Goal: Task Accomplishment & Management: Use online tool/utility

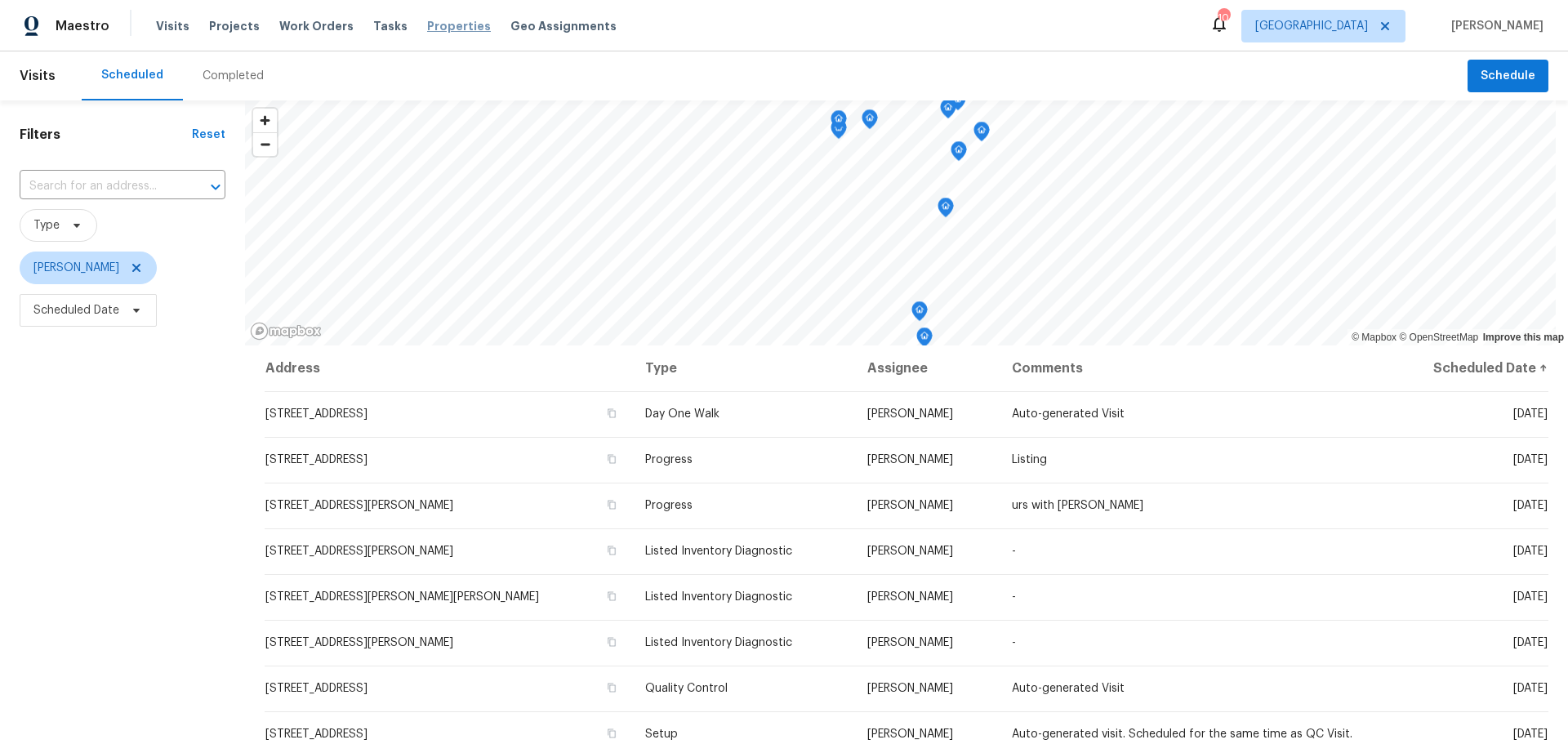
click at [436, 26] on span "Properties" at bounding box center [459, 27] width 64 height 17
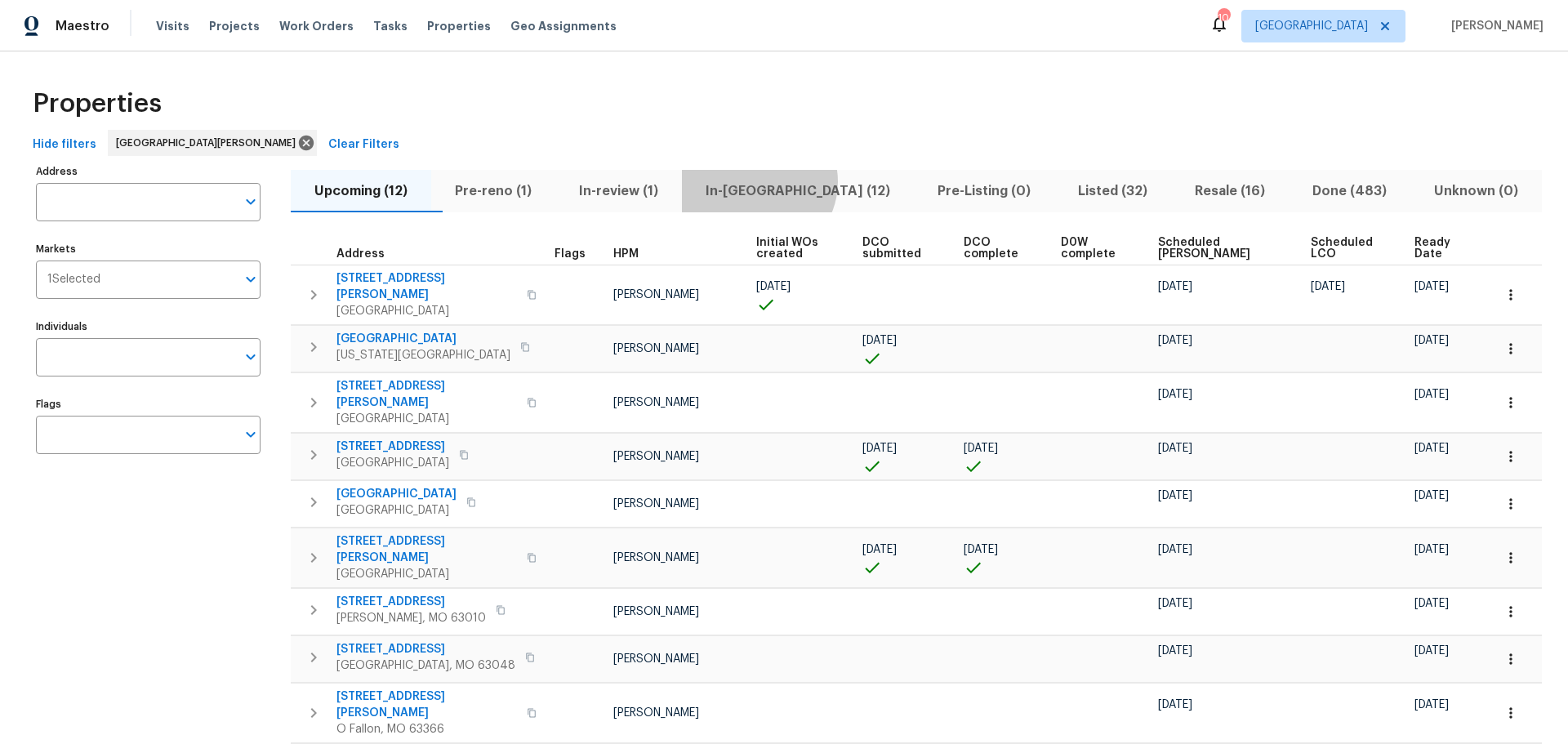
click at [789, 181] on span "In-[GEOGRAPHIC_DATA] (12)" at bounding box center [798, 190] width 212 height 22
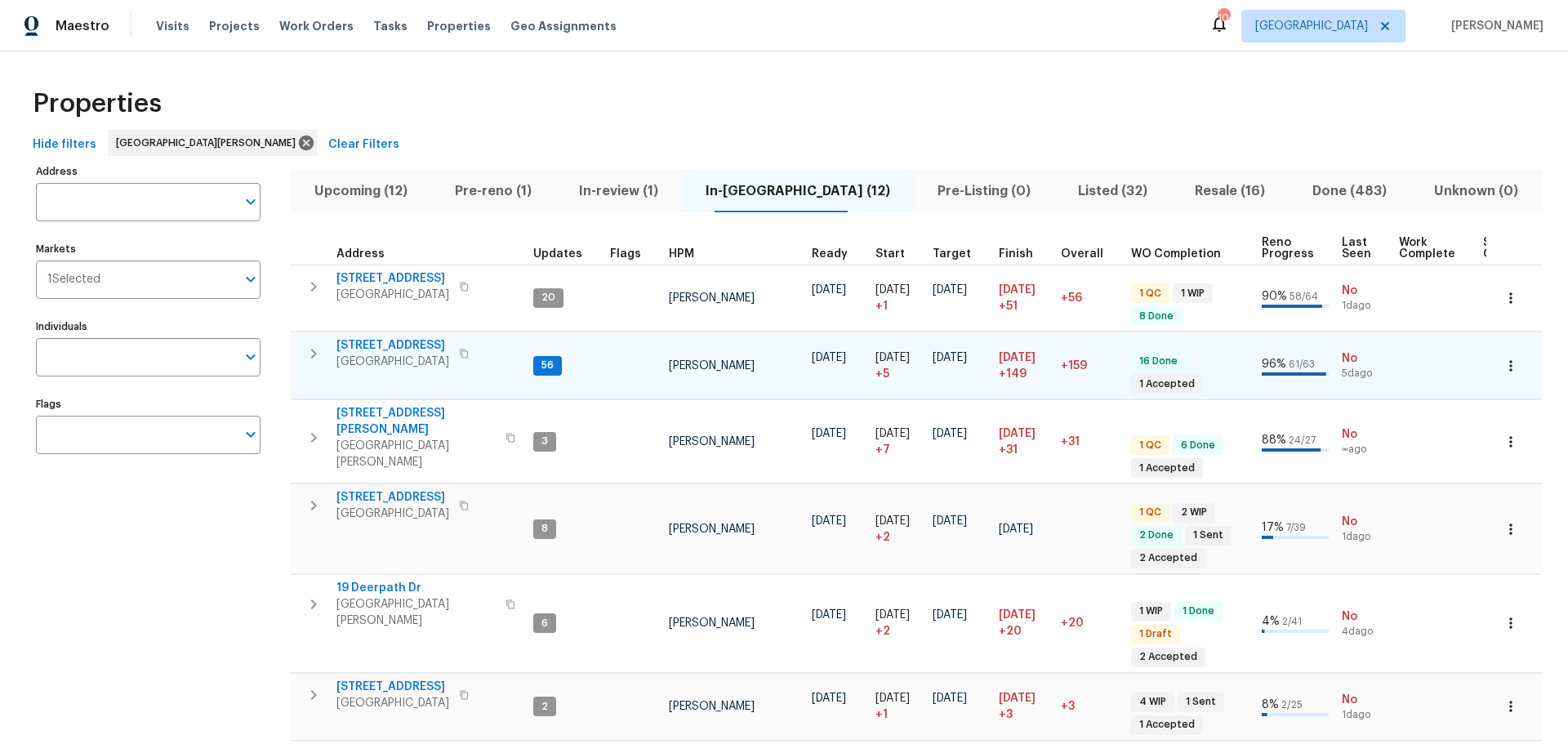
click at [393, 341] on span "120 Birchwood Dr" at bounding box center [393, 346] width 113 height 17
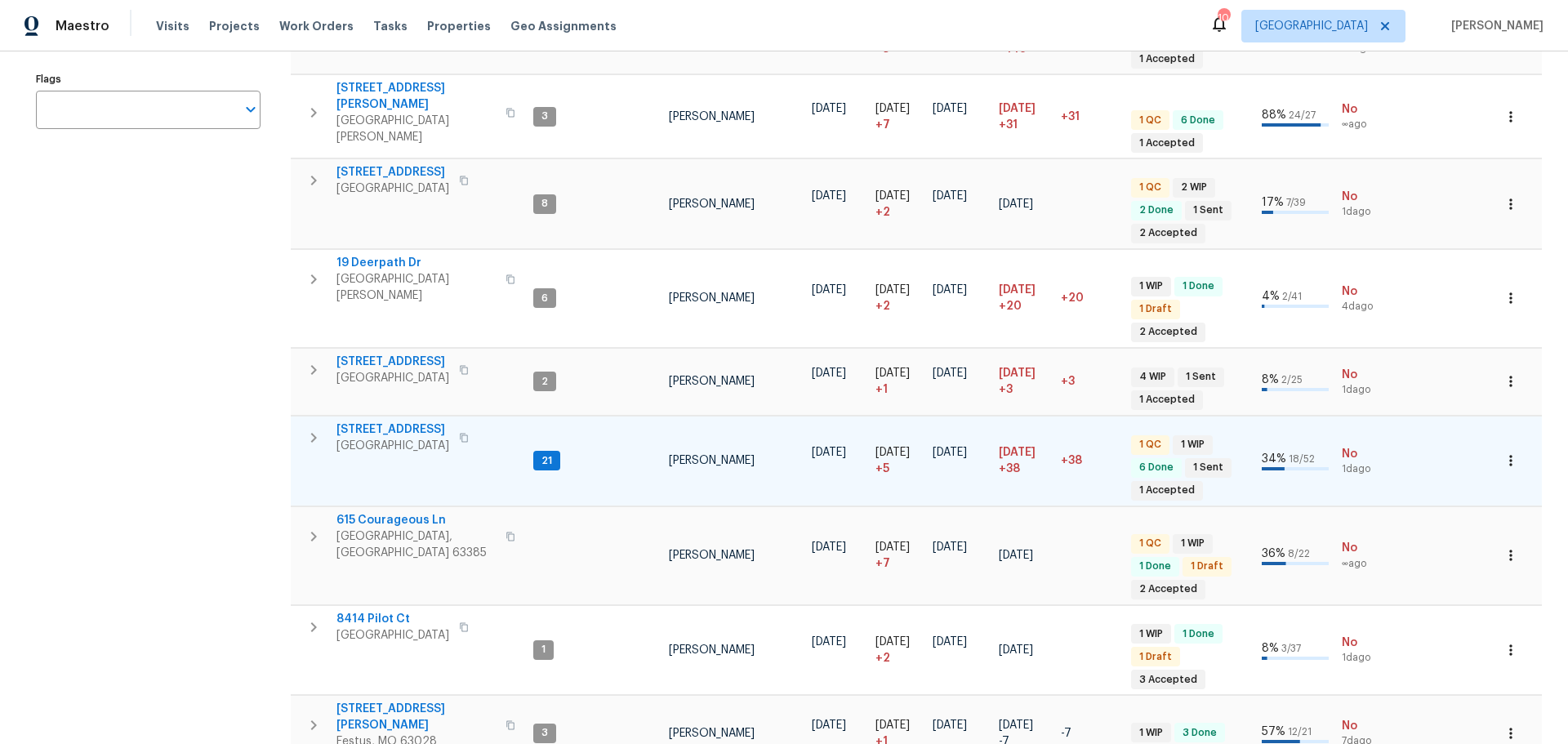
scroll to position [327, 0]
click at [413, 420] on span "[STREET_ADDRESS]" at bounding box center [393, 428] width 113 height 17
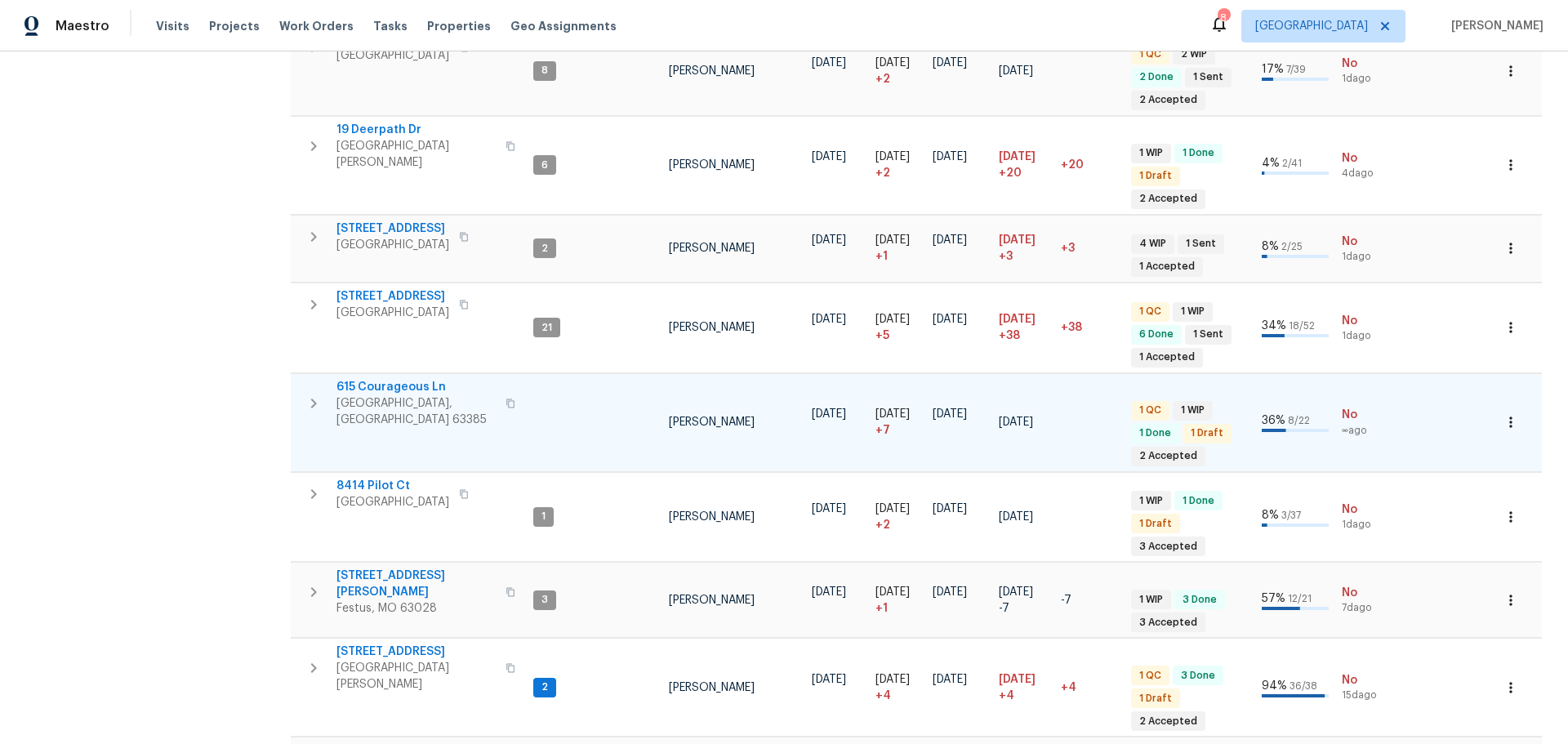
scroll to position [377, 0]
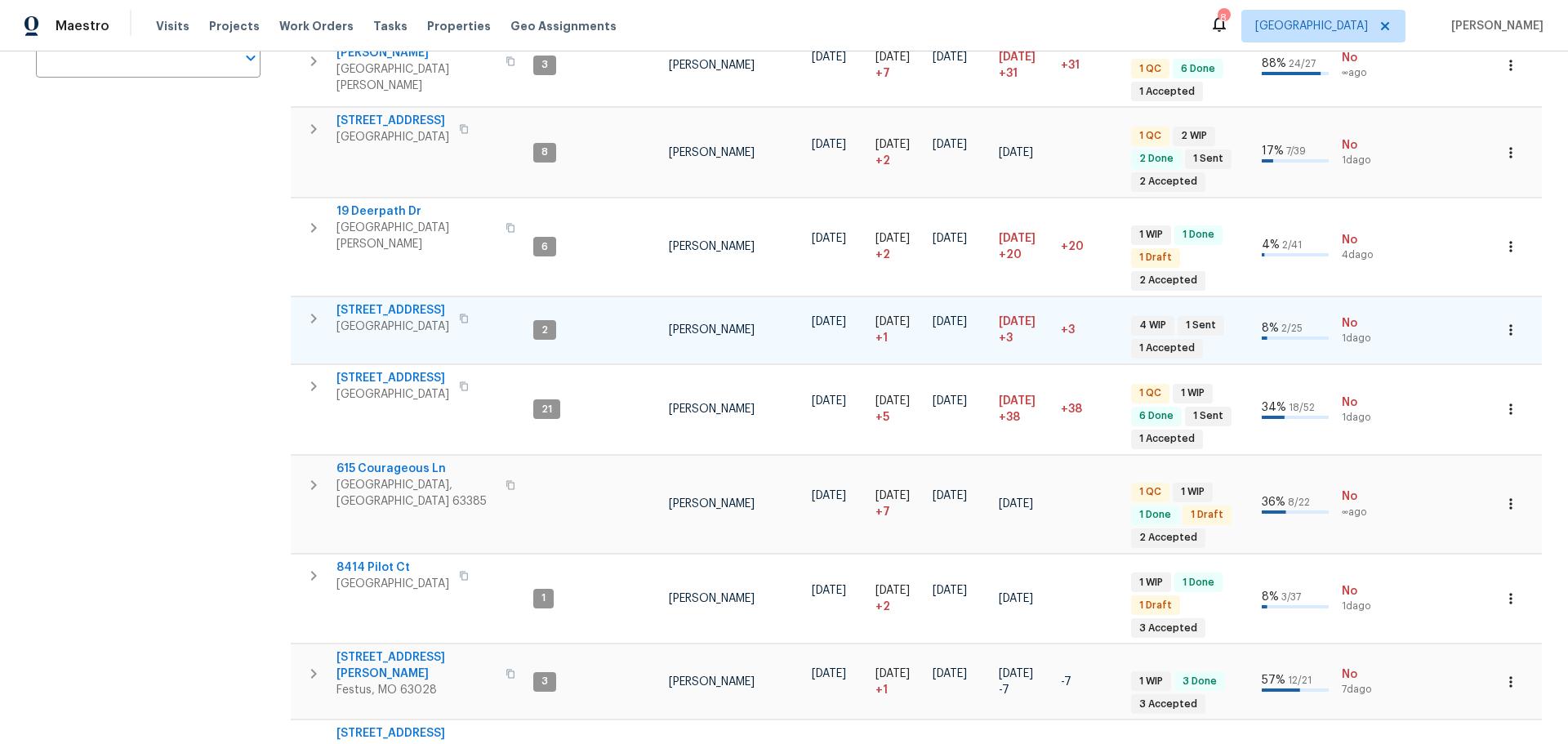
click at [409, 302] on span "912 Mill Creek Dr" at bounding box center [393, 310] width 113 height 17
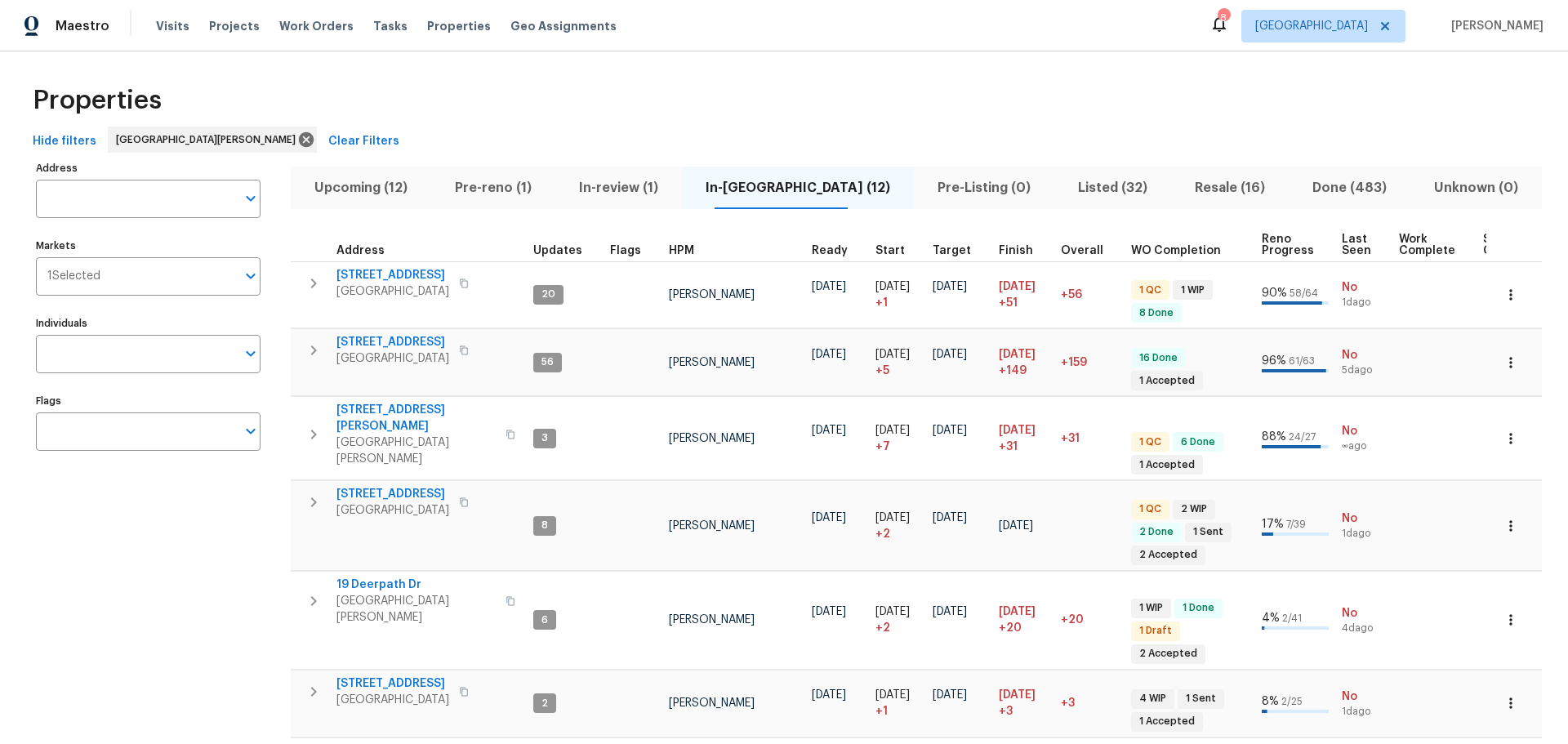
scroll to position [0, 0]
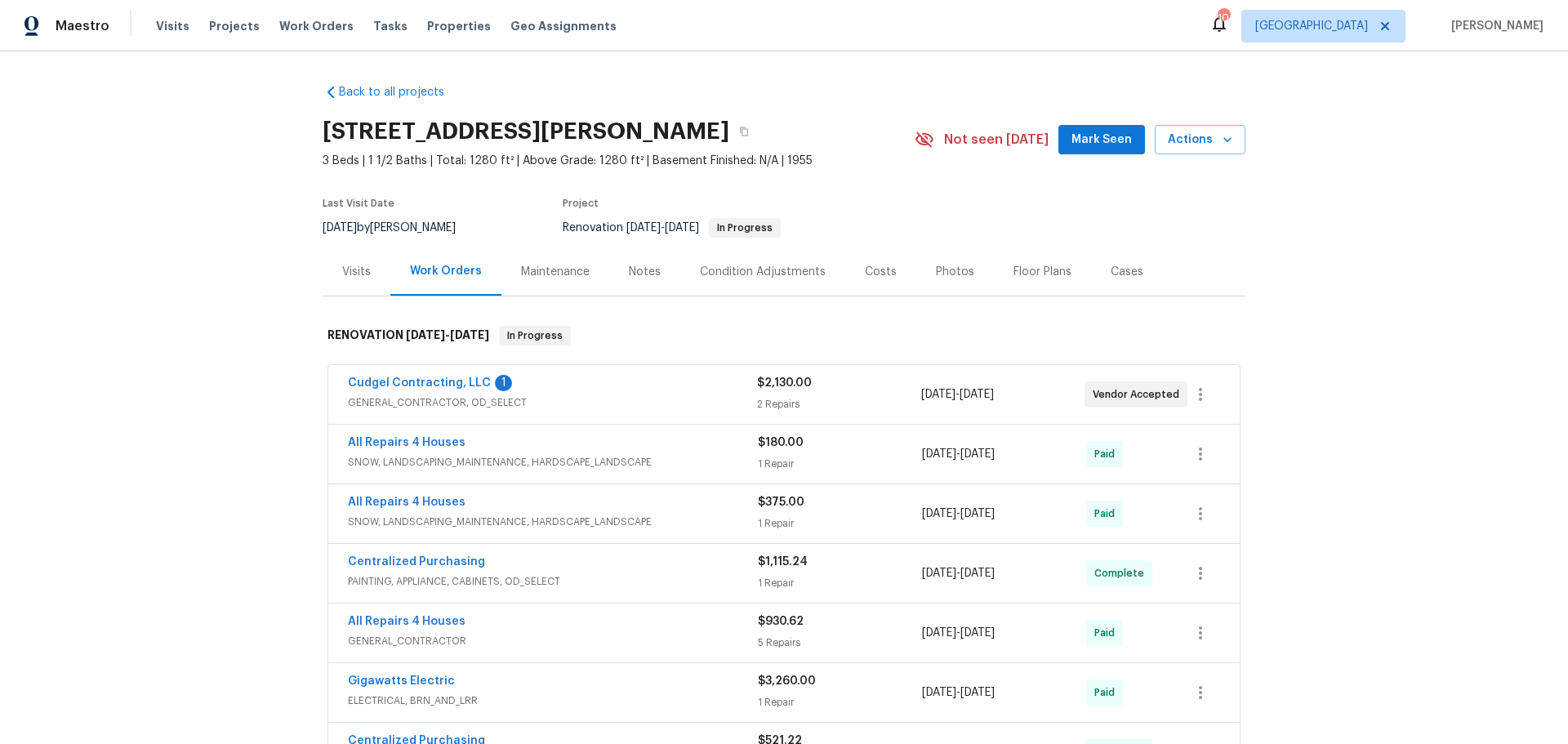
click at [436, 377] on span "Cudgel Contracting, LLC" at bounding box center [419, 383] width 143 height 17
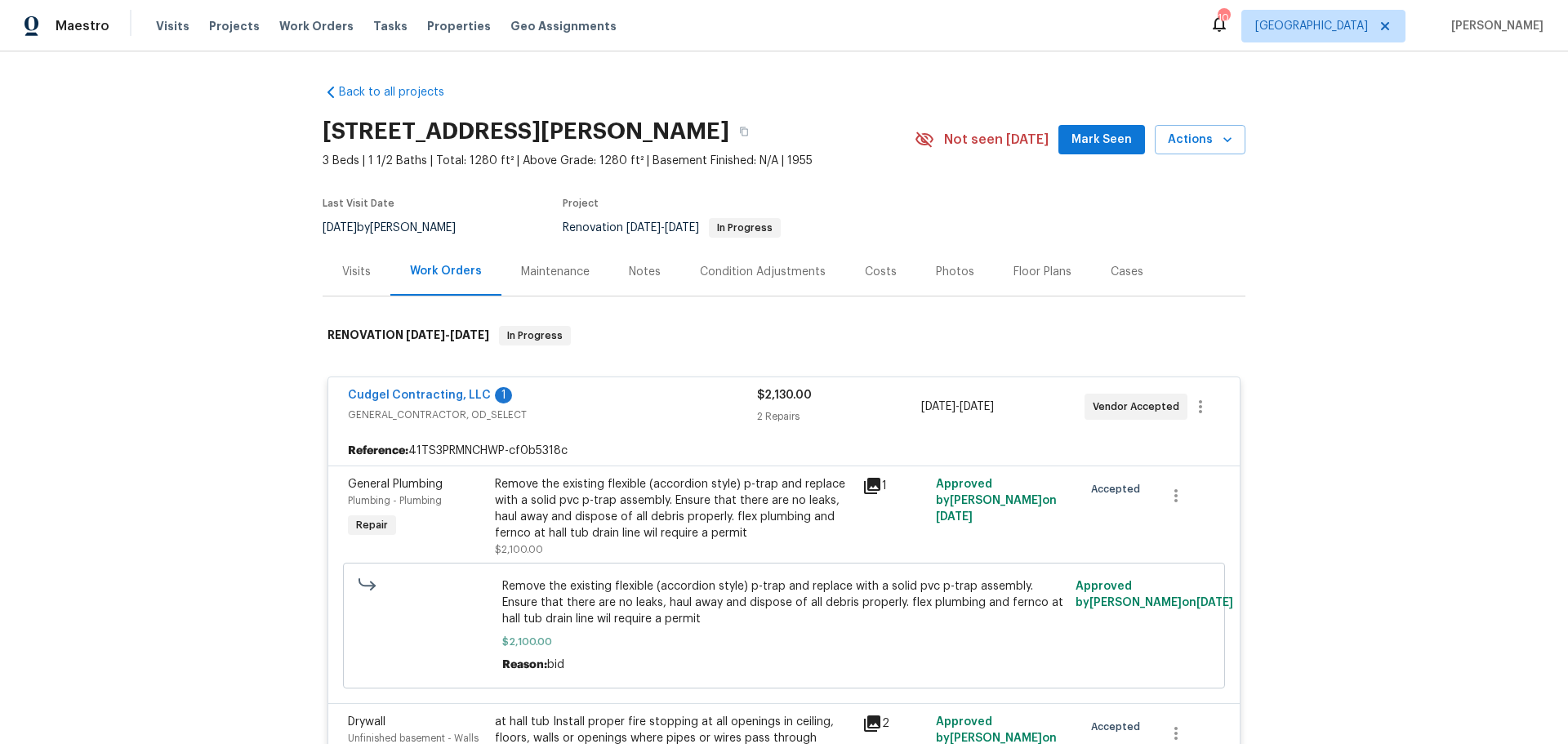
click at [436, 388] on span "Cudgel Contracting, LLC" at bounding box center [419, 395] width 143 height 17
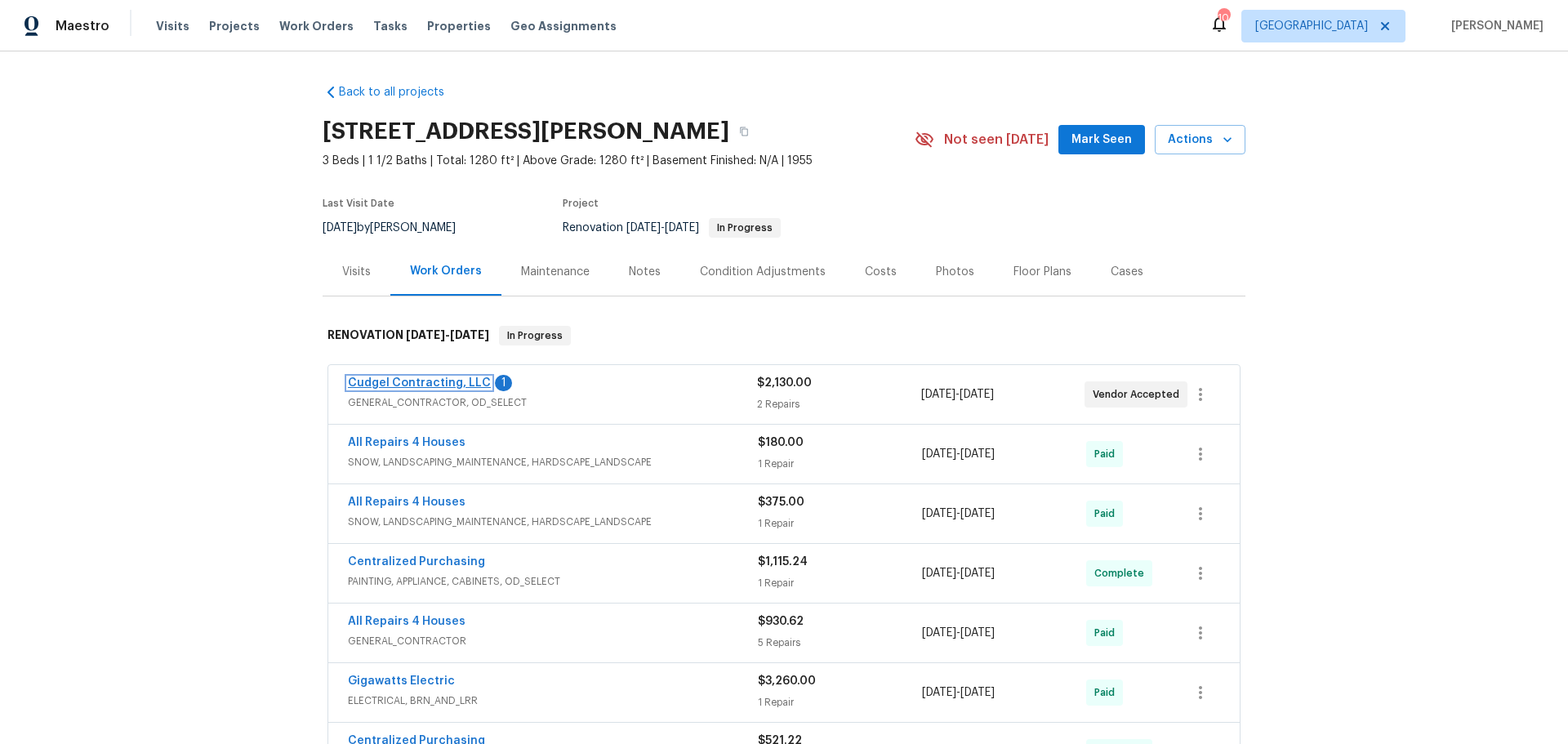
click at [436, 385] on link "Cudgel Contracting, LLC" at bounding box center [419, 383] width 143 height 12
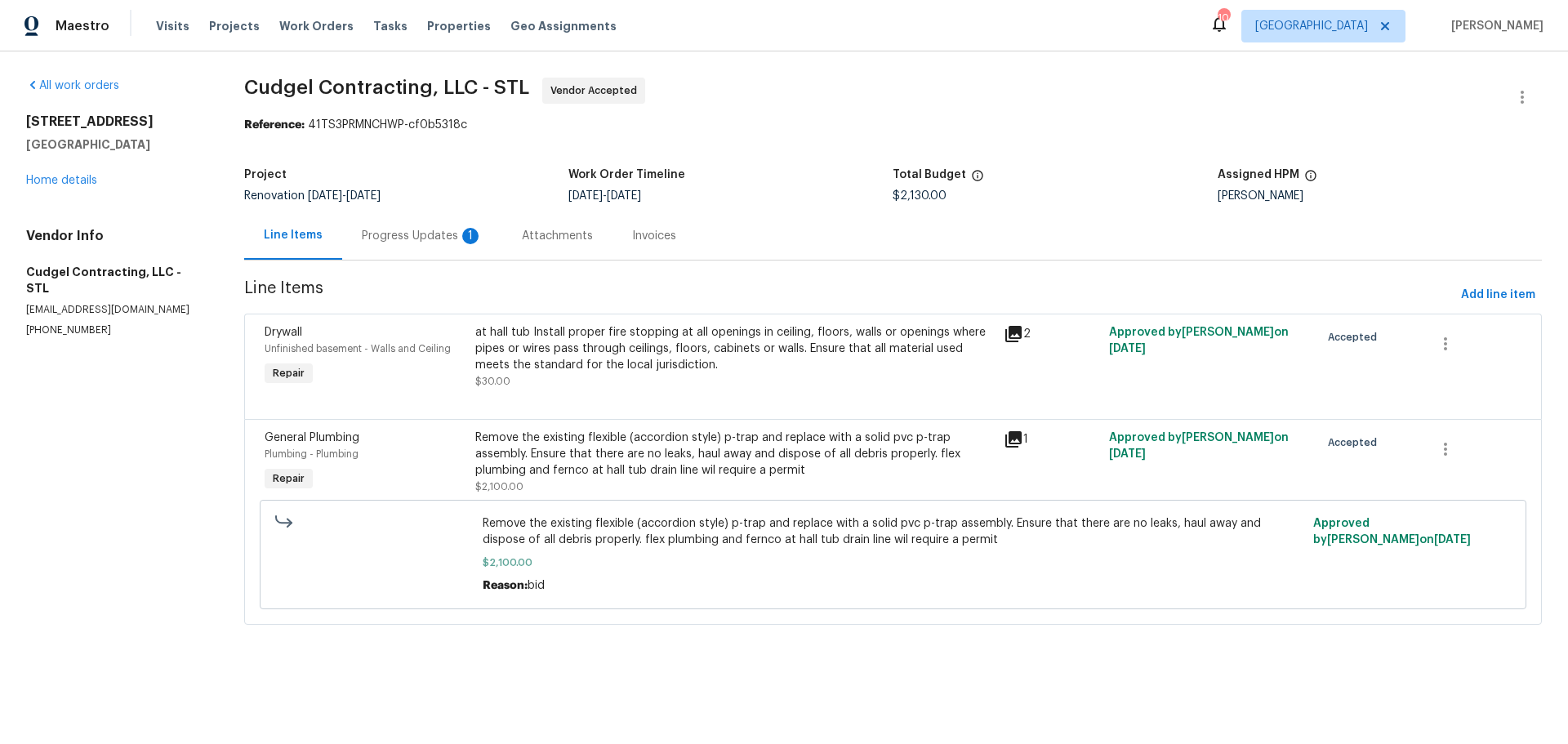
click at [420, 240] on div "Progress Updates 1" at bounding box center [422, 236] width 121 height 17
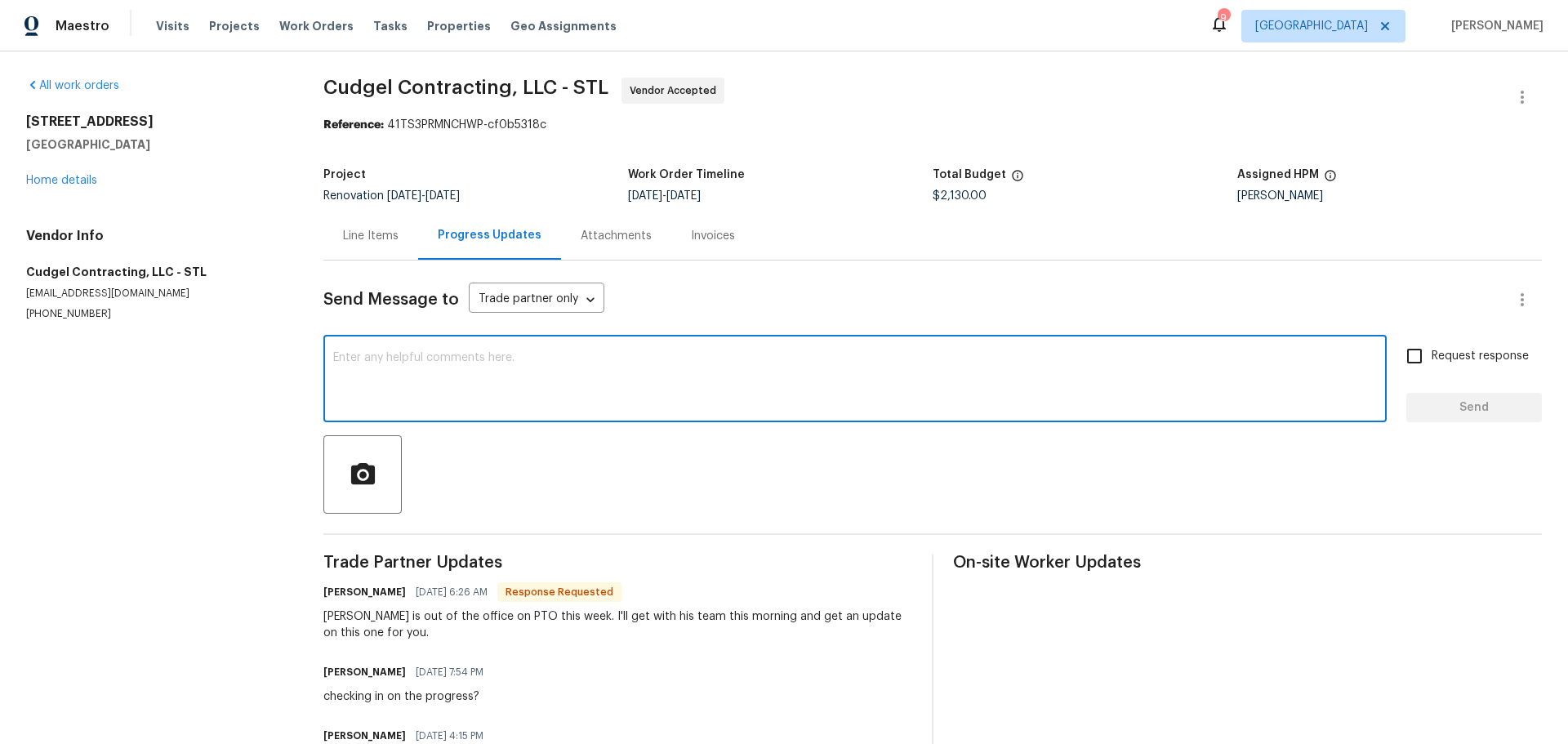
click at [456, 372] on textarea at bounding box center [855, 380] width 1044 height 57
type textarea "ty"
click at [1401, 367] on input "Request response" at bounding box center [1414, 356] width 34 height 34
checkbox input "true"
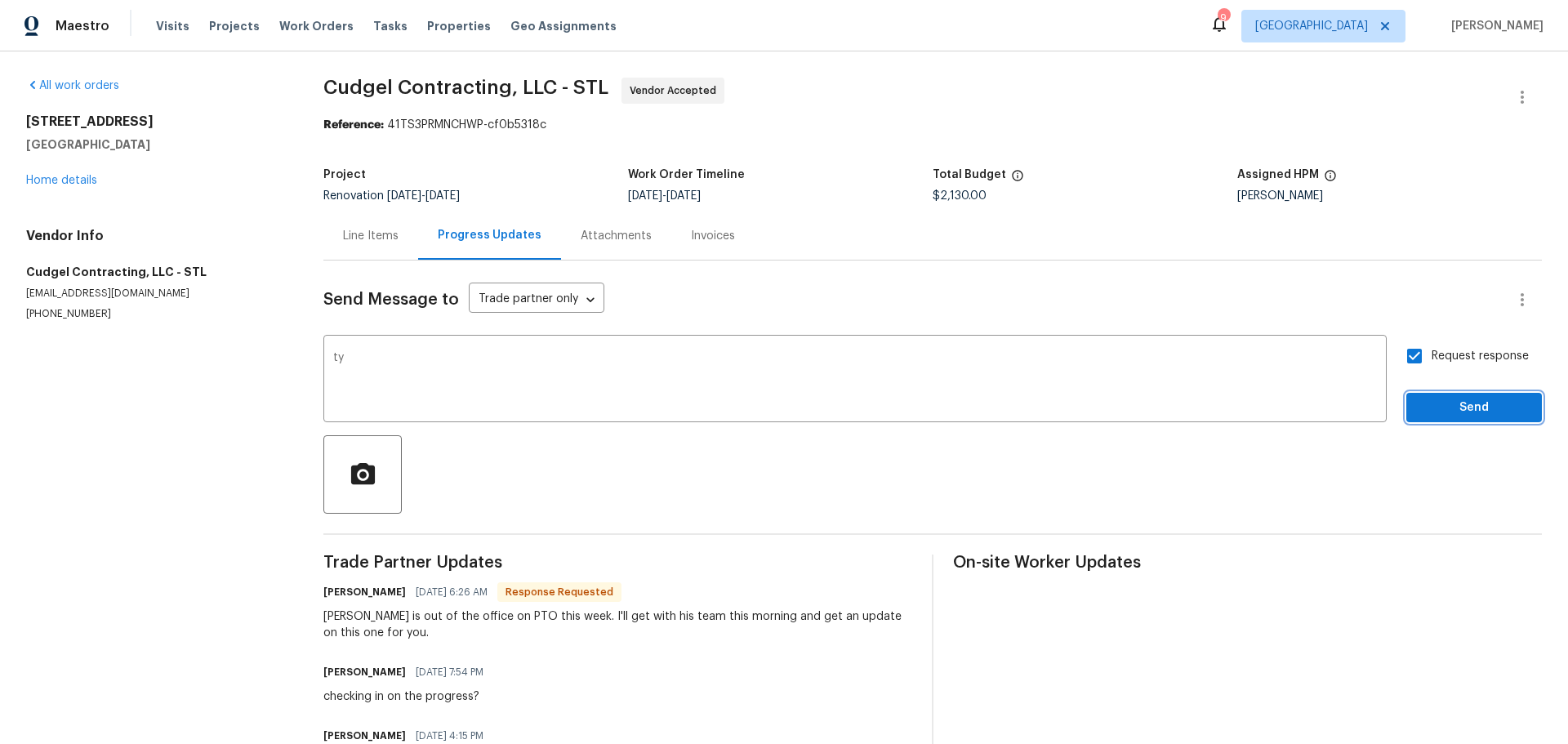
click at [1407, 398] on button "Send" at bounding box center [1474, 407] width 136 height 30
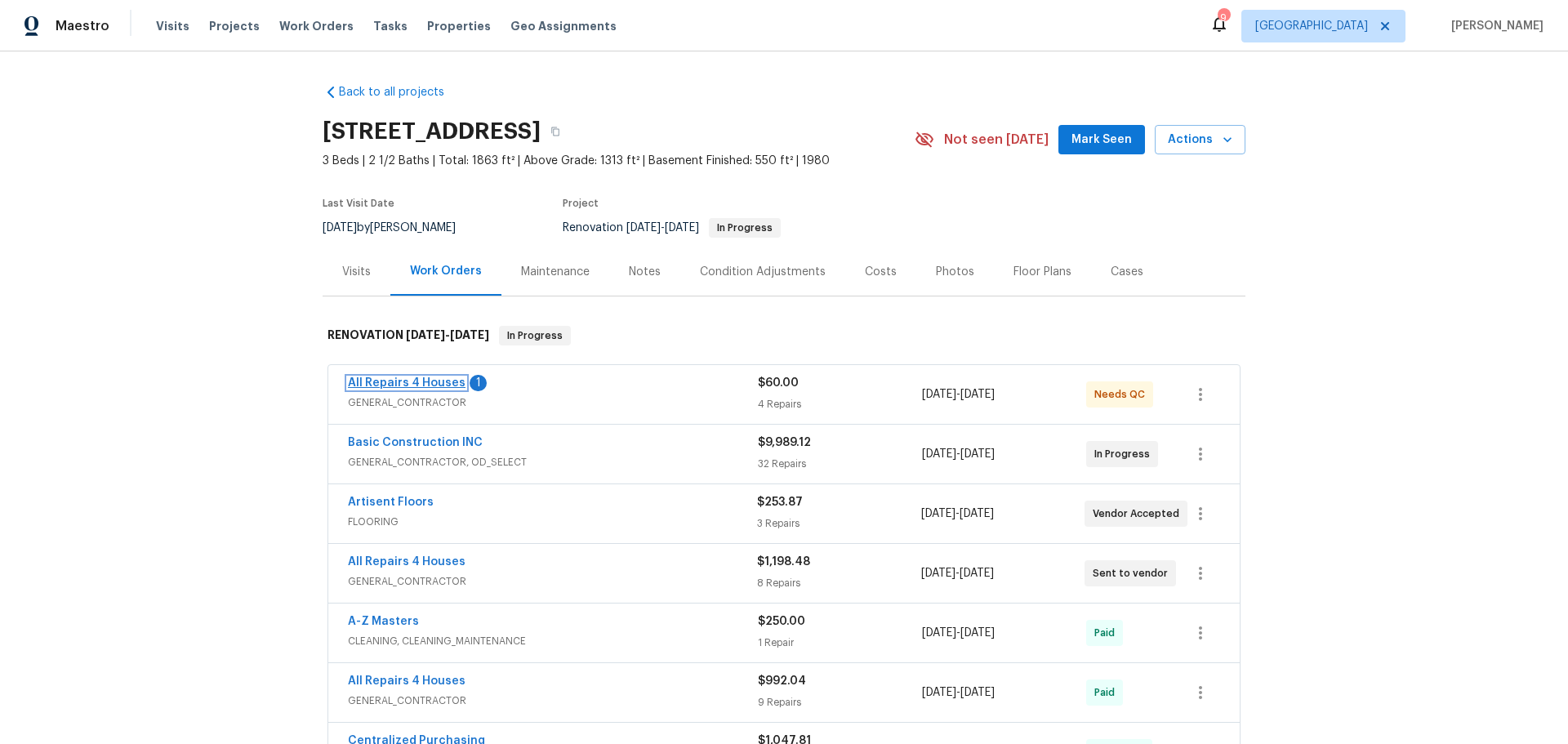
click at [421, 377] on link "All Repairs 4 Houses" at bounding box center [406, 383] width 117 height 12
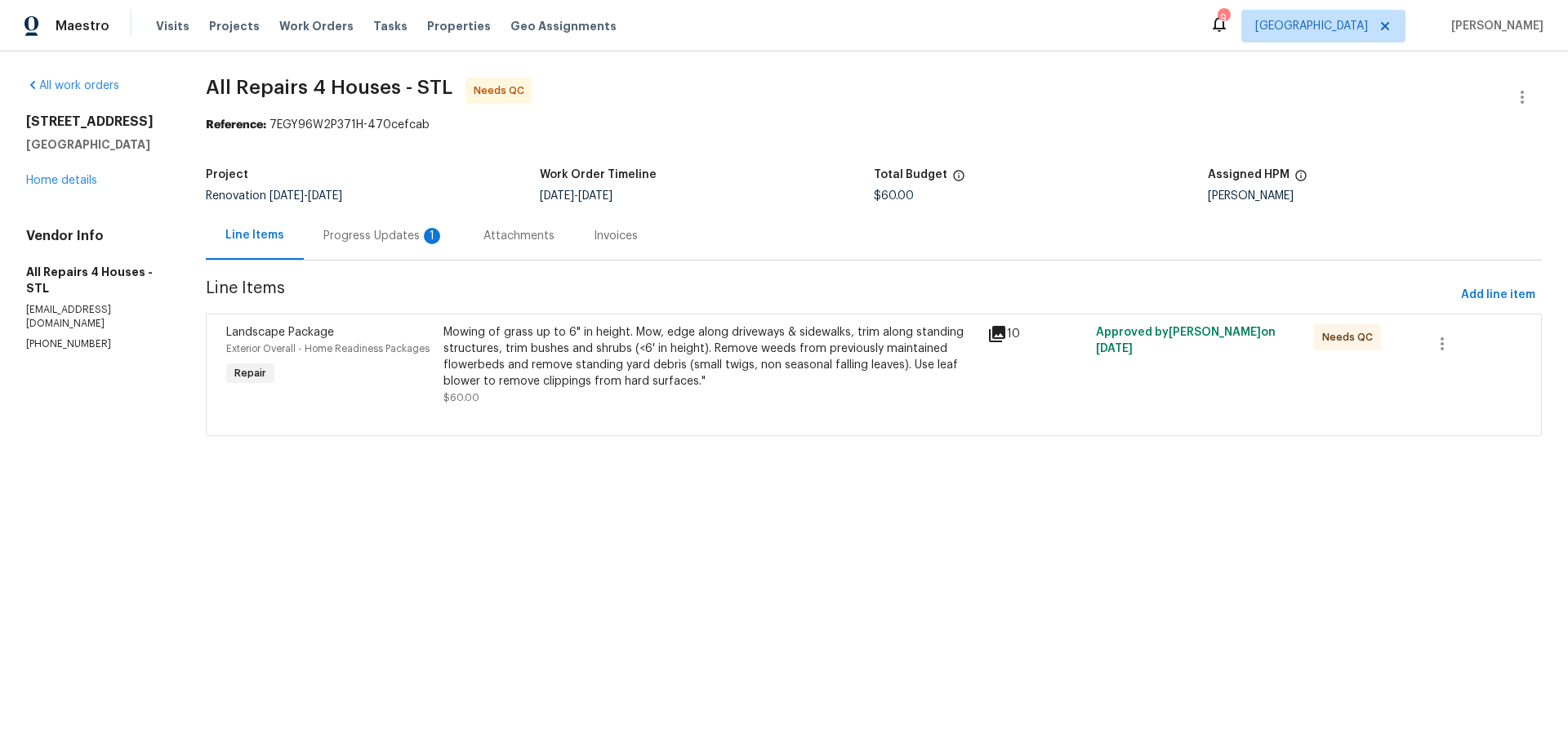
click at [393, 241] on div "Progress Updates 1" at bounding box center [383, 236] width 121 height 17
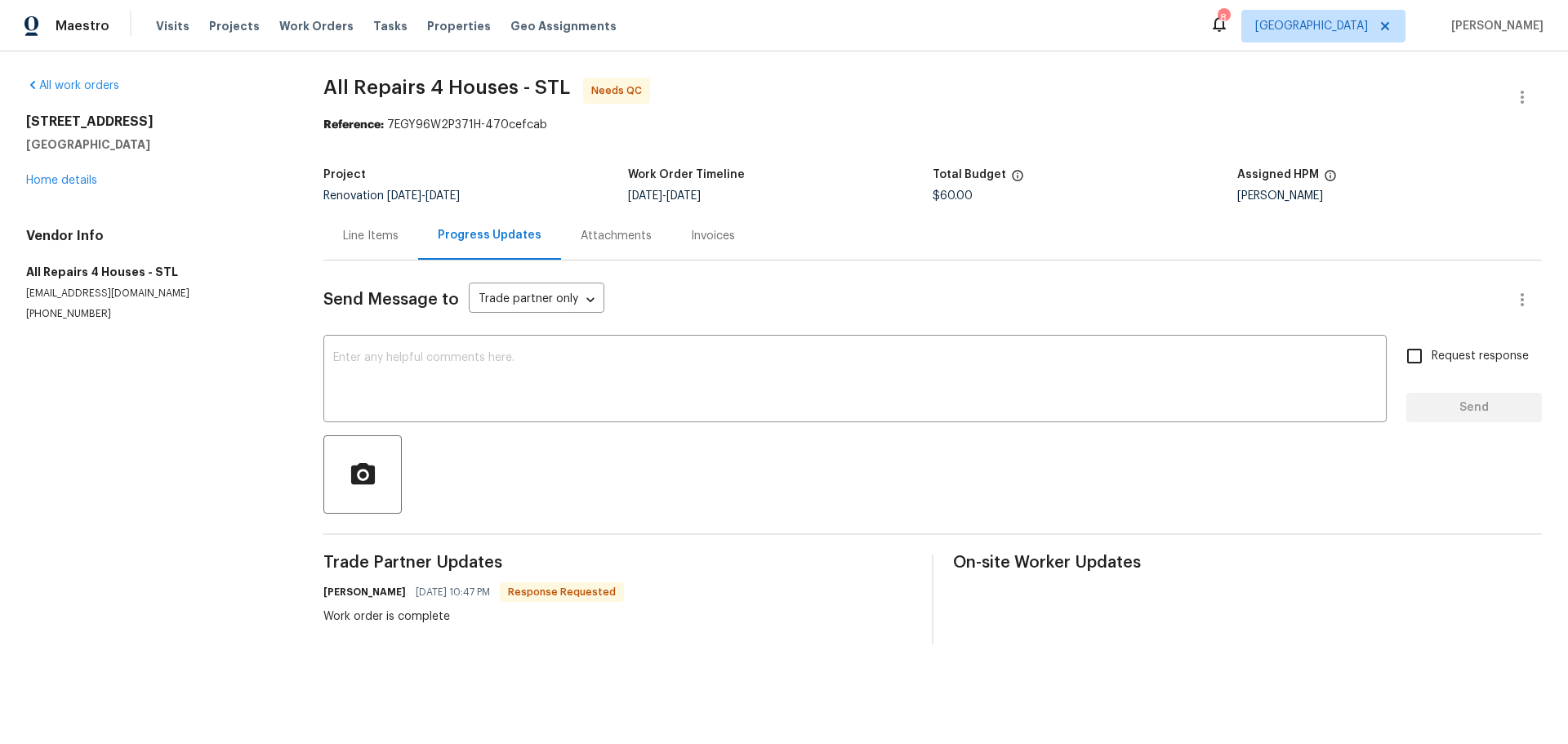
click at [388, 231] on div "Line Items" at bounding box center [370, 236] width 56 height 17
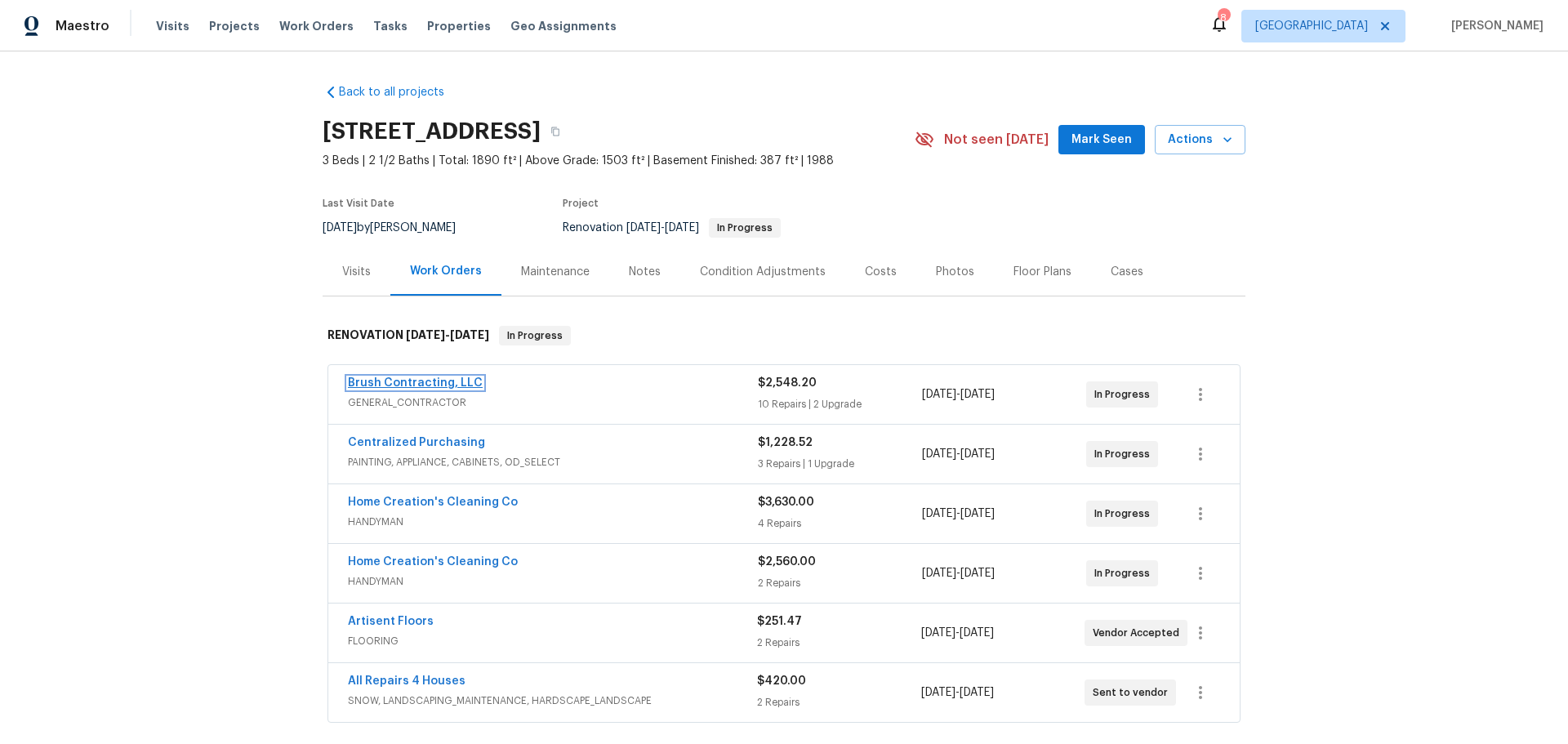
click at [406, 382] on link "Brush Contracting, LLC" at bounding box center [415, 383] width 135 height 12
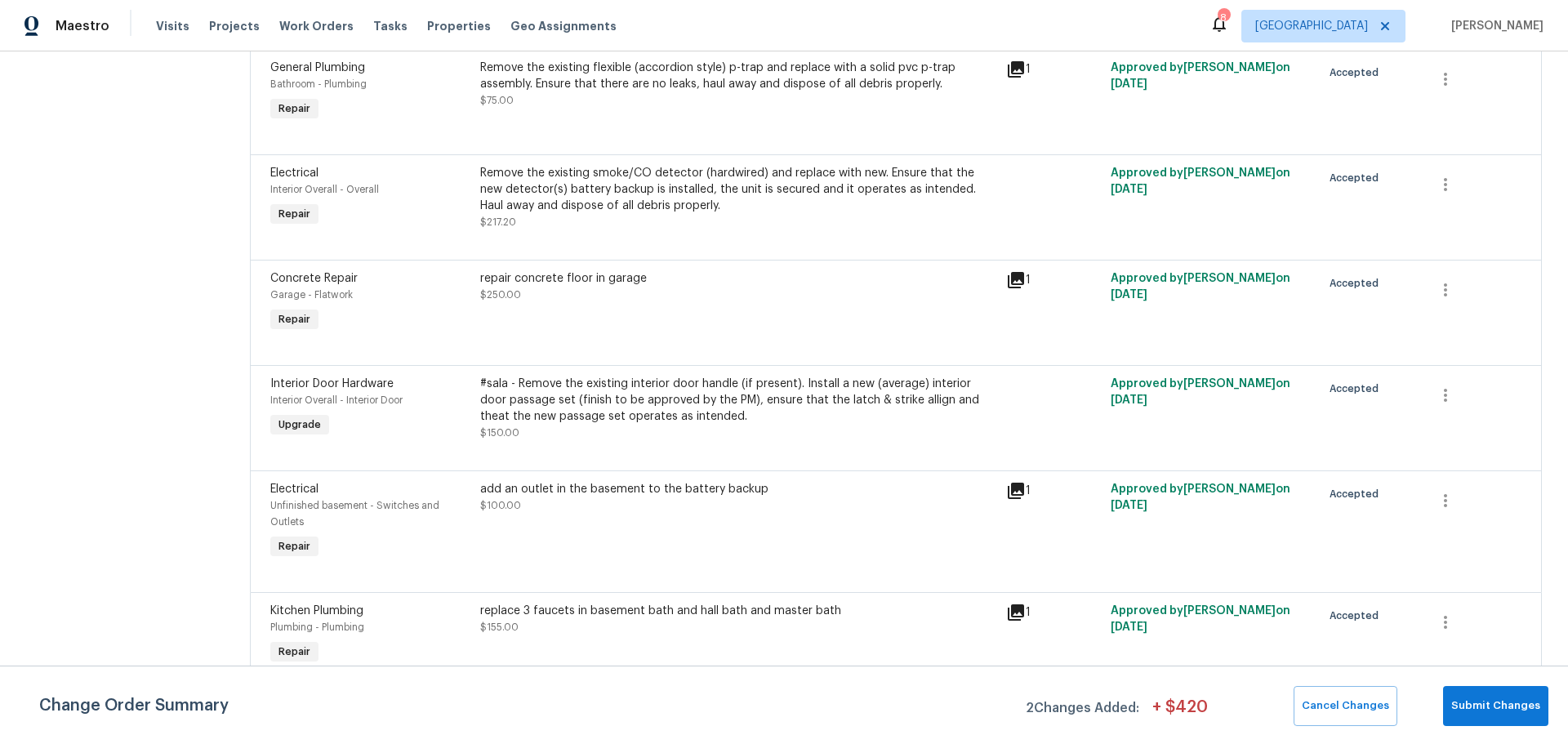
scroll to position [836, 0]
click at [587, 412] on div "#sala - Remove the existing interior door handle (if present). Install a new (a…" at bounding box center [738, 408] width 516 height 66
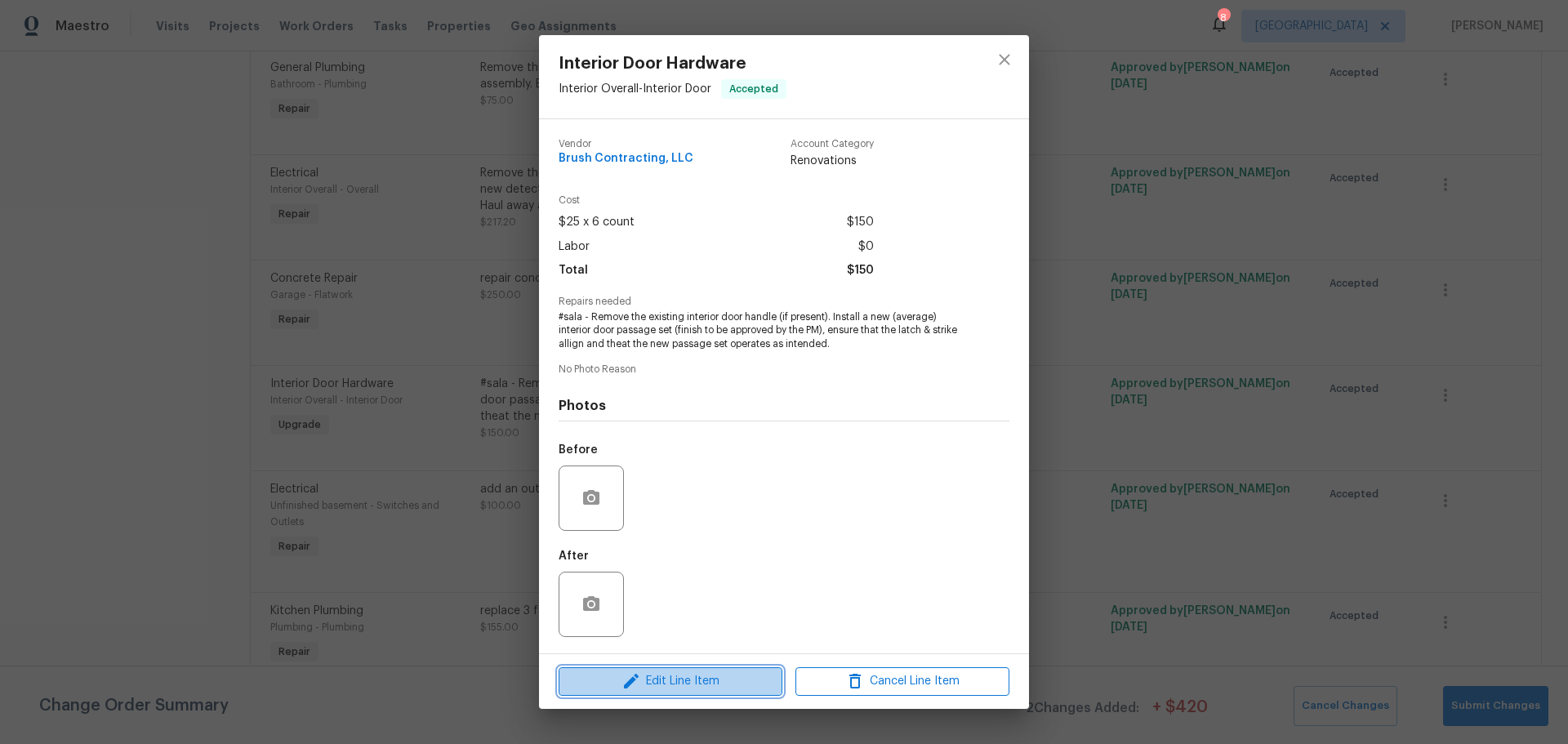
click at [667, 673] on span "Edit Line Item" at bounding box center [670, 681] width 214 height 21
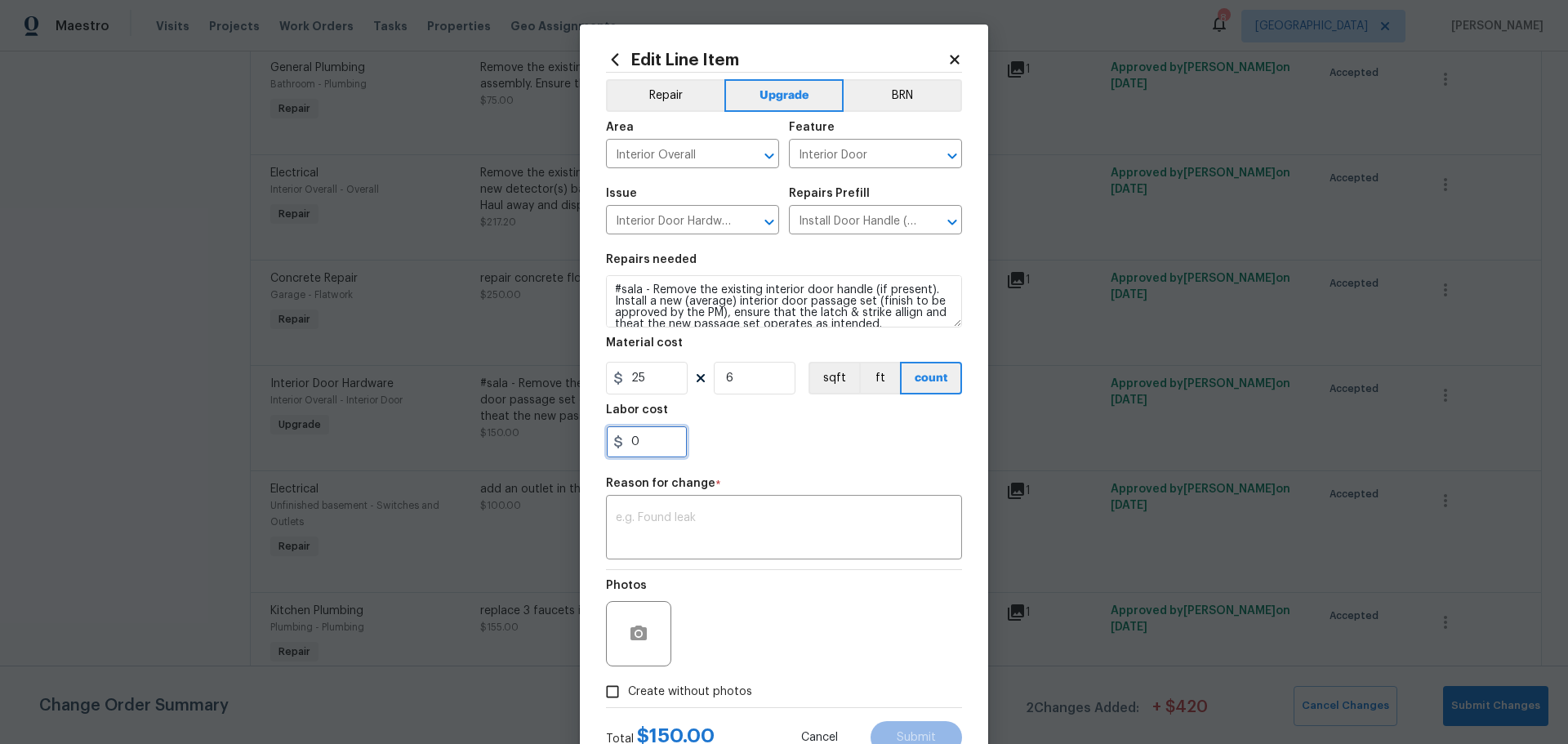
click at [672, 439] on input "0" at bounding box center [647, 441] width 82 height 32
click at [716, 412] on div "Labor cost" at bounding box center [784, 415] width 356 height 22
click at [677, 450] on input "225" at bounding box center [647, 441] width 82 height 32
type input "2"
type input "175"
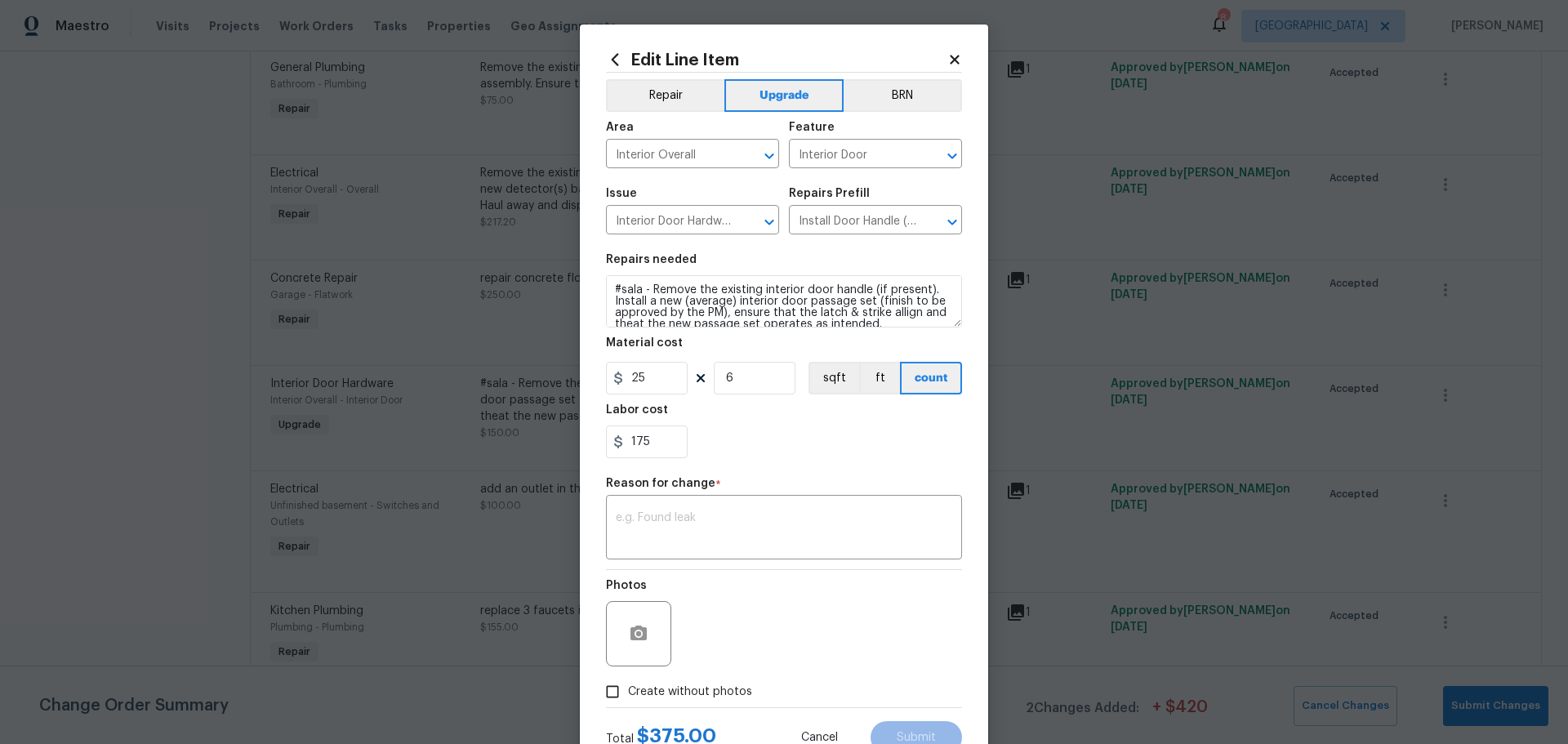
drag, startPoint x: 722, startPoint y: 442, endPoint x: 769, endPoint y: 431, distance: 48.3
click at [729, 441] on div "175" at bounding box center [784, 441] width 356 height 32
click at [744, 530] on textarea at bounding box center [784, 529] width 337 height 34
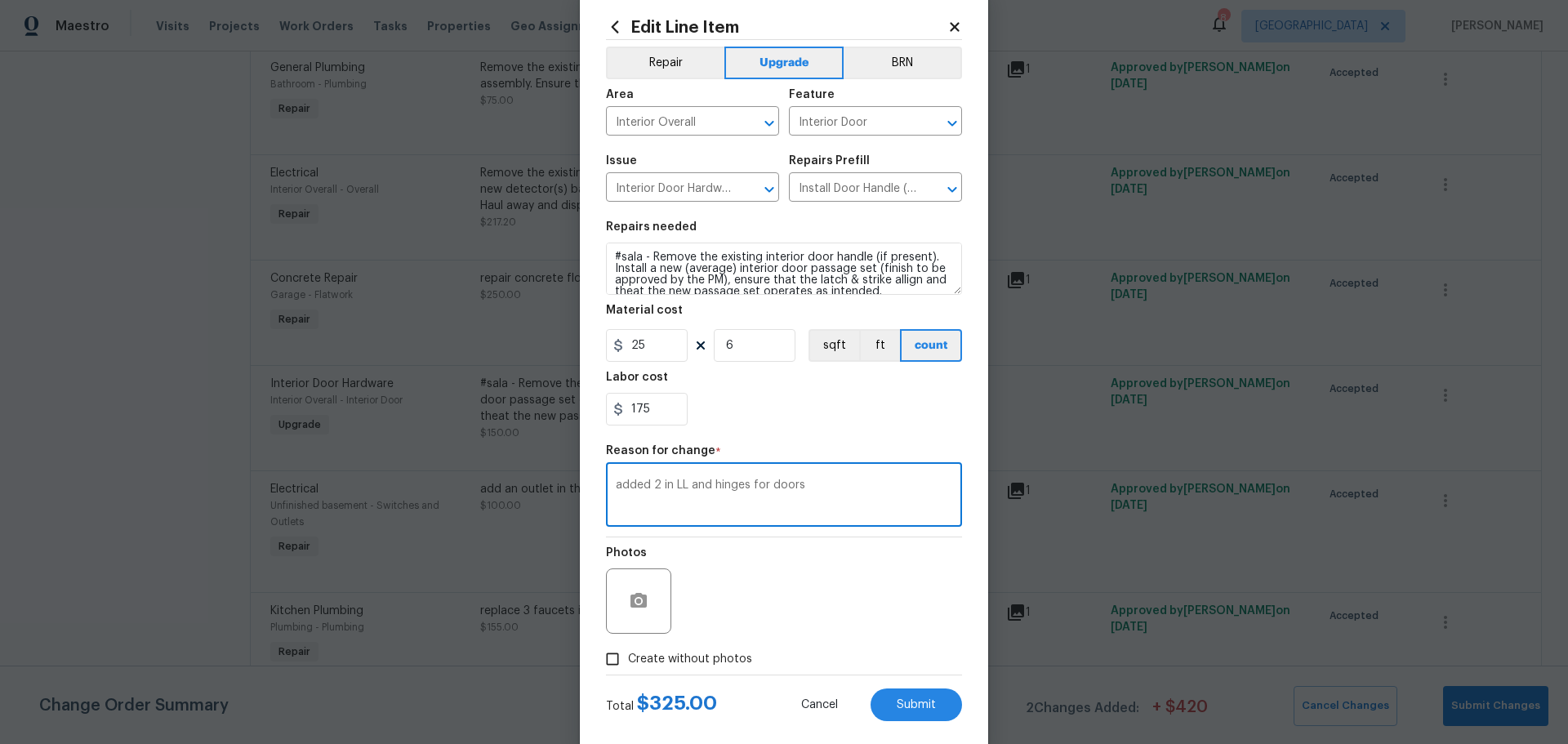
scroll to position [61, 0]
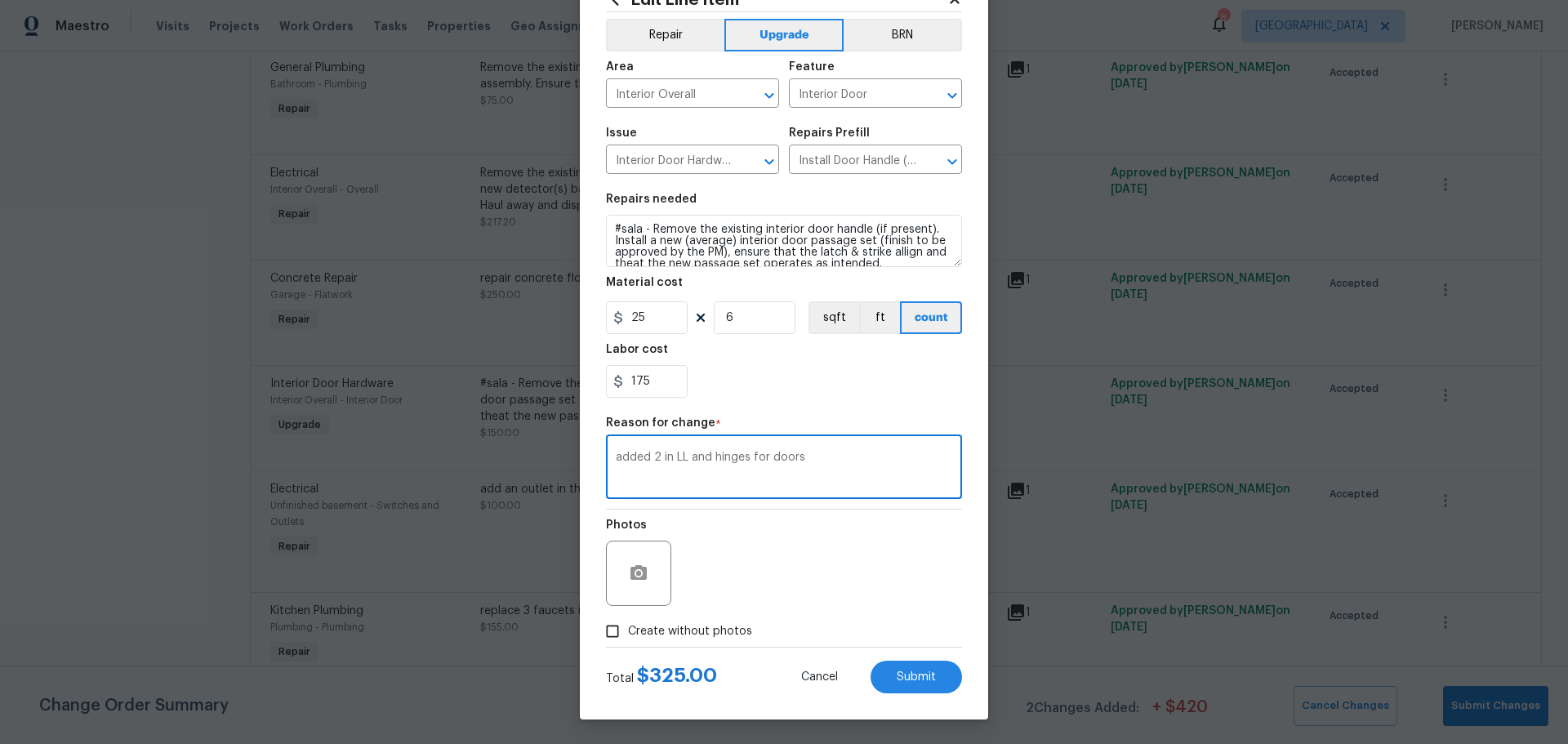
type textarea "added 2 in LL and hinges for doors"
click at [700, 628] on span "Create without photos" at bounding box center [690, 631] width 124 height 17
click at [628, 628] on input "Create without photos" at bounding box center [612, 630] width 31 height 31
checkbox input "true"
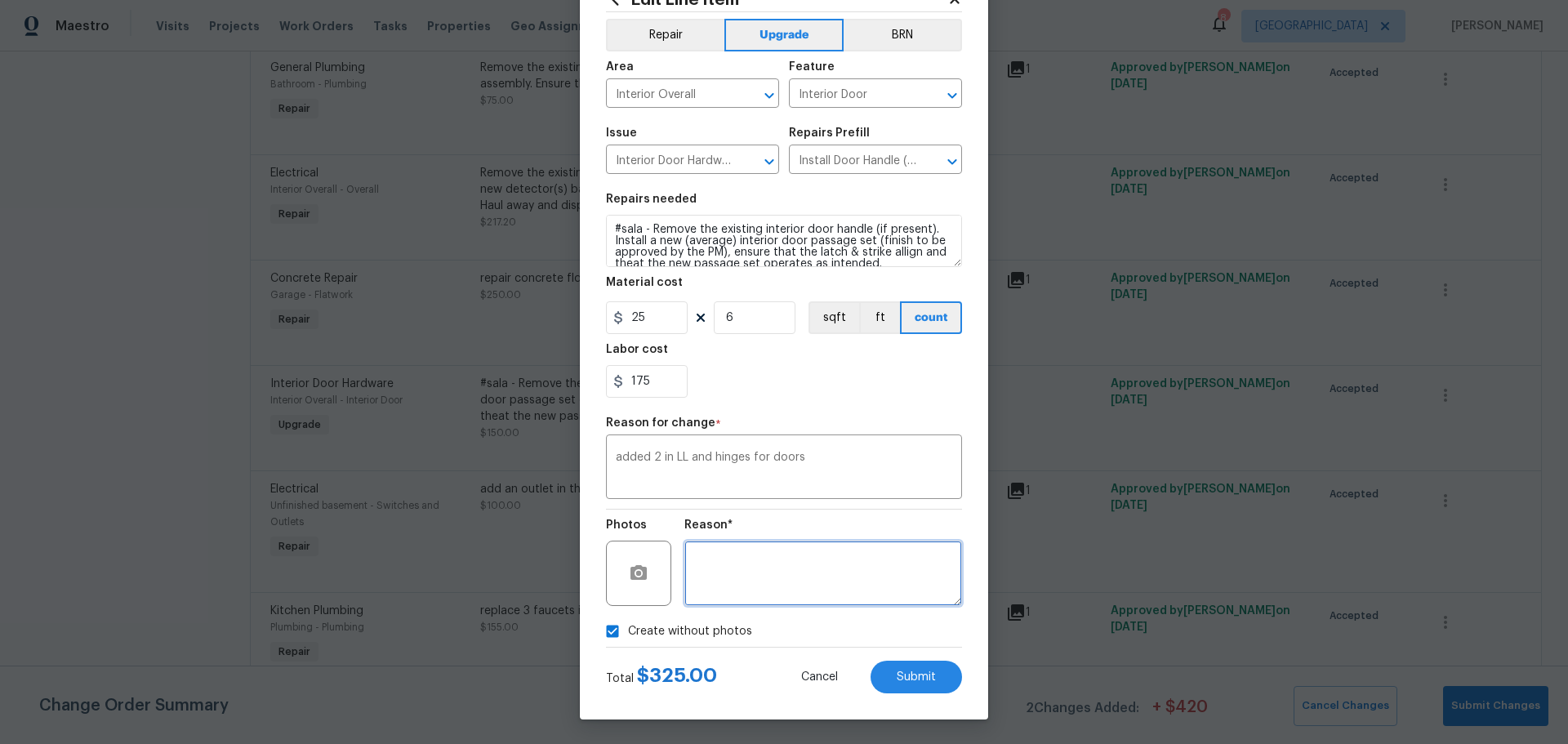
click at [748, 579] on textarea at bounding box center [824, 573] width 278 height 66
type textarea "1"
click at [905, 677] on span "Submit" at bounding box center [916, 677] width 39 height 12
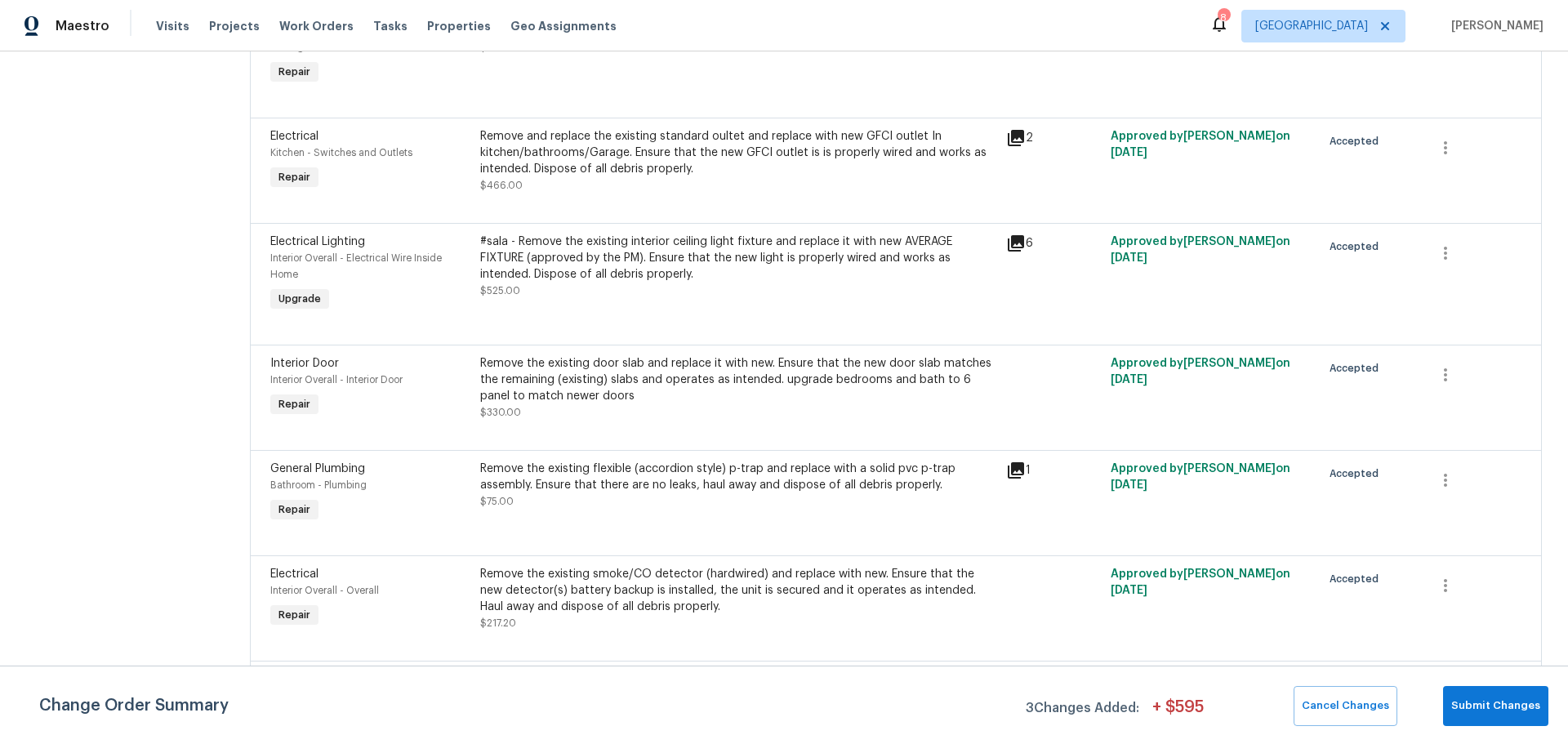
scroll to position [653, 0]
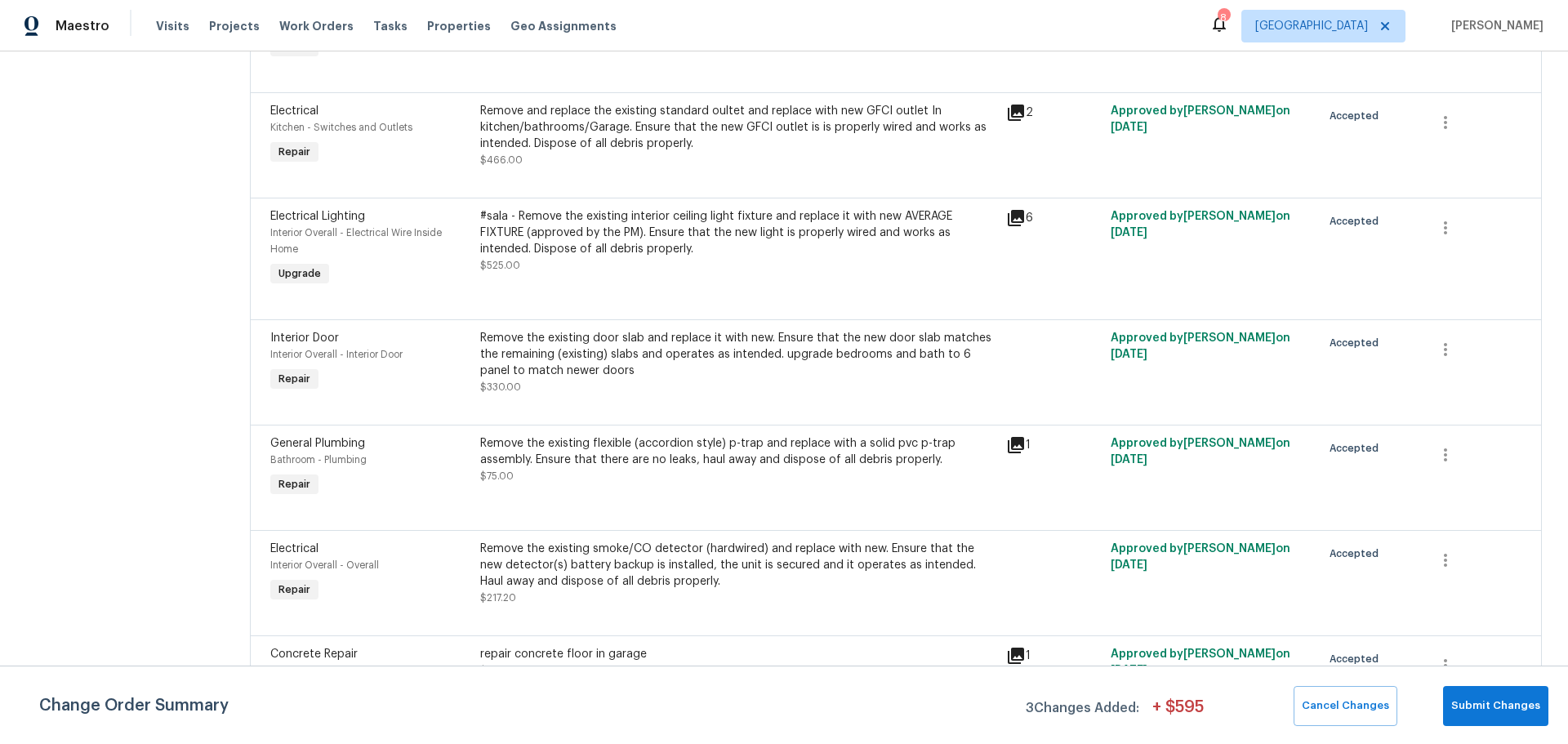
click at [560, 277] on div "#sala - Remove the existing interior ceiling light fixture and replace it with …" at bounding box center [738, 249] width 525 height 91
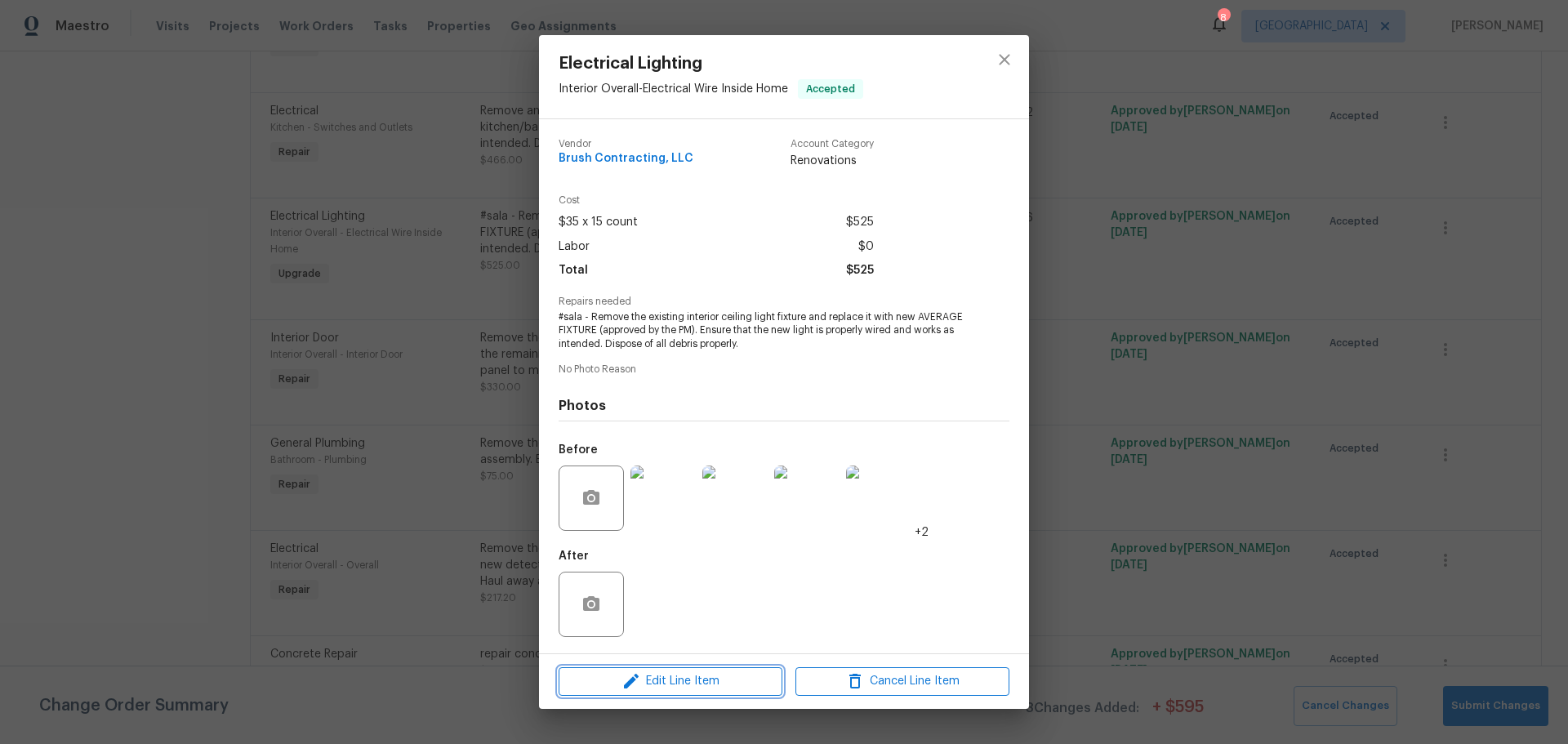
click at [659, 682] on span "Edit Line Item" at bounding box center [670, 681] width 214 height 21
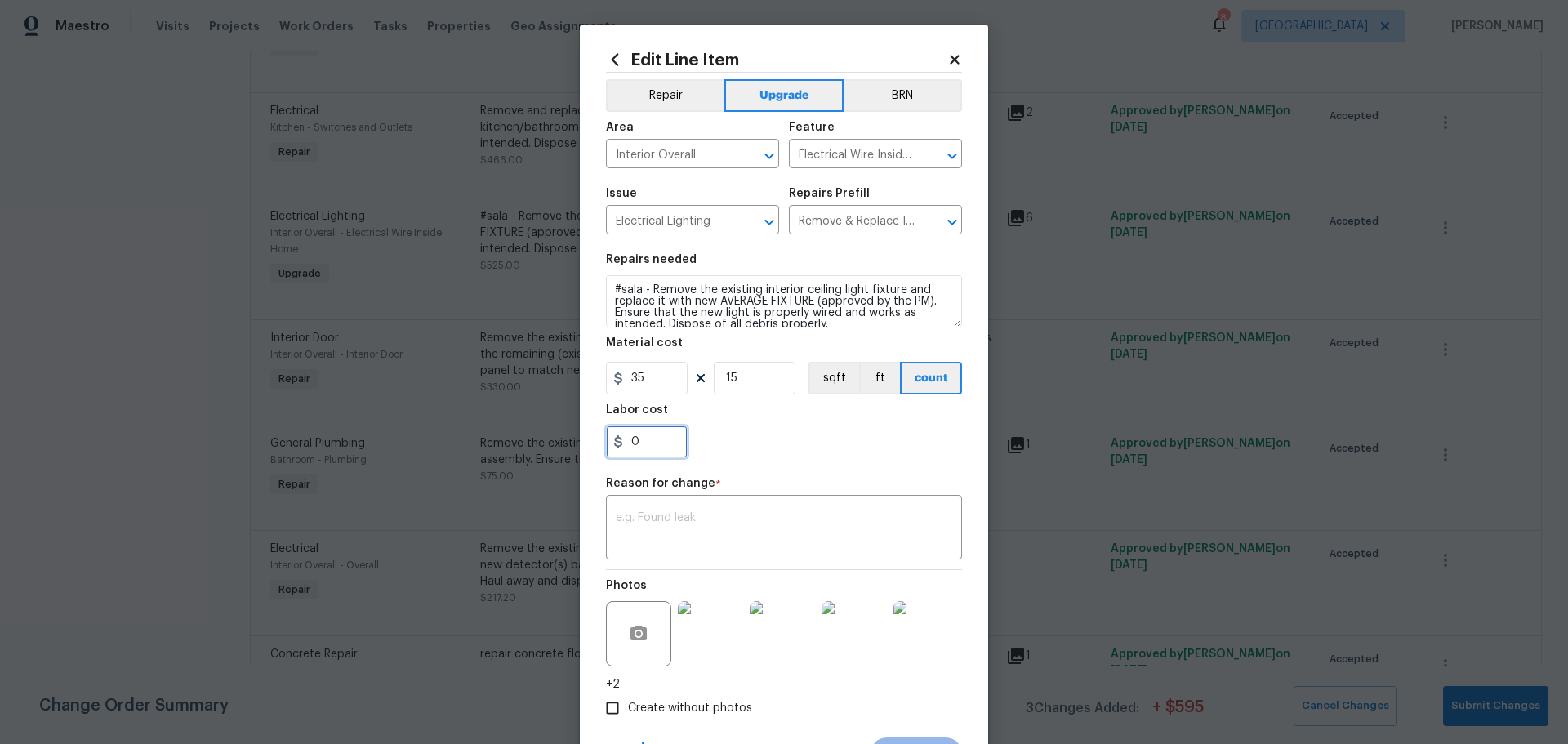
click at [659, 441] on input "0" at bounding box center [647, 441] width 82 height 32
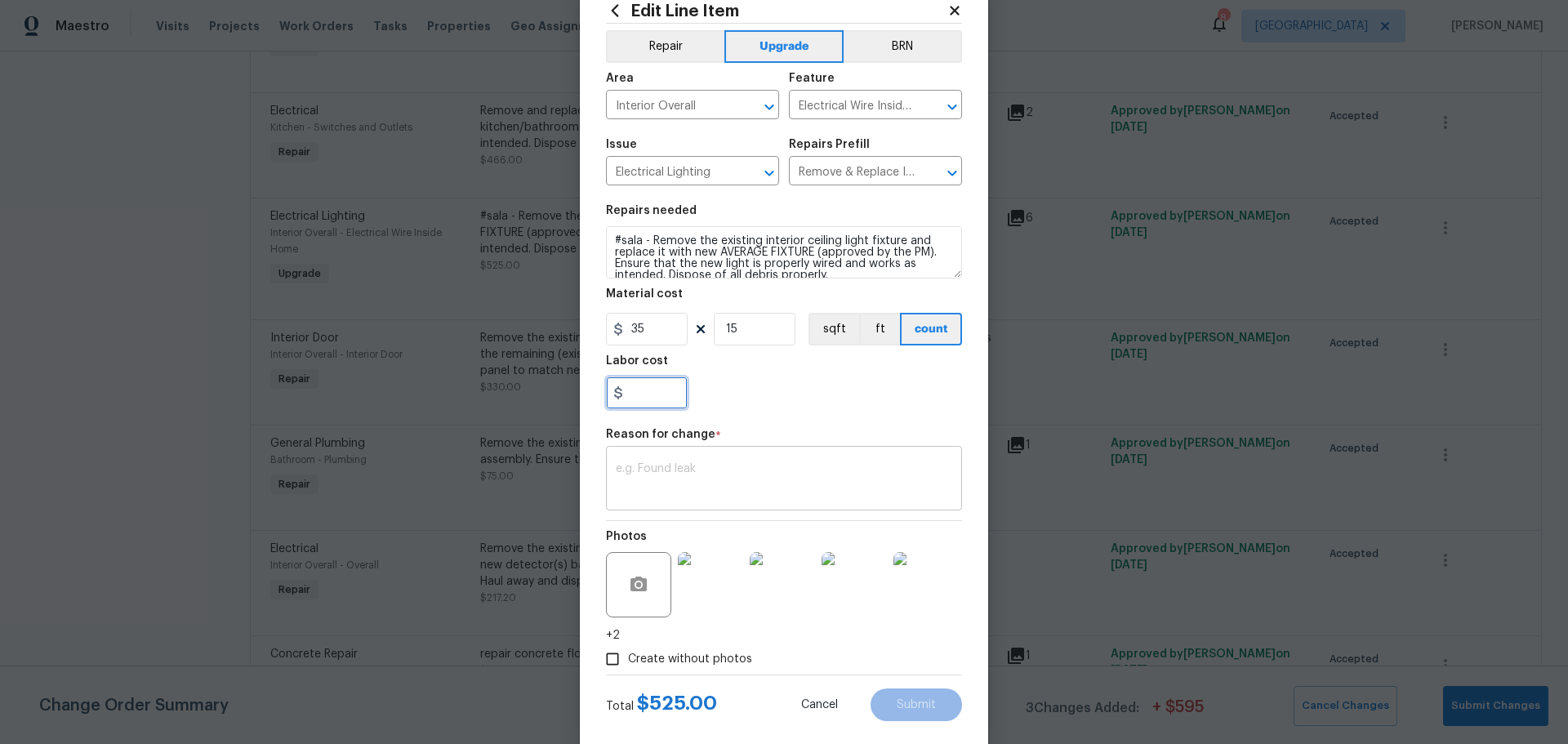
scroll to position [76, 0]
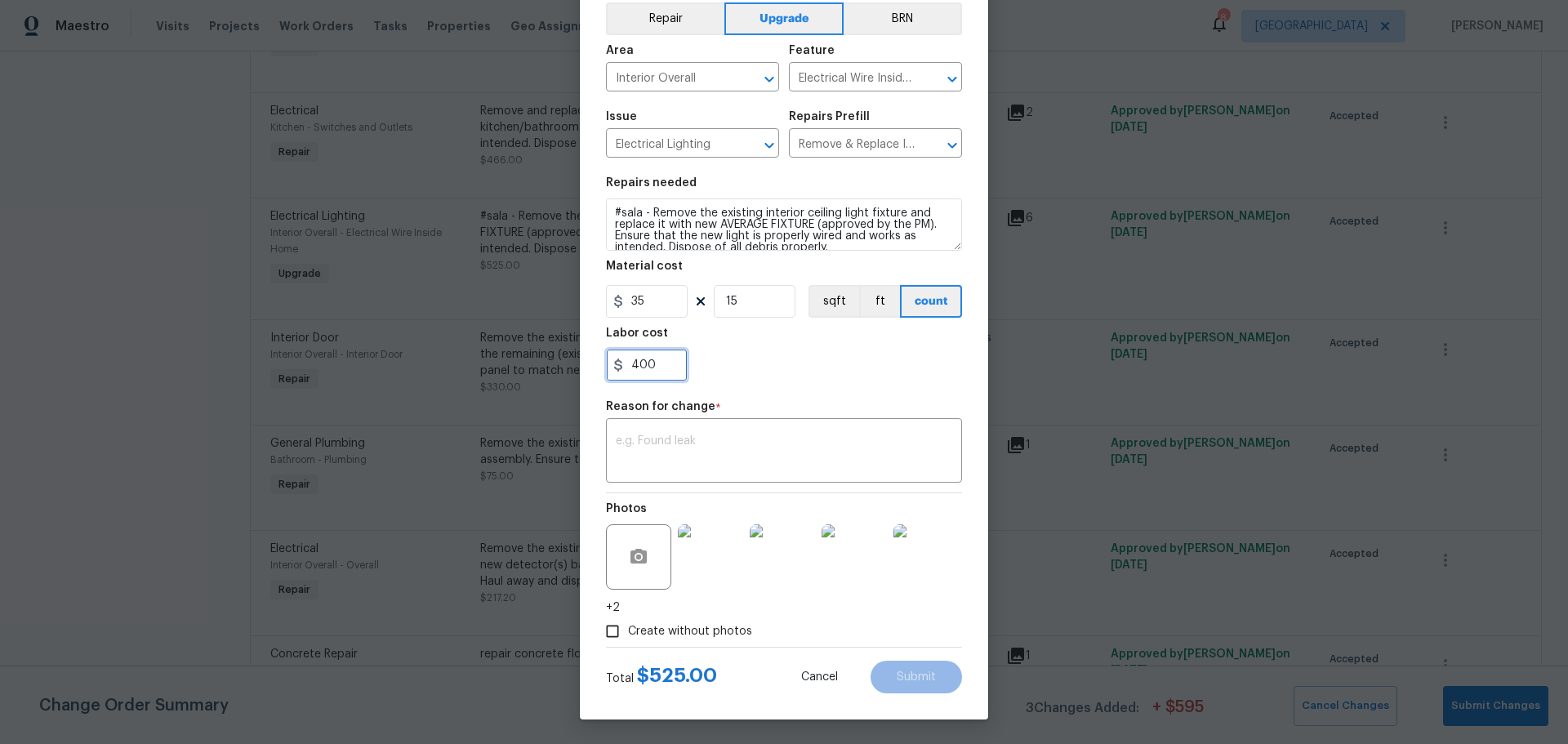
type input "400"
click at [732, 372] on div "400" at bounding box center [784, 364] width 356 height 32
click at [739, 309] on input "15" at bounding box center [754, 301] width 82 height 32
type input "16"
click at [700, 362] on div "400" at bounding box center [784, 364] width 356 height 32
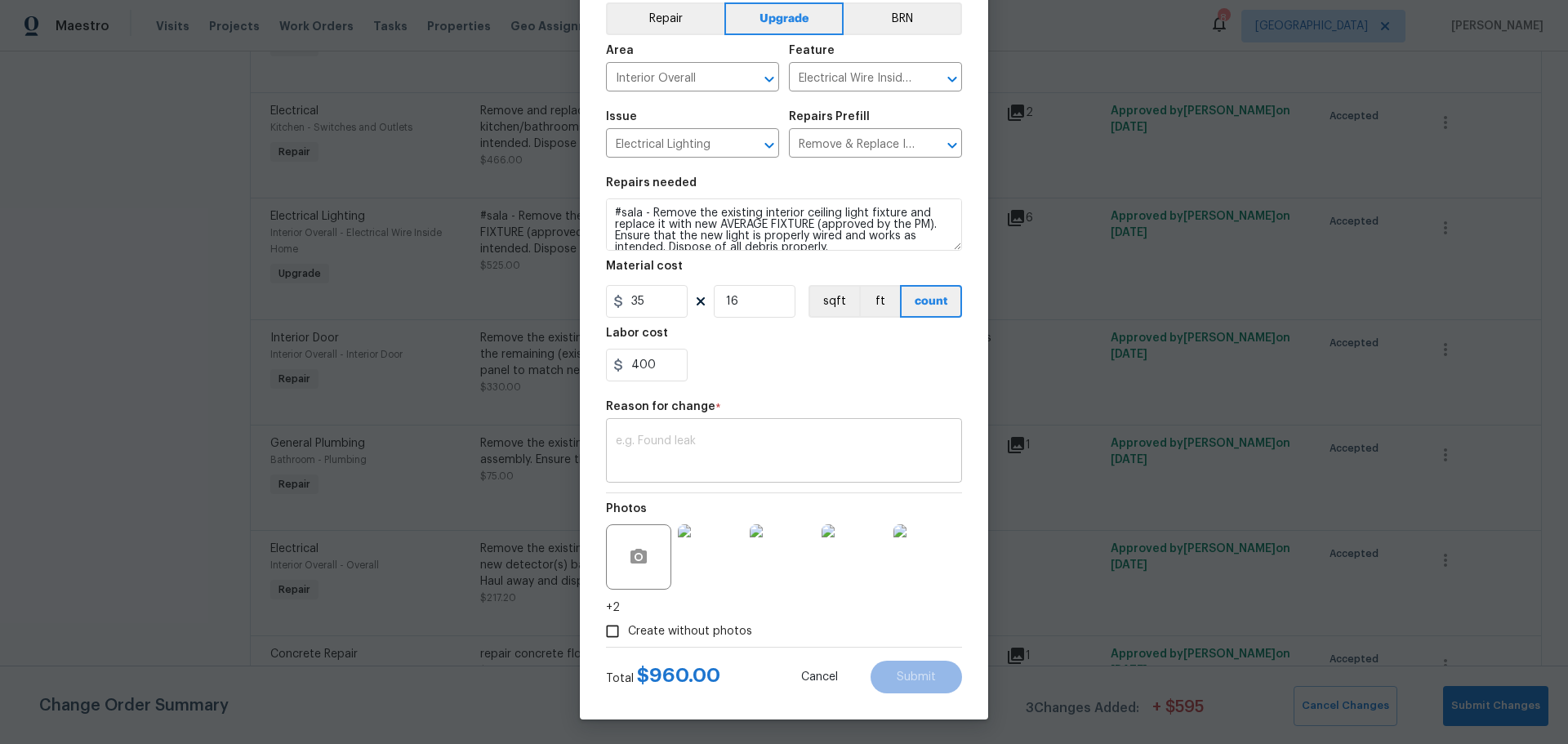
click at [687, 460] on textarea at bounding box center [784, 451] width 337 height 34
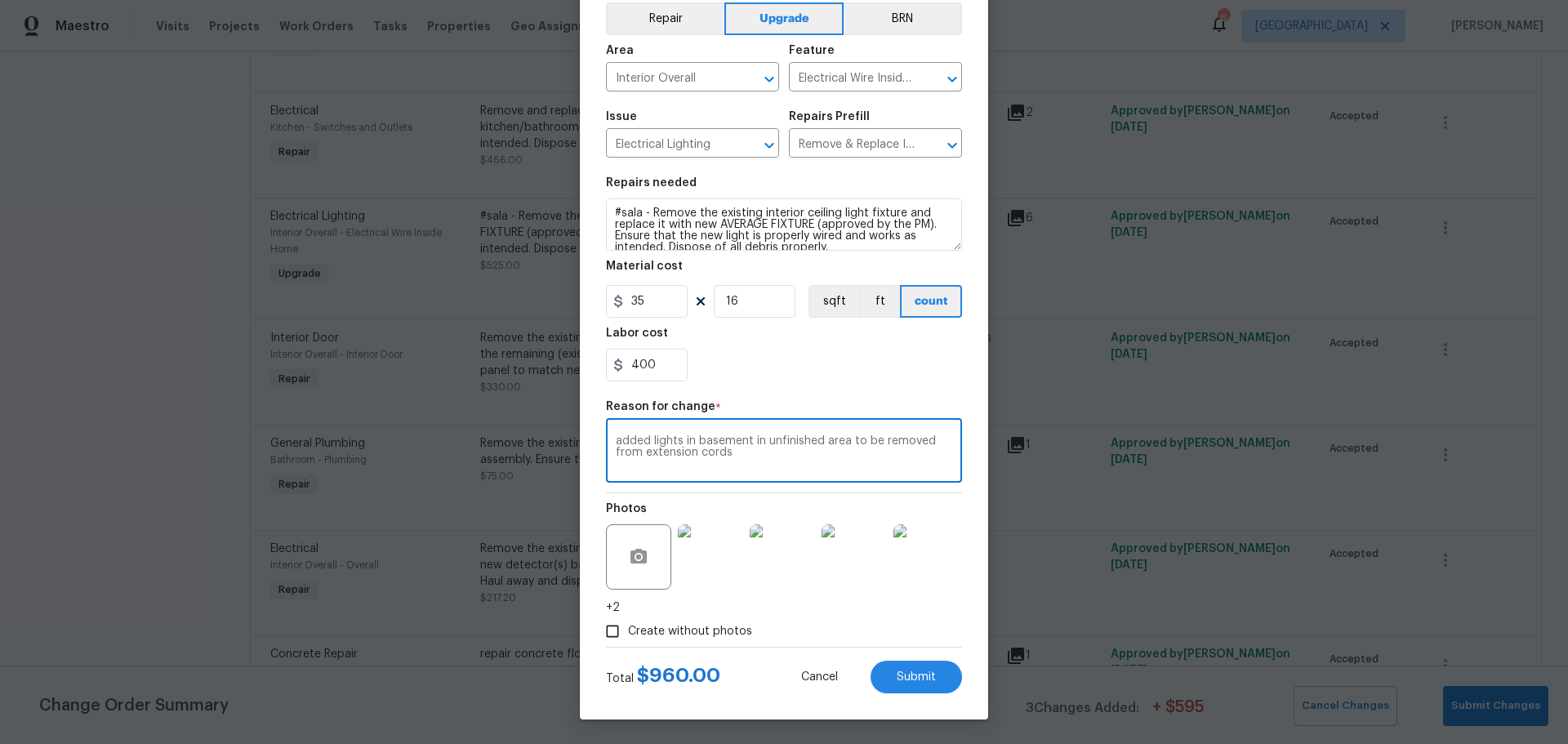
click at [764, 449] on textarea "added lights in basement in unfinished area to be removed from extension cords" at bounding box center [784, 451] width 337 height 34
drag, startPoint x: 732, startPoint y: 452, endPoint x: 612, endPoint y: 428, distance: 122.4
click at [612, 428] on div "added lights in basement in unfinished area to be removed from extension cords/…" at bounding box center [784, 452] width 356 height 61
type textarea "some lights were more than 35 average was closer to 50"
click at [918, 679] on span "Submit" at bounding box center [916, 677] width 39 height 12
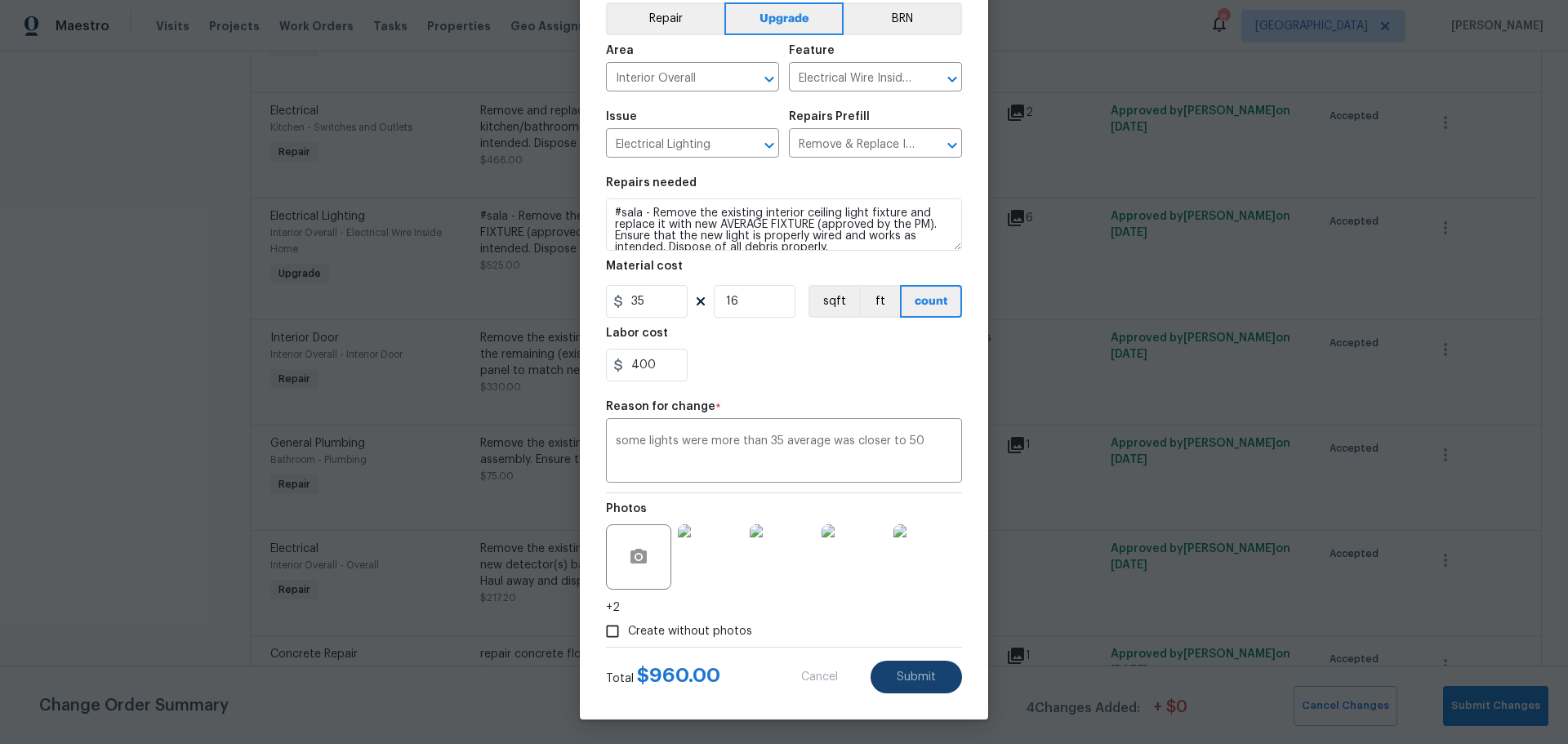
type input "15"
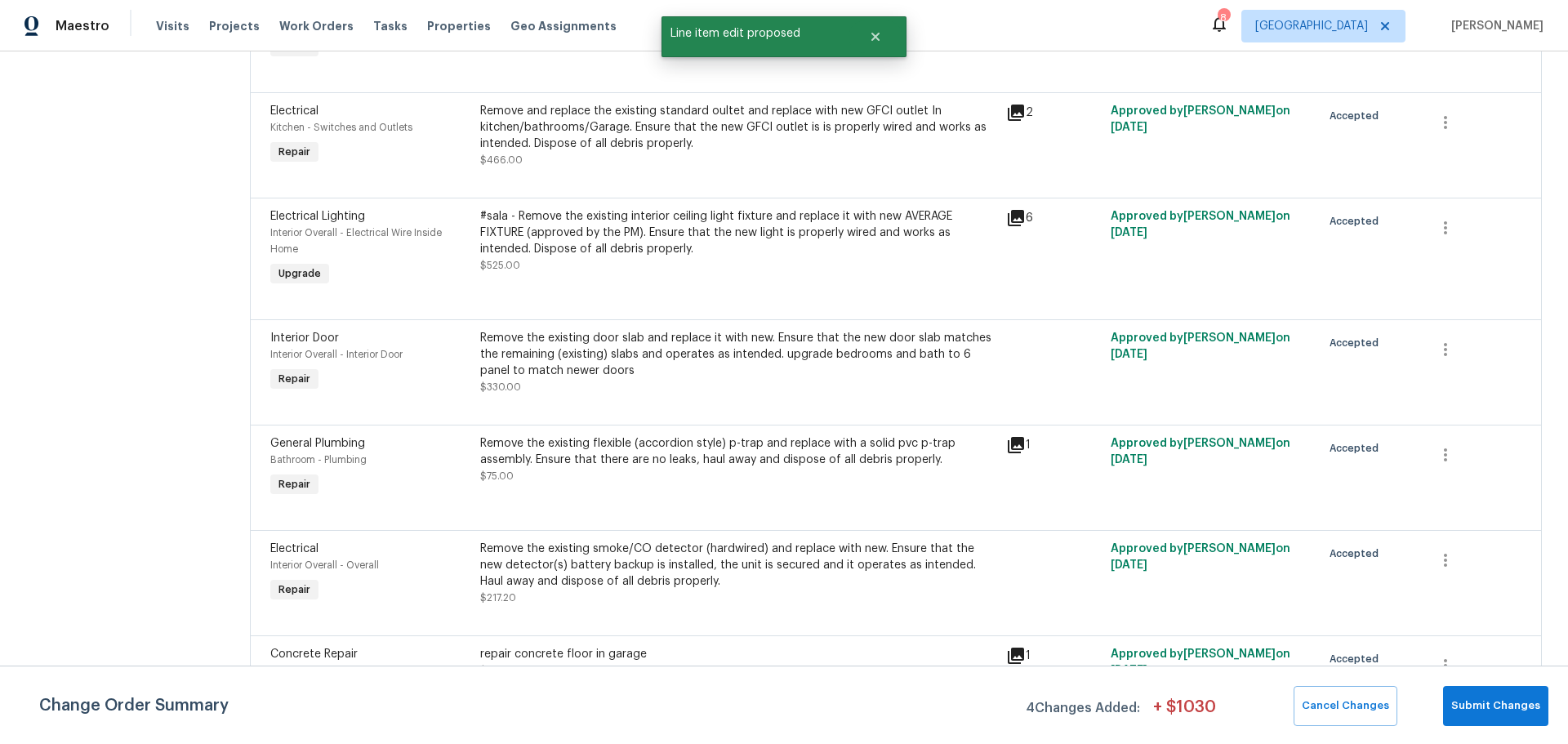
scroll to position [0, 0]
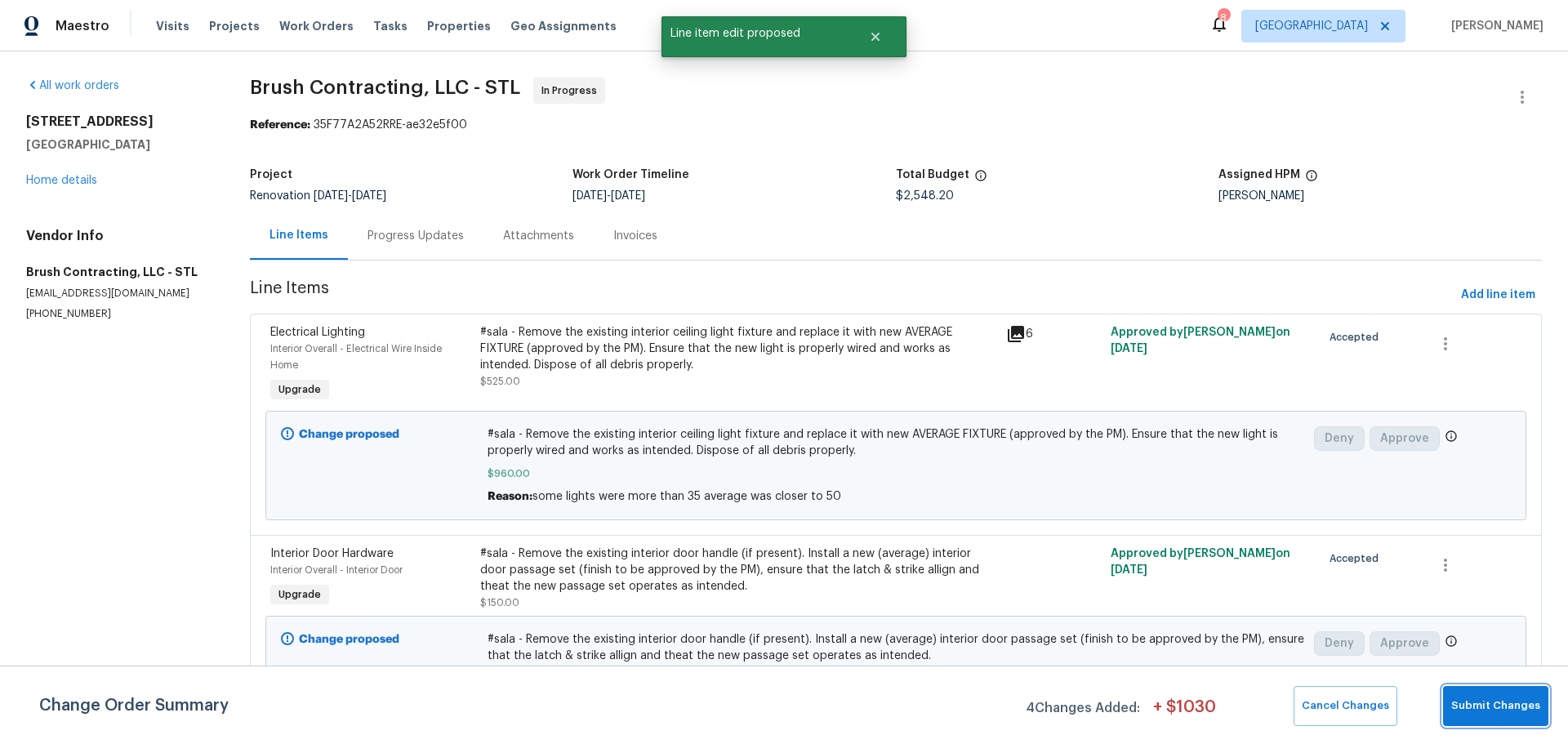
click at [1489, 712] on span "Submit Changes" at bounding box center [1496, 706] width 89 height 19
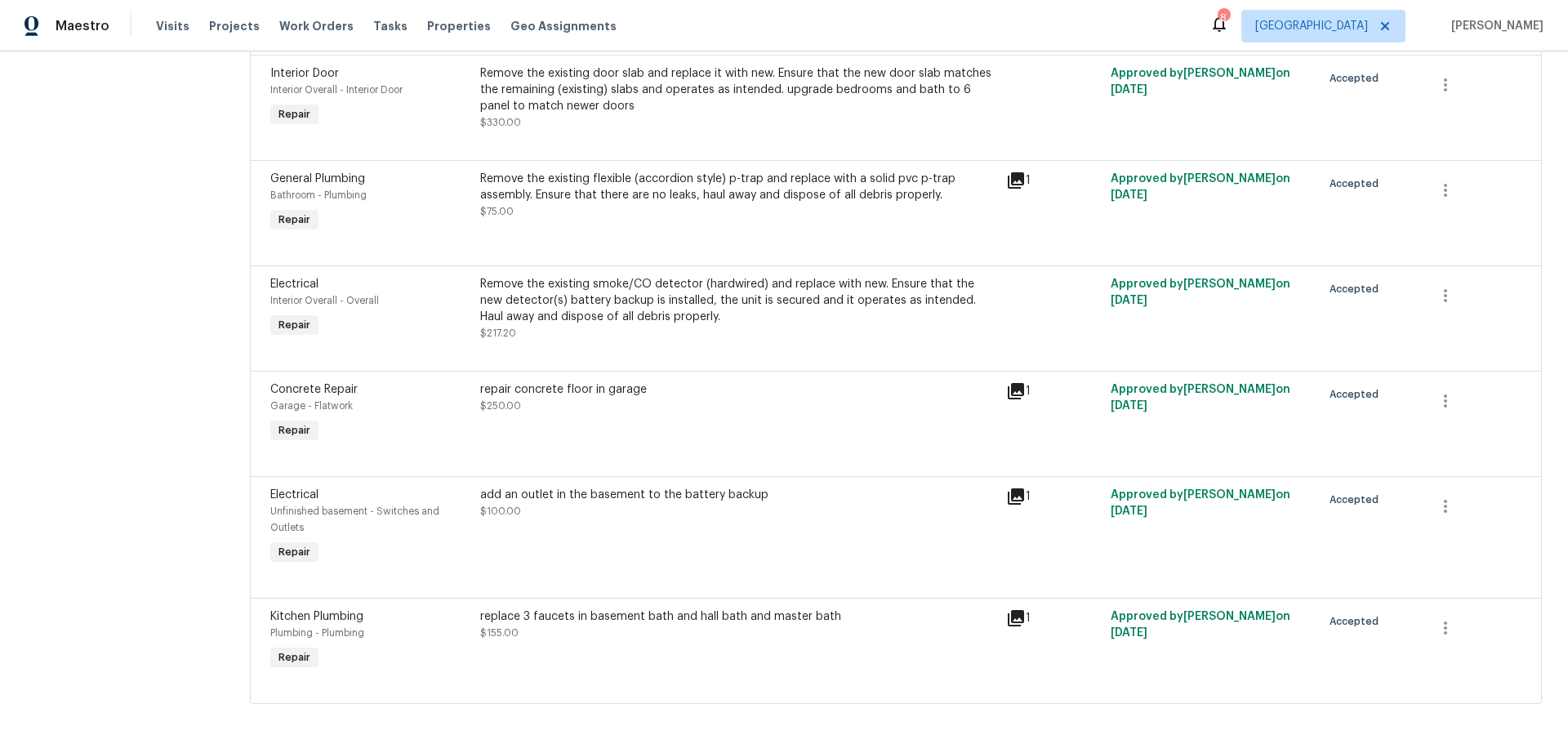
scroll to position [1035, 0]
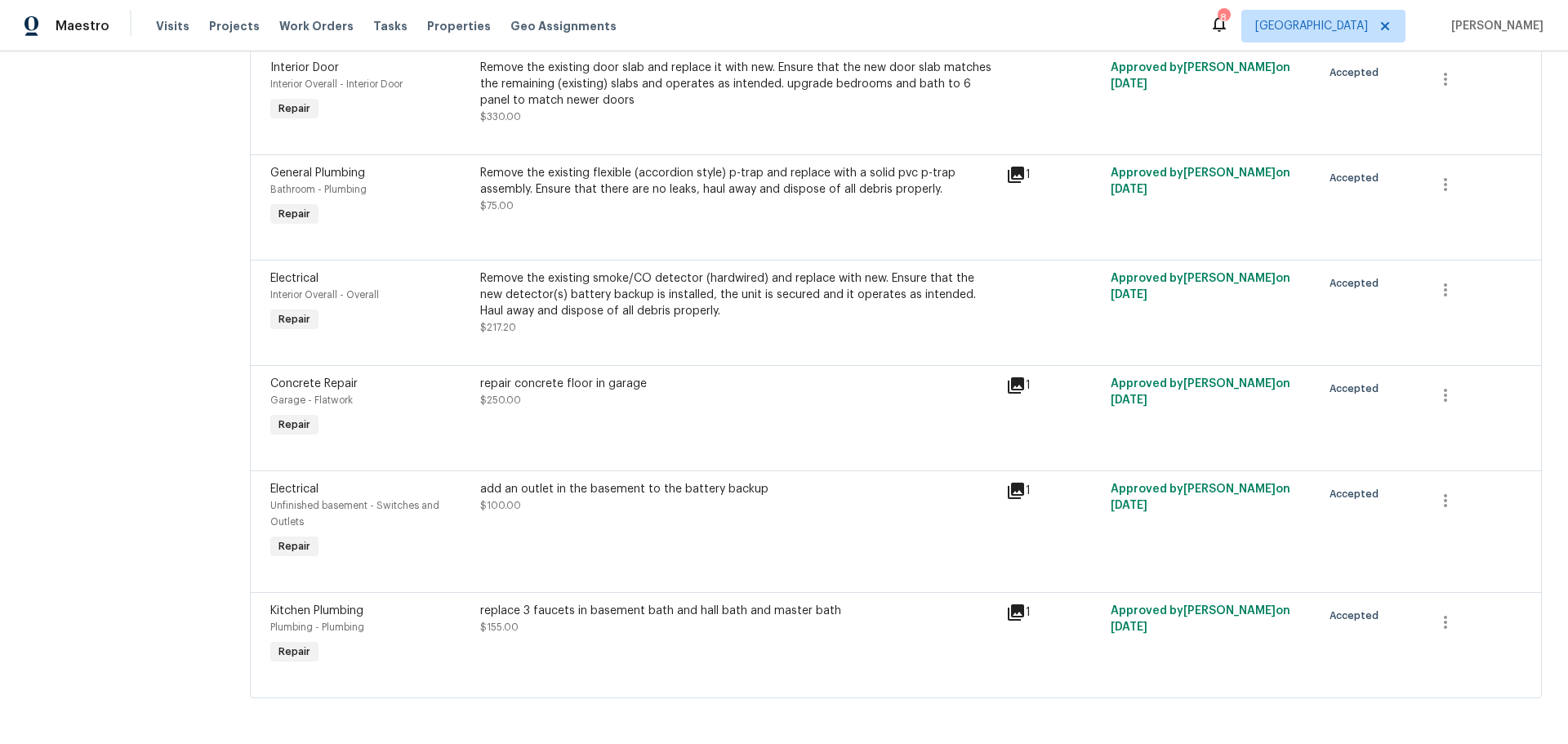
click at [596, 496] on div "add an outlet in the basement to the battery backup $100.00" at bounding box center [738, 496] width 516 height 32
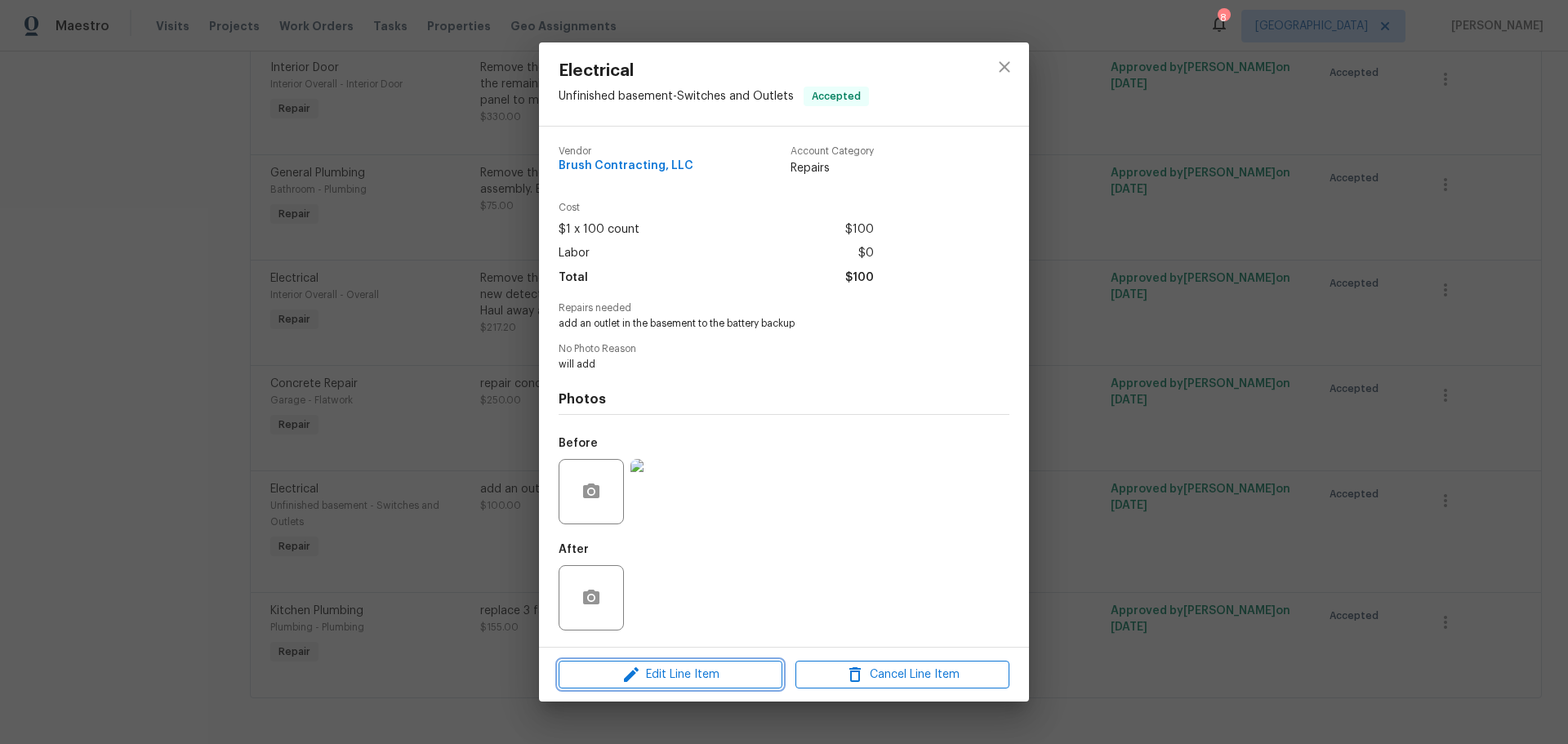
click at [704, 673] on span "Edit Line Item" at bounding box center [670, 674] width 214 height 21
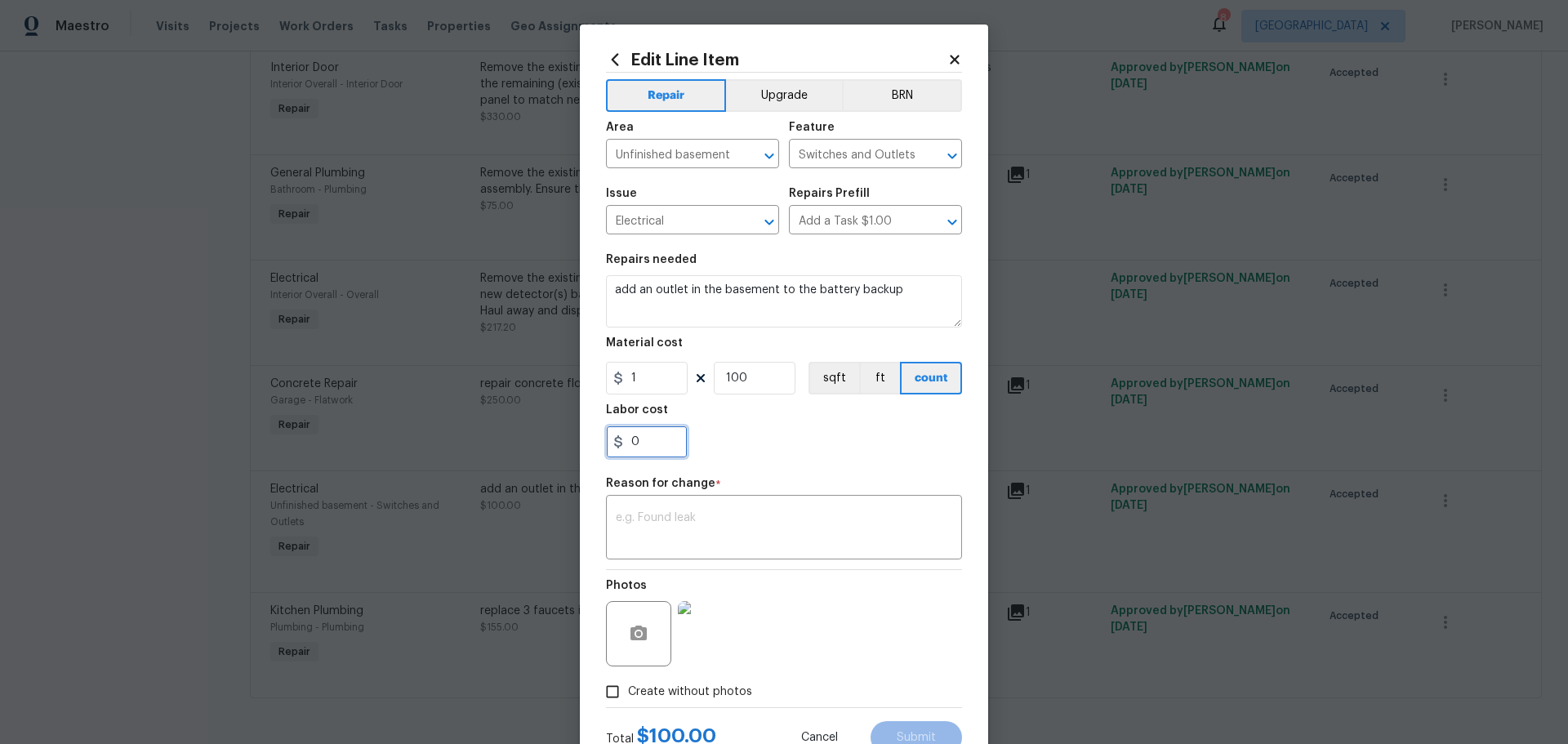
click at [660, 447] on input "0" at bounding box center [647, 441] width 82 height 32
type input "85"
drag, startPoint x: 659, startPoint y: 534, endPoint x: 668, endPoint y: 536, distance: 9.2
click at [660, 535] on textarea at bounding box center [784, 529] width 337 height 34
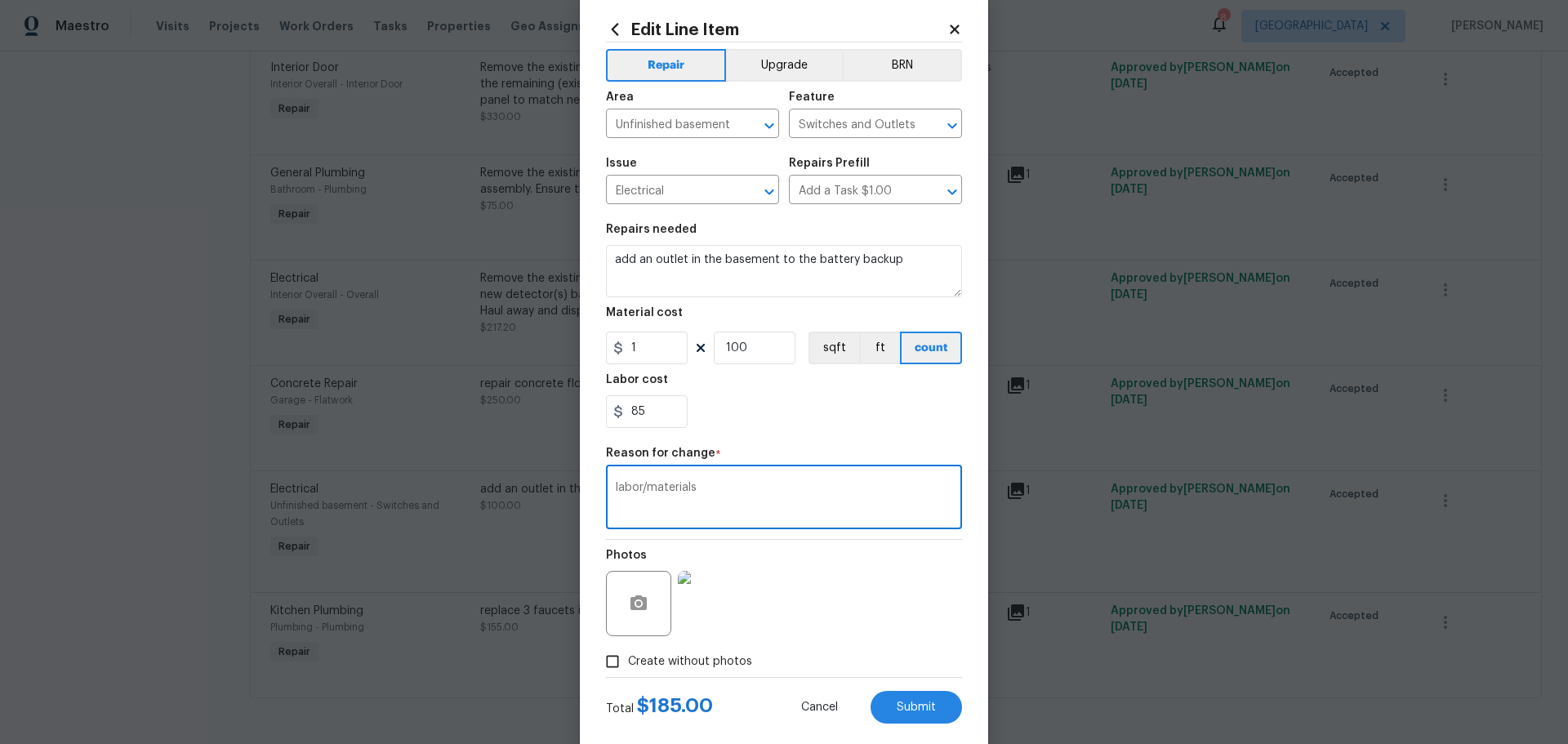
scroll to position [61, 0]
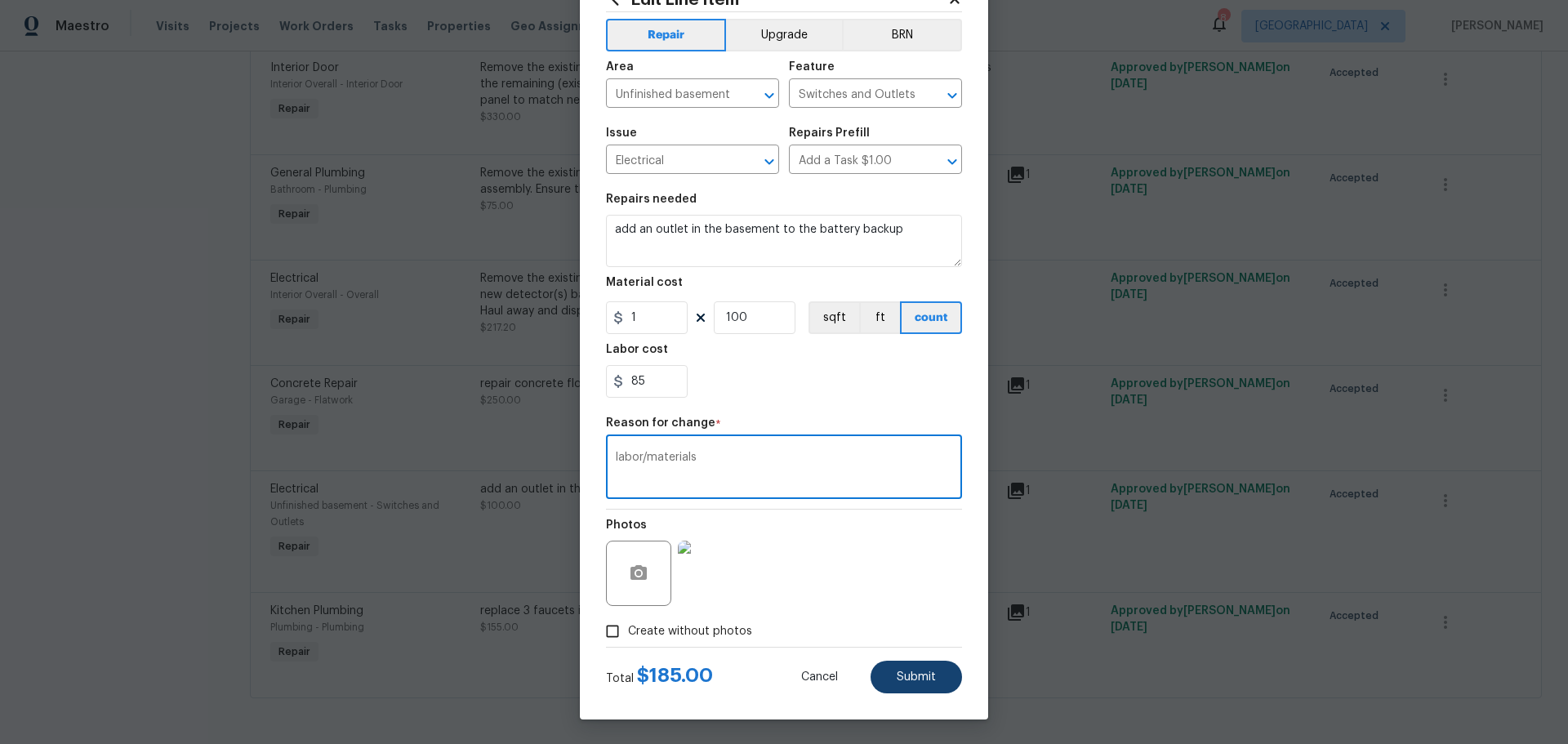
type textarea "labor/materials"
click at [907, 684] on button "Submit" at bounding box center [917, 676] width 92 height 32
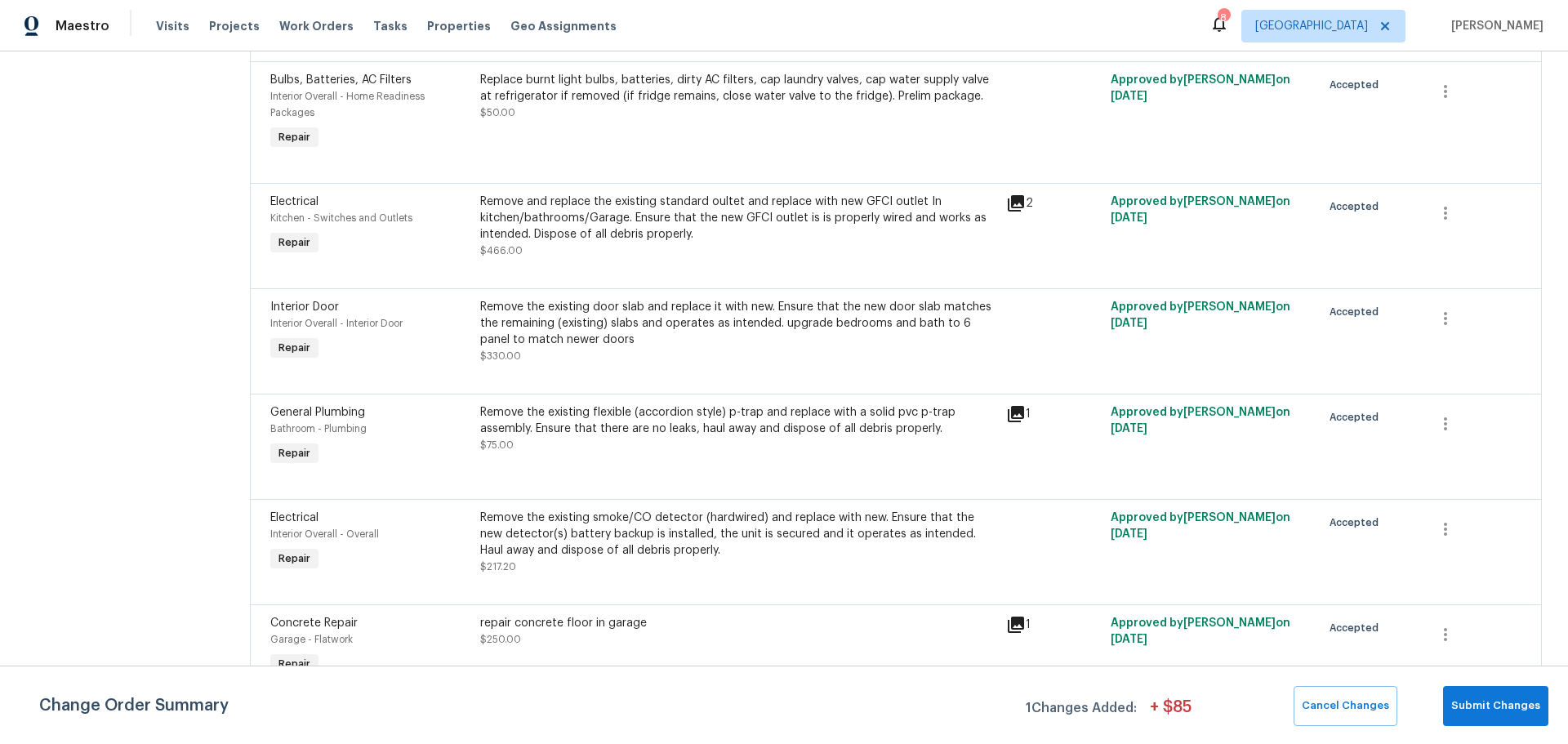
scroll to position [1118, 0]
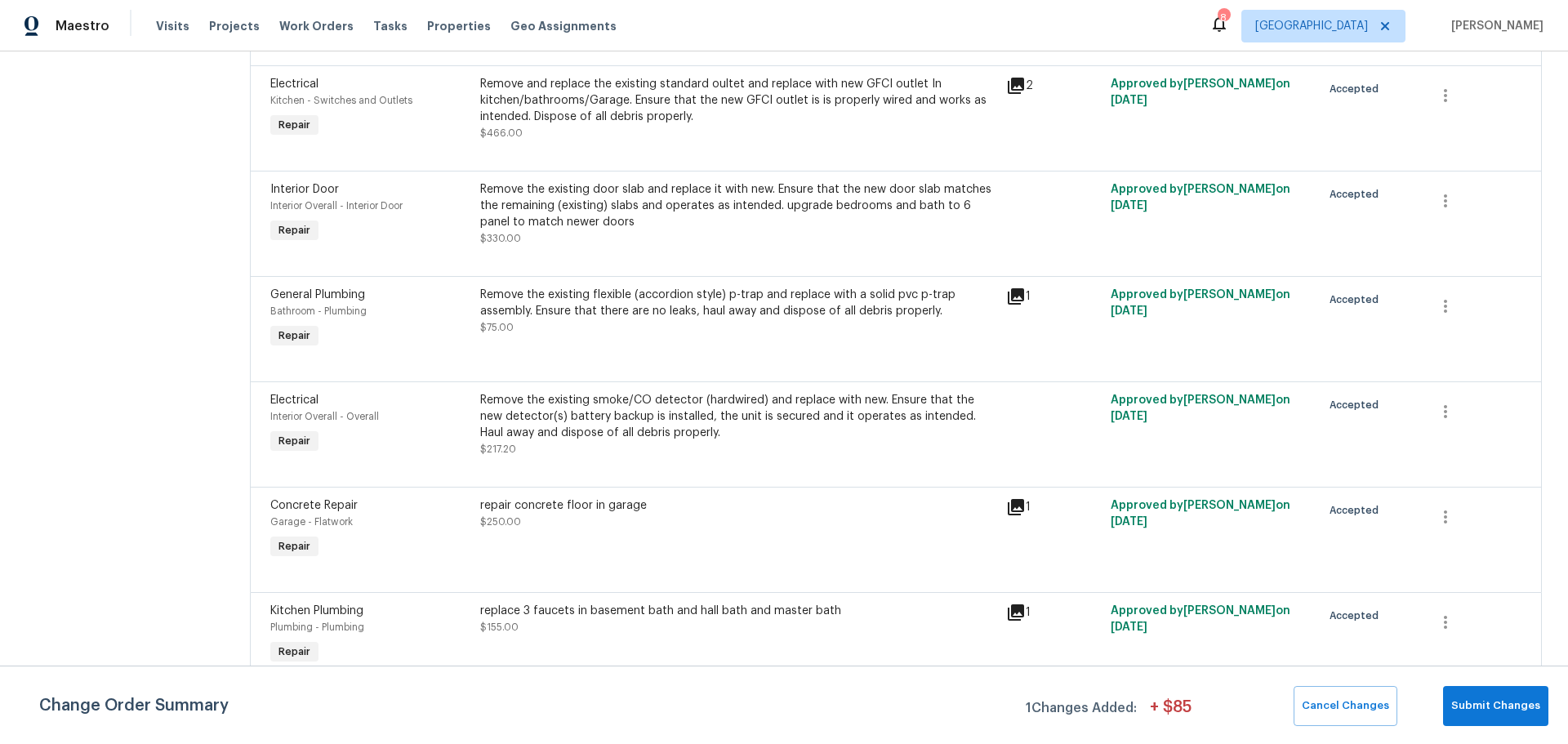
click at [611, 439] on div "Remove the existing smoke/CO detector (hardwired) and replace with new. Ensure …" at bounding box center [738, 424] width 516 height 66
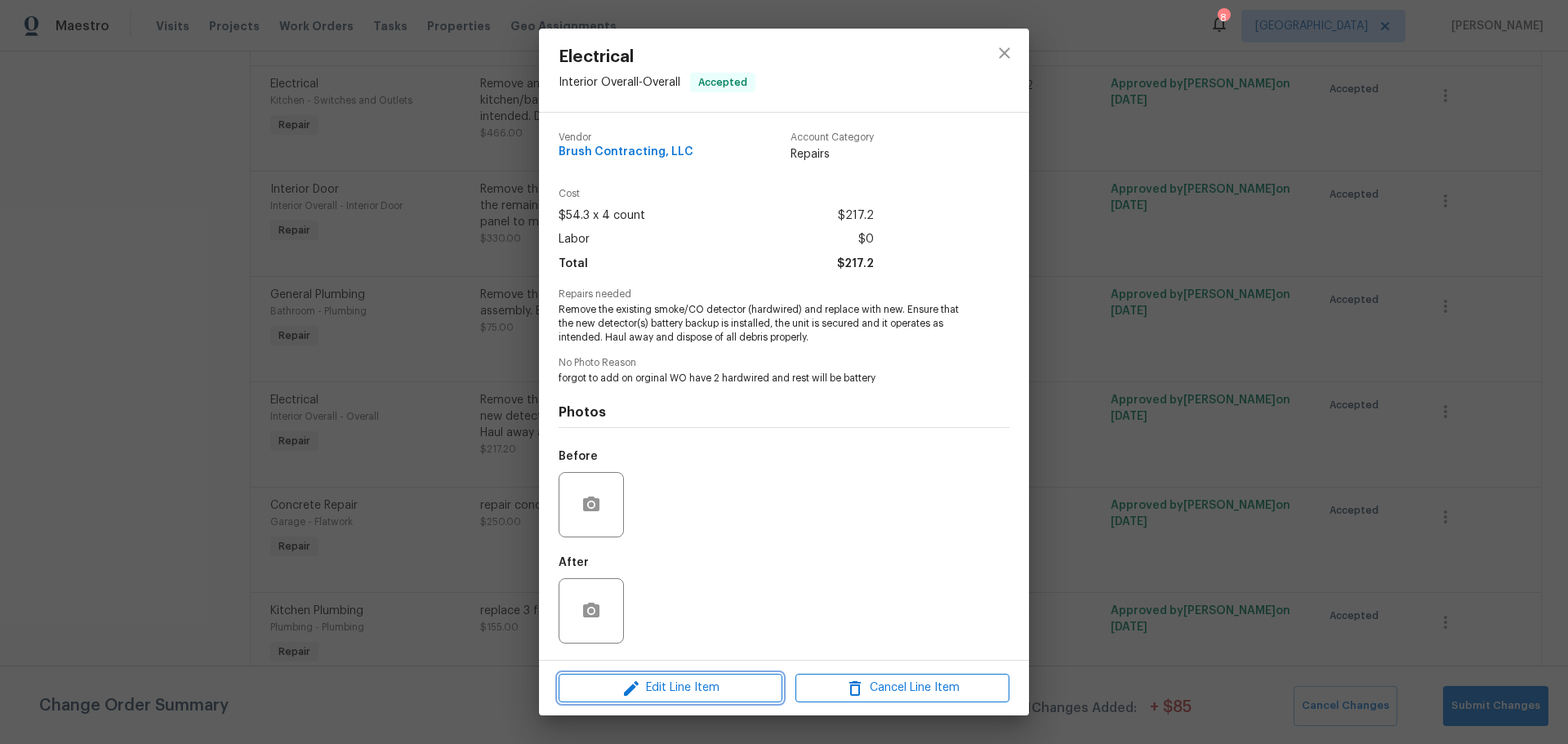
click at [725, 696] on span "Edit Line Item" at bounding box center [670, 687] width 214 height 21
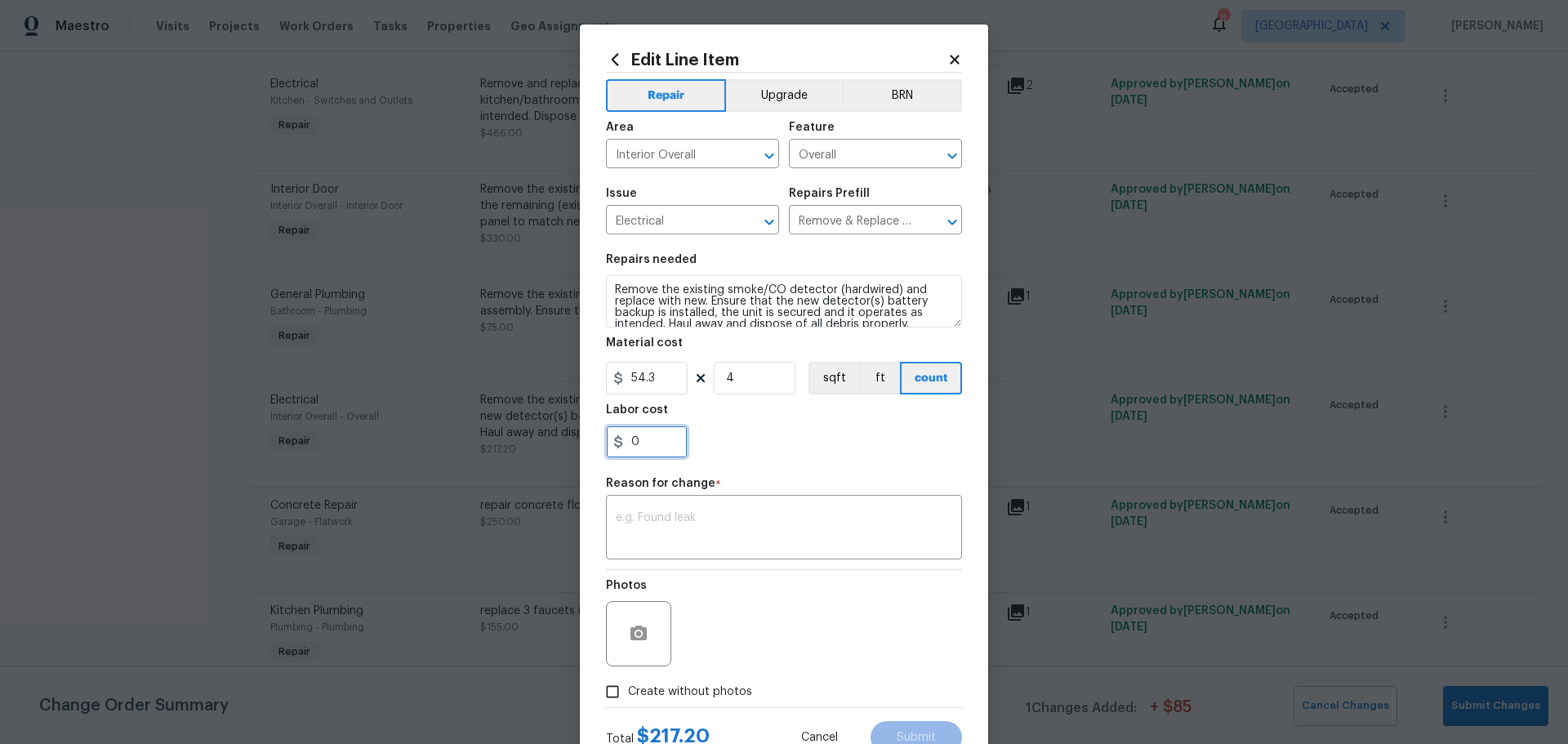
click at [660, 456] on input "0" at bounding box center [647, 441] width 82 height 32
type input "40"
click at [766, 444] on div "40" at bounding box center [784, 441] width 356 height 32
click at [659, 504] on div "x ​" at bounding box center [784, 529] width 356 height 61
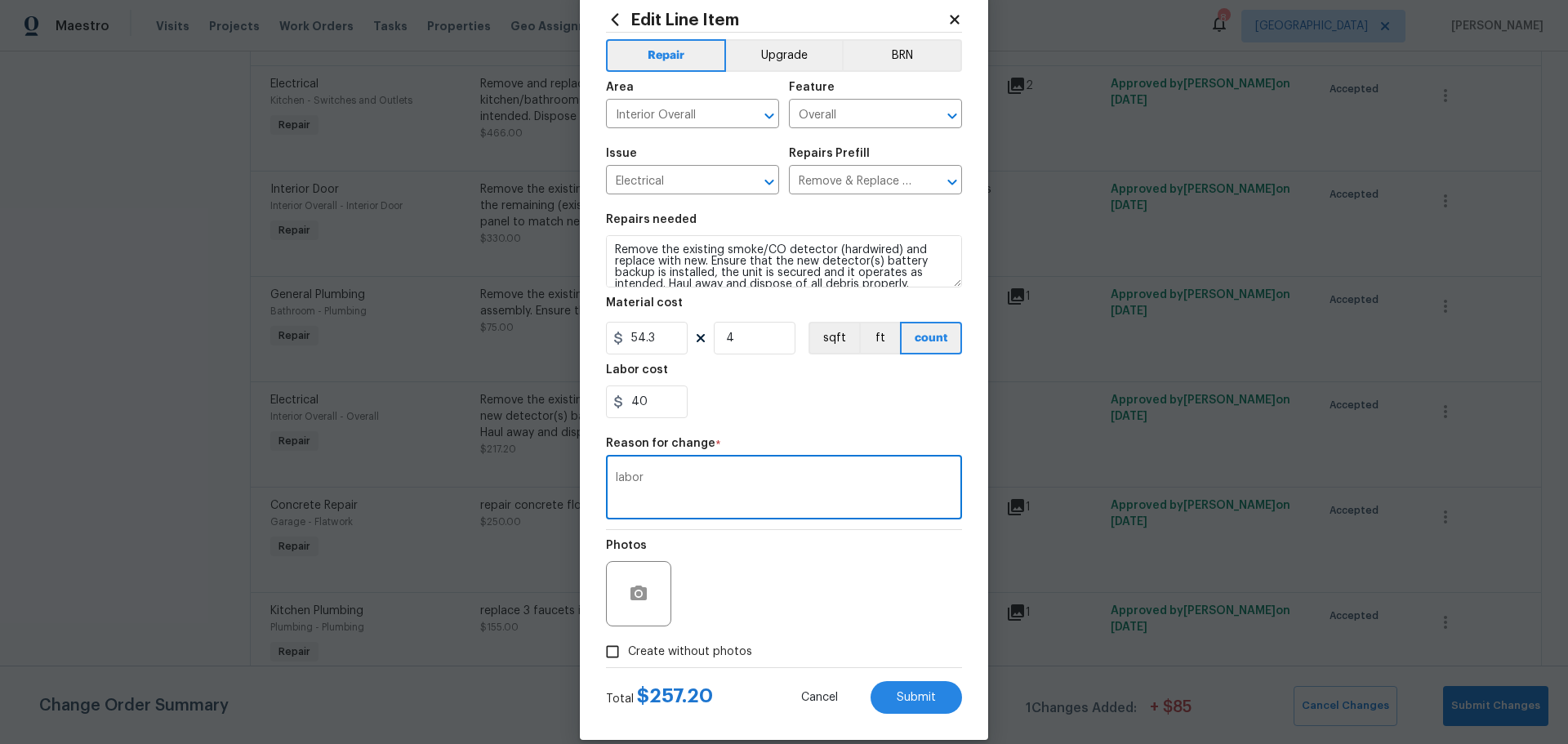
scroll to position [61, 0]
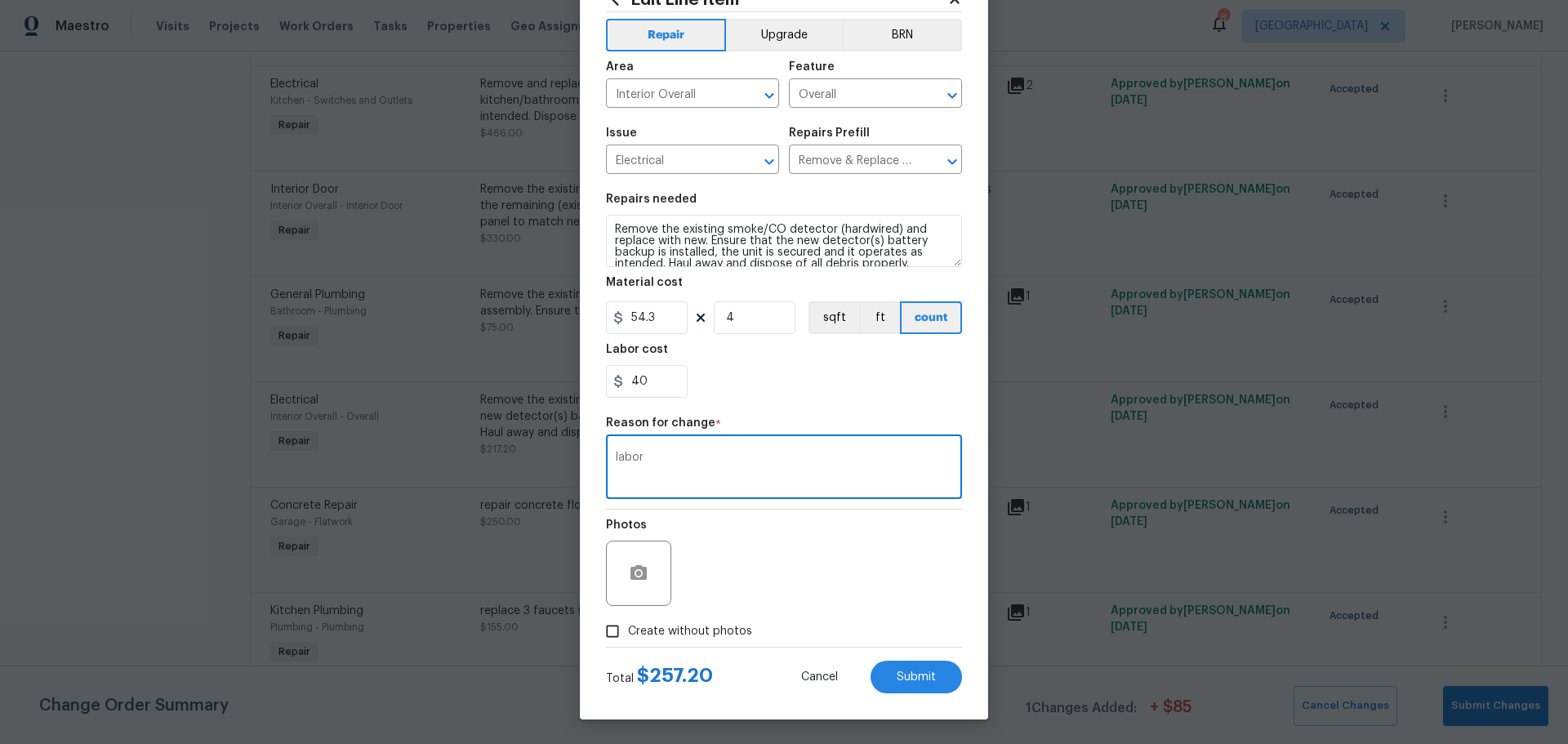
type textarea "labor"
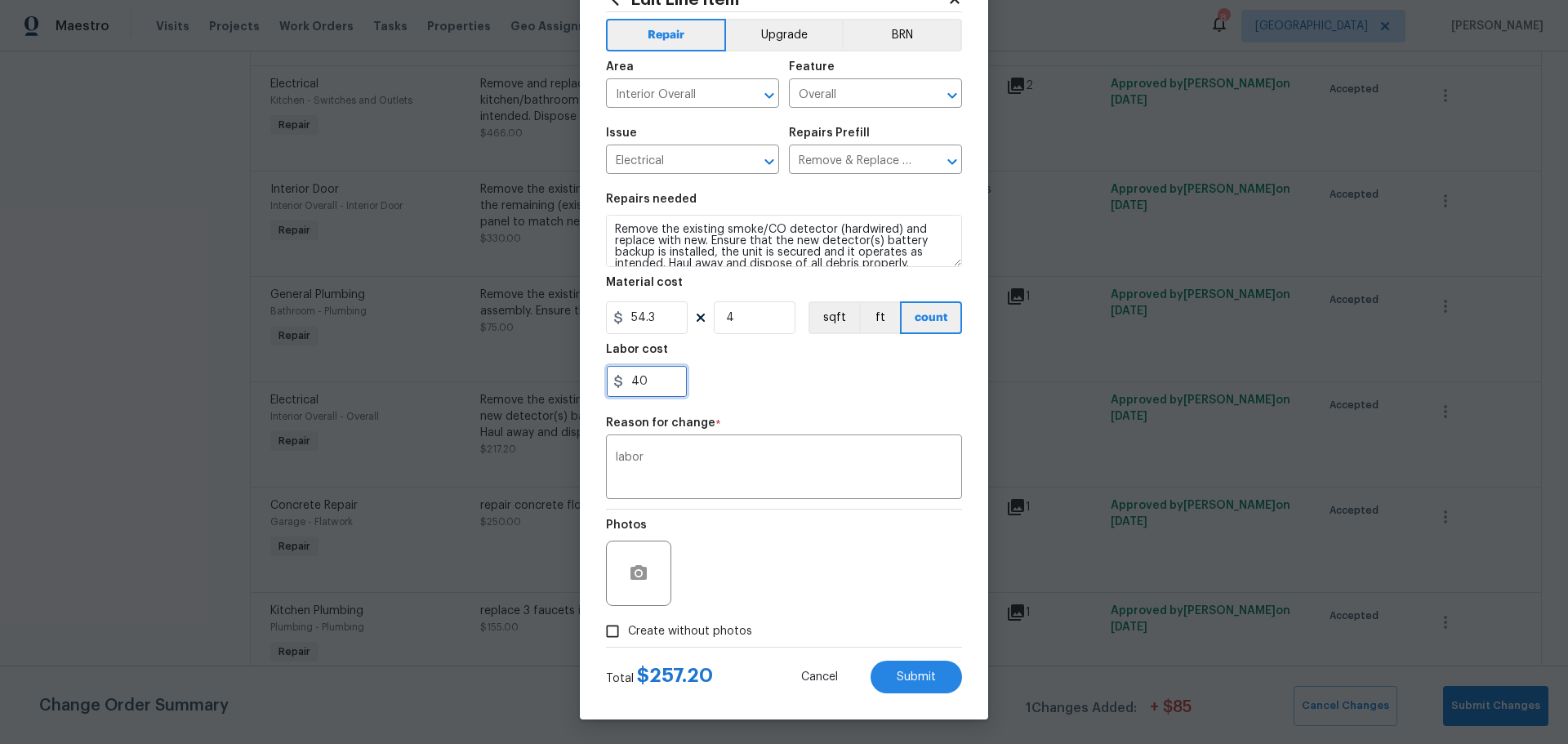
click at [655, 378] on input "40" at bounding box center [647, 381] width 82 height 32
type input "4"
click at [740, 368] on div "36" at bounding box center [784, 381] width 356 height 32
click at [640, 387] on input "36" at bounding box center [647, 381] width 82 height 32
click at [773, 378] on div "33" at bounding box center [784, 381] width 356 height 32
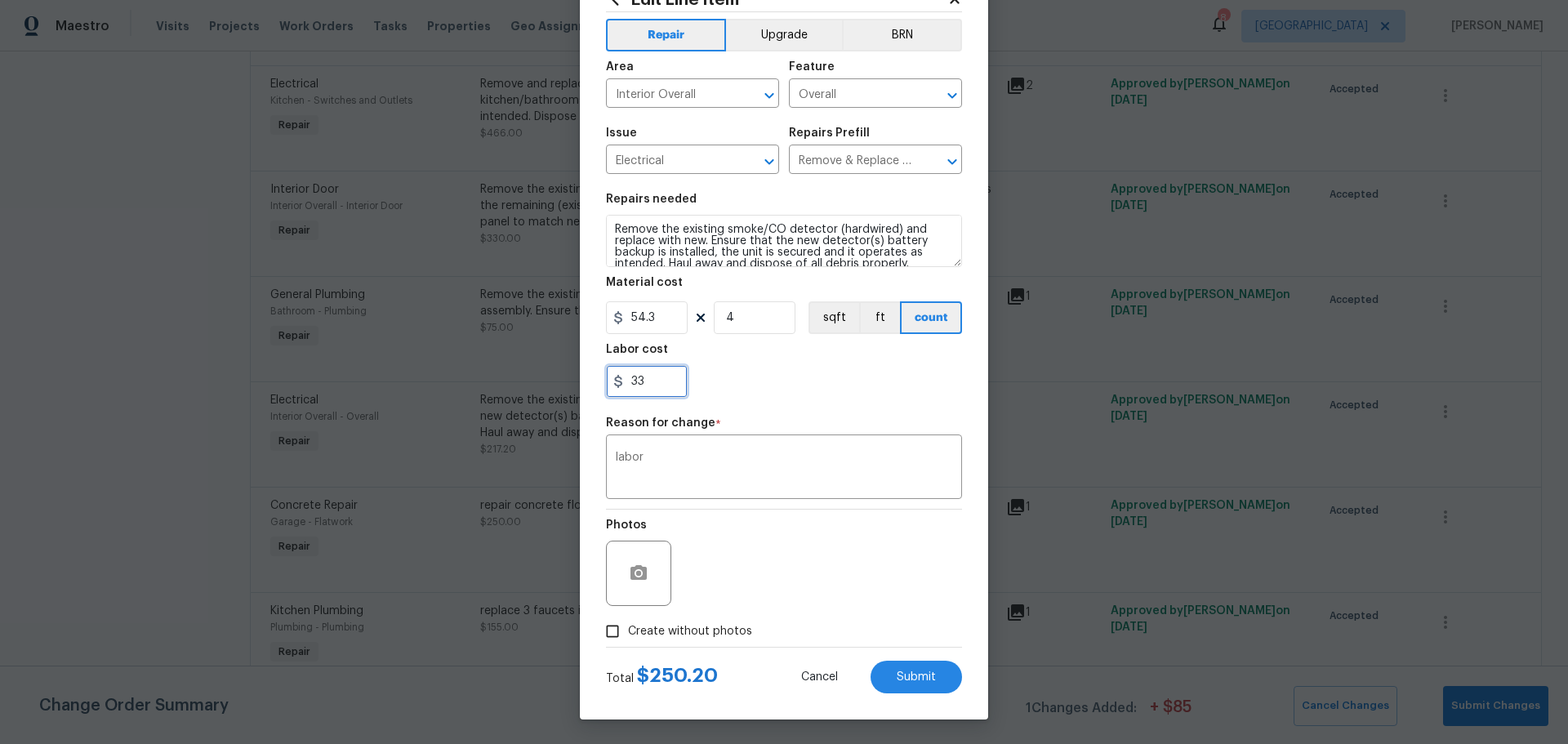
click at [648, 372] on input "33" at bounding box center [647, 381] width 82 height 32
type input "35"
click at [734, 365] on figure "Labor cost 35" at bounding box center [784, 370] width 356 height 54
click at [812, 377] on div "35" at bounding box center [784, 381] width 356 height 32
click at [895, 669] on button "Submit" at bounding box center [917, 676] width 92 height 32
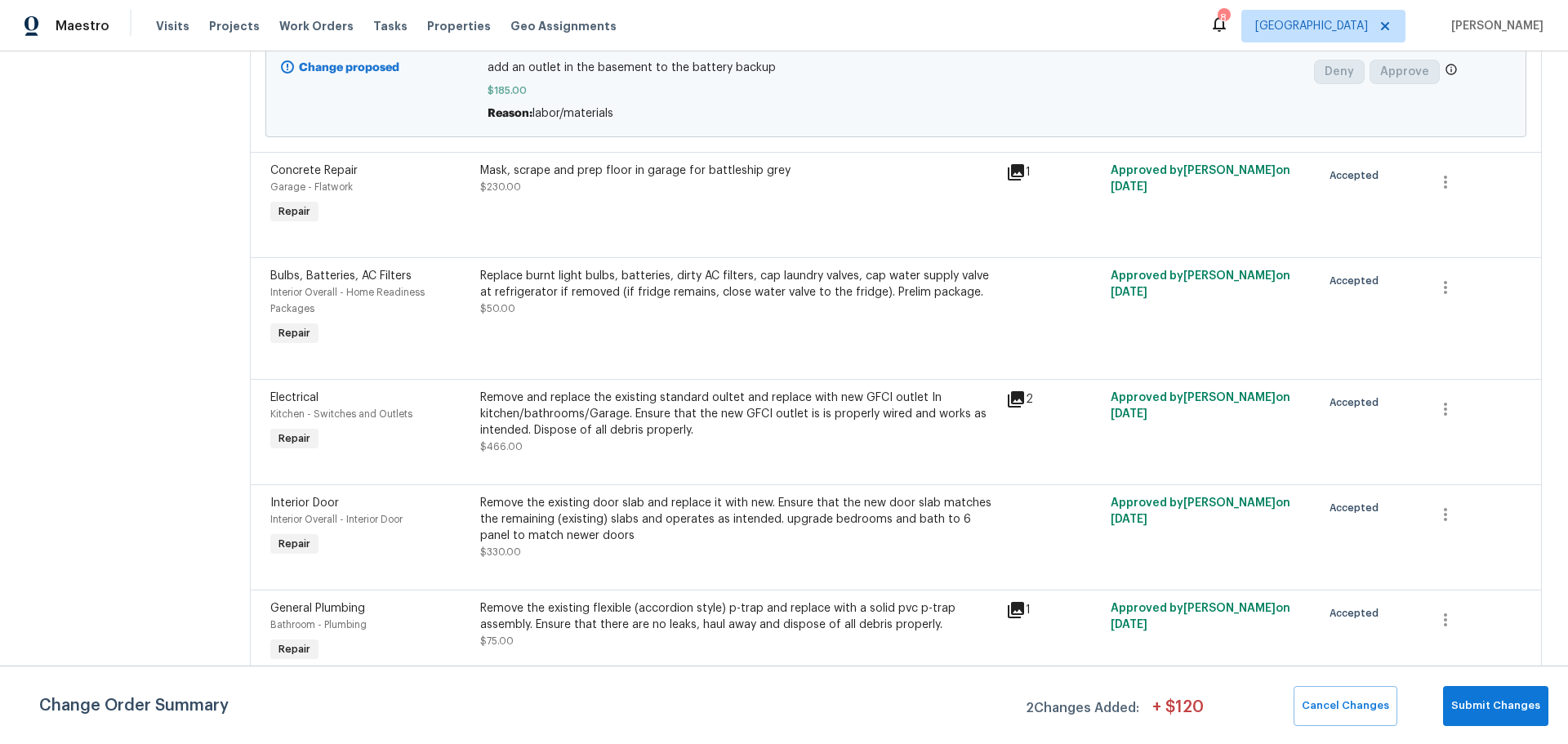
scroll to position [1218, 0]
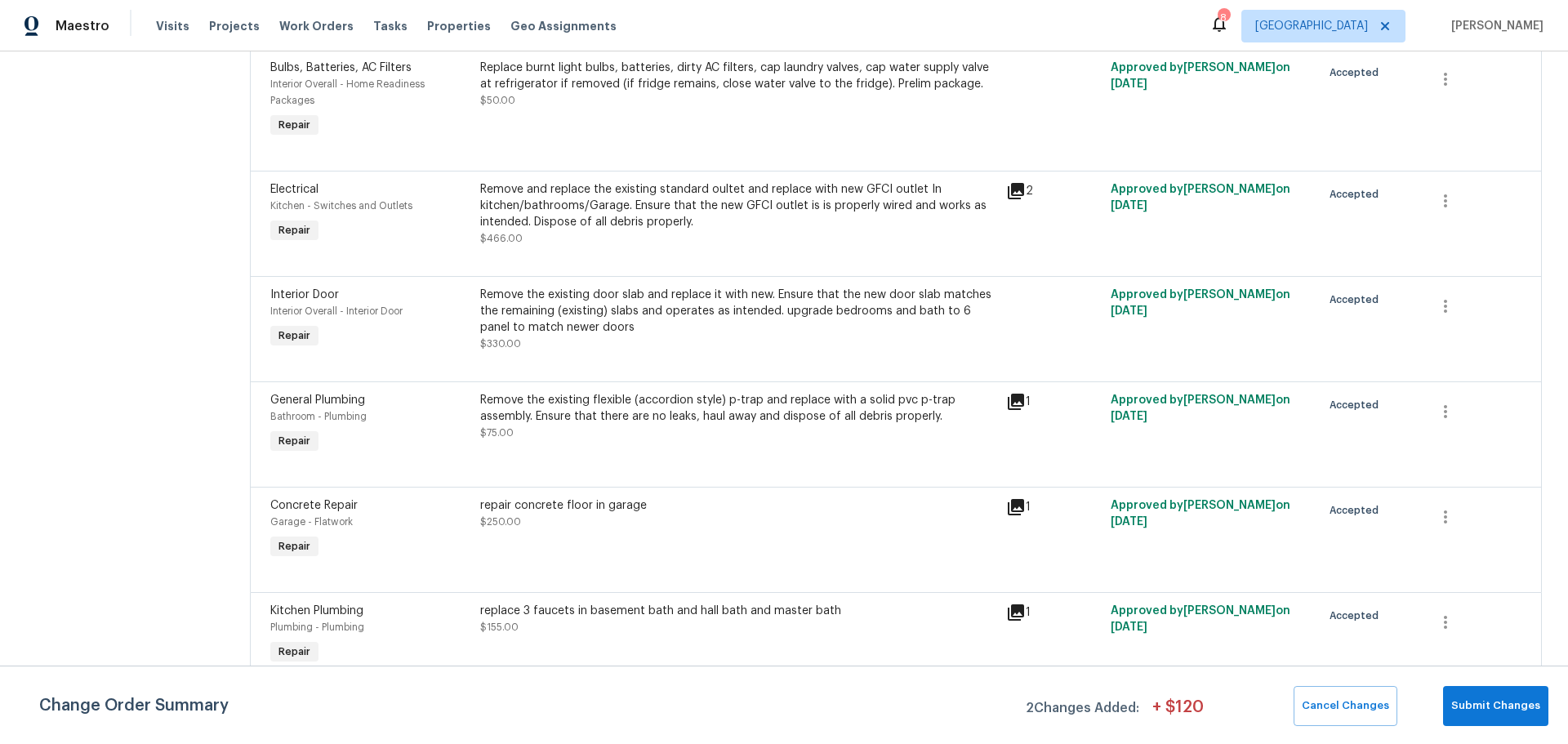
click at [616, 609] on div "replace 3 faucets in basement bath and hall bath and master bath $155.00" at bounding box center [738, 618] width 516 height 32
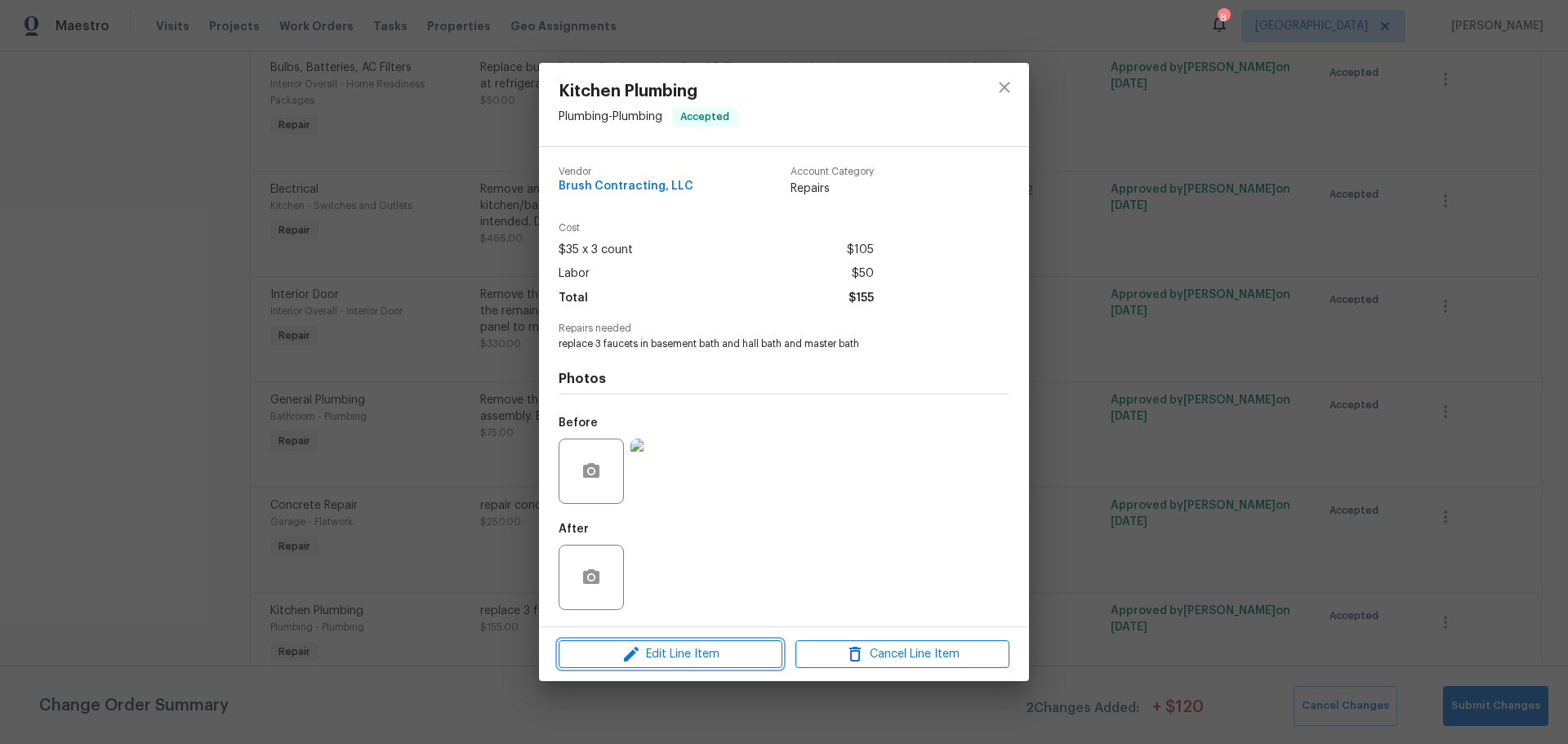
click at [673, 660] on span "Edit Line Item" at bounding box center [670, 654] width 214 height 21
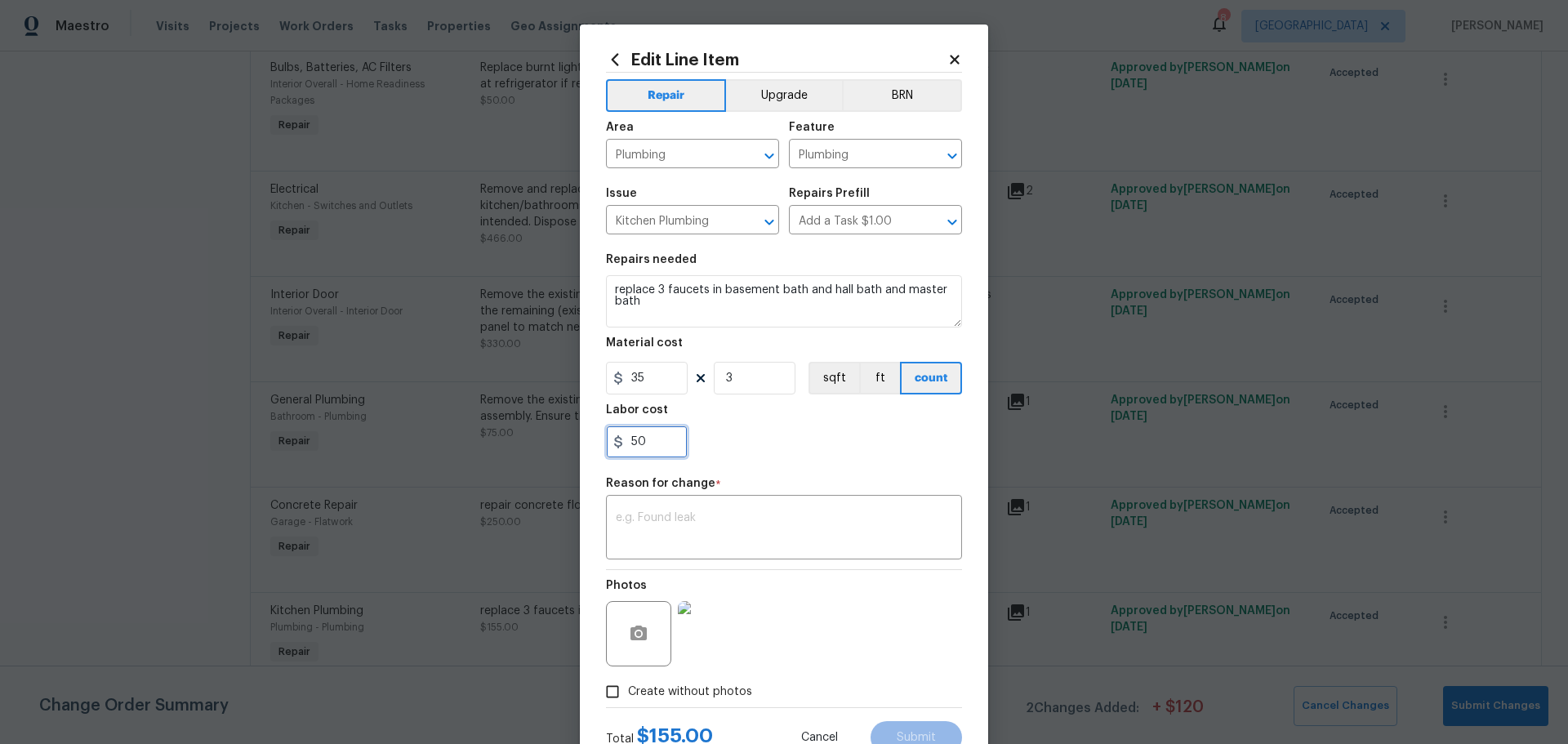
click at [657, 435] on input "50" at bounding box center [647, 441] width 82 height 32
type input "5"
type input "0"
click at [729, 441] on div "0" at bounding box center [784, 441] width 356 height 32
click at [743, 365] on input "3" at bounding box center [754, 377] width 82 height 32
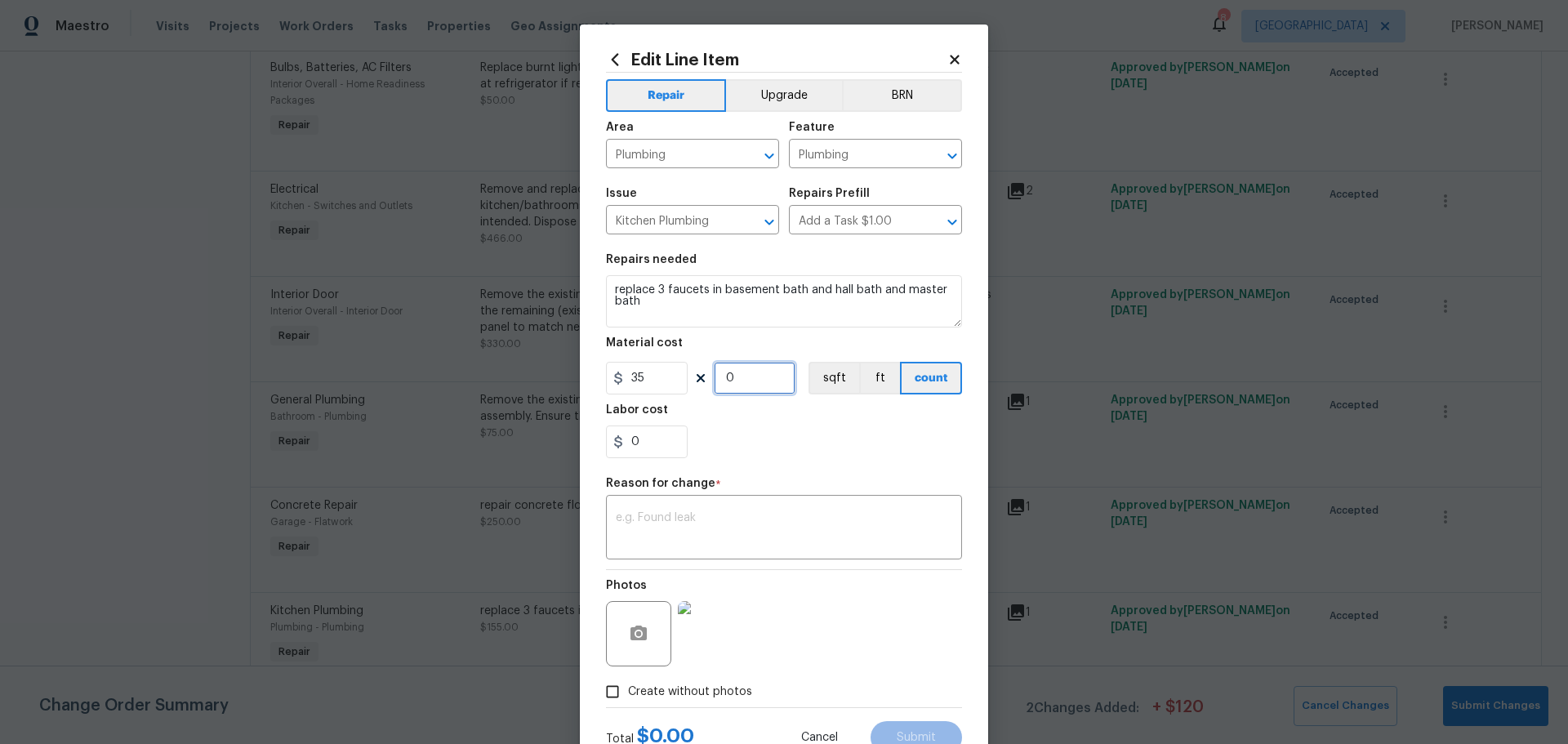
type input "3"
click at [638, 381] on input "35" at bounding box center [647, 377] width 82 height 32
click at [739, 429] on div "0" at bounding box center [784, 441] width 356 height 32
click at [634, 372] on input "50" at bounding box center [647, 377] width 82 height 32
click at [651, 382] on input "50" at bounding box center [647, 377] width 82 height 32
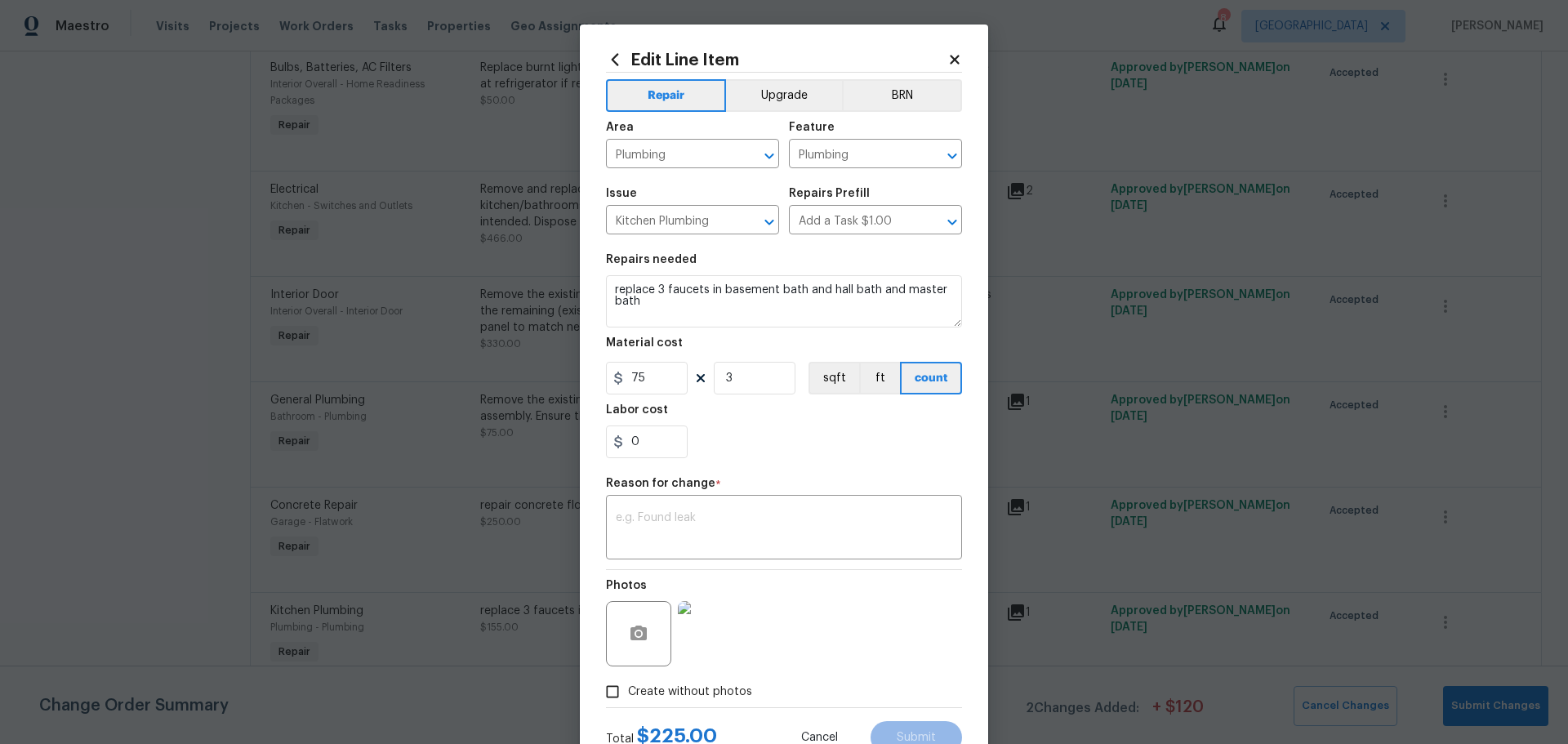
click at [742, 457] on div "0" at bounding box center [784, 441] width 356 height 32
click at [647, 377] on input "75" at bounding box center [647, 377] width 82 height 32
type input "100"
click at [719, 414] on div "Labor cost" at bounding box center [784, 415] width 356 height 22
click at [670, 456] on input "0" at bounding box center [647, 441] width 82 height 32
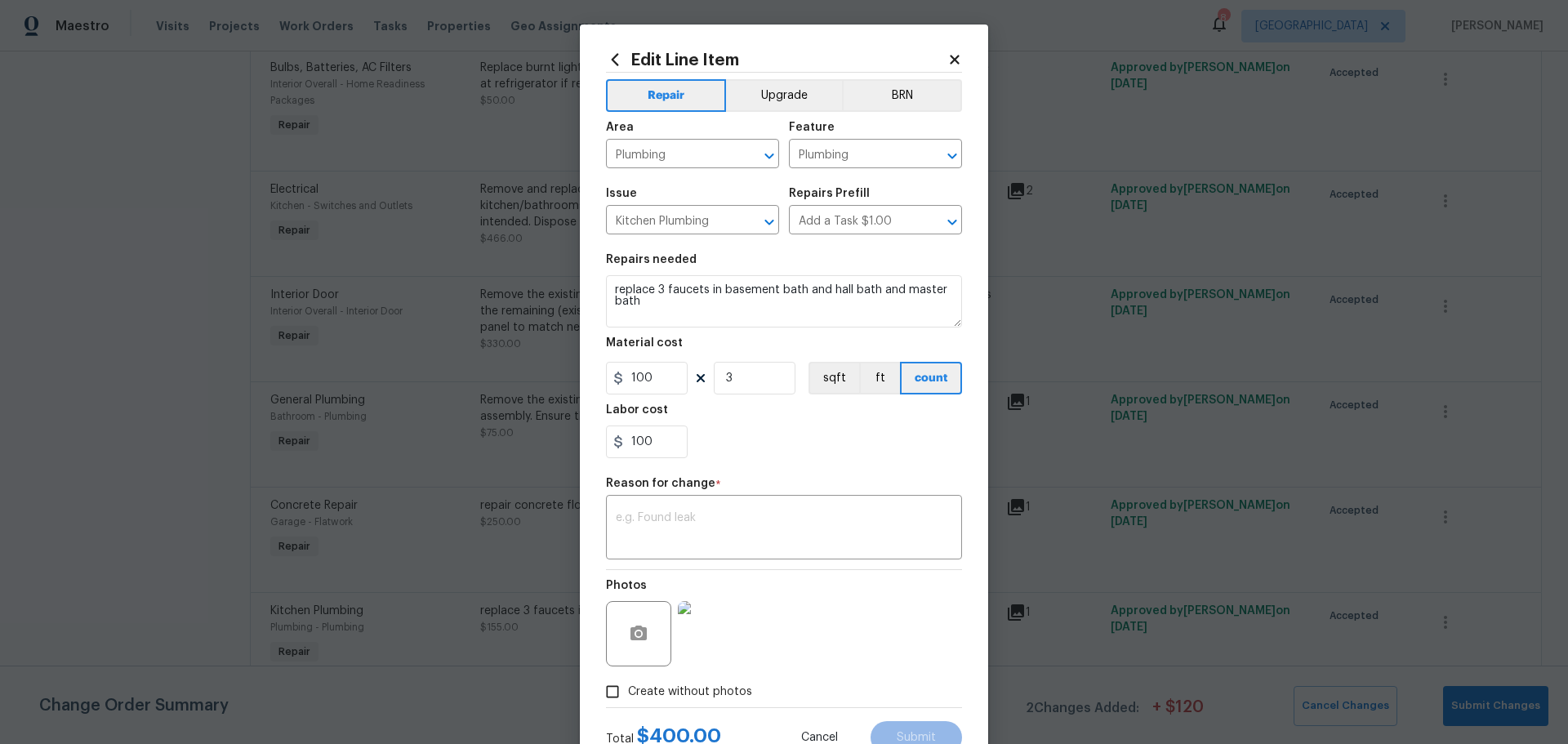
click at [721, 461] on section "Repairs needed replace 3 faucets in basement bath and hall bath and master bath…" at bounding box center [784, 356] width 356 height 224
click at [665, 432] on input "100" at bounding box center [647, 441] width 82 height 32
type input "165"
click at [690, 437] on div "165" at bounding box center [784, 441] width 356 height 32
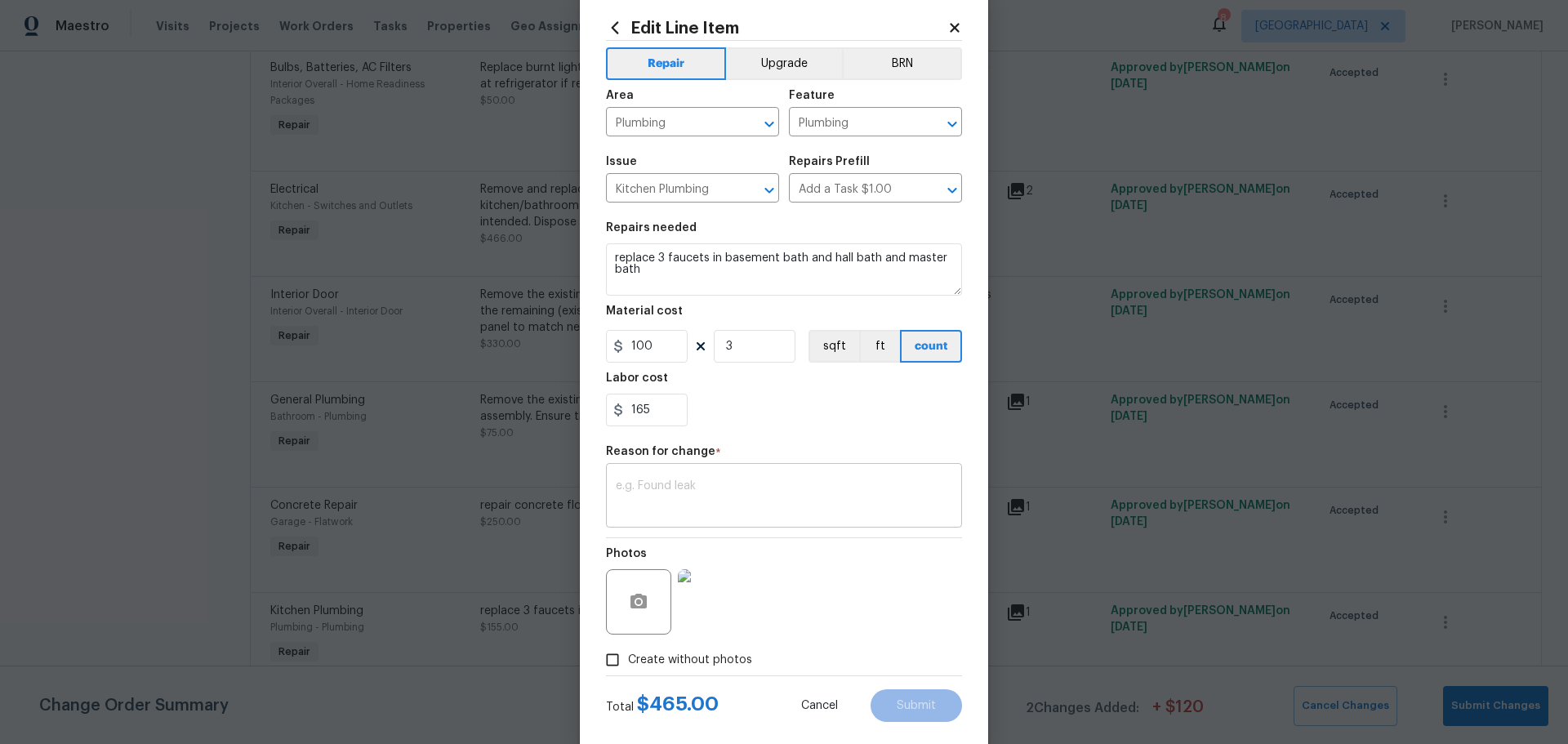
scroll to position [61, 0]
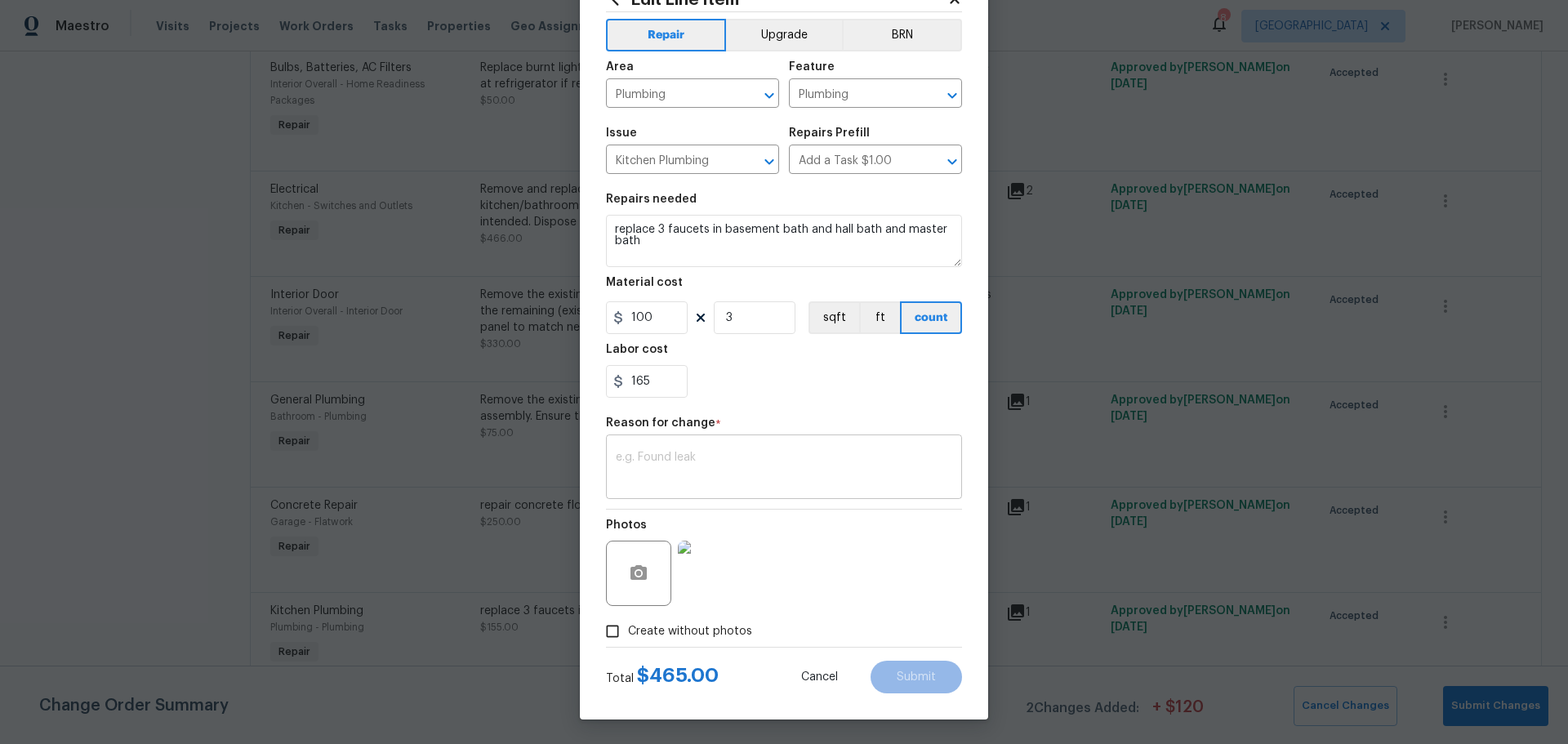
click at [717, 476] on textarea at bounding box center [784, 468] width 337 height 34
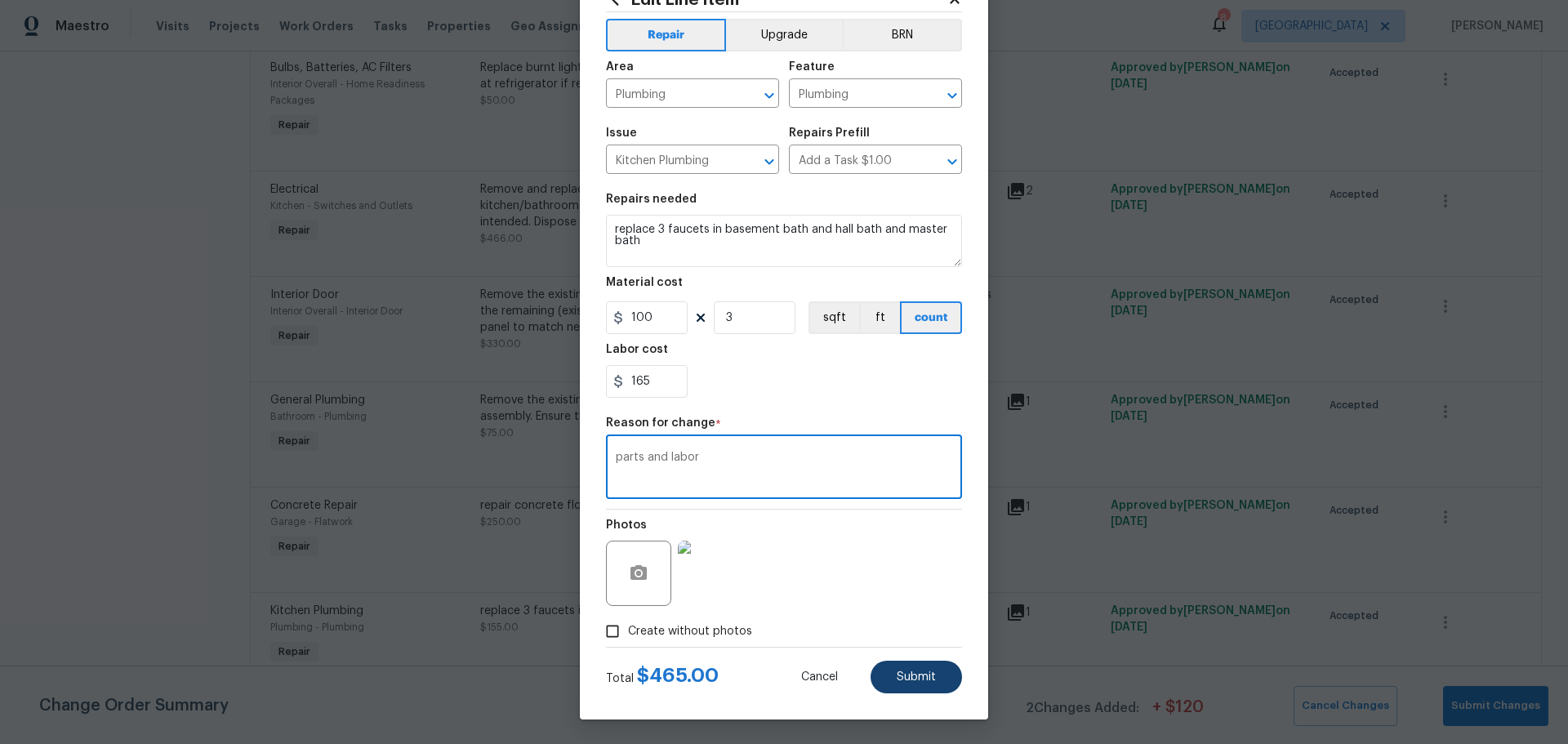
type textarea "parts and labor"
click at [911, 681] on span "Submit" at bounding box center [916, 677] width 39 height 12
type input "35"
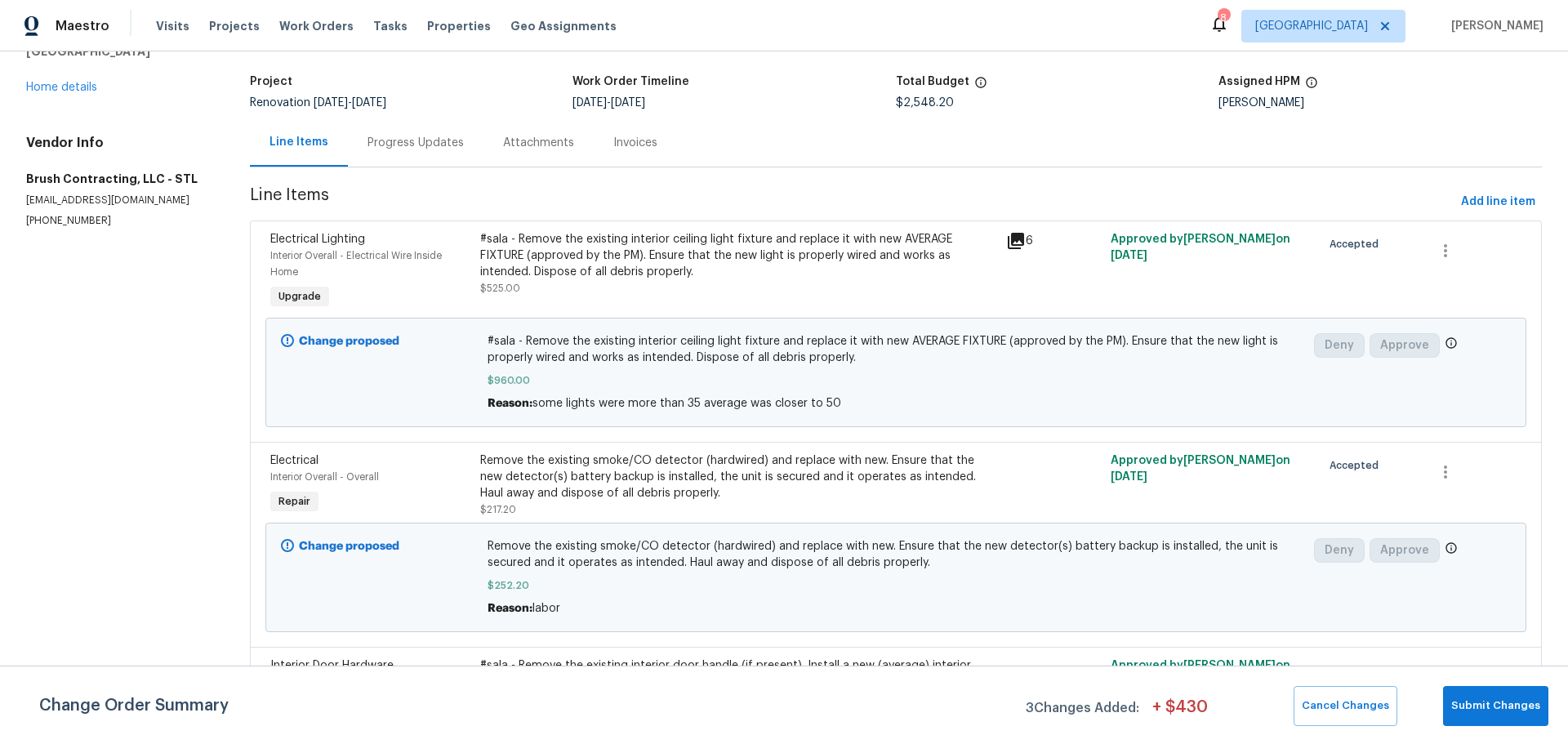
scroll to position [0, 0]
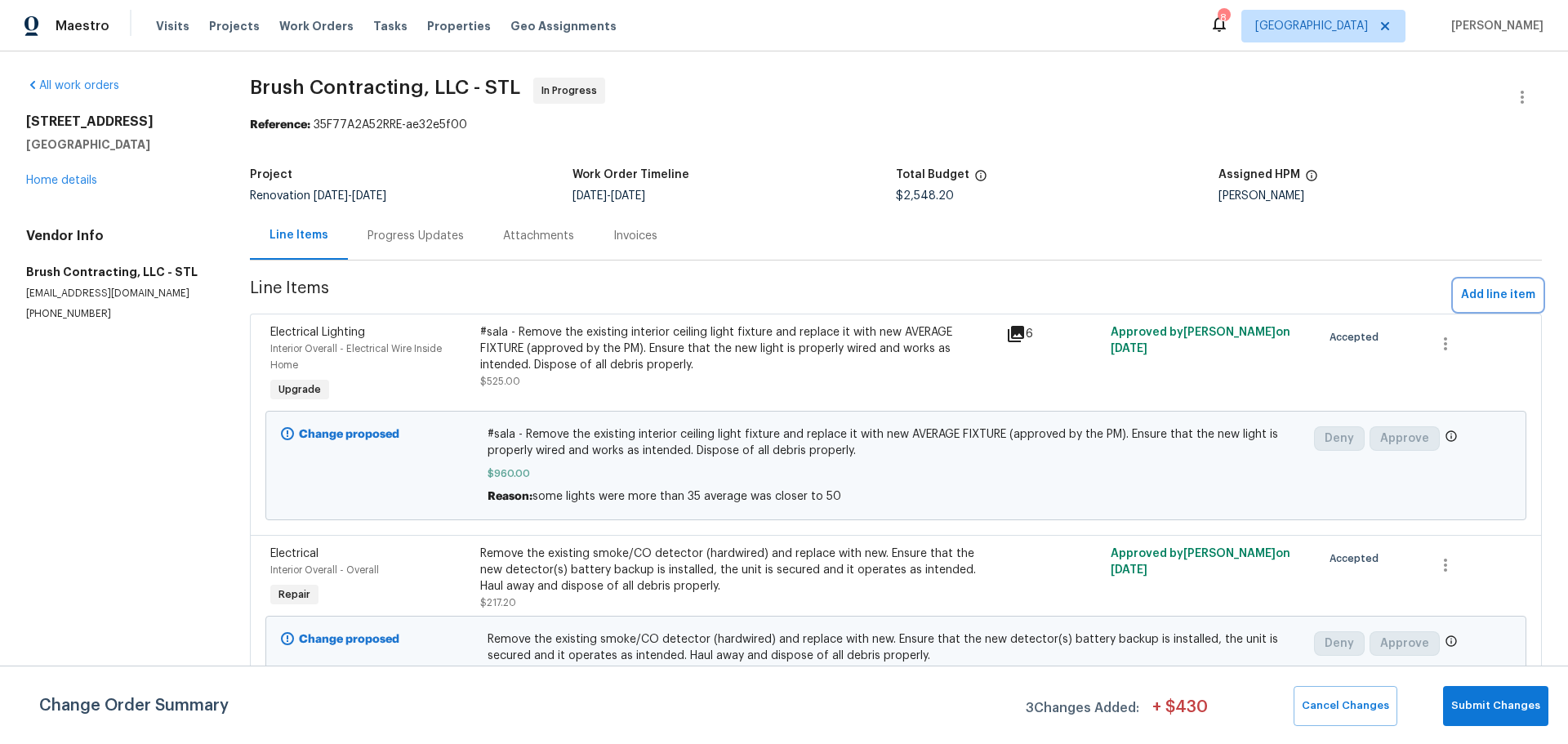
click at [1466, 298] on span "Add line item" at bounding box center [1498, 295] width 74 height 21
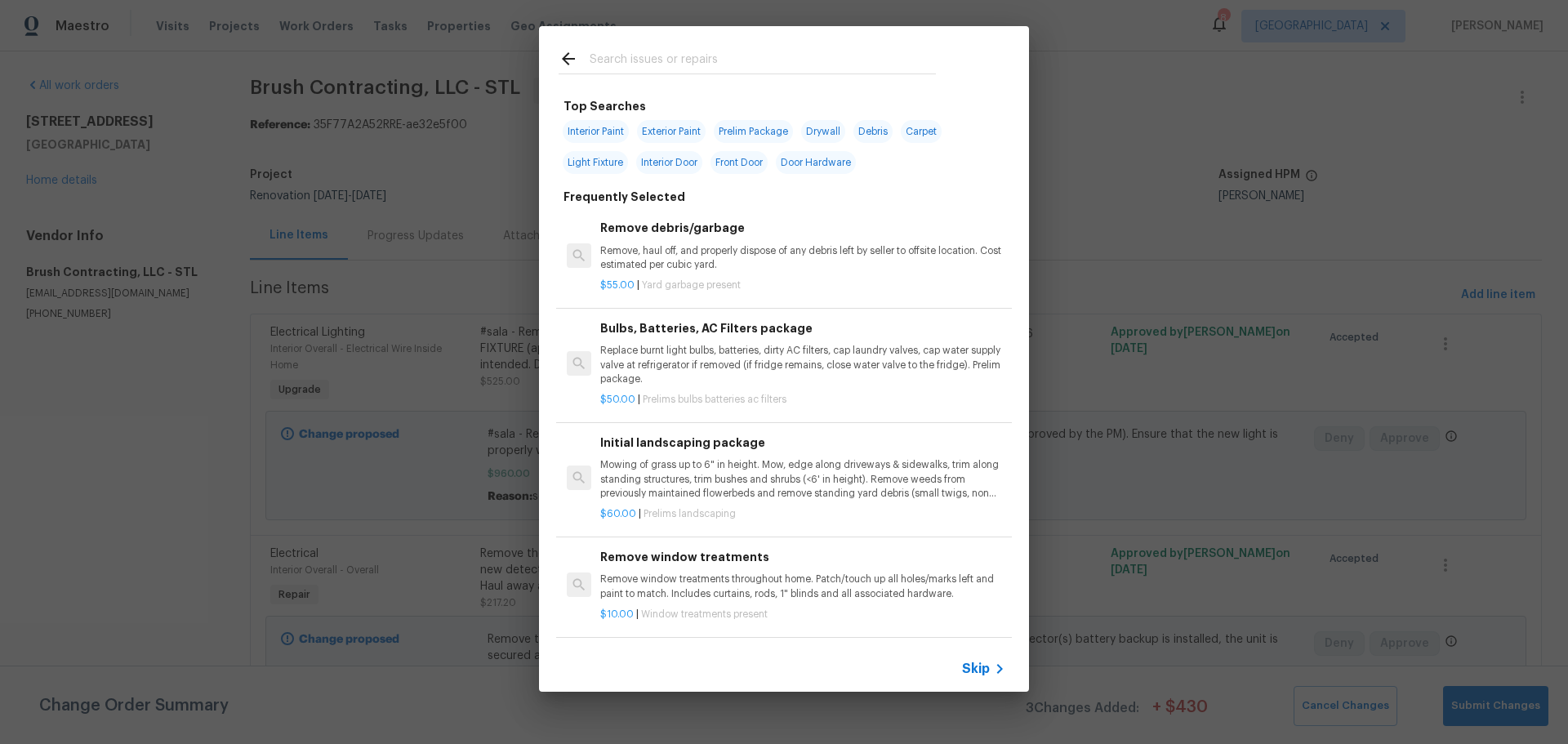
click at [618, 56] on input "text" at bounding box center [763, 61] width 346 height 24
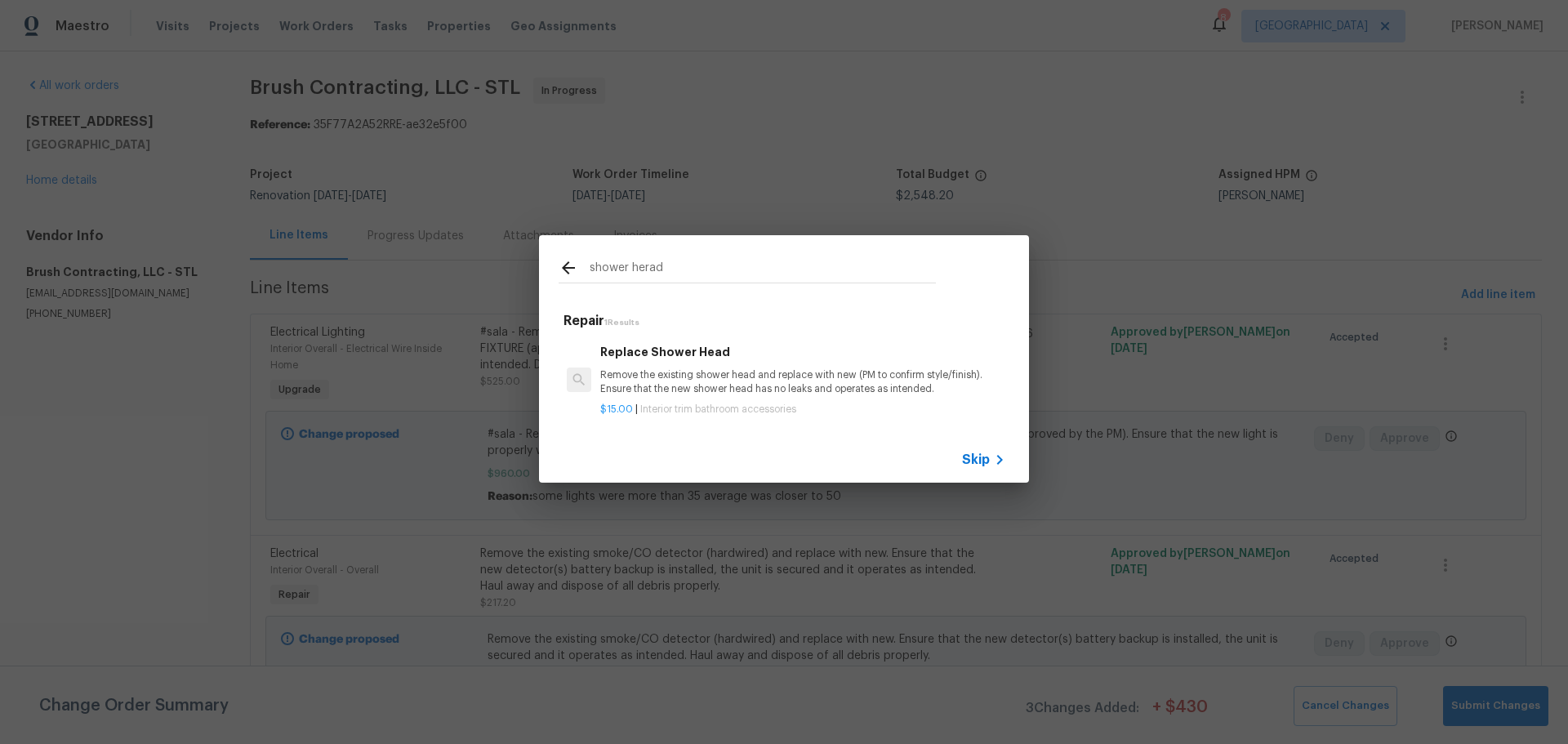
type input "shower herad"
click at [702, 382] on p "Remove the existing shower head and replace with new (PM to confirm style/finis…" at bounding box center [803, 382] width 405 height 27
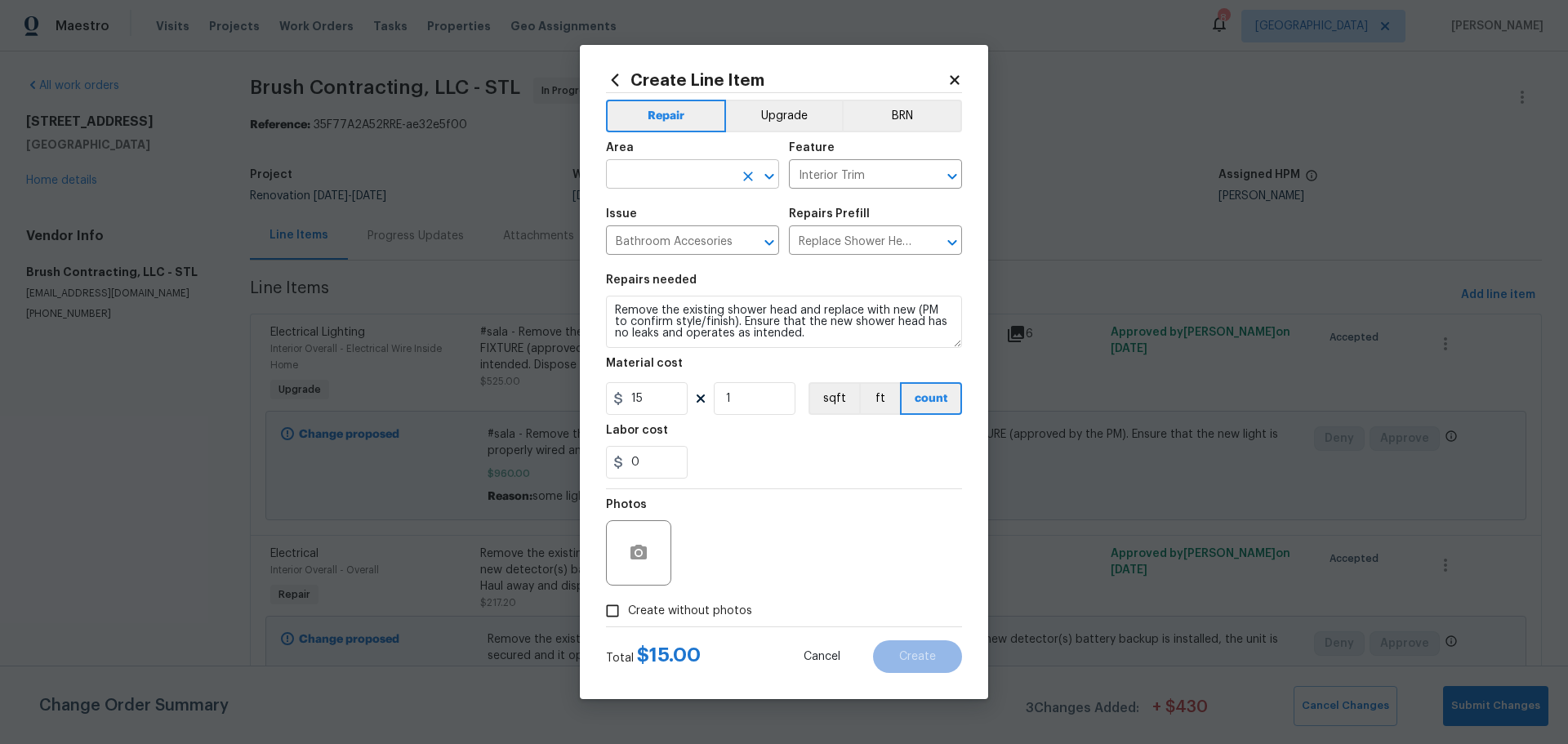
click at [778, 187] on div at bounding box center [758, 175] width 42 height 22
click at [737, 219] on li "Bathroom" at bounding box center [693, 212] width 173 height 27
type input "Bathroom"
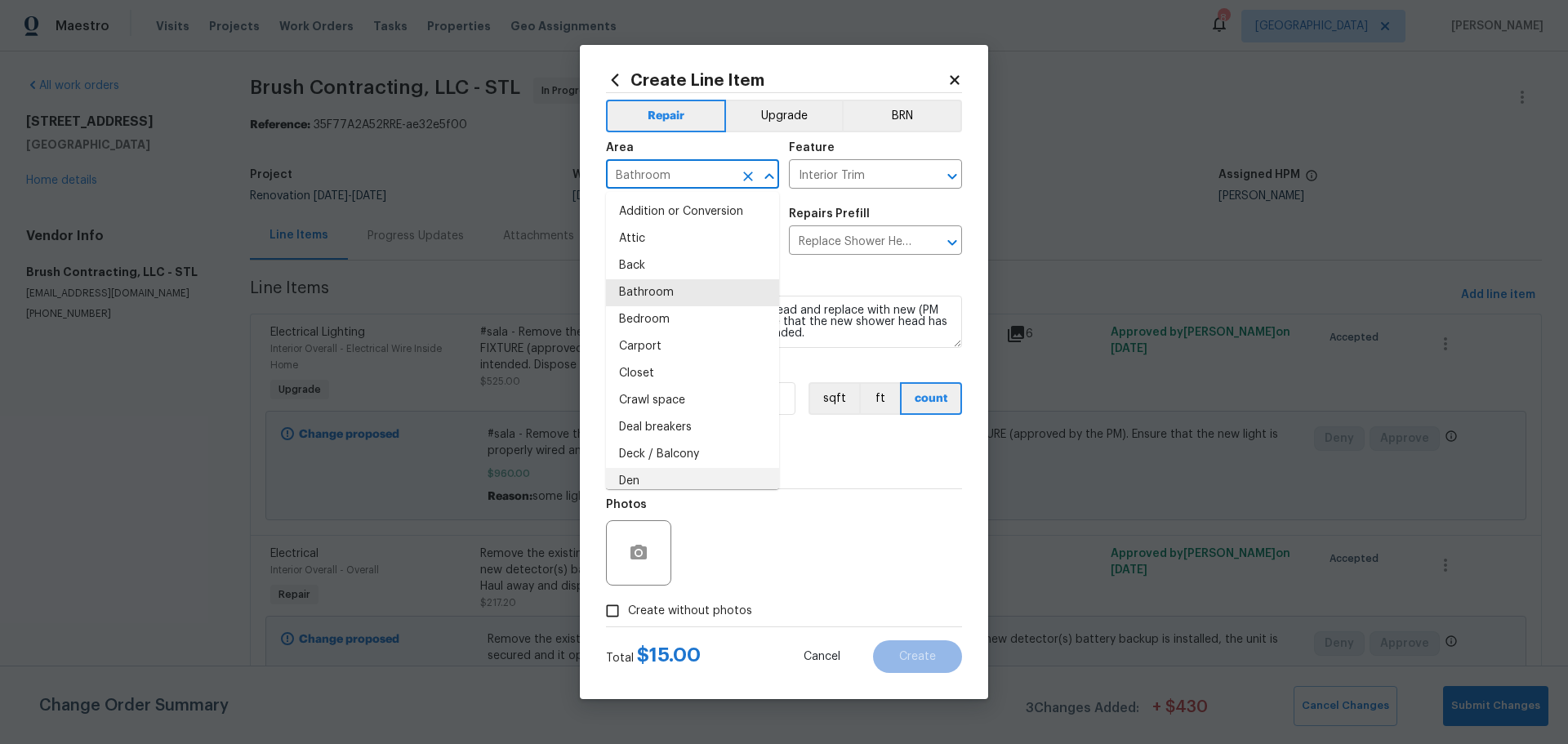
click at [768, 522] on div "Photos" at bounding box center [784, 542] width 356 height 106
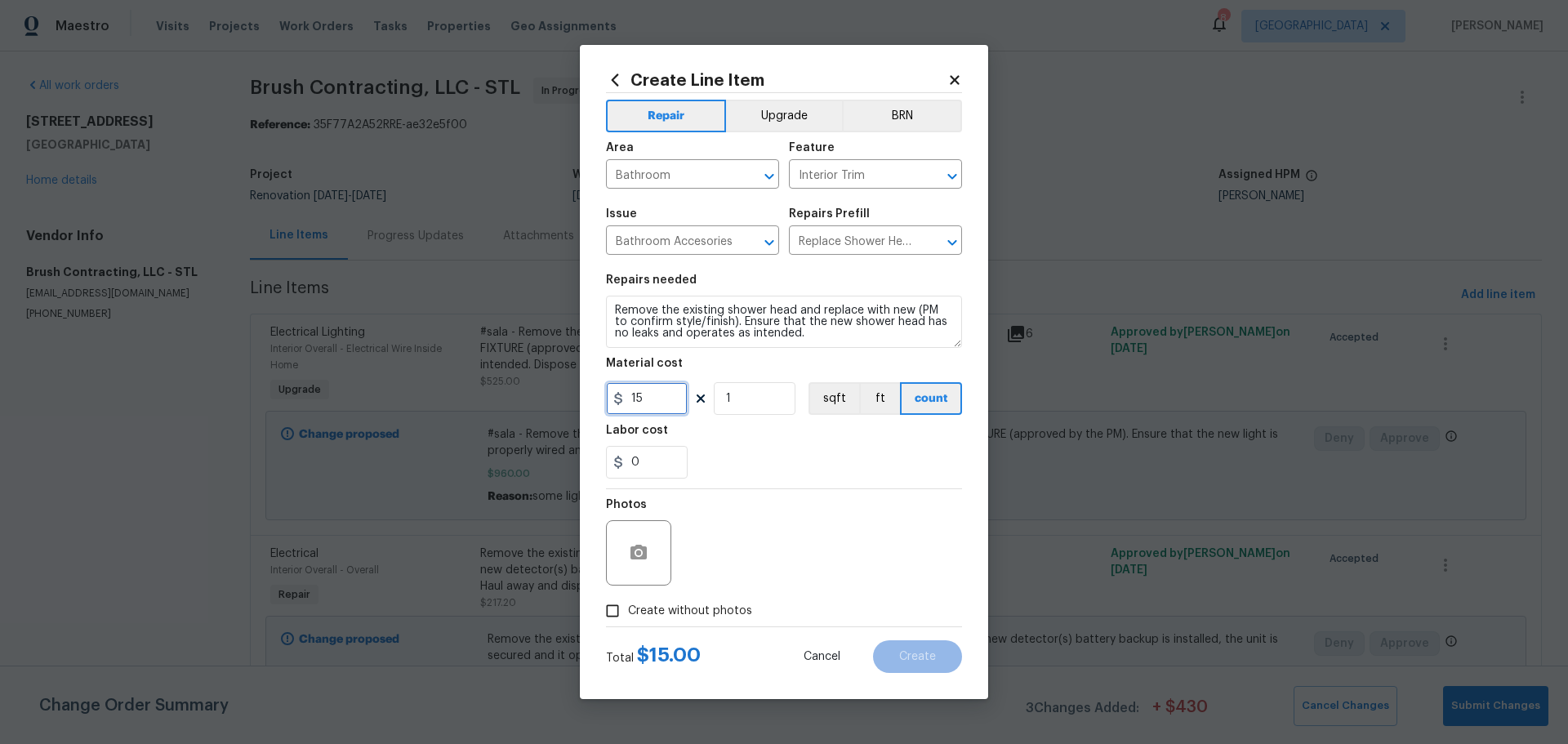
click at [641, 406] on input "15" at bounding box center [647, 398] width 82 height 32
type input "42.07"
click at [769, 387] on input "1" at bounding box center [754, 398] width 82 height 32
type input "2"
click at [765, 462] on div "0" at bounding box center [784, 461] width 356 height 32
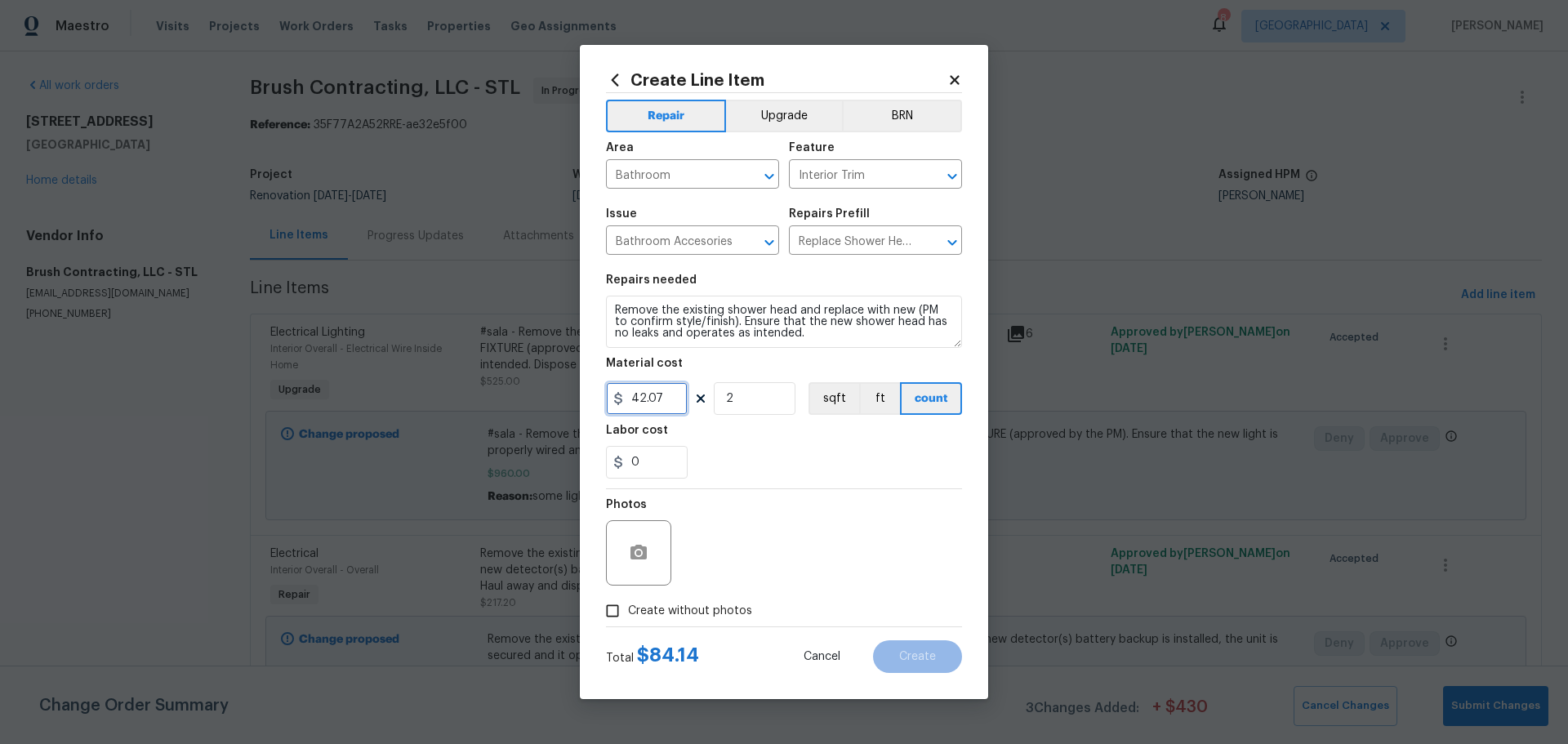
click at [672, 394] on input "42.07" at bounding box center [647, 398] width 82 height 32
type input "18.95"
click at [713, 471] on div "0" at bounding box center [784, 461] width 356 height 32
click at [655, 456] on input "0" at bounding box center [647, 461] width 82 height 32
type input "30"
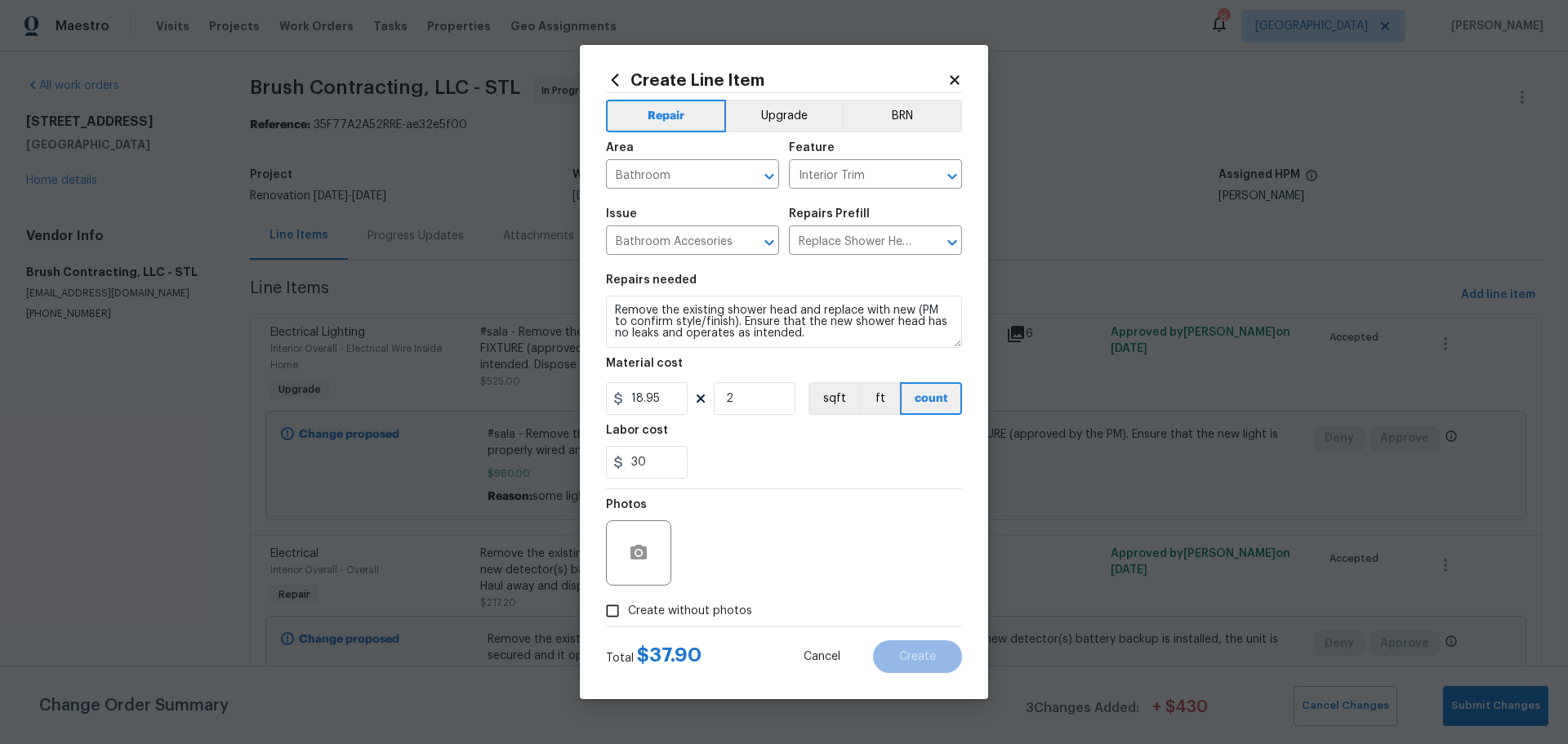
click at [729, 451] on div "30" at bounding box center [784, 461] width 356 height 32
drag, startPoint x: 670, startPoint y: 395, endPoint x: 640, endPoint y: 392, distance: 30.1
click at [627, 395] on input "18.95" at bounding box center [647, 398] width 82 height 32
type input "20"
click at [753, 467] on div "30" at bounding box center [784, 461] width 356 height 32
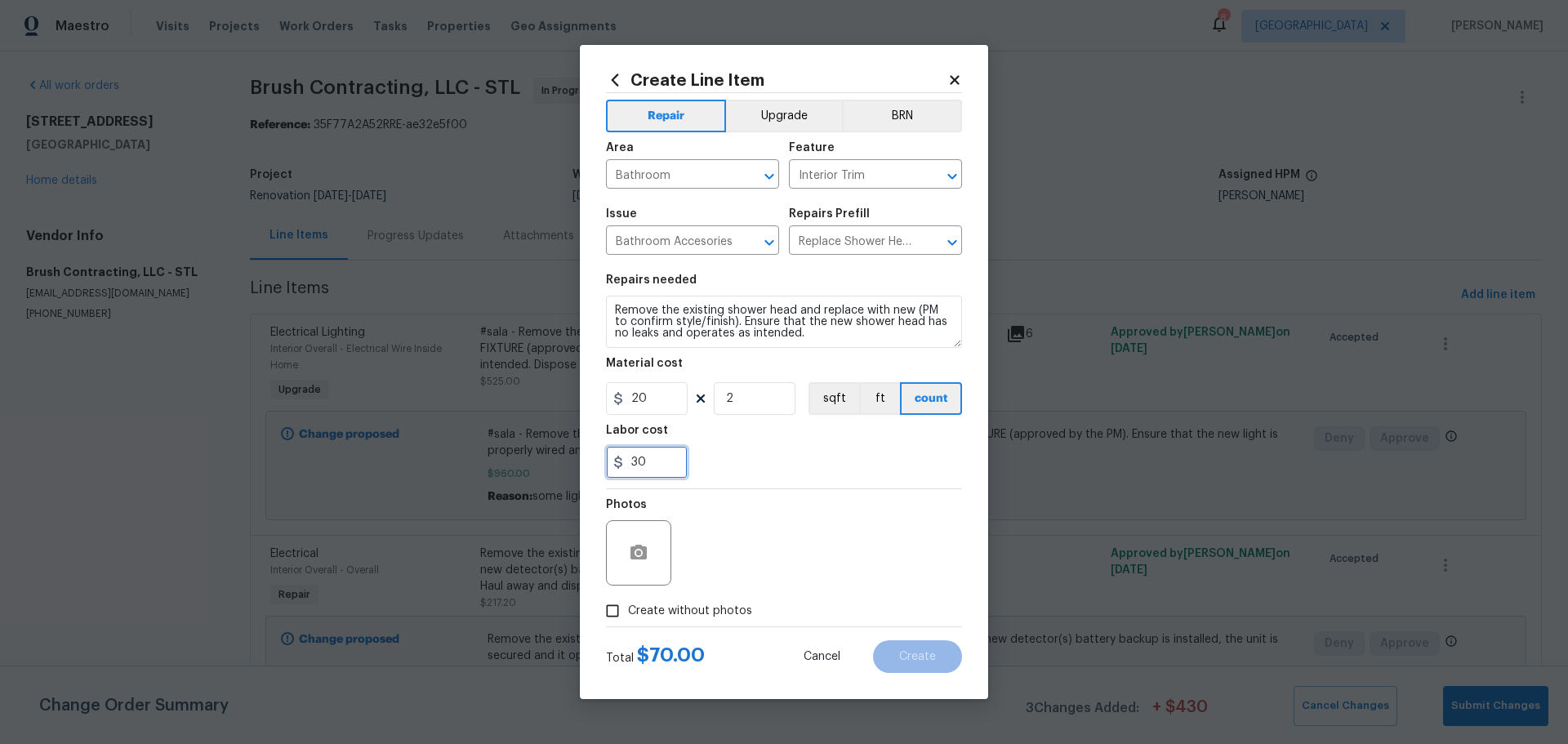
click at [647, 451] on input "30" at bounding box center [647, 461] width 82 height 32
type input "32"
click at [835, 475] on div "32" at bounding box center [784, 461] width 356 height 32
drag, startPoint x: 709, startPoint y: 607, endPoint x: 723, endPoint y: 598, distance: 16.6
click at [709, 606] on span "Create without photos" at bounding box center [690, 611] width 124 height 17
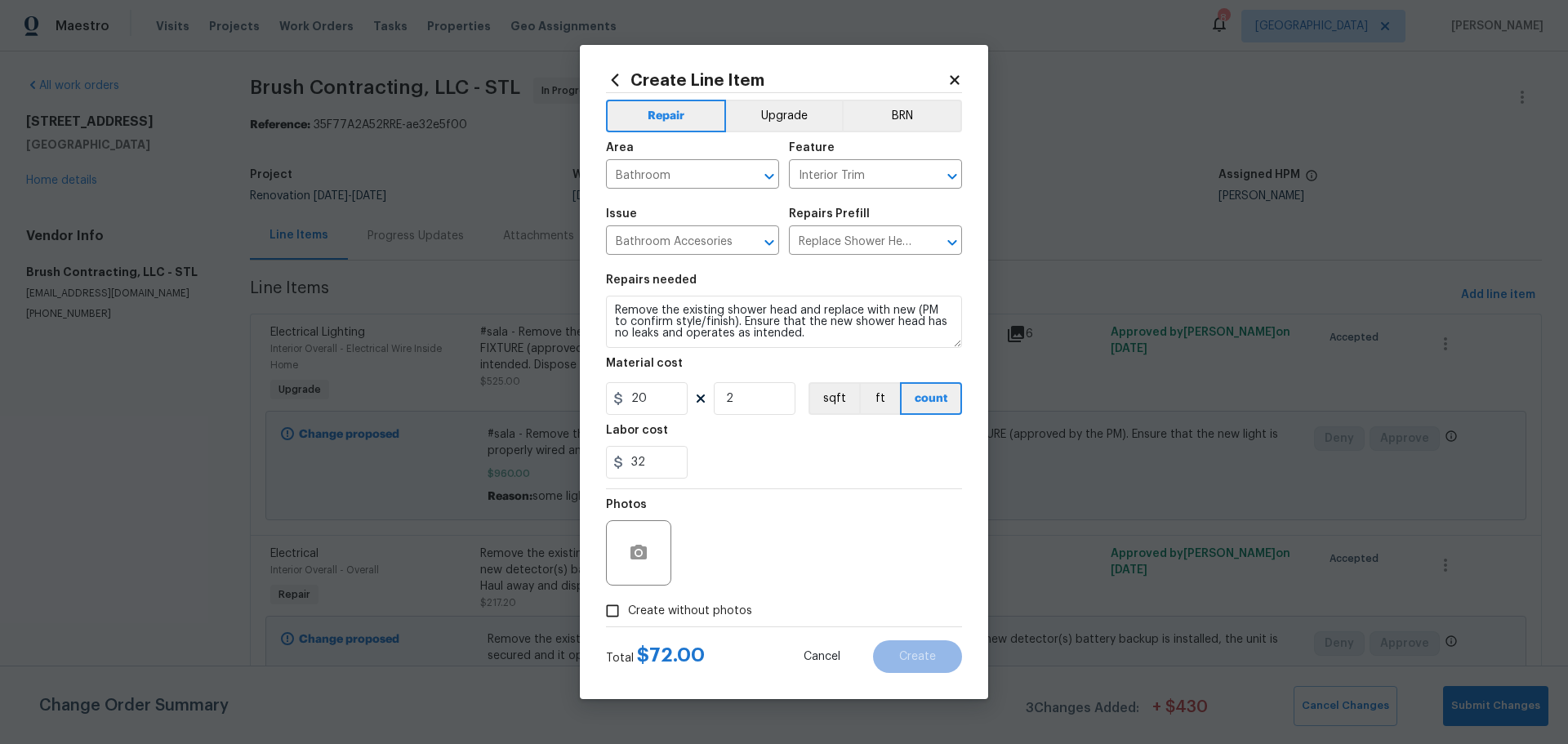
click at [628, 606] on input "Create without photos" at bounding box center [612, 610] width 31 height 31
checkbox input "true"
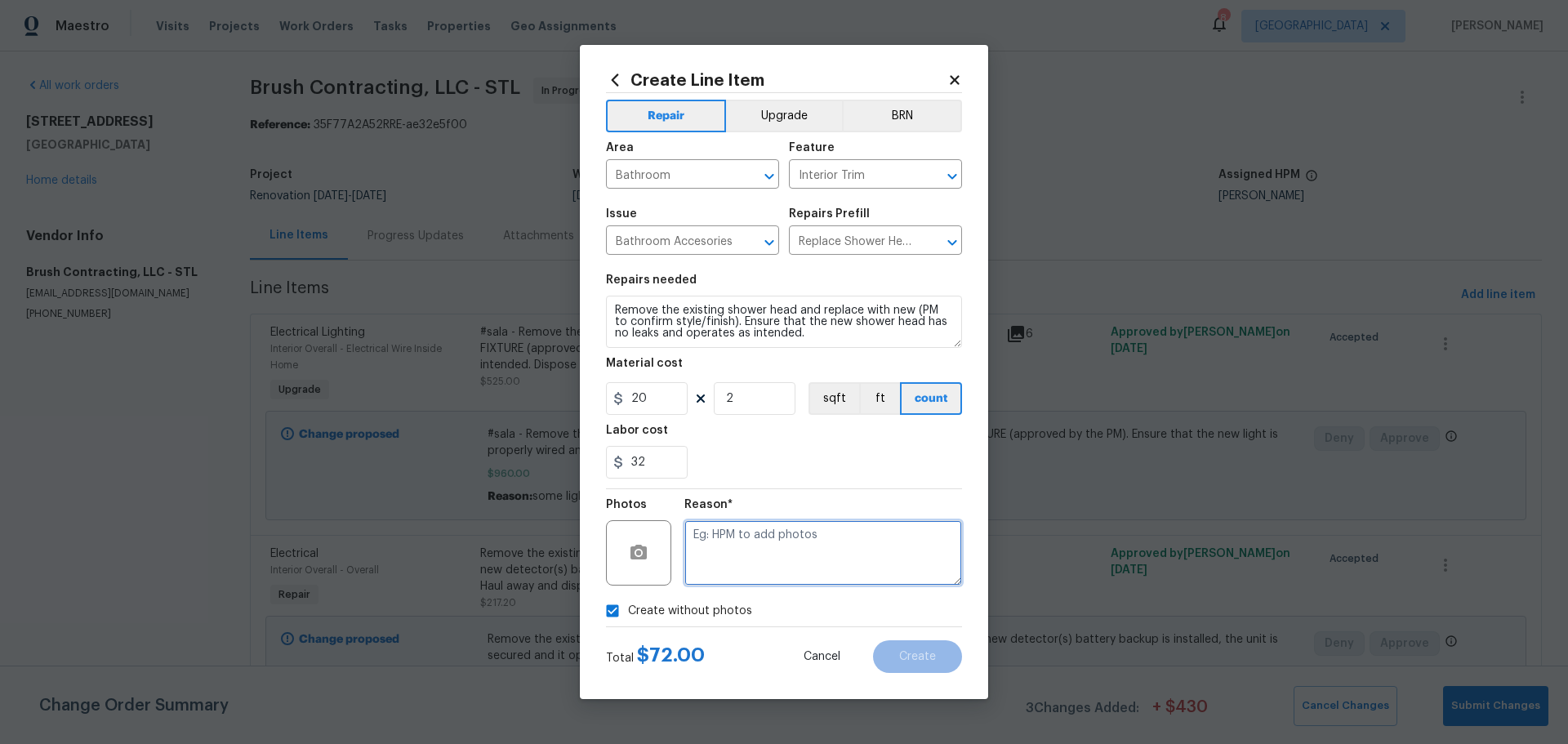
click at [755, 564] on textarea at bounding box center [824, 553] width 278 height 66
type textarea "shower heads showed signs of rust and didnt meet urs standards"
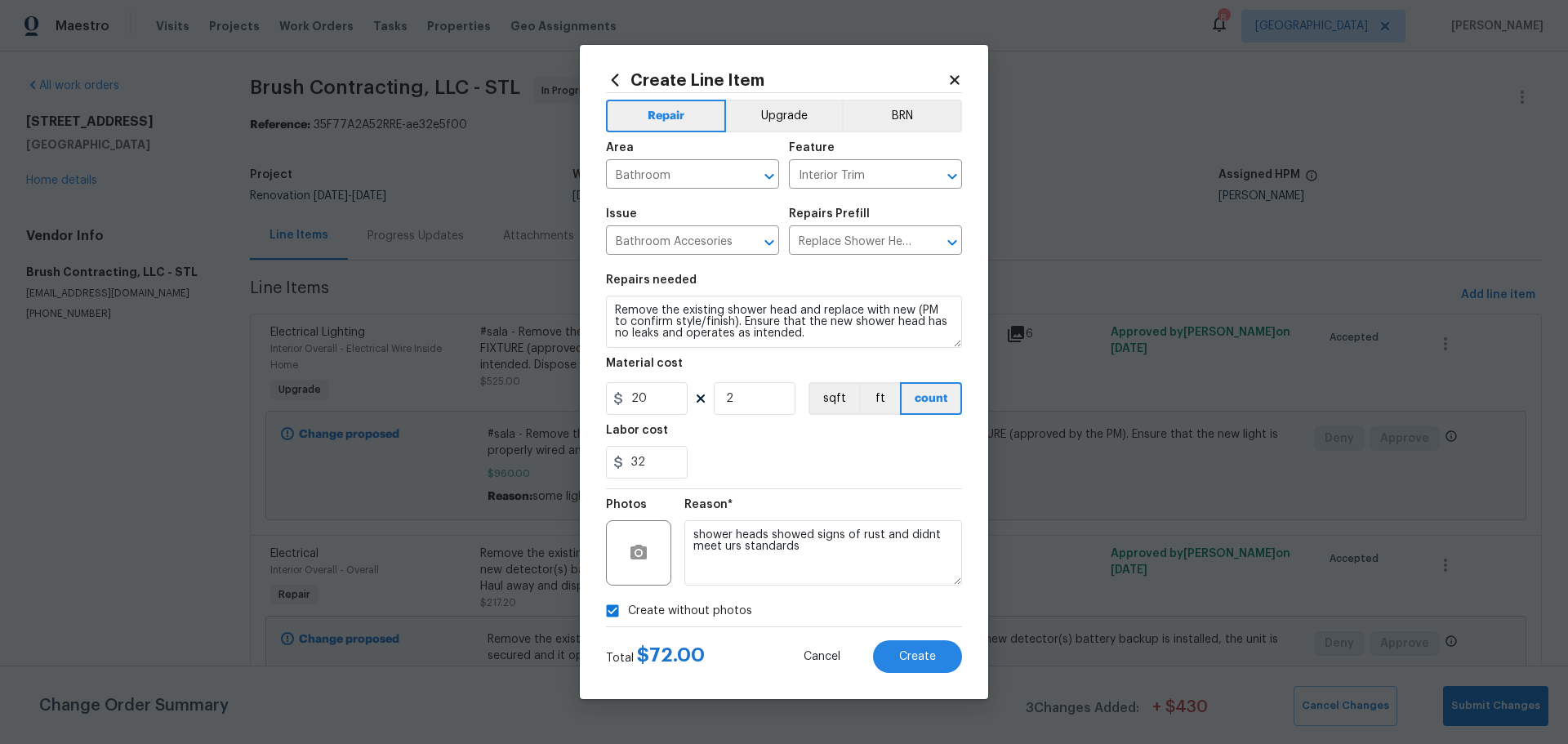
click at [910, 638] on div "Total $ 72.00 Cancel Create" at bounding box center [784, 649] width 356 height 46
click at [916, 645] on button "Create" at bounding box center [918, 656] width 89 height 32
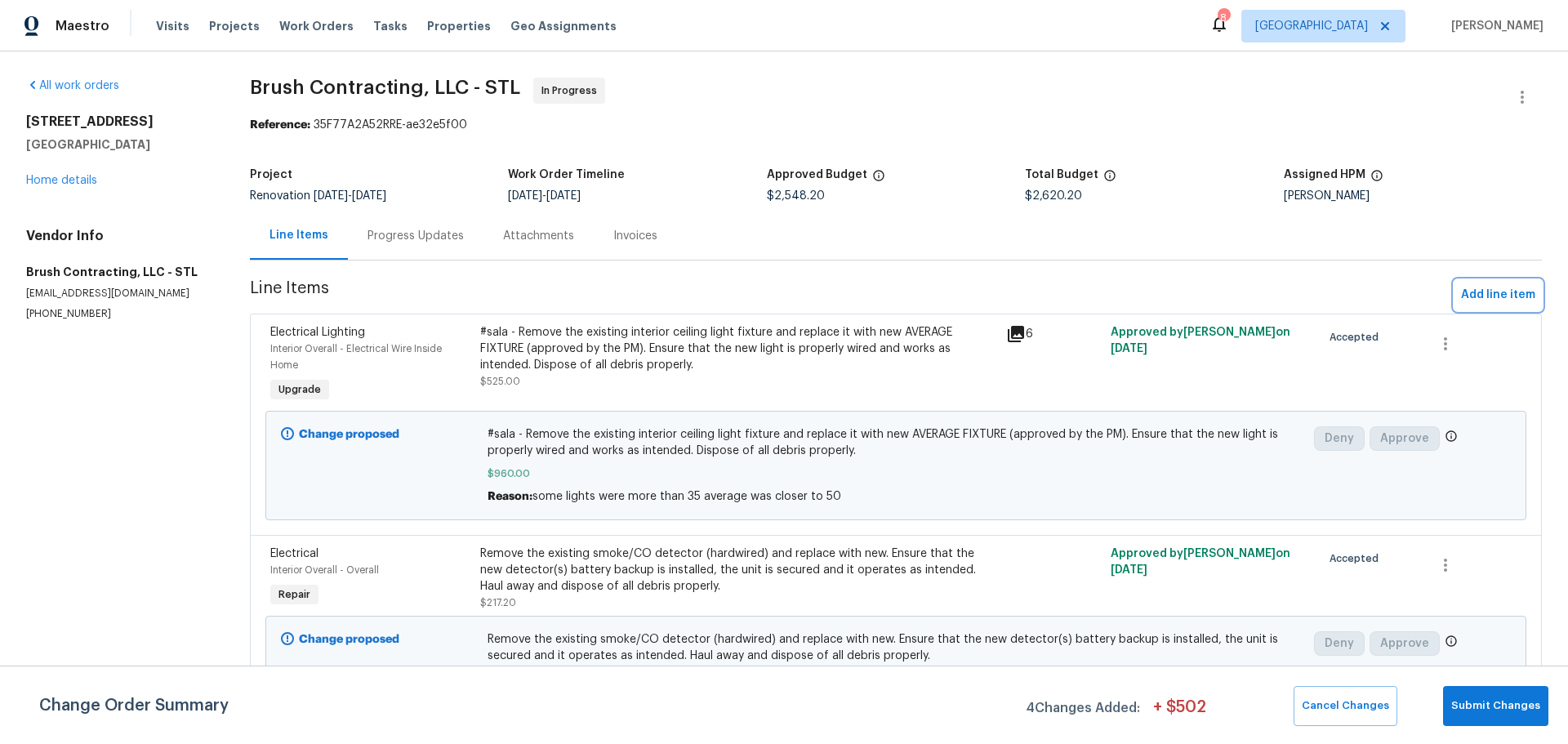
click at [1467, 288] on span "Add line item" at bounding box center [1498, 295] width 74 height 21
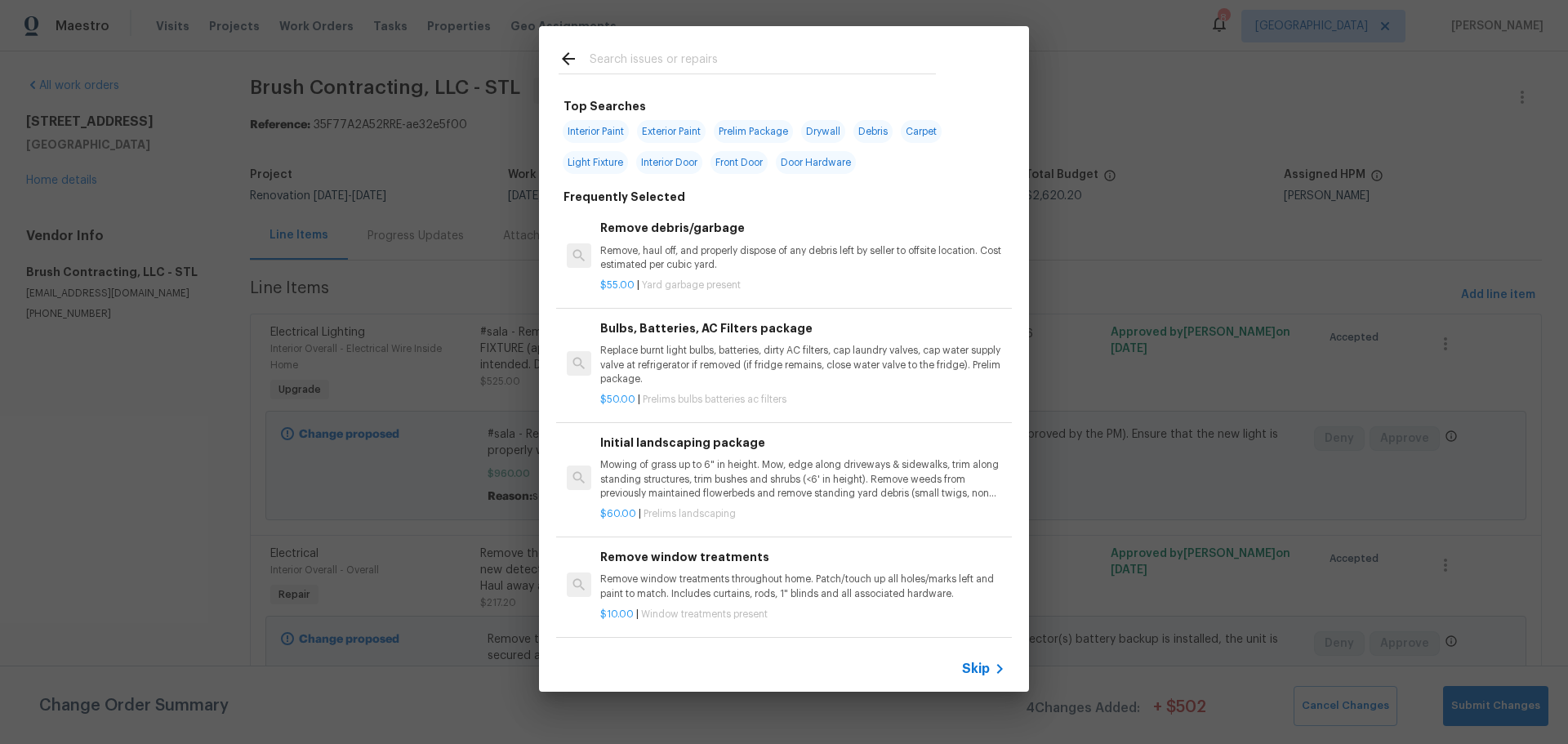
click at [615, 68] on input "text" at bounding box center [763, 61] width 346 height 24
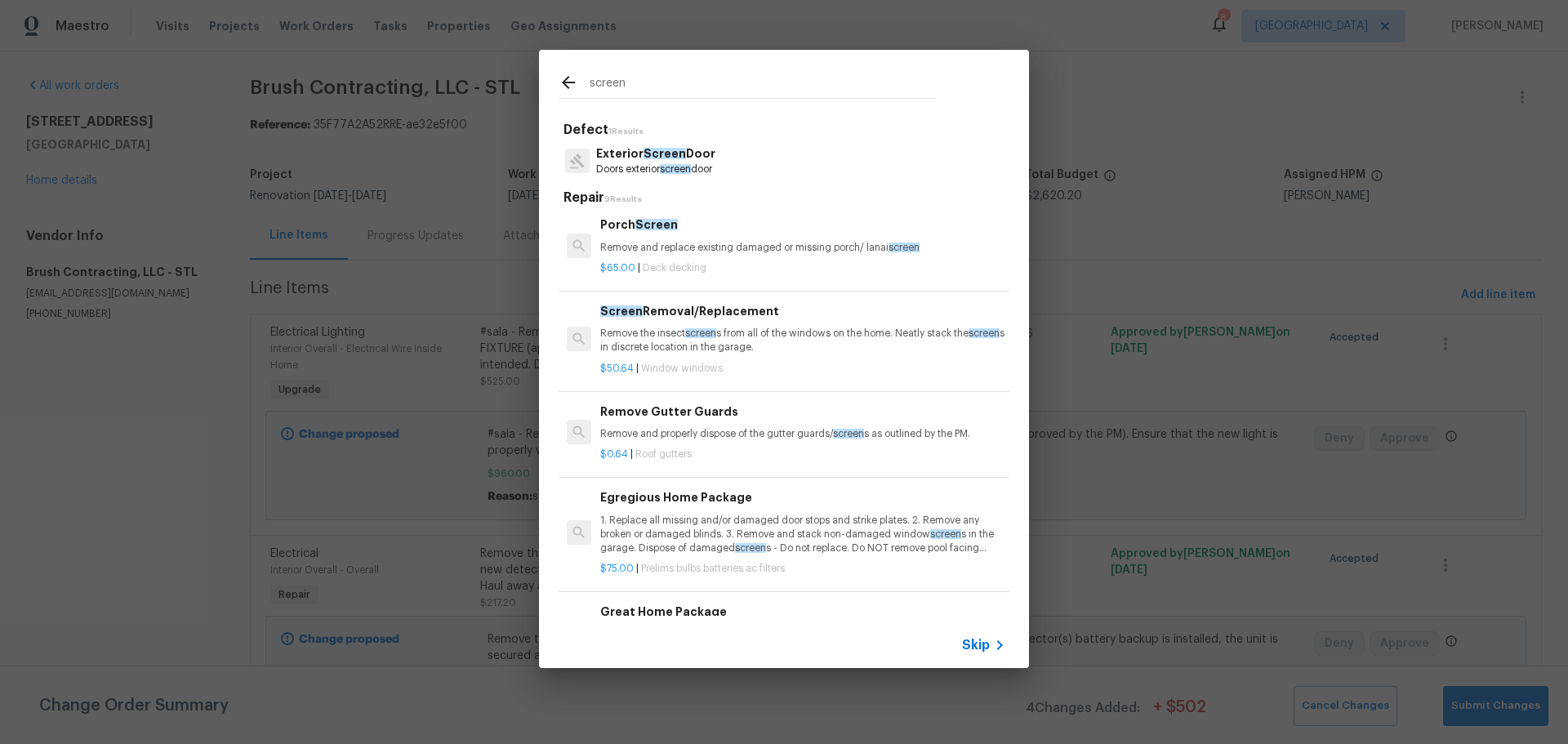
scroll to position [197, 0]
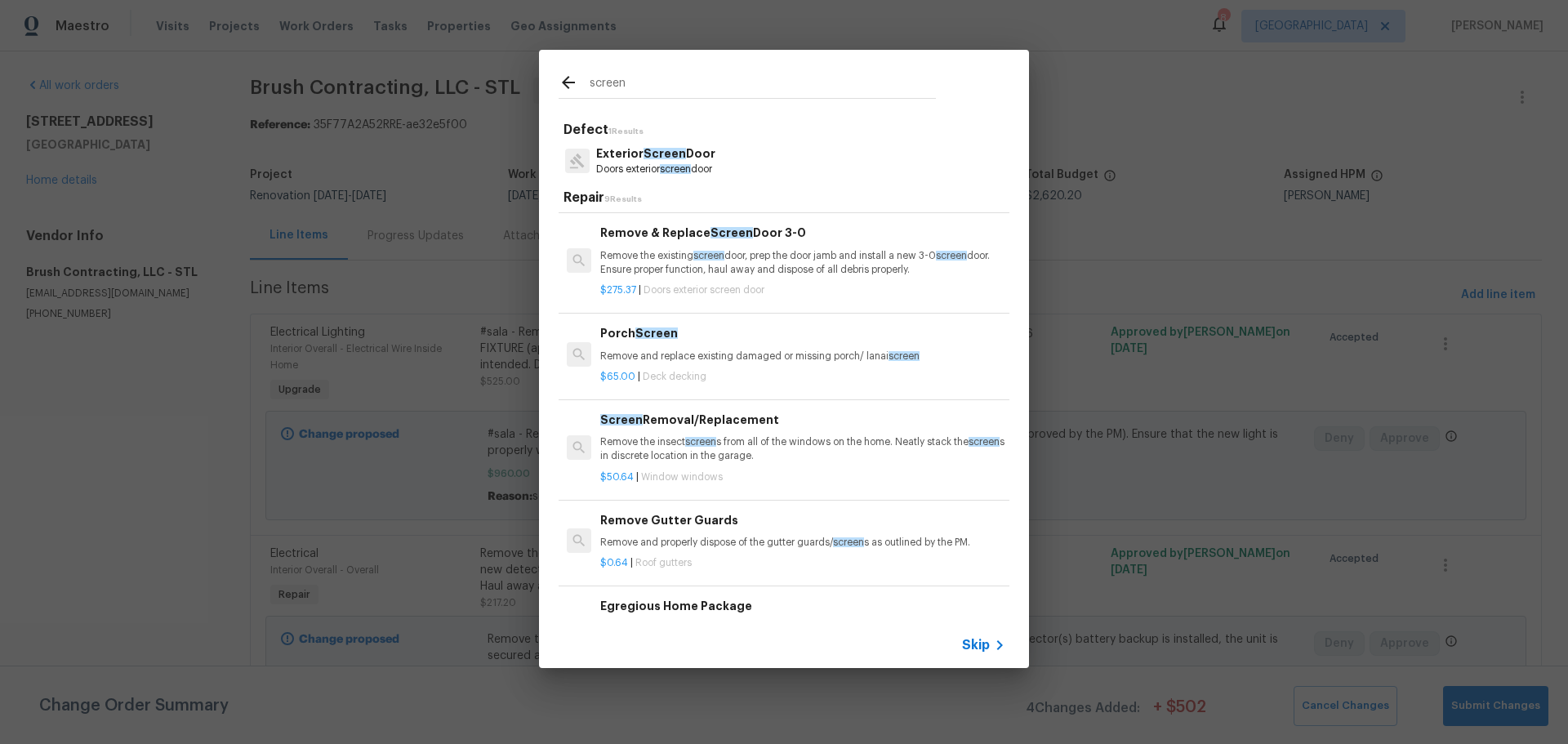
type input "screen"
click at [749, 453] on p "Remove the insect screen s from all of the windows on the home. Neatly stack th…" at bounding box center [803, 448] width 405 height 27
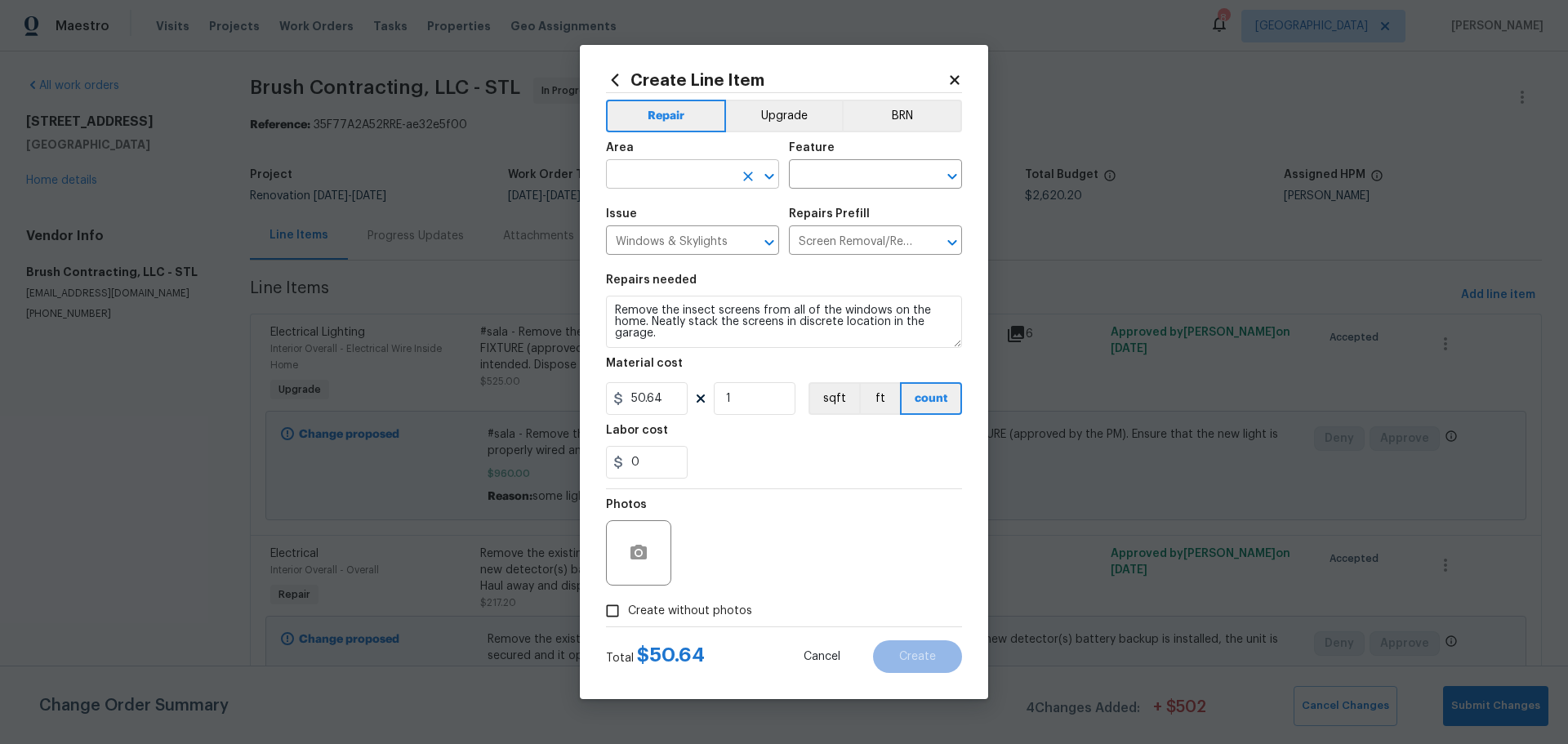
click at [770, 175] on icon "Open" at bounding box center [769, 175] width 9 height 6
type input "s"
type input "w"
click at [672, 240] on li "Exterior Overall" at bounding box center [693, 239] width 173 height 27
type input "Exterior Overall"
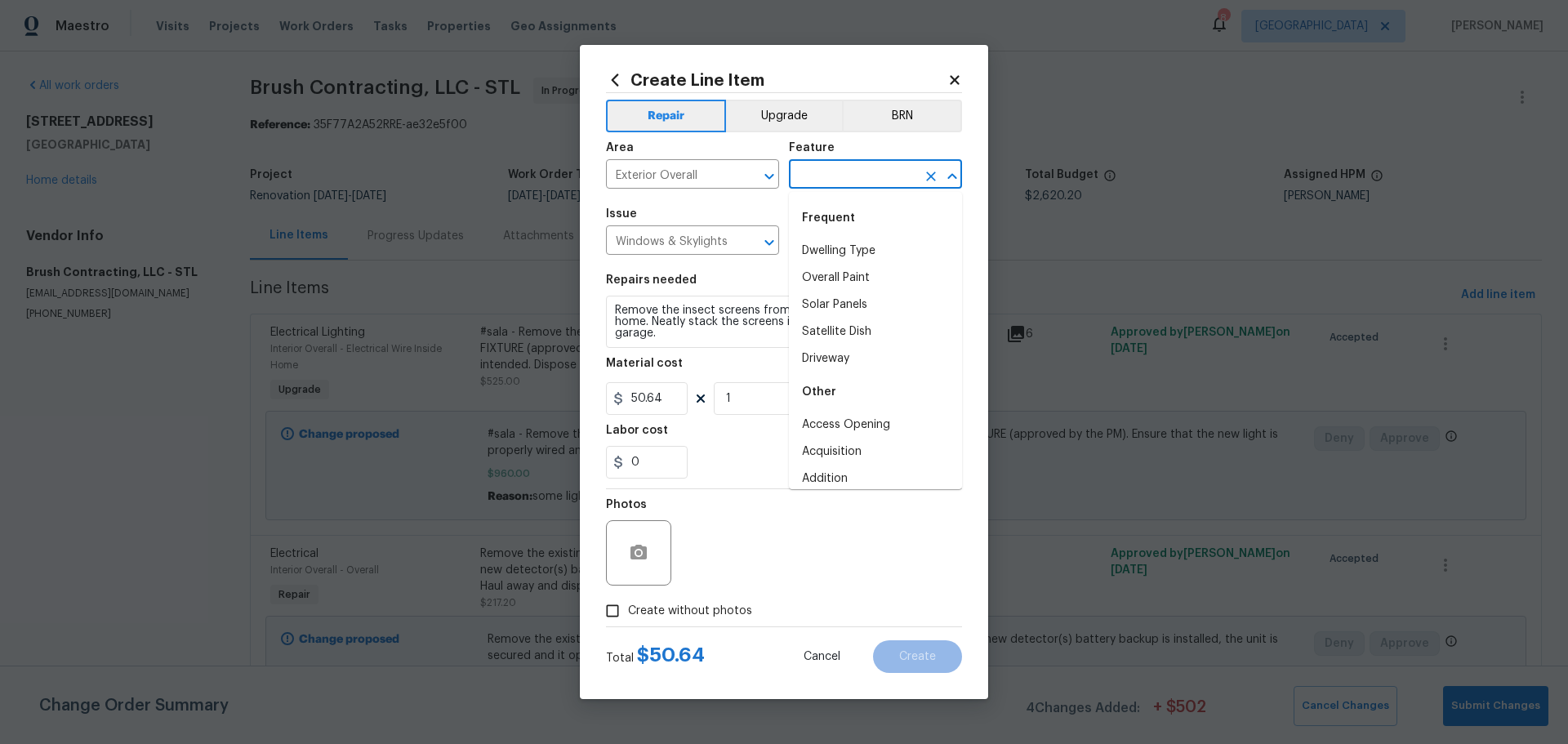
click at [845, 175] on input "text" at bounding box center [853, 175] width 127 height 25
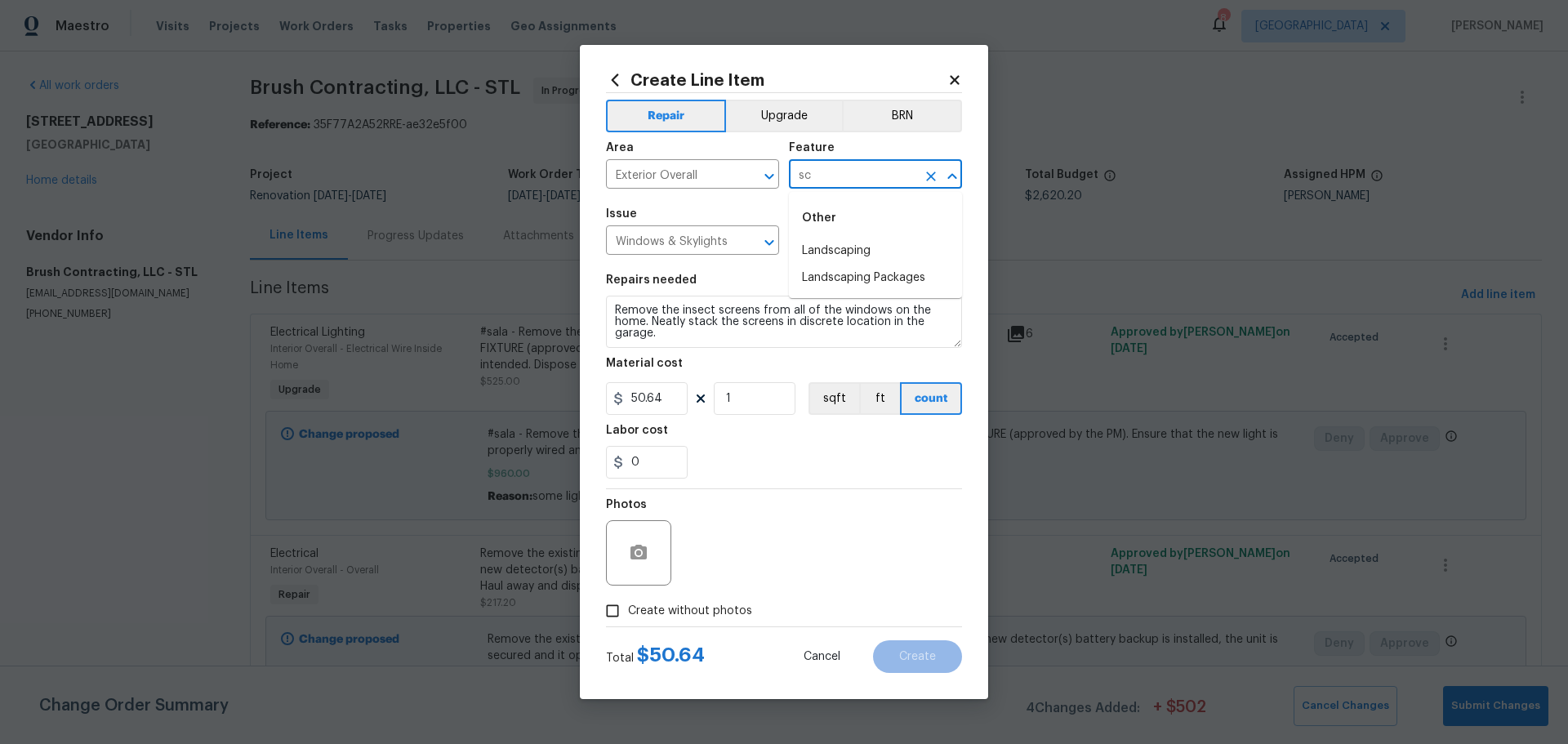
type input "s"
click at [840, 268] on li "Exterior Windows" at bounding box center [876, 278] width 173 height 27
type input "Exterior Windows"
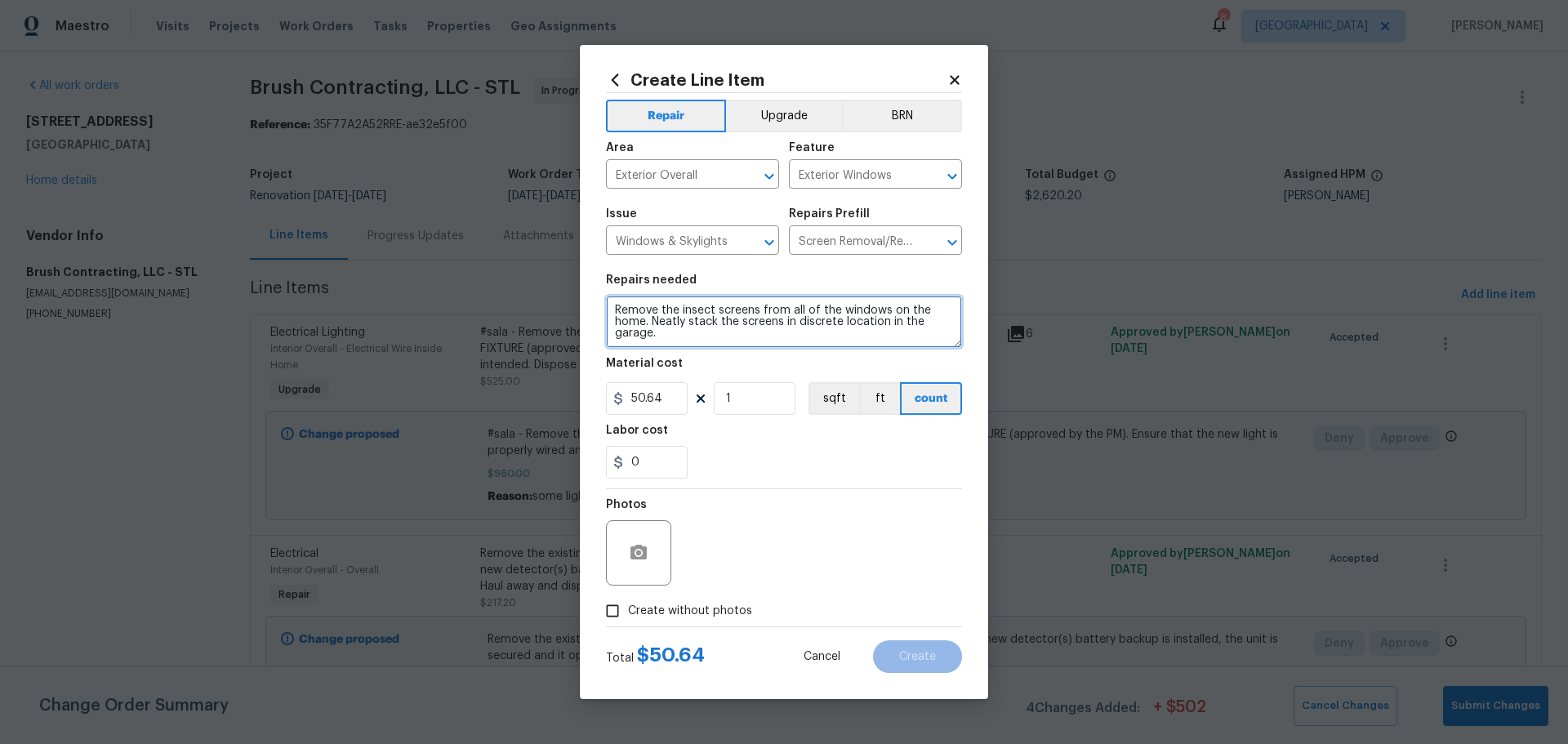
drag, startPoint x: 693, startPoint y: 339, endPoint x: 615, endPoint y: 308, distance: 83.9
click at [615, 308] on textarea "Remove the insect screens from all of the windows on the home. Neatly stack the…" at bounding box center [784, 321] width 356 height 52
type textarea "Repair all damaged screens in the home including the screens doors"
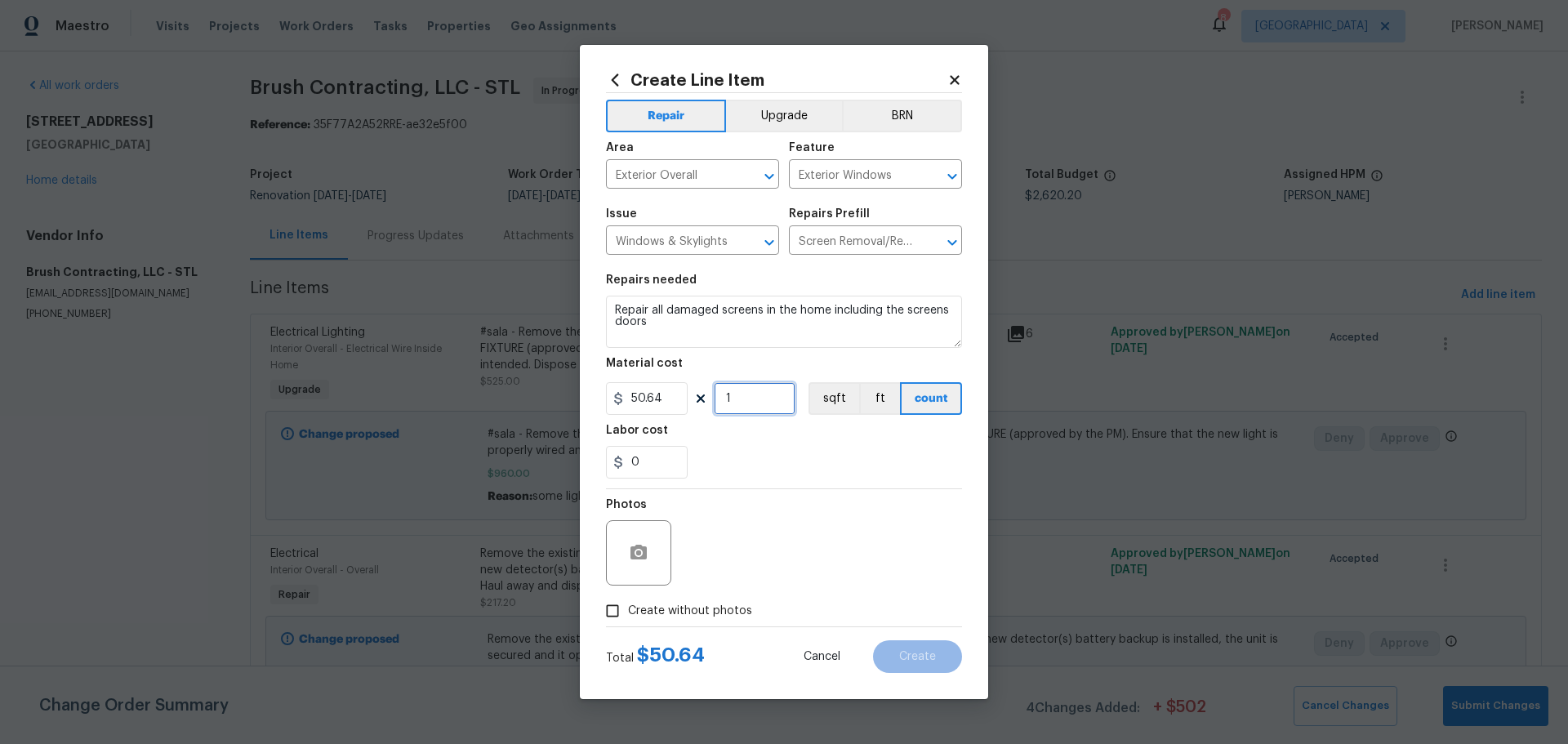
click at [768, 394] on input "1" at bounding box center [754, 398] width 82 height 32
type input "3"
click at [662, 476] on input "0" at bounding box center [647, 461] width 82 height 32
type input "10"
click at [744, 466] on div "10" at bounding box center [784, 461] width 356 height 32
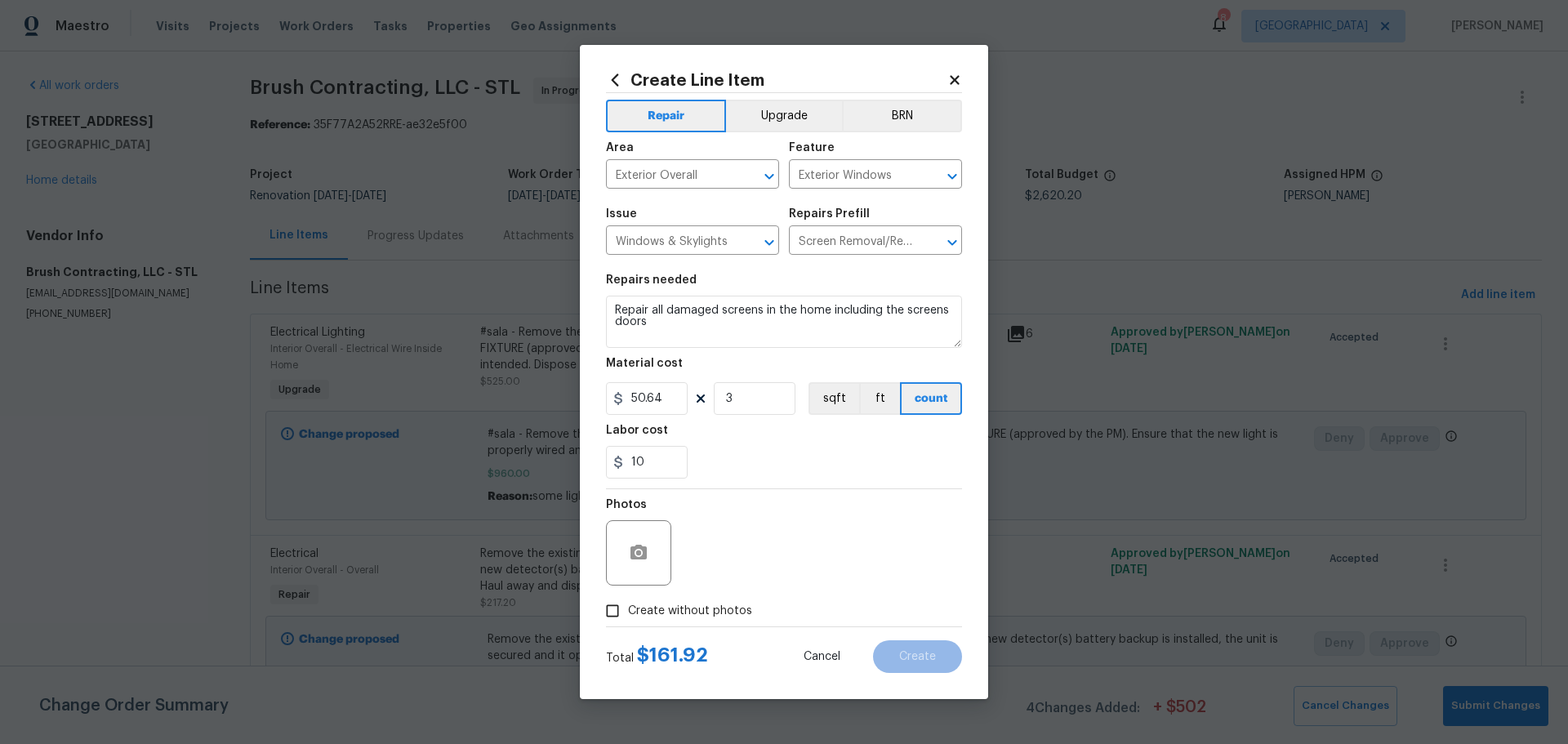
click at [705, 609] on span "Create without photos" at bounding box center [690, 611] width 124 height 17
click at [628, 609] on input "Create without photos" at bounding box center [612, 610] width 31 height 31
checkbox input "true"
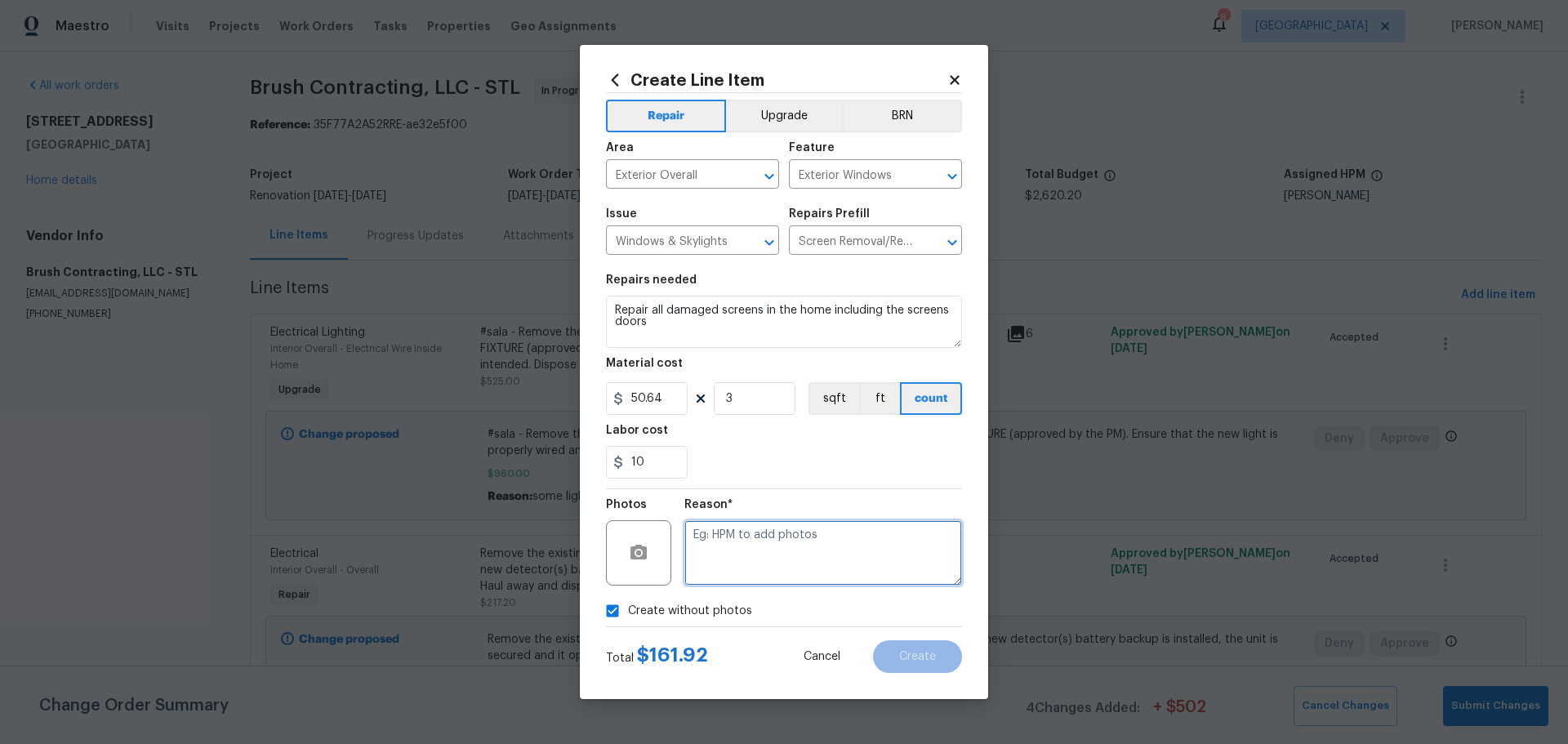
click at [731, 564] on textarea at bounding box center [824, 553] width 278 height 66
type textarea "1"
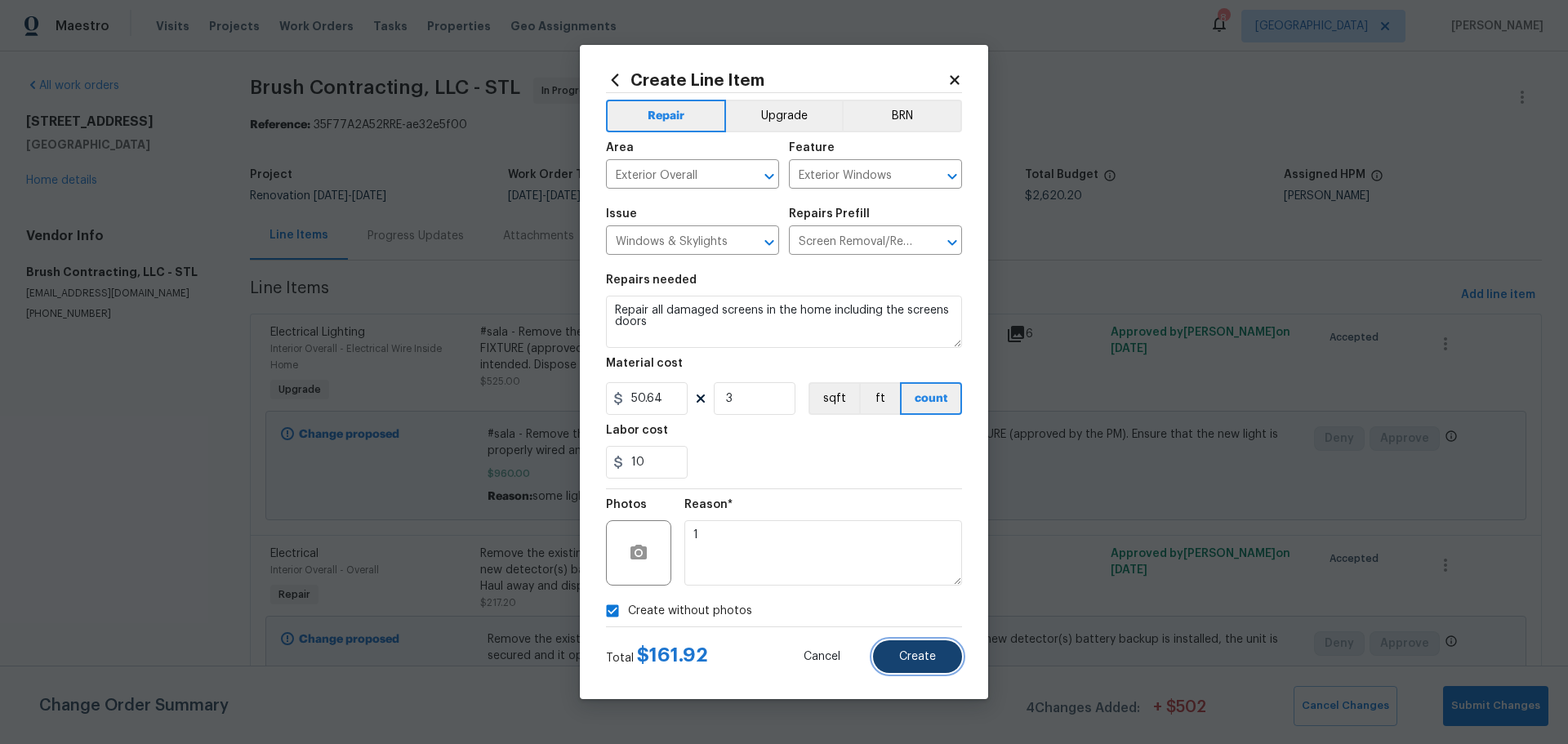
click at [923, 659] on span "Create" at bounding box center [918, 657] width 37 height 12
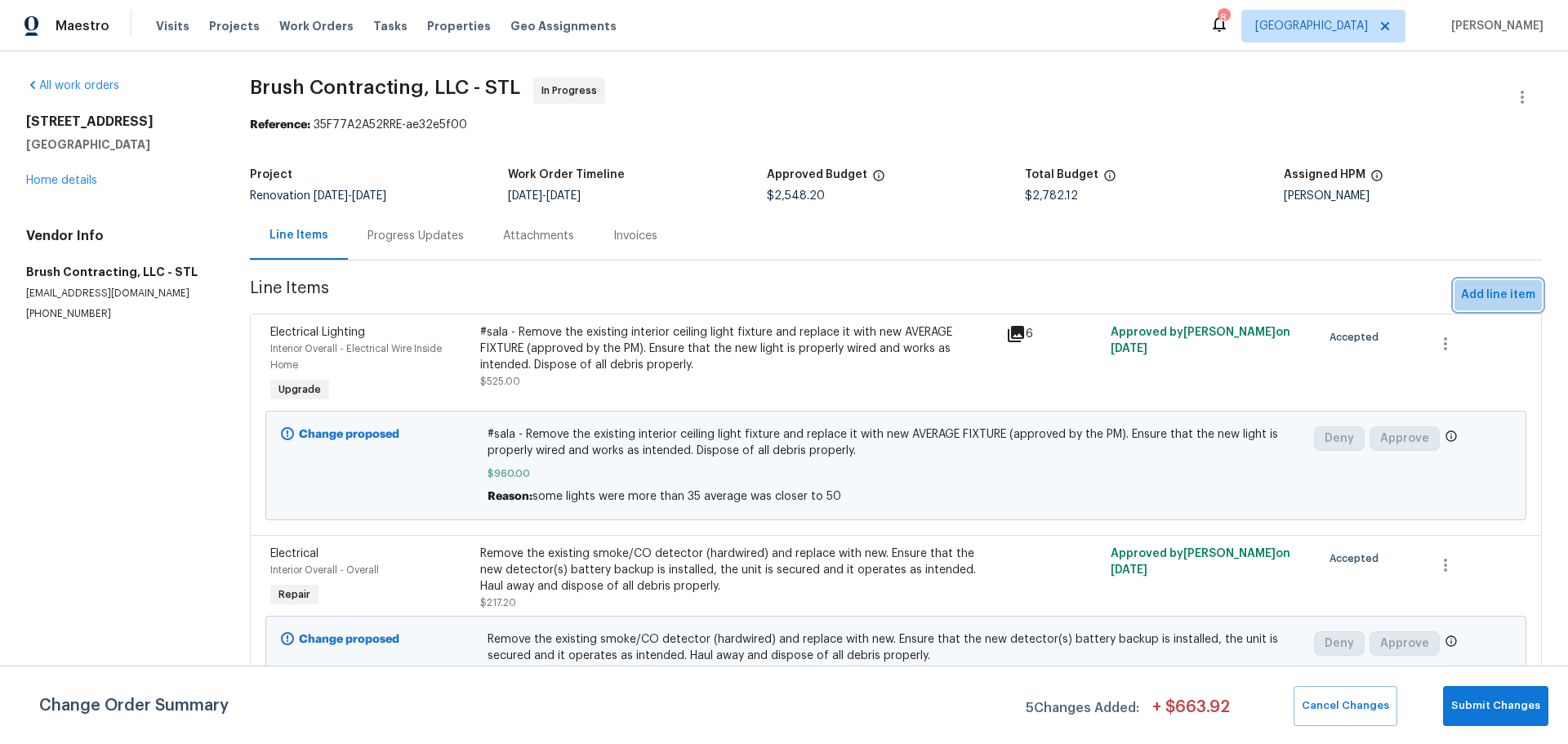
click at [1492, 295] on span "Add line item" at bounding box center [1498, 295] width 74 height 21
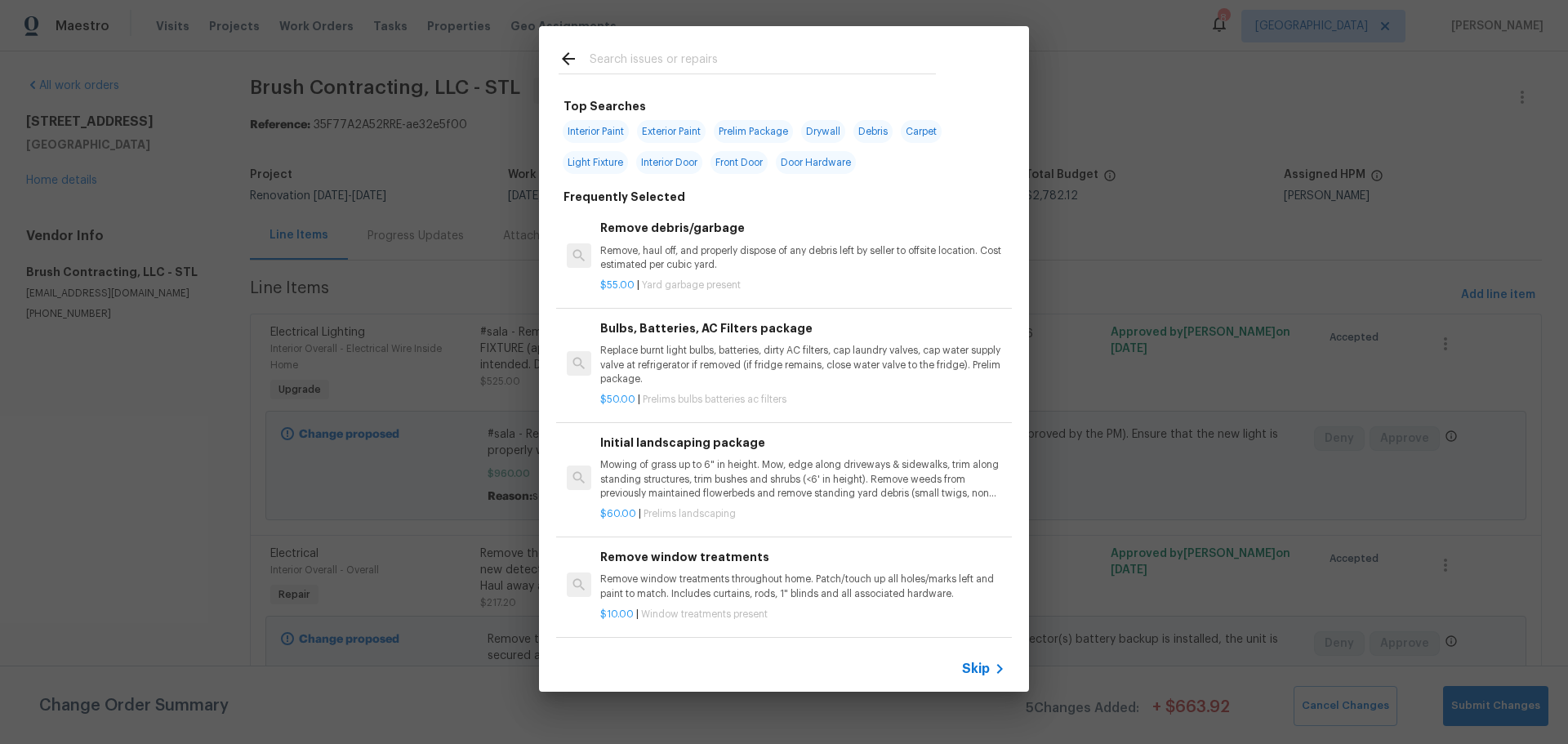
click at [700, 57] on input "text" at bounding box center [763, 61] width 346 height 24
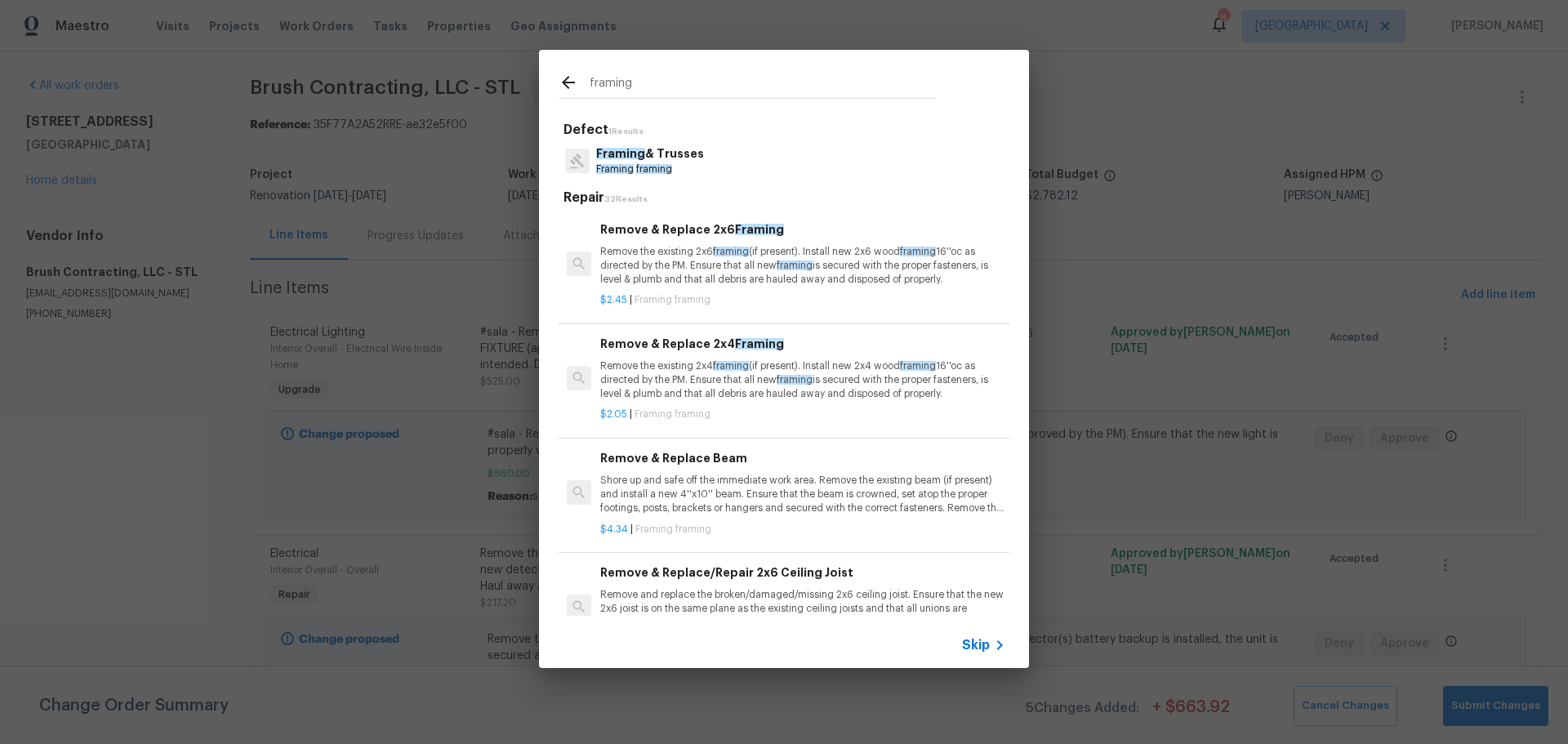
type input "framing"
click at [665, 163] on p "Framing framing" at bounding box center [650, 169] width 108 height 14
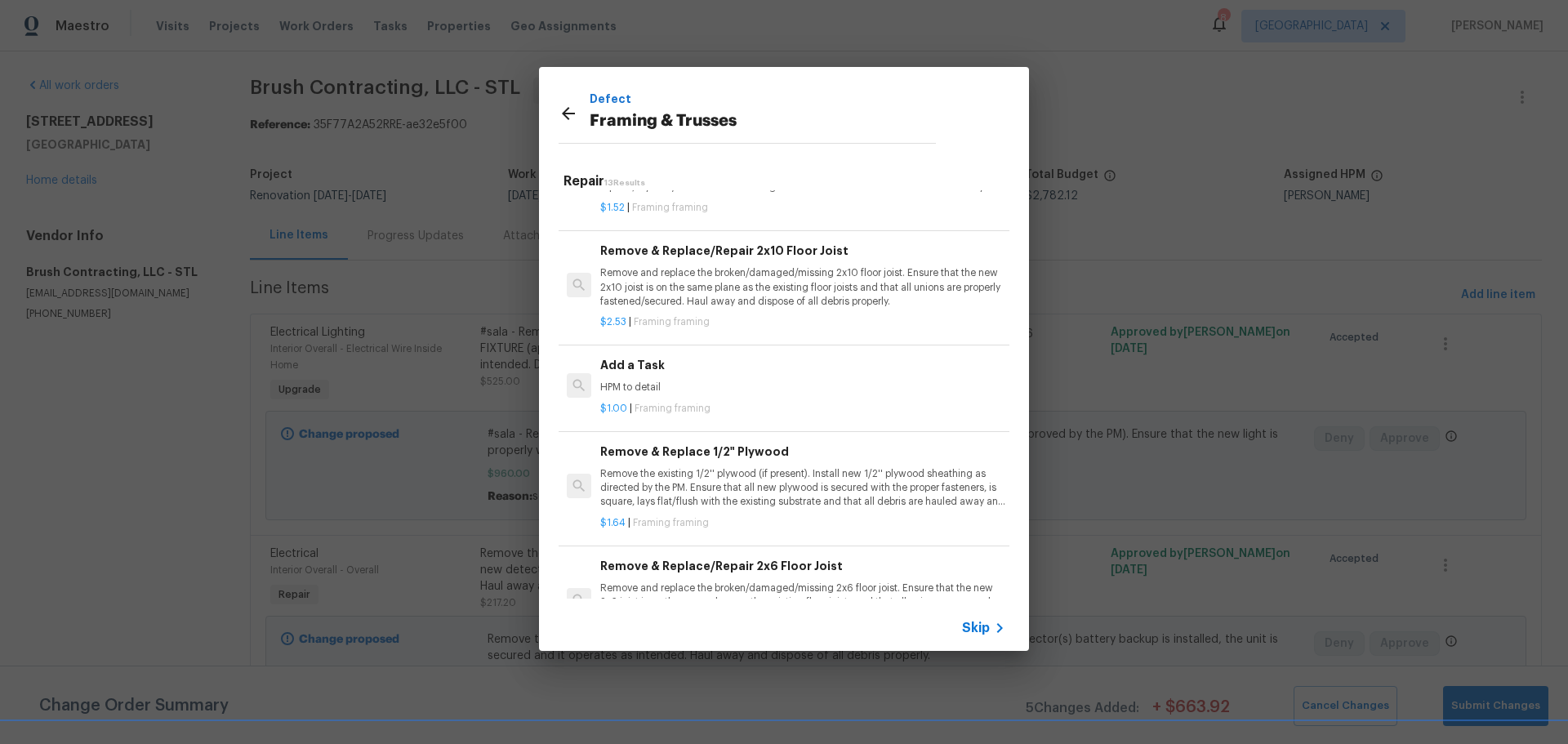
scroll to position [898, 0]
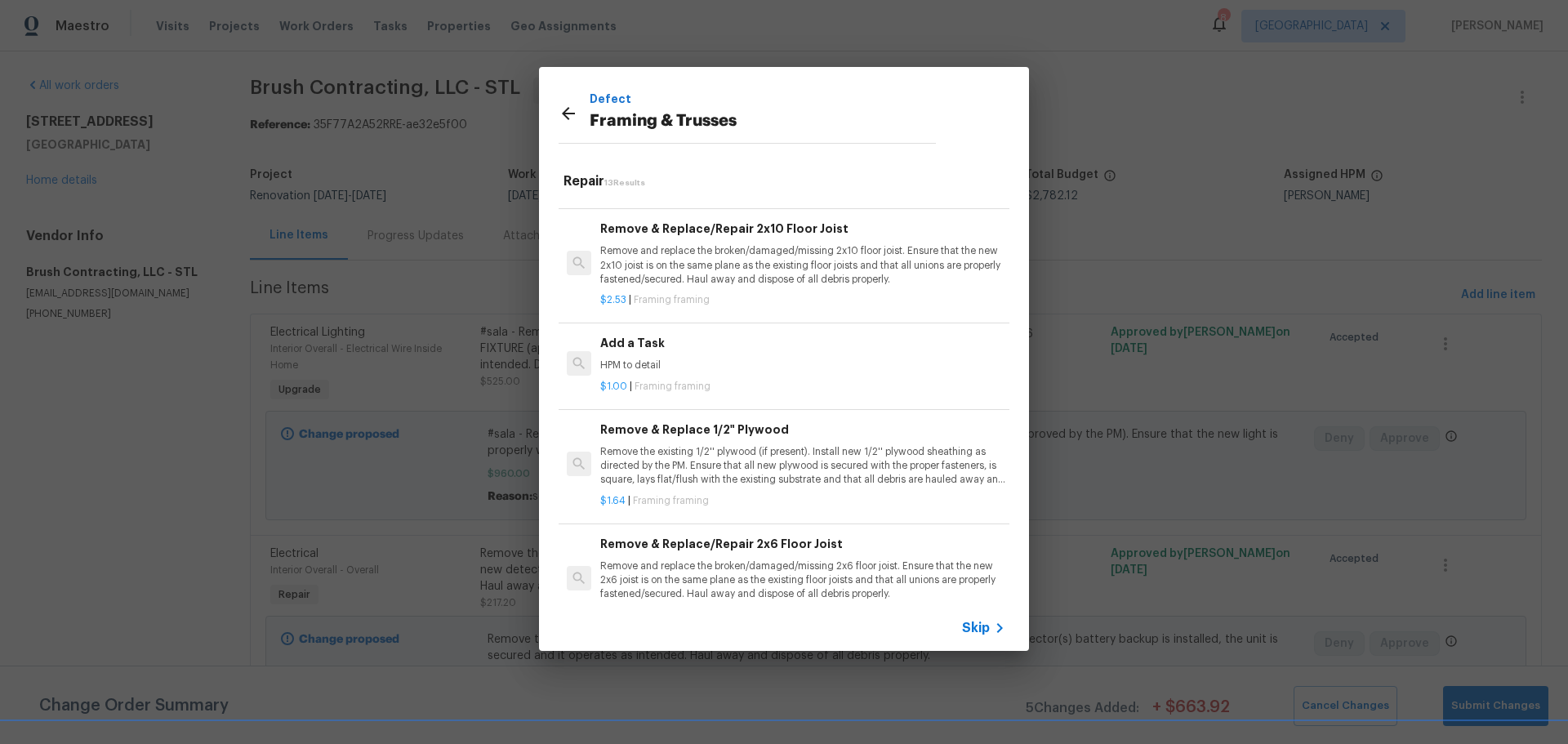
click at [723, 354] on div "Add a Task HPM to detail" at bounding box center [803, 353] width 405 height 39
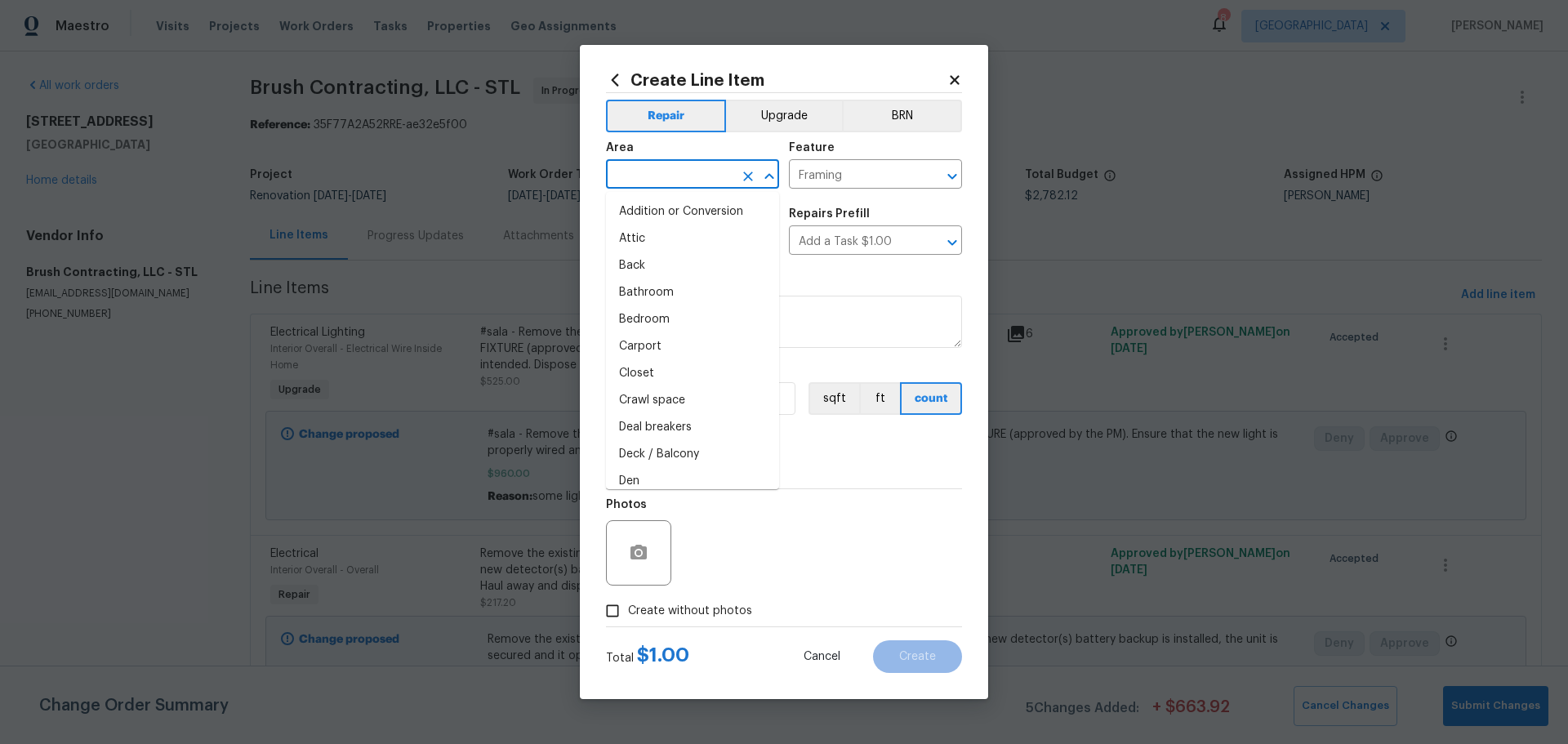
click at [682, 182] on input "text" at bounding box center [670, 175] width 127 height 25
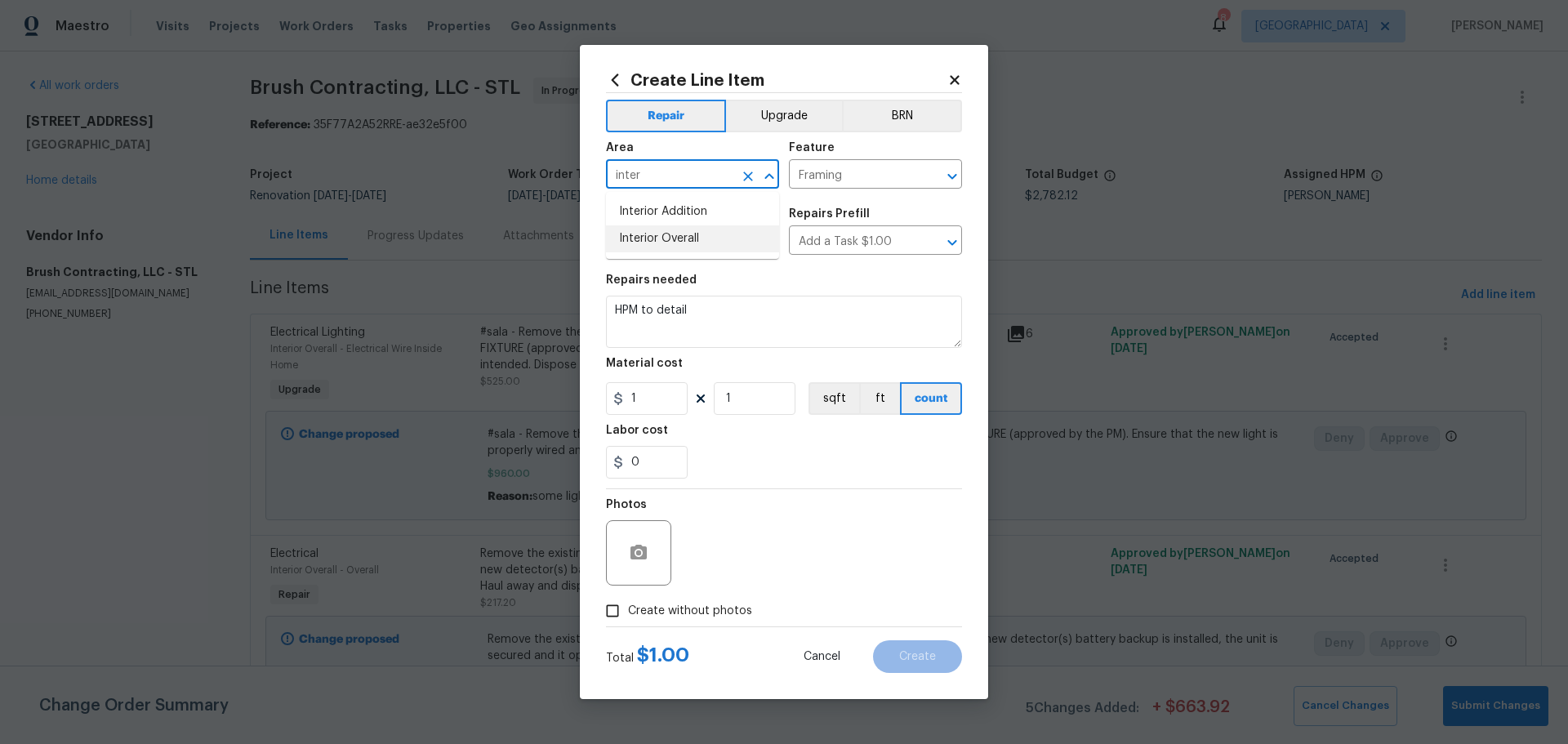
click at [650, 246] on li "Interior Overall" at bounding box center [693, 239] width 173 height 27
type input "Interior Overall"
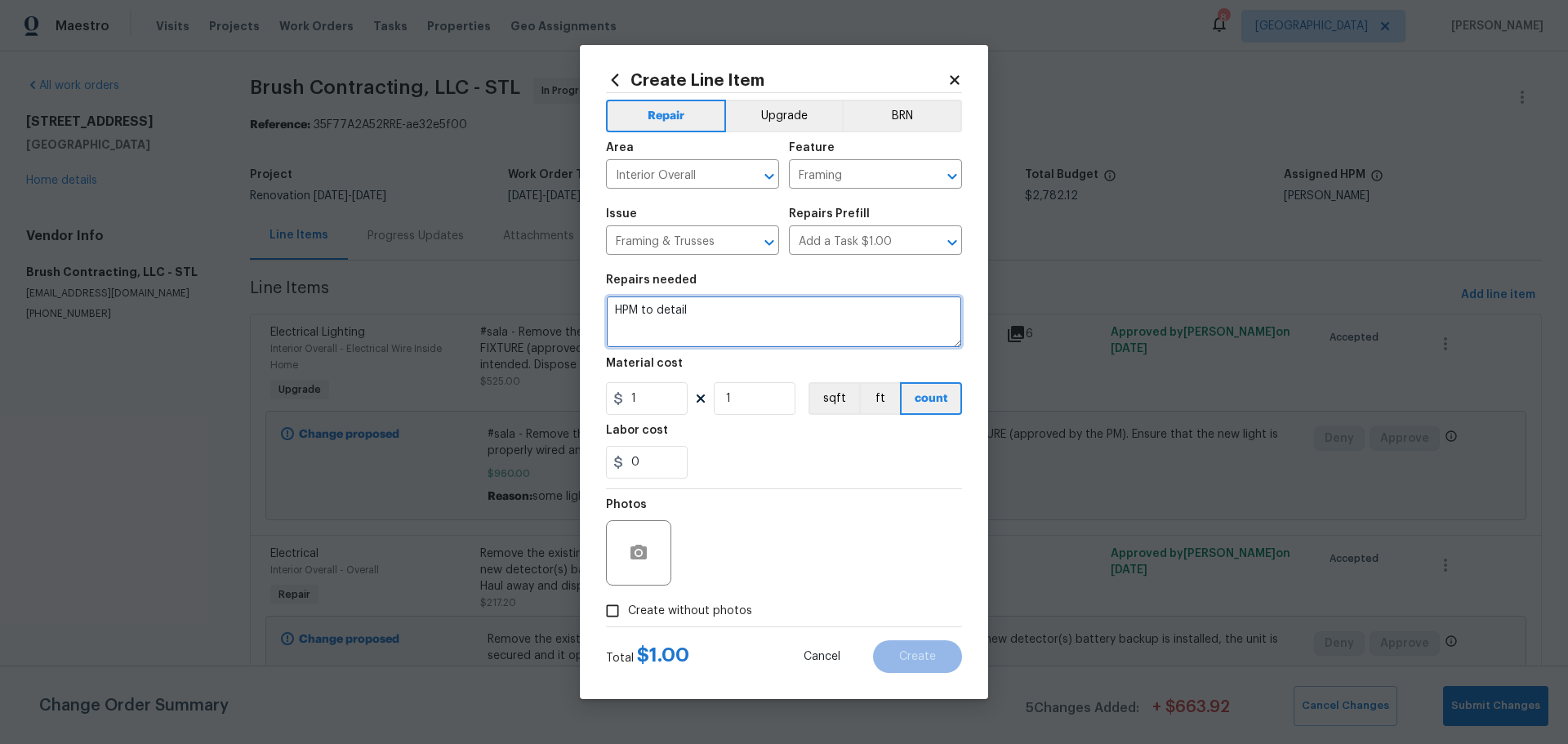
drag, startPoint x: 748, startPoint y: 323, endPoint x: 511, endPoint y: 284, distance: 240.2
click at [439, 296] on div "Create Line Item Repair Upgrade BRN Area Interior Overall ​ Feature Framing ​ I…" at bounding box center [784, 372] width 1568 height 744
type textarea "add grill at basement door add vent cover that was rusted in LL"
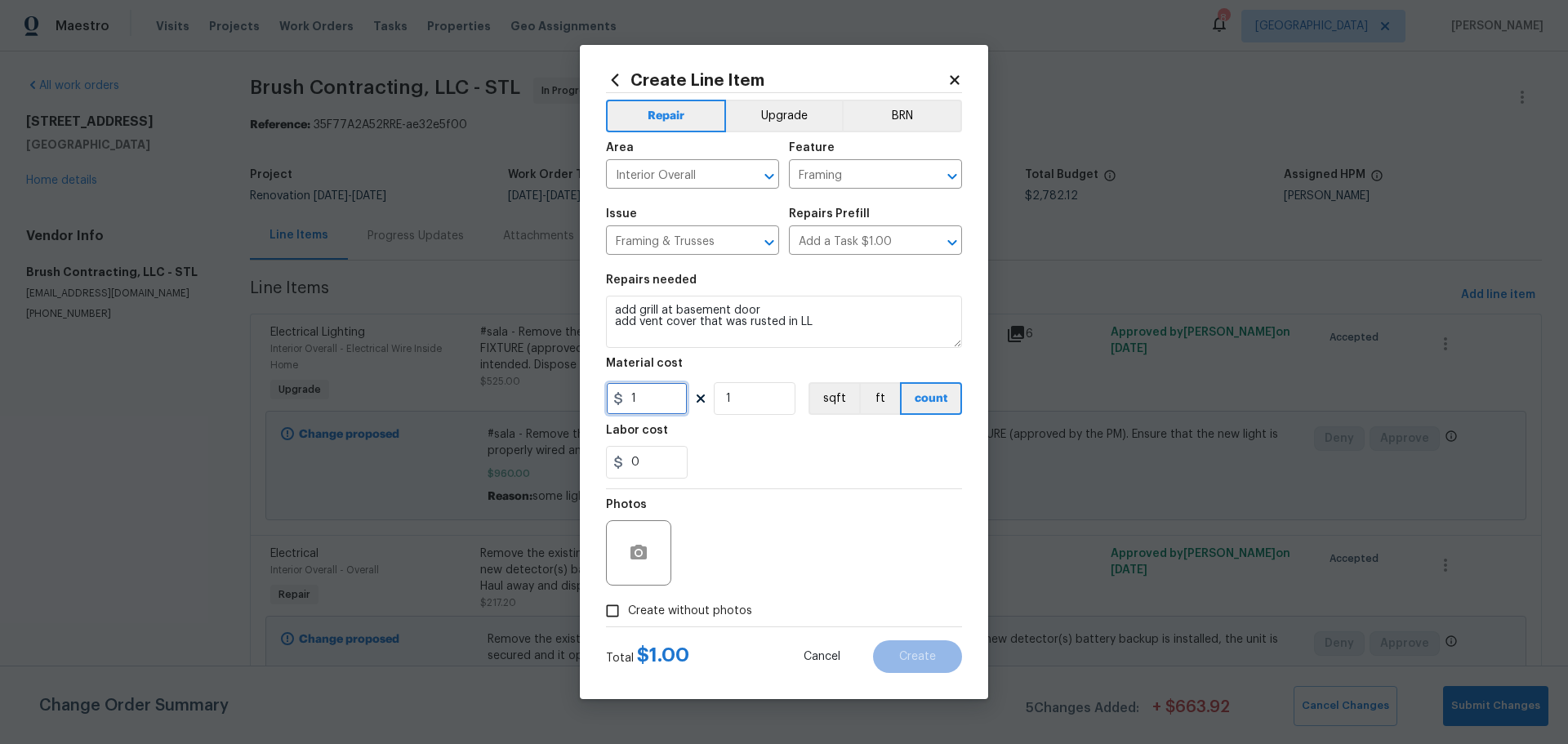
click at [660, 392] on input "1" at bounding box center [647, 398] width 82 height 32
type input "20"
click at [746, 401] on input "1" at bounding box center [754, 398] width 82 height 32
type input "3"
click at [728, 457] on div "0" at bounding box center [784, 461] width 356 height 32
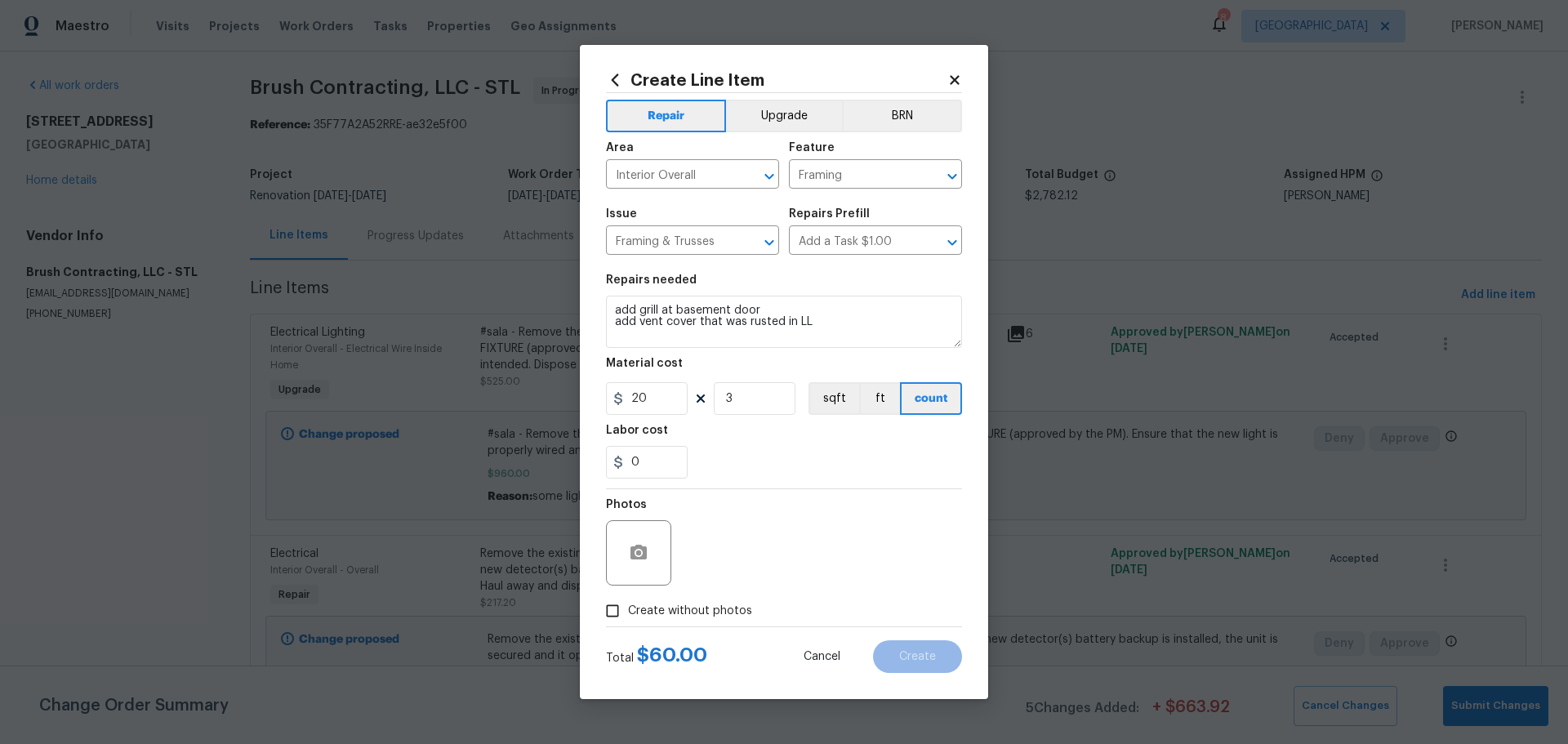
click at [709, 608] on span "Create without photos" at bounding box center [690, 611] width 124 height 17
click at [628, 608] on input "Create without photos" at bounding box center [612, 610] width 31 height 31
checkbox input "true"
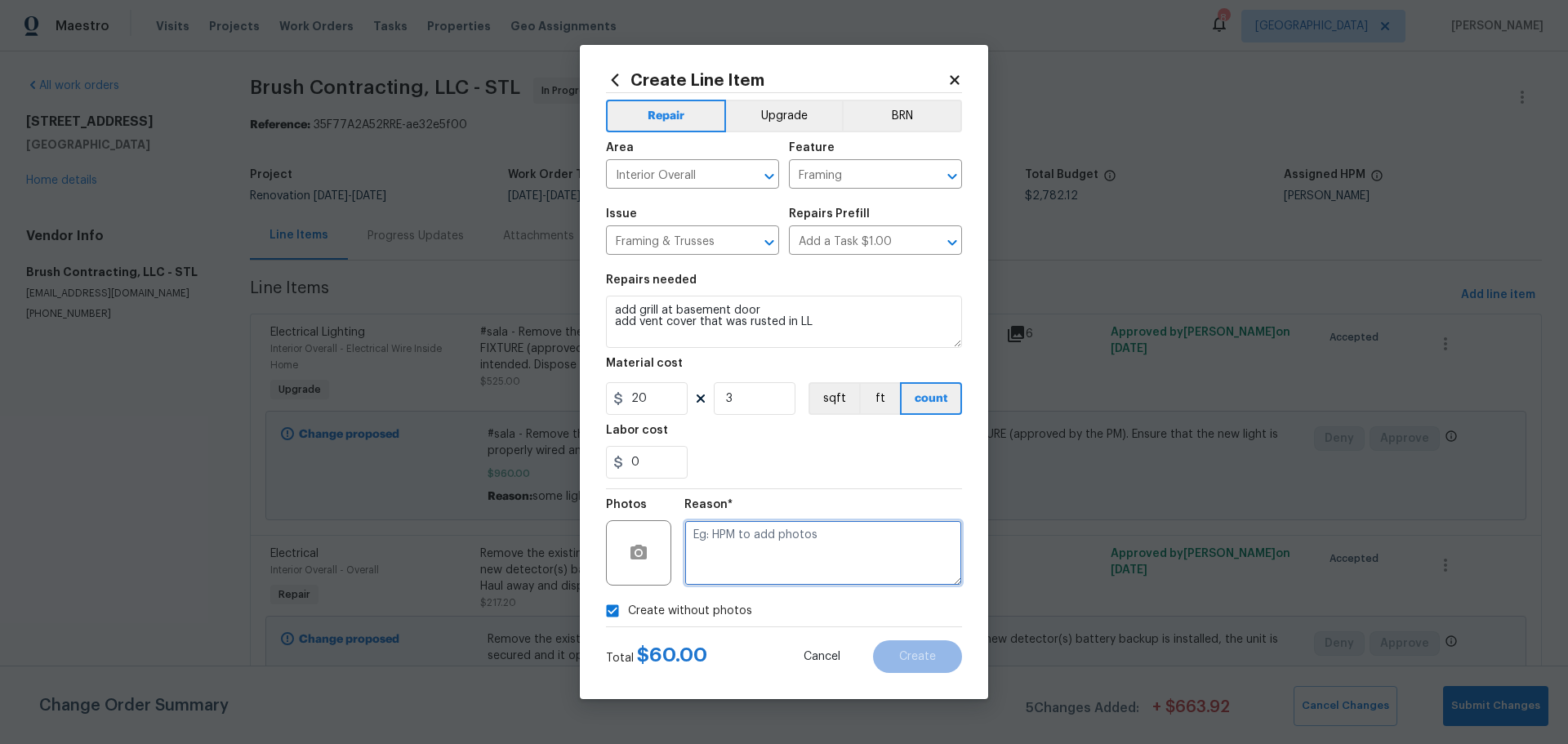
click at [754, 559] on textarea at bounding box center [824, 553] width 278 height 66
type textarea "1"
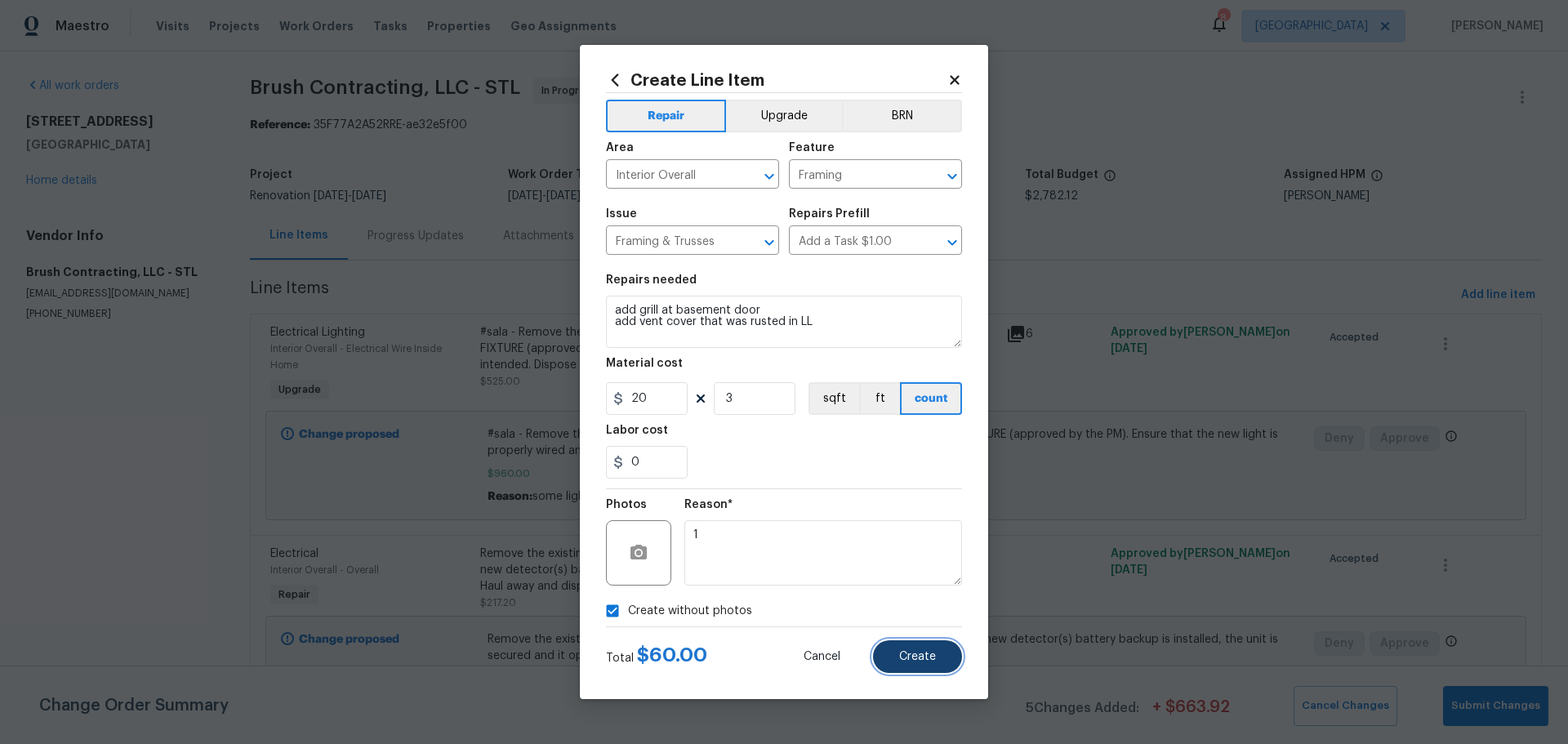
click at [896, 650] on button "Create" at bounding box center [918, 656] width 89 height 32
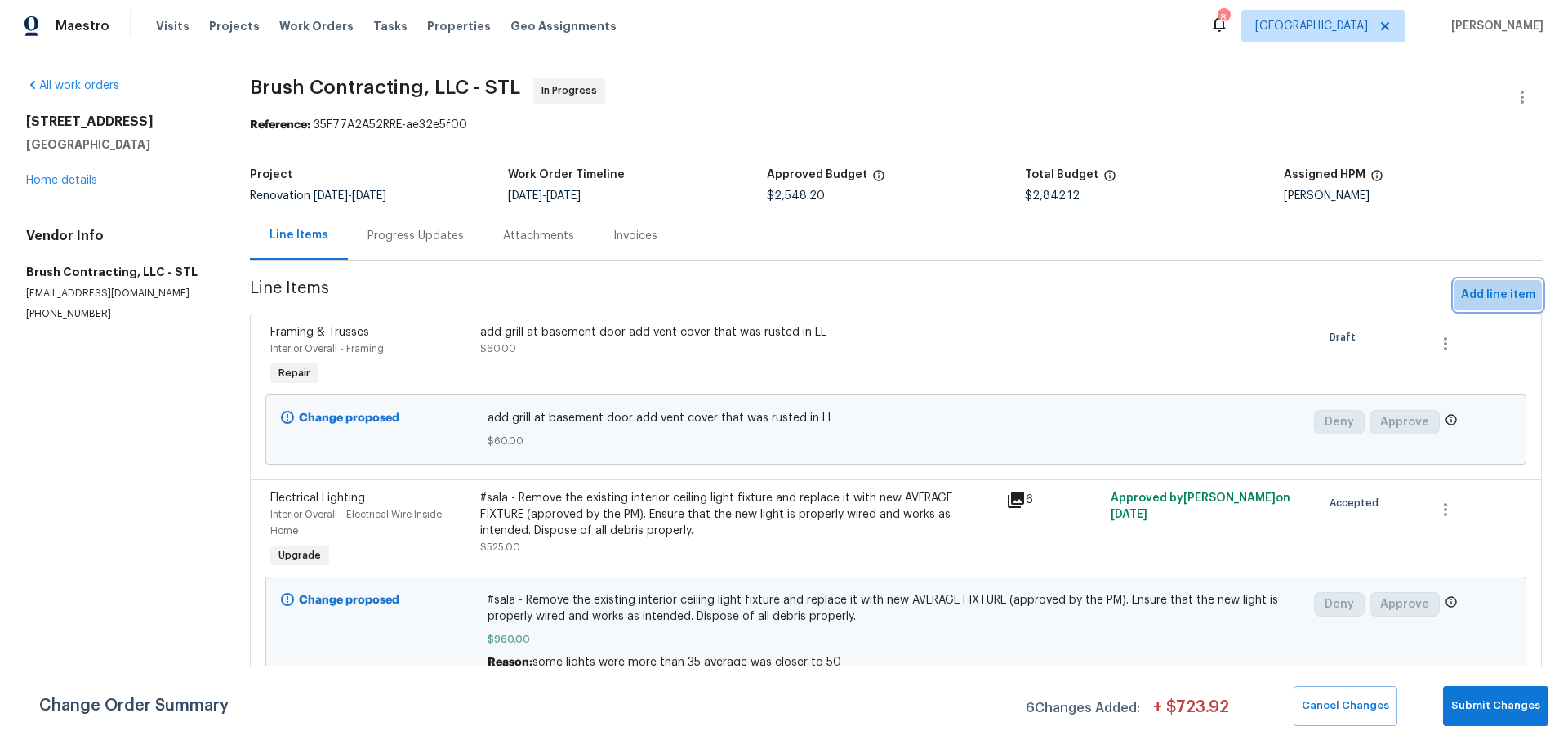
click at [1479, 300] on span "Add line item" at bounding box center [1498, 295] width 74 height 21
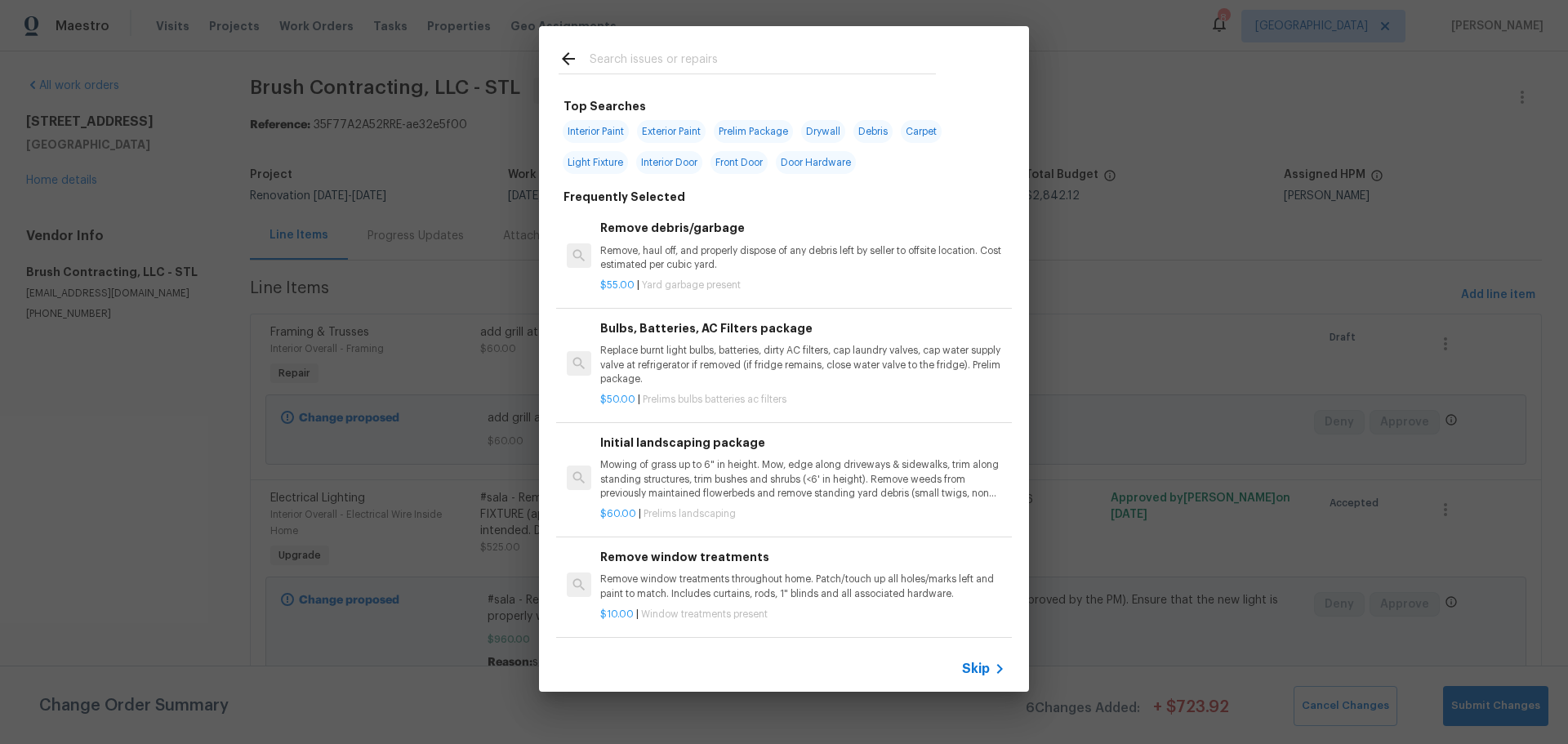
click at [591, 55] on input "text" at bounding box center [763, 61] width 346 height 24
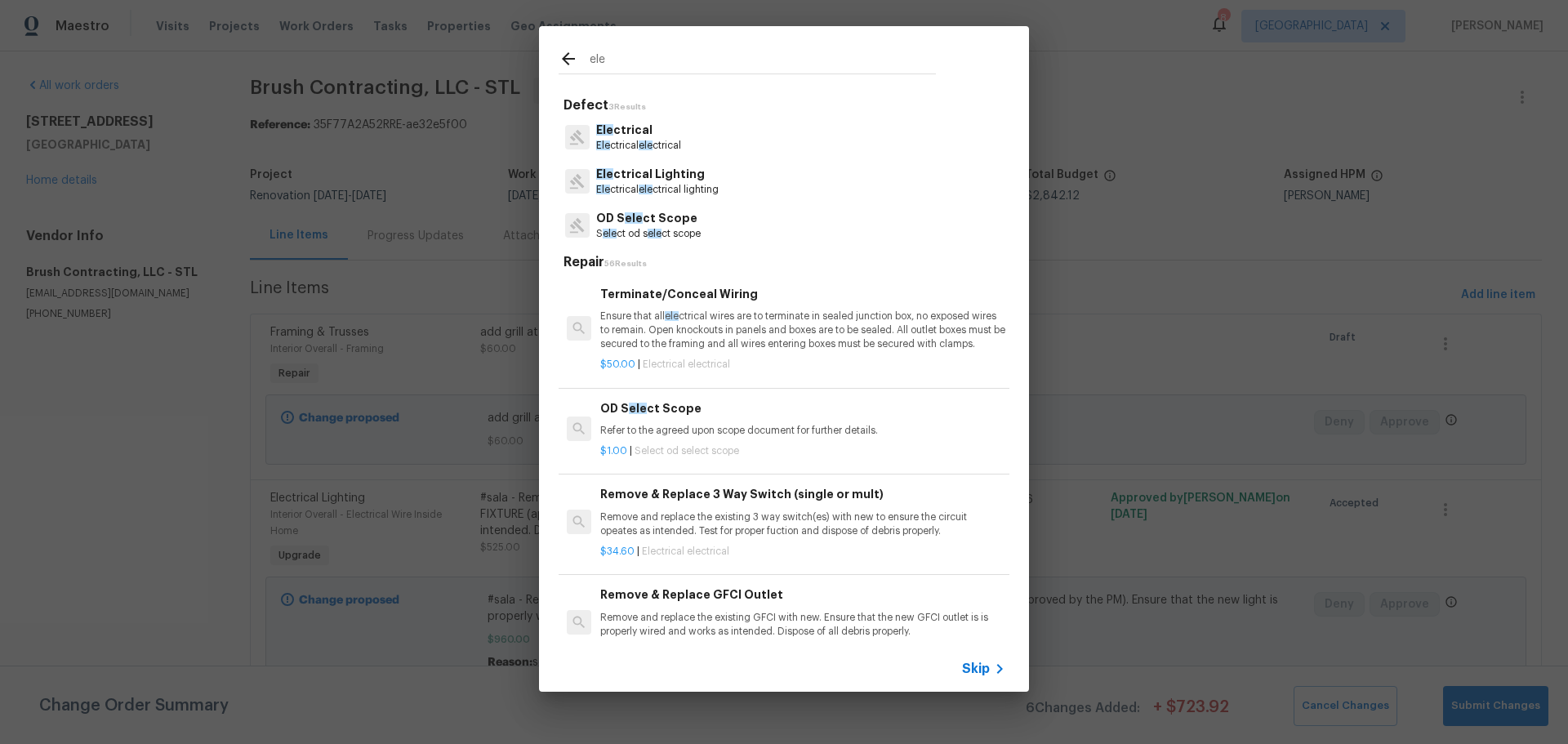
type input "ele"
click at [632, 125] on p "Ele ctrical" at bounding box center [639, 130] width 85 height 17
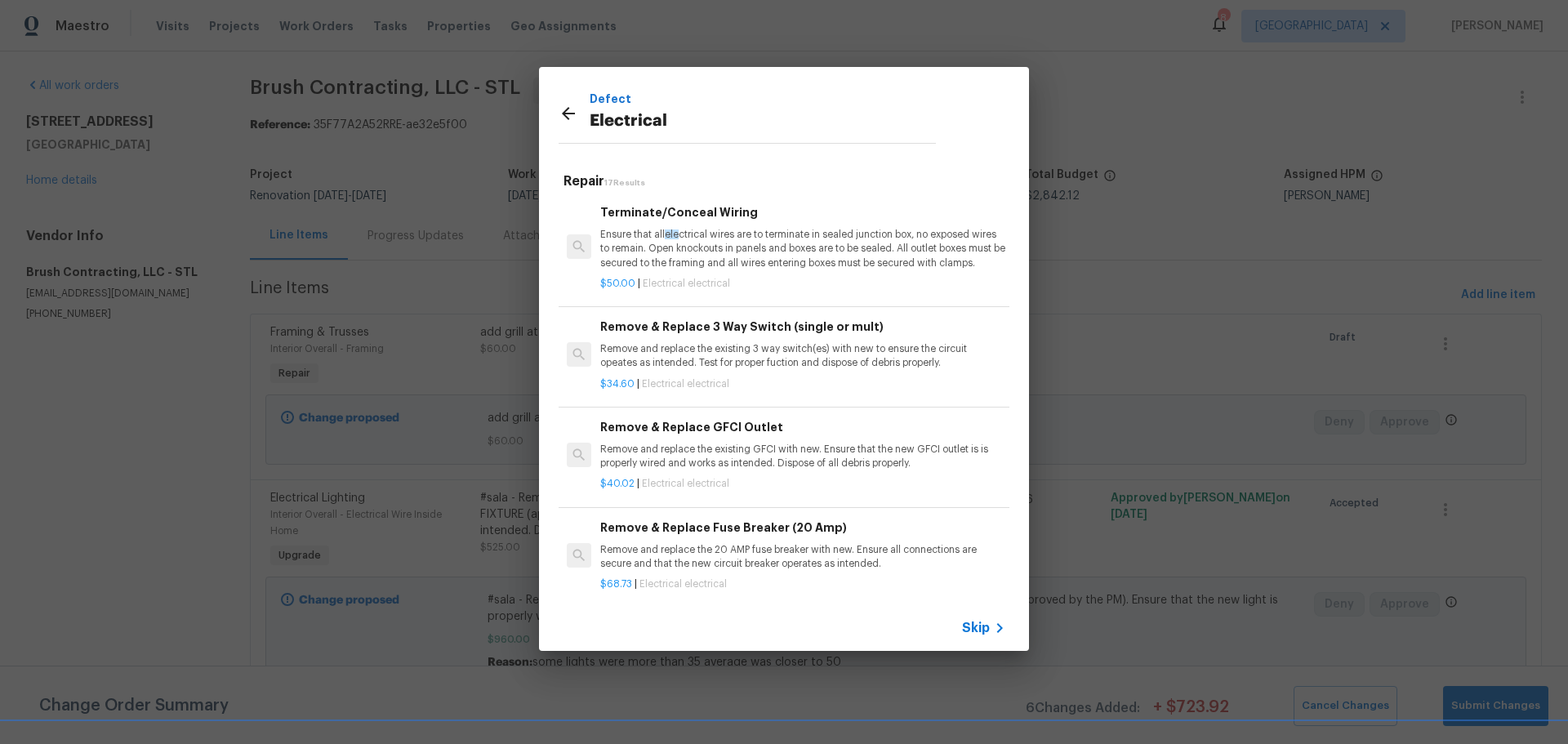
click at [689, 239] on p "Ensure that all ele ctrical wires are to terminate in sealed junction box, no e…" at bounding box center [803, 249] width 405 height 42
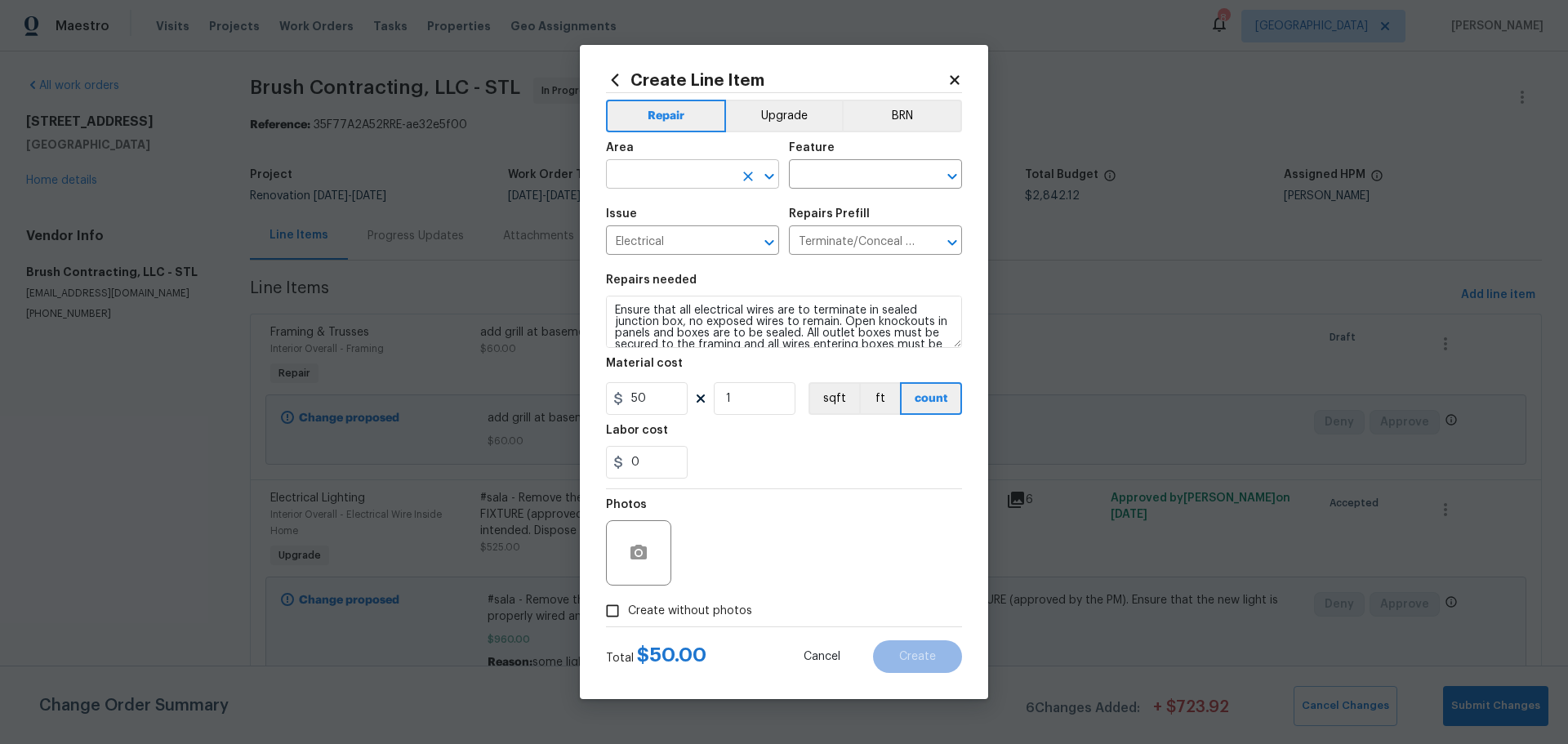
click at [773, 176] on icon "Open" at bounding box center [769, 175] width 9 height 6
click at [685, 214] on li "Electrical" at bounding box center [693, 212] width 173 height 27
type input "Electrical"
click at [811, 171] on input "text" at bounding box center [853, 175] width 127 height 25
click at [875, 260] on li "Switches and Outlets" at bounding box center [876, 251] width 173 height 27
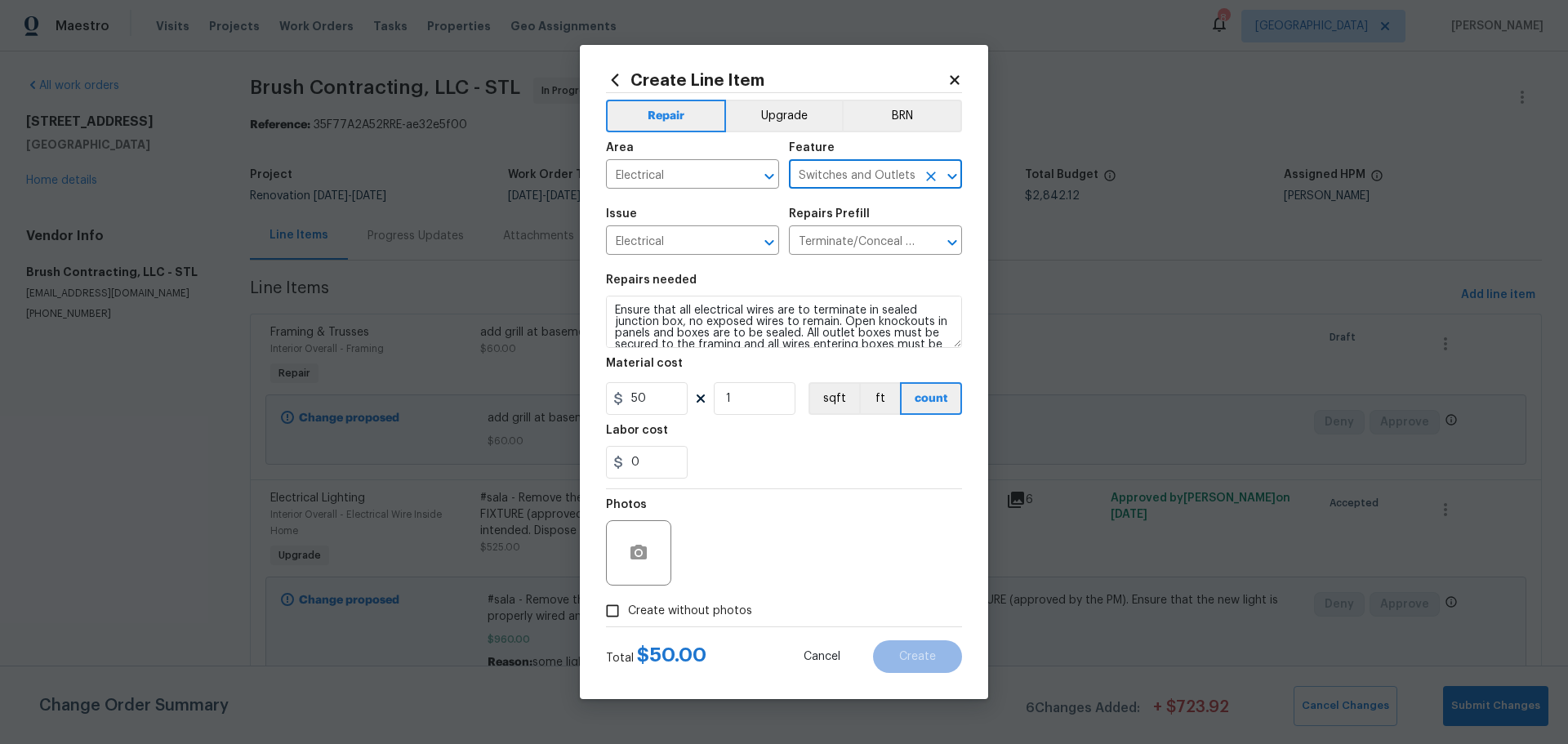
type input "Switches and Outlets"
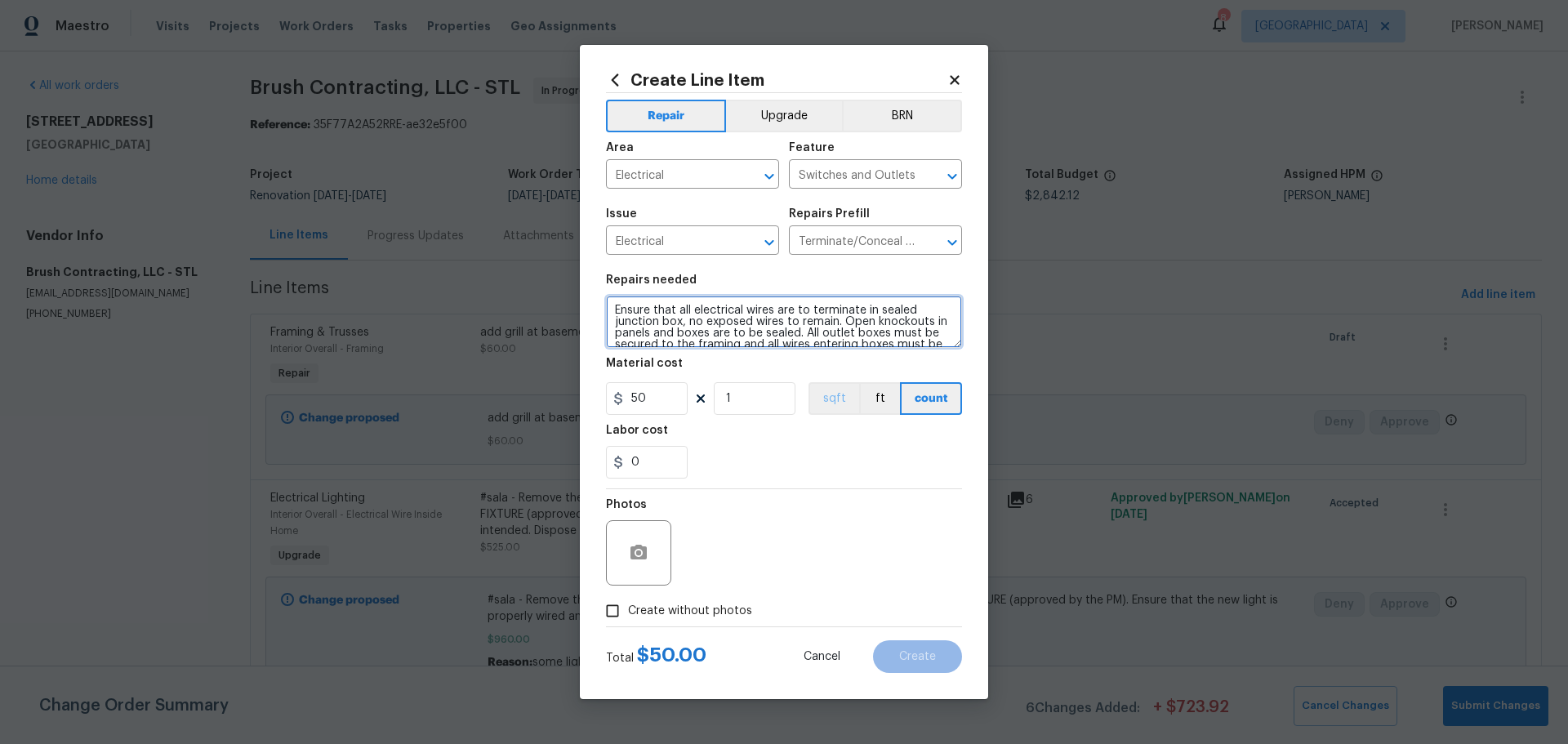
scroll to position [22, 0]
drag, startPoint x: 613, startPoint y: 313, endPoint x: 884, endPoint y: 425, distance: 293.2
click at [879, 425] on section "Repairs needed Ensure that all electrical wires are to terminate in sealed junc…" at bounding box center [784, 376] width 356 height 224
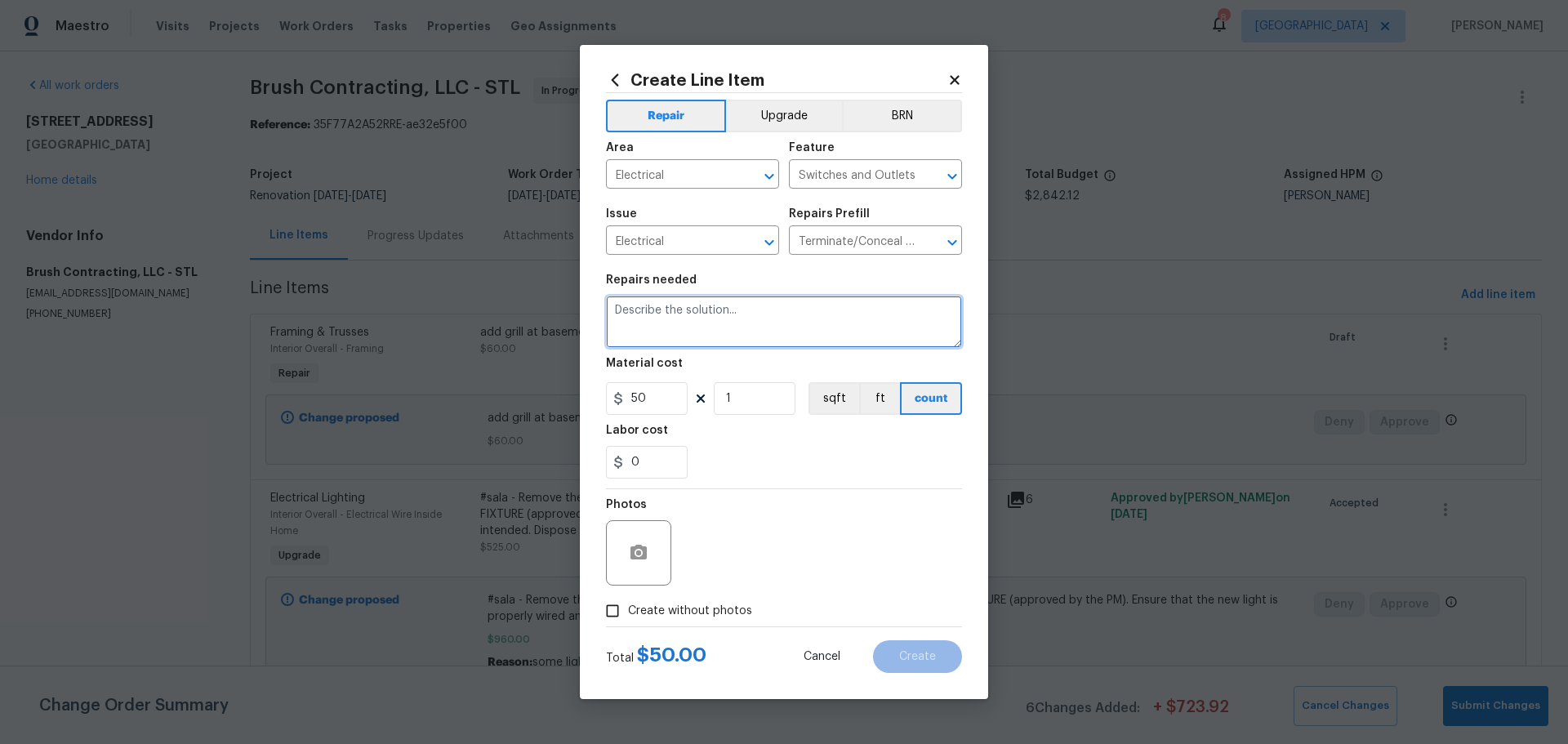
scroll to position [0, 0]
click at [719, 326] on textarea "-" at bounding box center [784, 321] width 356 height 52
type textarea "-replace 3 pos switch -remove bar lights in unfinished that were on extention c…"
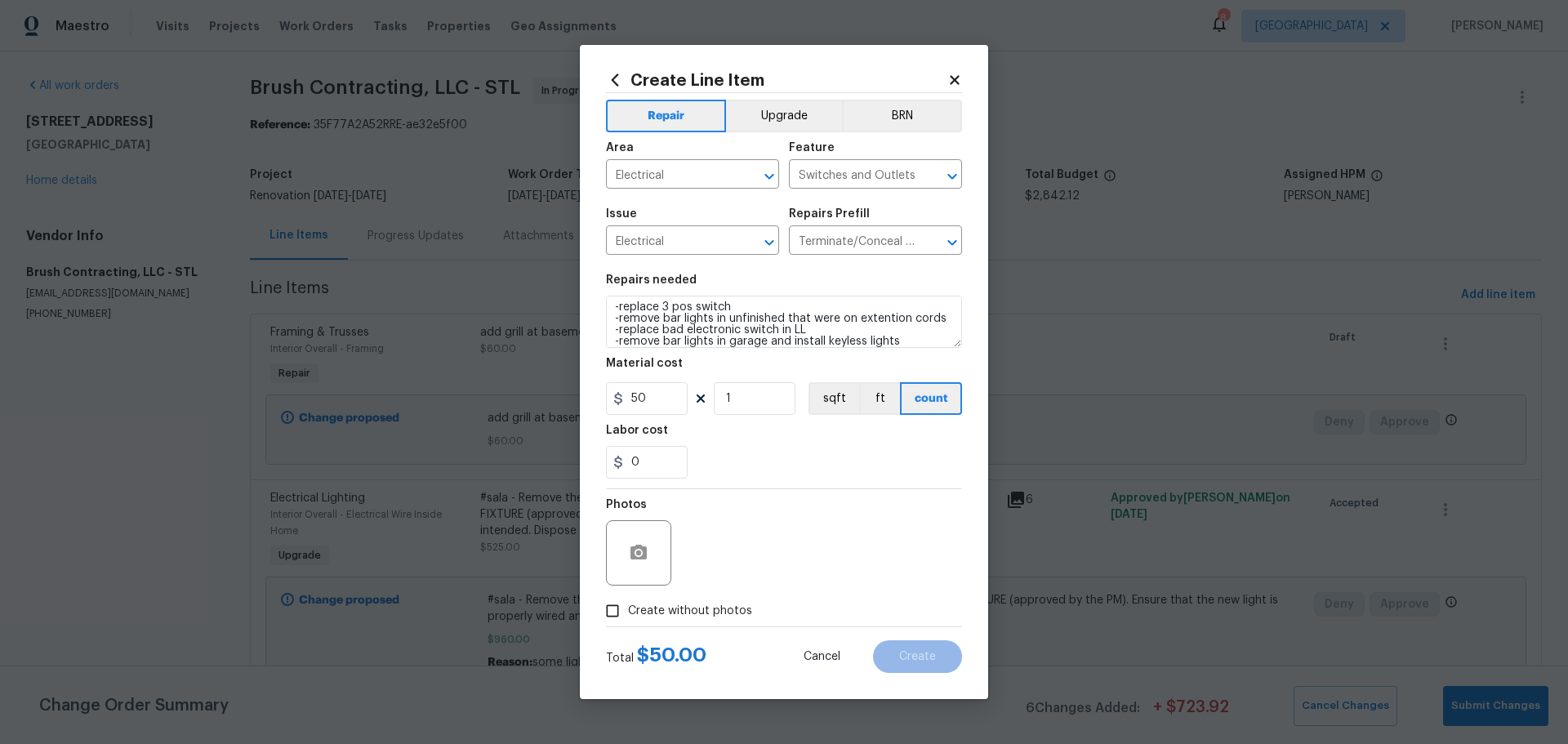
click at [792, 456] on div "0" at bounding box center [784, 461] width 356 height 32
click at [757, 402] on input "1" at bounding box center [754, 398] width 82 height 32
type input "3"
click at [734, 461] on div "0" at bounding box center [784, 461] width 356 height 32
click at [715, 613] on span "Create without photos" at bounding box center [690, 611] width 124 height 17
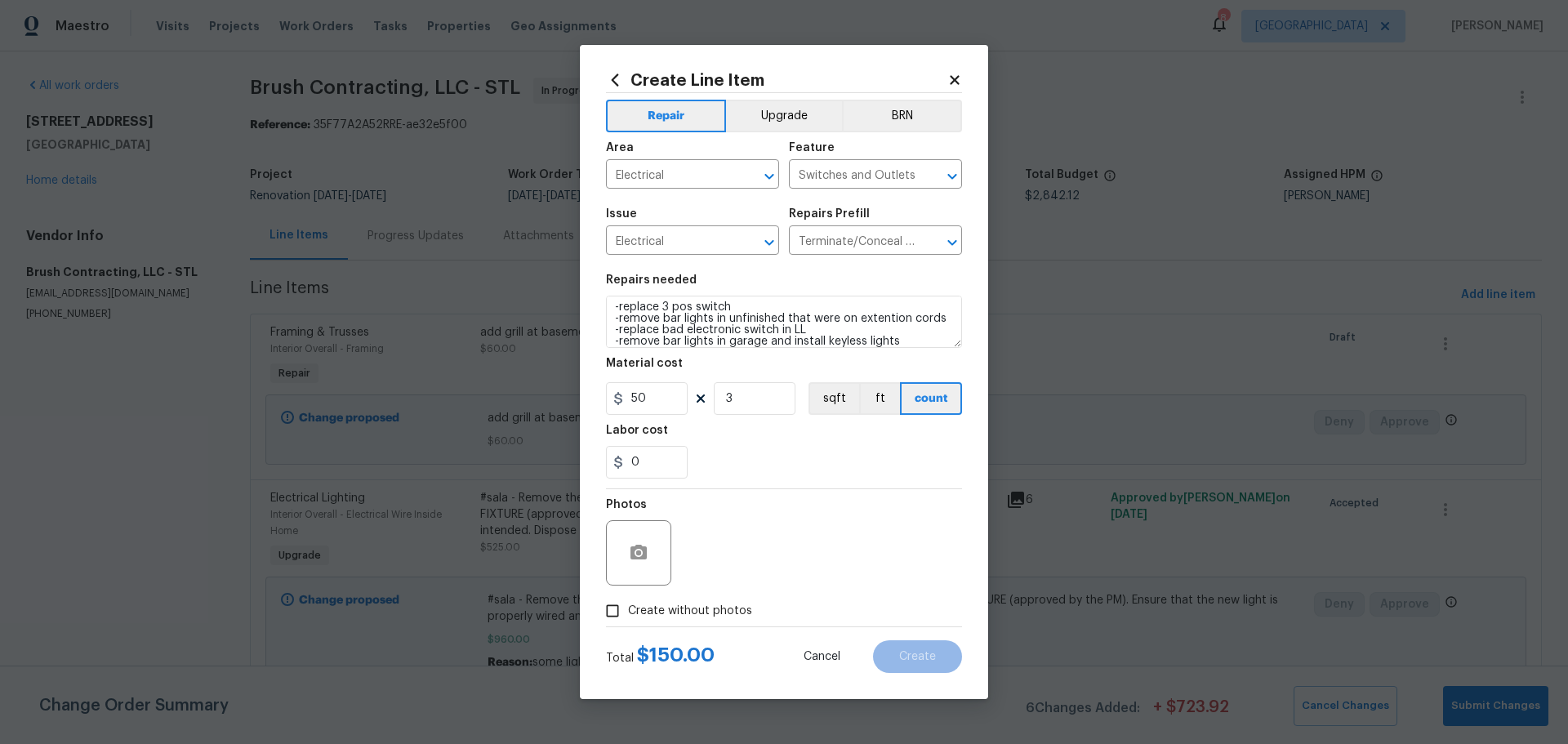
click at [628, 613] on input "Create without photos" at bounding box center [612, 610] width 31 height 31
checkbox input "true"
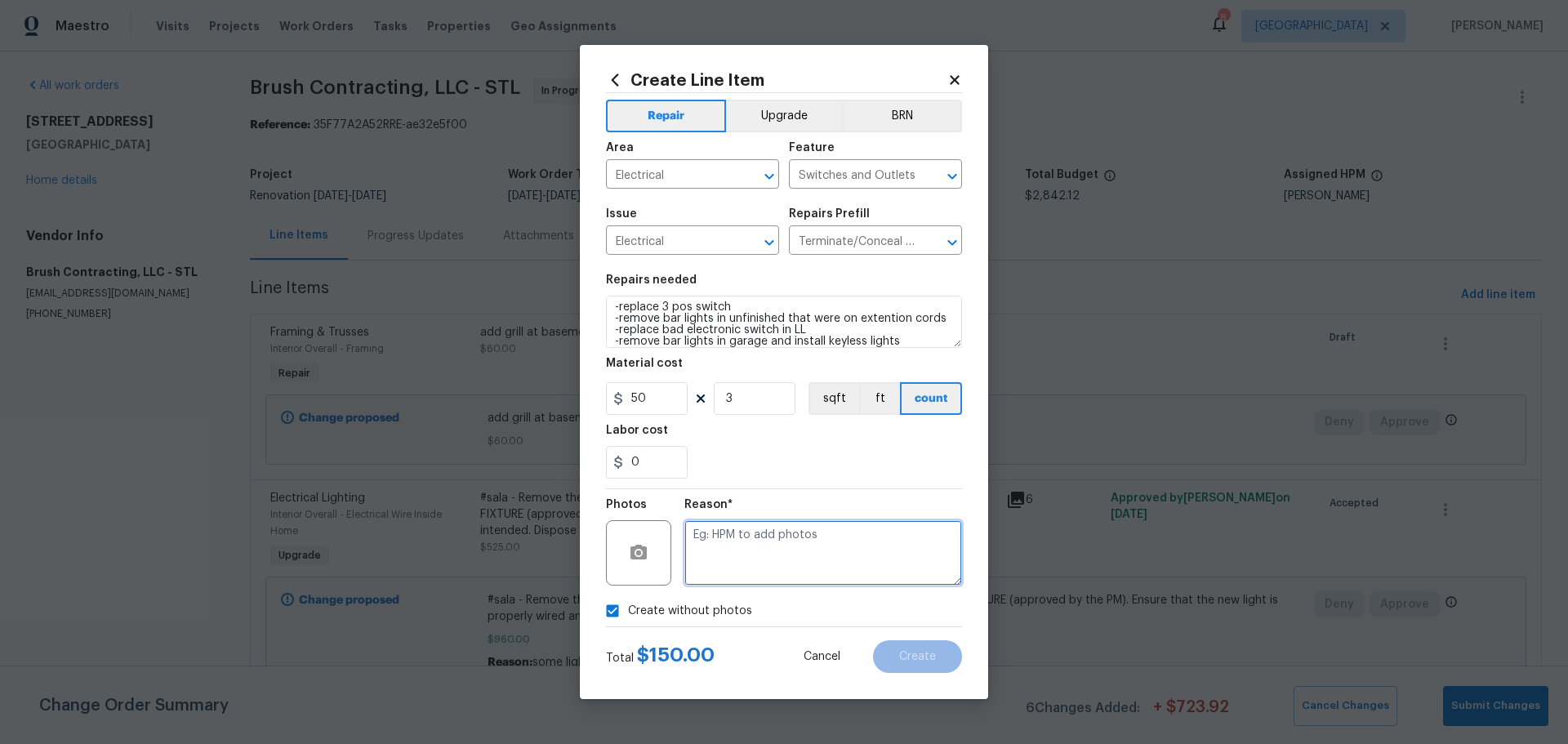
click at [762, 575] on textarea at bounding box center [824, 553] width 278 height 66
type textarea "1"
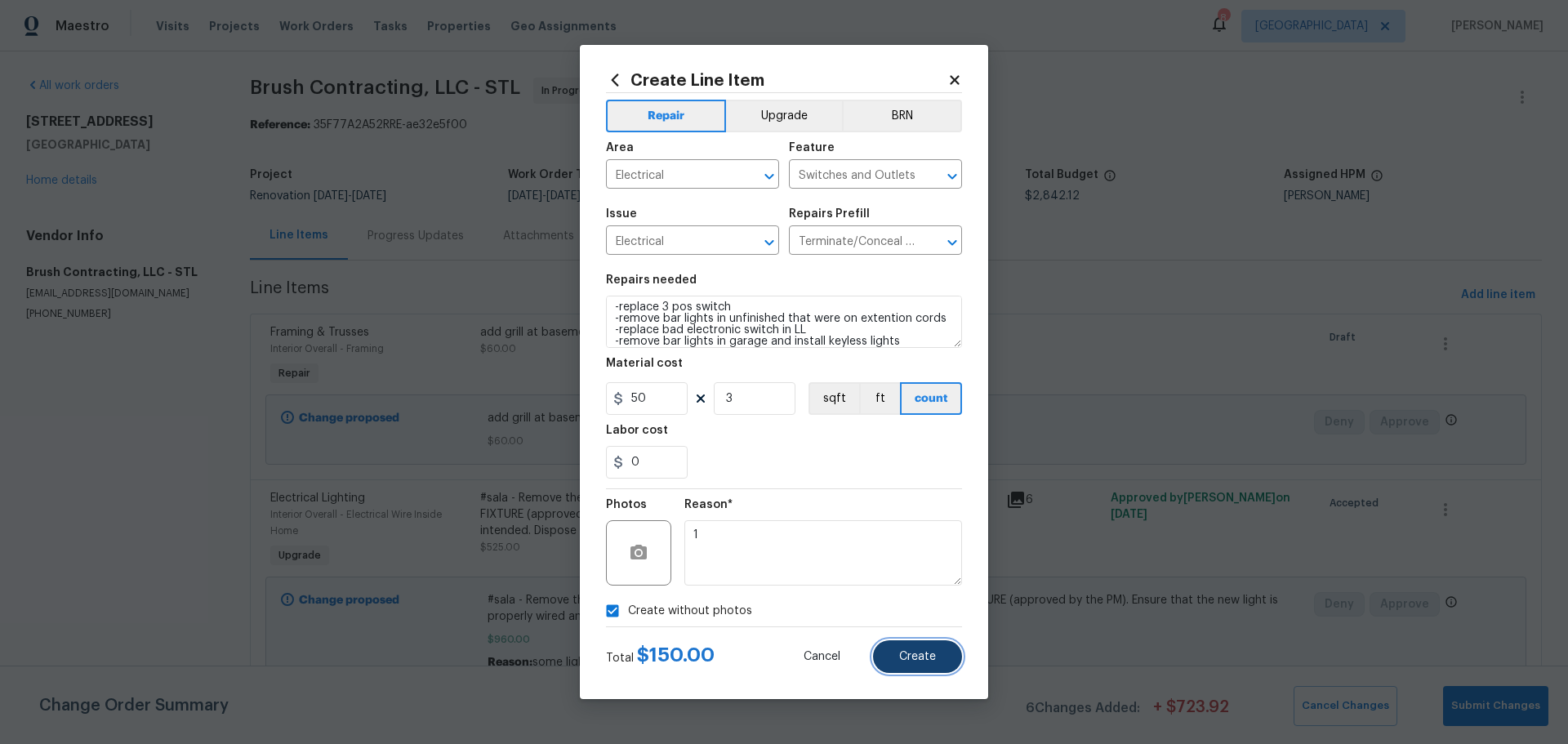
click at [896, 661] on button "Create" at bounding box center [918, 656] width 89 height 32
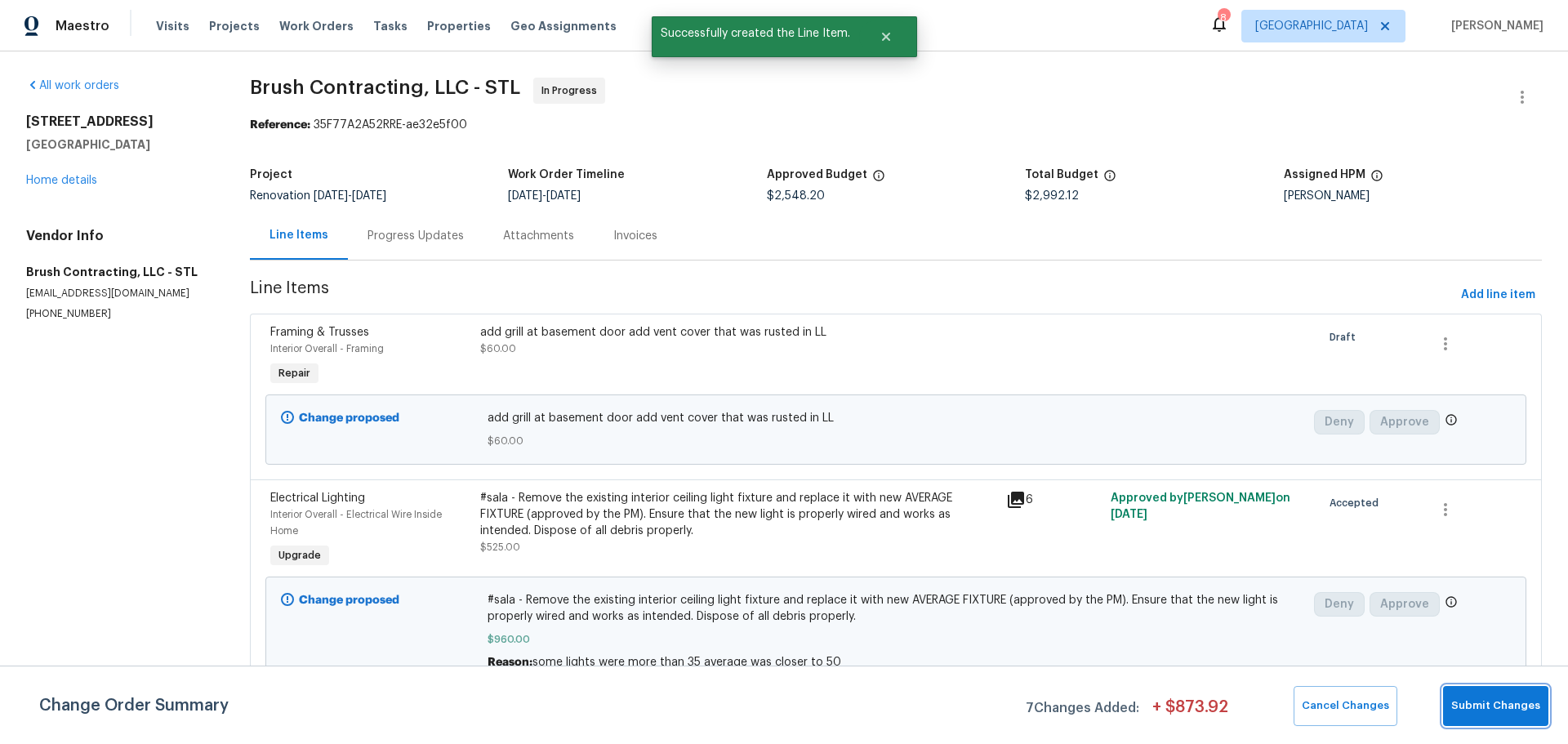
click at [1499, 708] on span "Submit Changes" at bounding box center [1496, 706] width 89 height 19
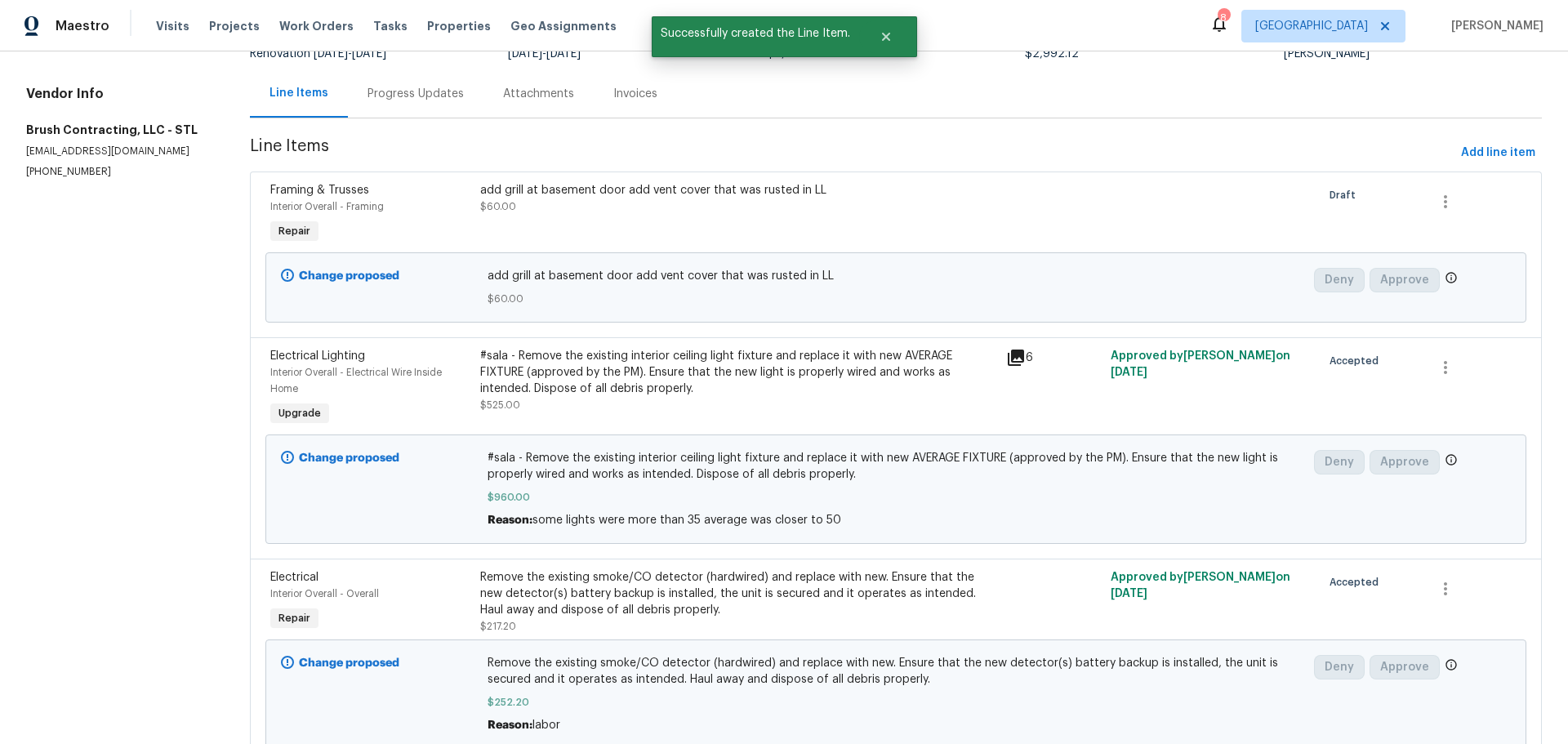
scroll to position [0, 0]
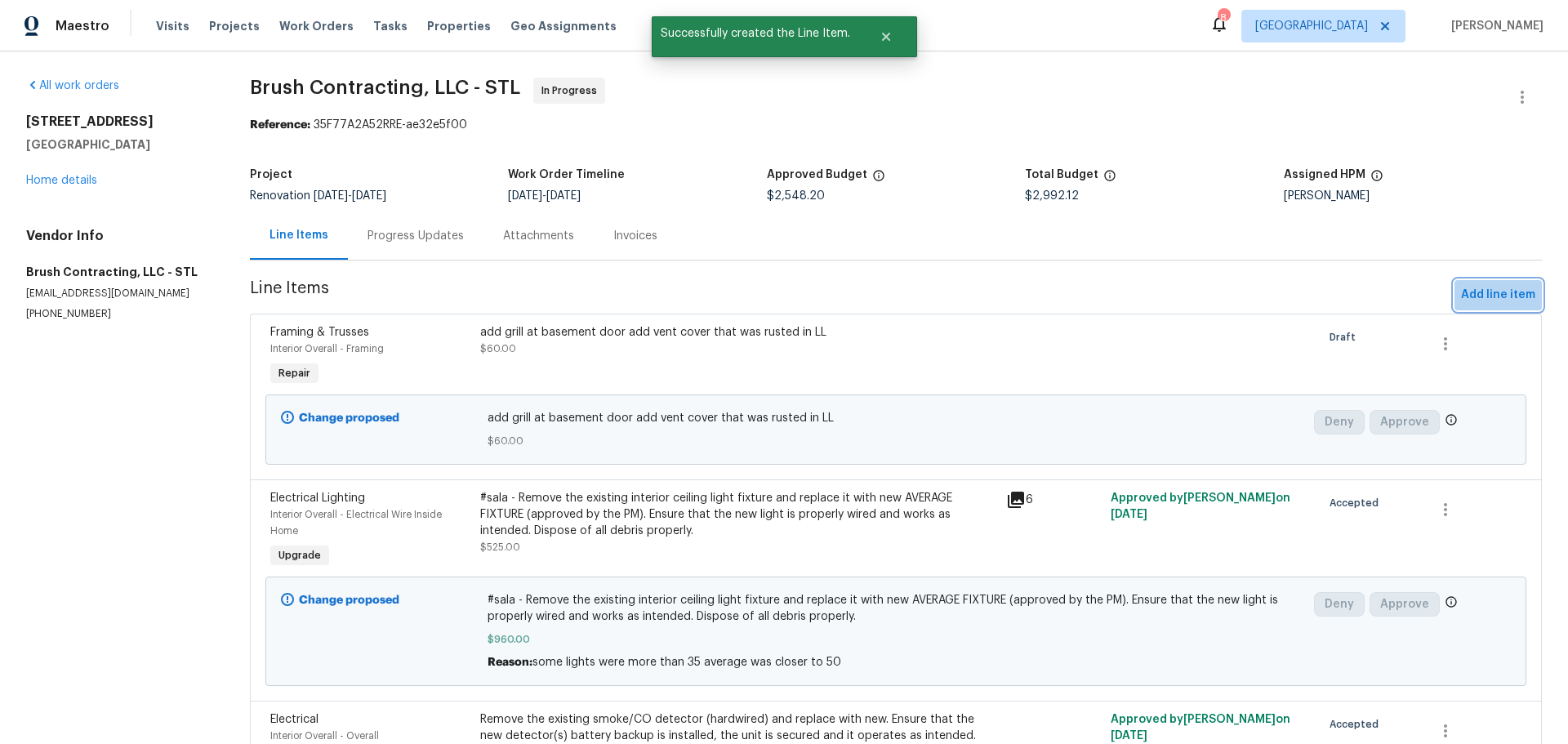
click at [1491, 296] on span "Add line item" at bounding box center [1498, 295] width 74 height 21
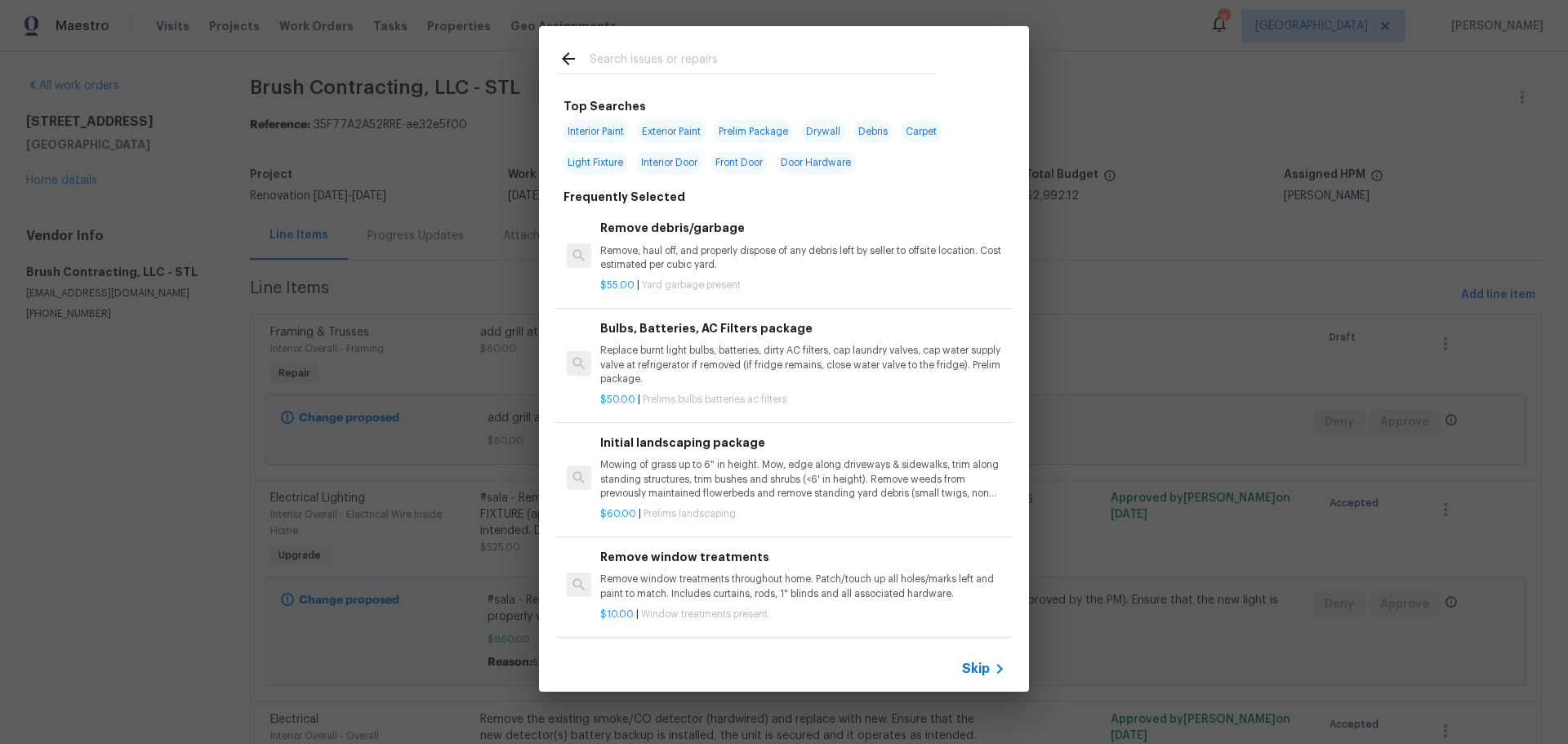
click at [690, 67] on input "text" at bounding box center [763, 61] width 346 height 24
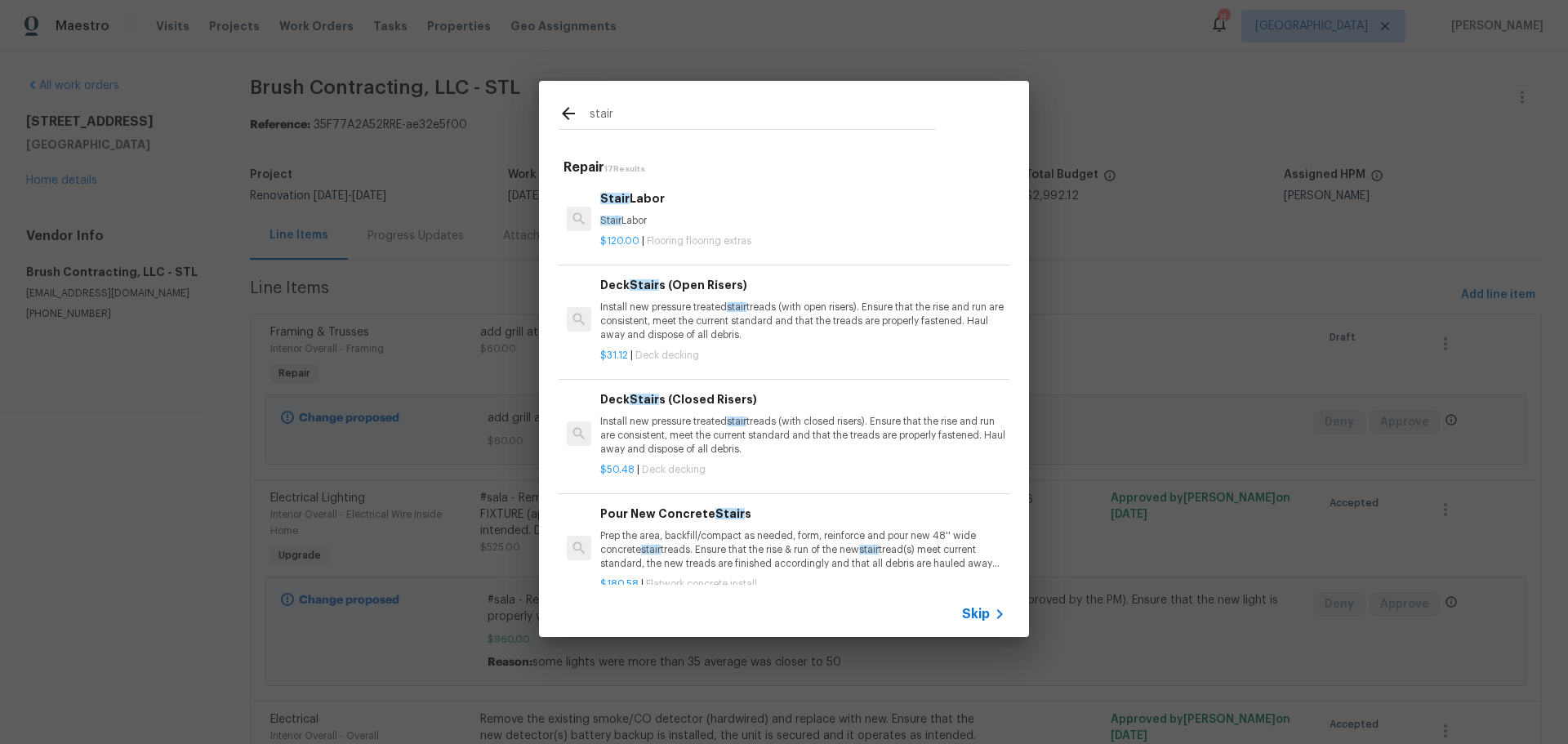
type input "stair"
click at [725, 218] on p "Stair Labor" at bounding box center [803, 220] width 405 height 14
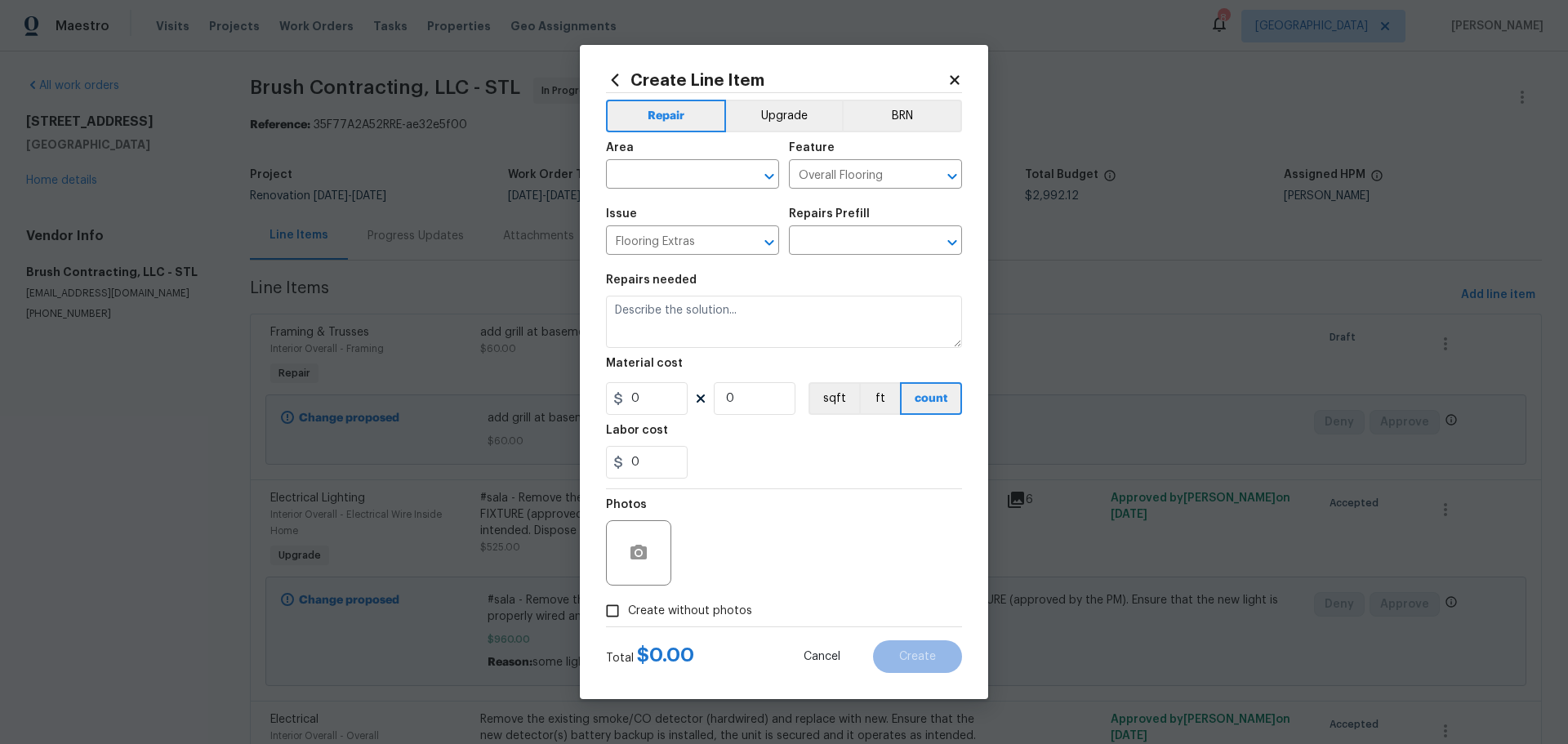
type input "Stair Labor $120.00"
type textarea "Stair Labor"
type input "120"
type input "1"
click at [771, 174] on icon "Open" at bounding box center [769, 176] width 20 height 20
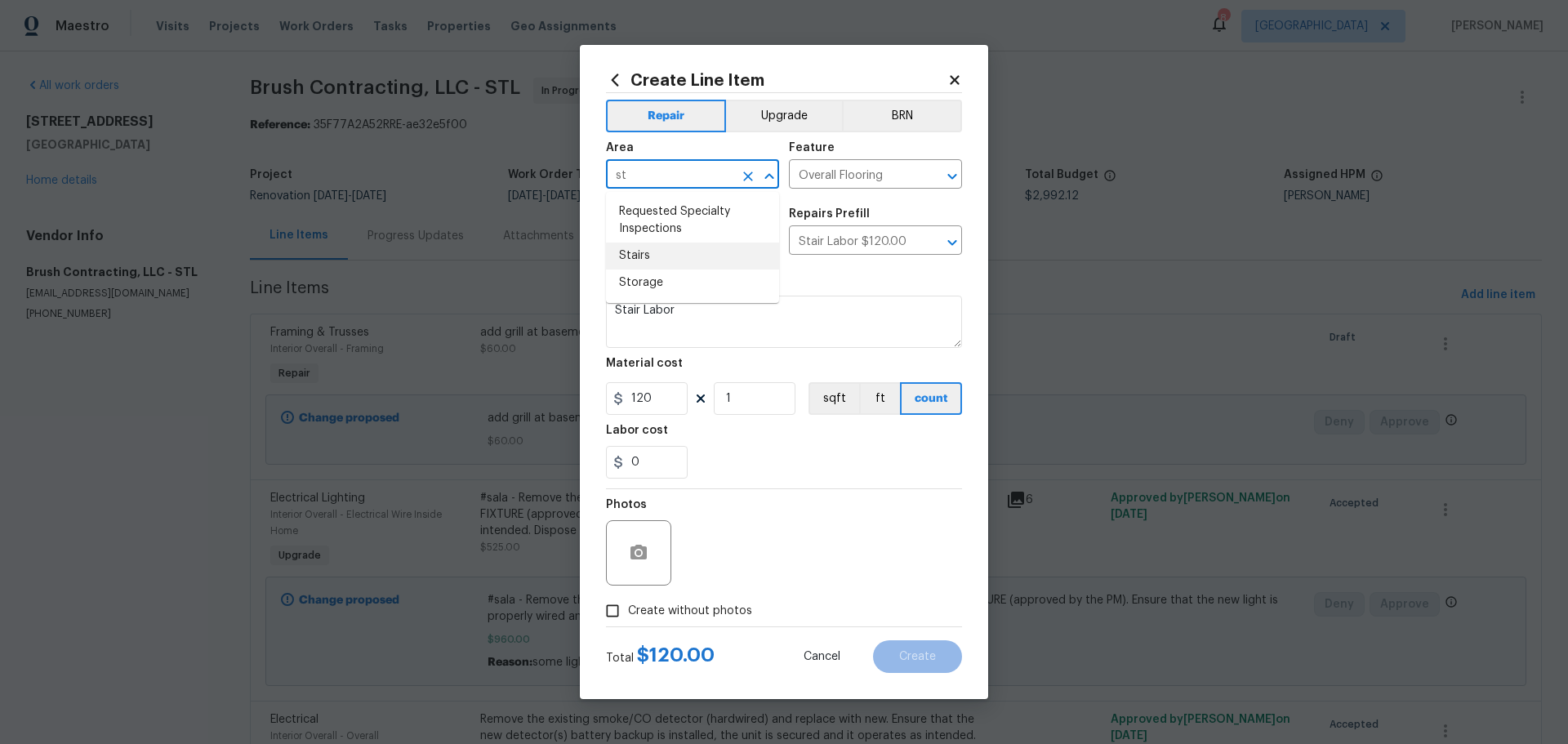
click at [666, 254] on li "Stairs" at bounding box center [693, 256] width 173 height 27
type input "Stairs"
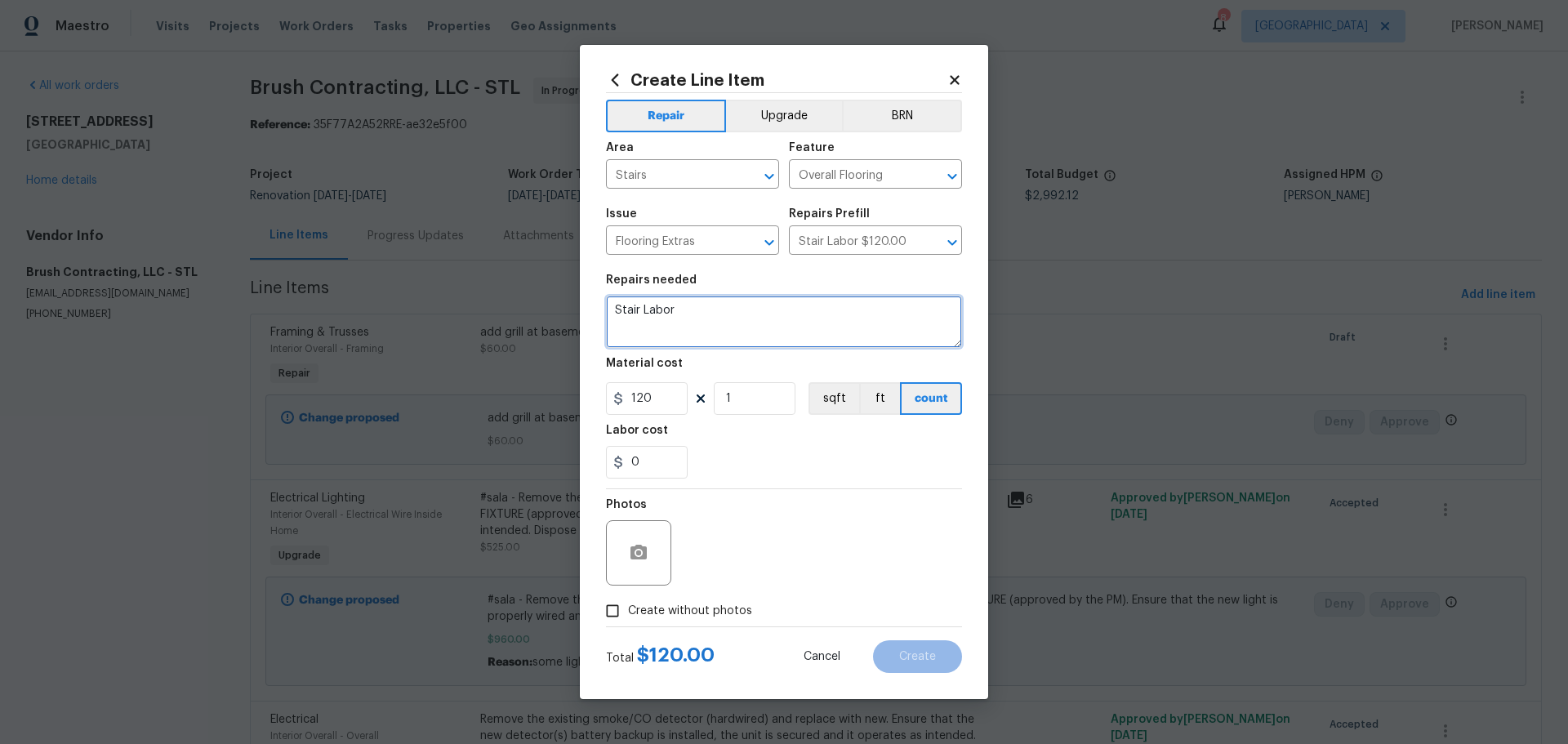
drag, startPoint x: 694, startPoint y: 316, endPoint x: 600, endPoint y: 320, distance: 94.1
click at [600, 320] on div "Create Line Item Repair Upgrade BRN Area Stairs ​ Feature Overall Flooring ​ Is…" at bounding box center [784, 372] width 408 height 654
type textarea "nail down treads"
drag, startPoint x: 675, startPoint y: 401, endPoint x: 599, endPoint y: 381, distance: 78.6
click at [573, 395] on div "Create Line Item Repair Upgrade BRN Area Stairs ​ Feature Overall Flooring ​ Is…" at bounding box center [784, 372] width 1568 height 744
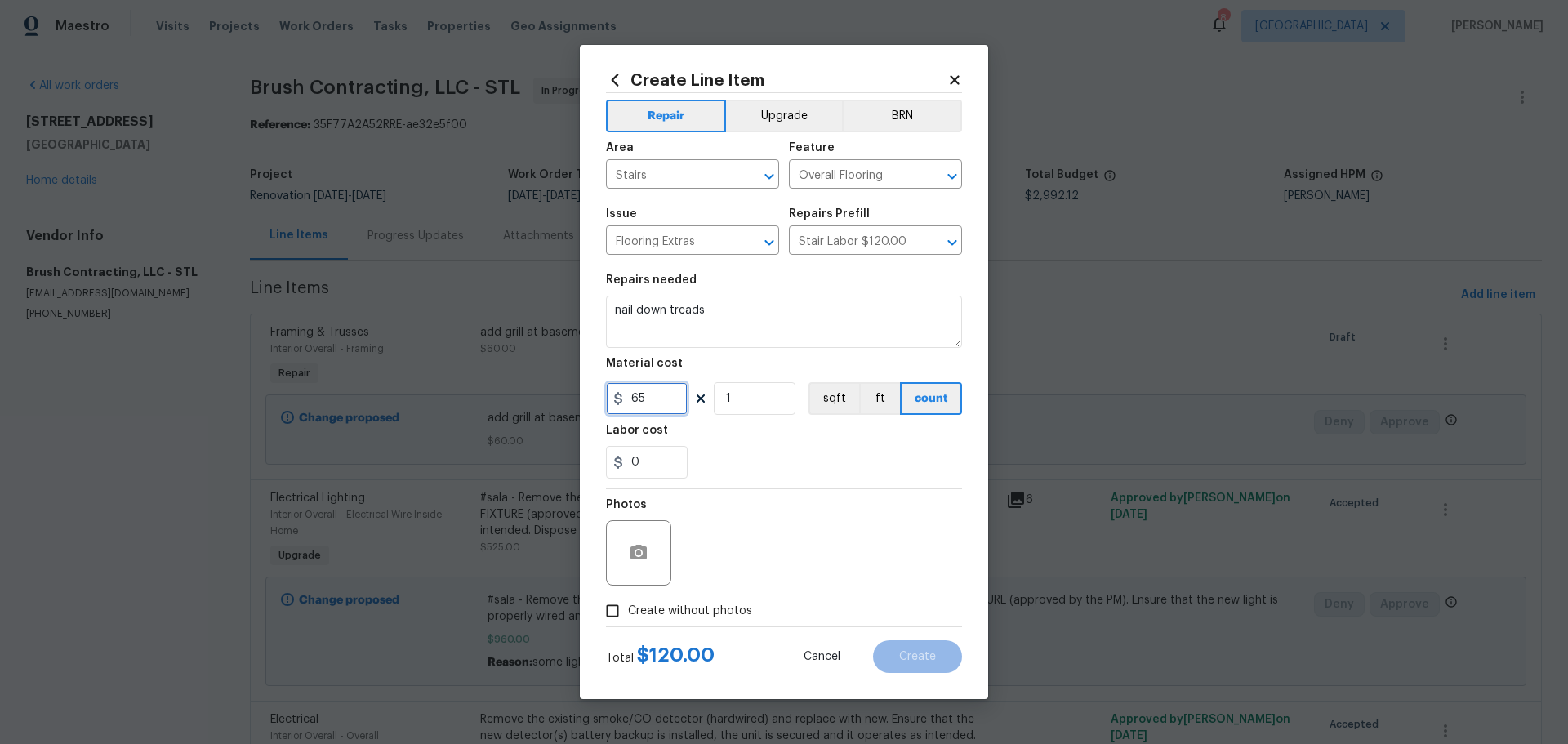
type input "65"
click at [809, 476] on div "0" at bounding box center [784, 461] width 356 height 32
click at [658, 609] on span "Create without photos" at bounding box center [690, 611] width 124 height 17
click at [628, 609] on input "Create without photos" at bounding box center [612, 610] width 31 height 31
checkbox input "true"
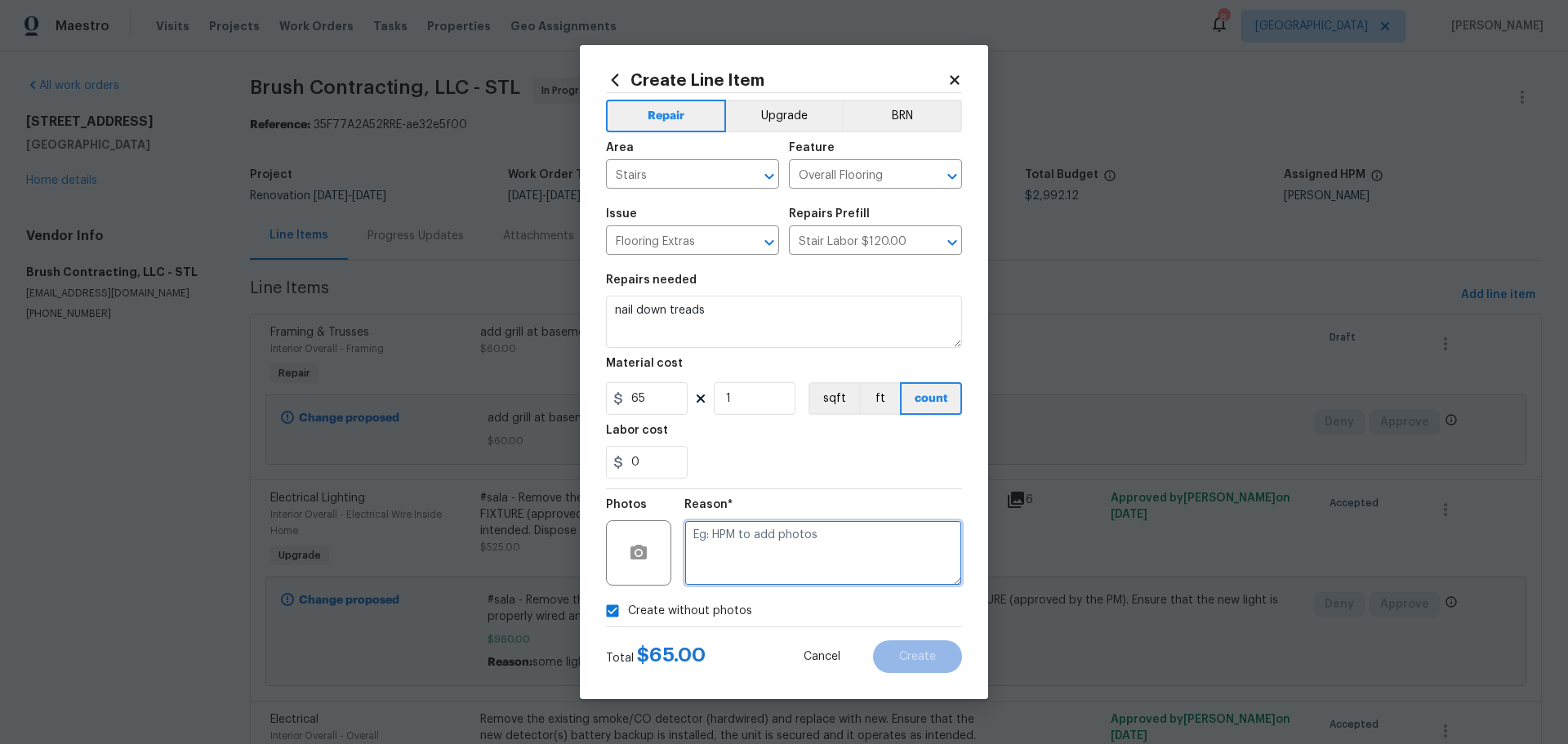
click at [763, 542] on textarea at bounding box center [824, 553] width 278 height 66
type textarea "1"
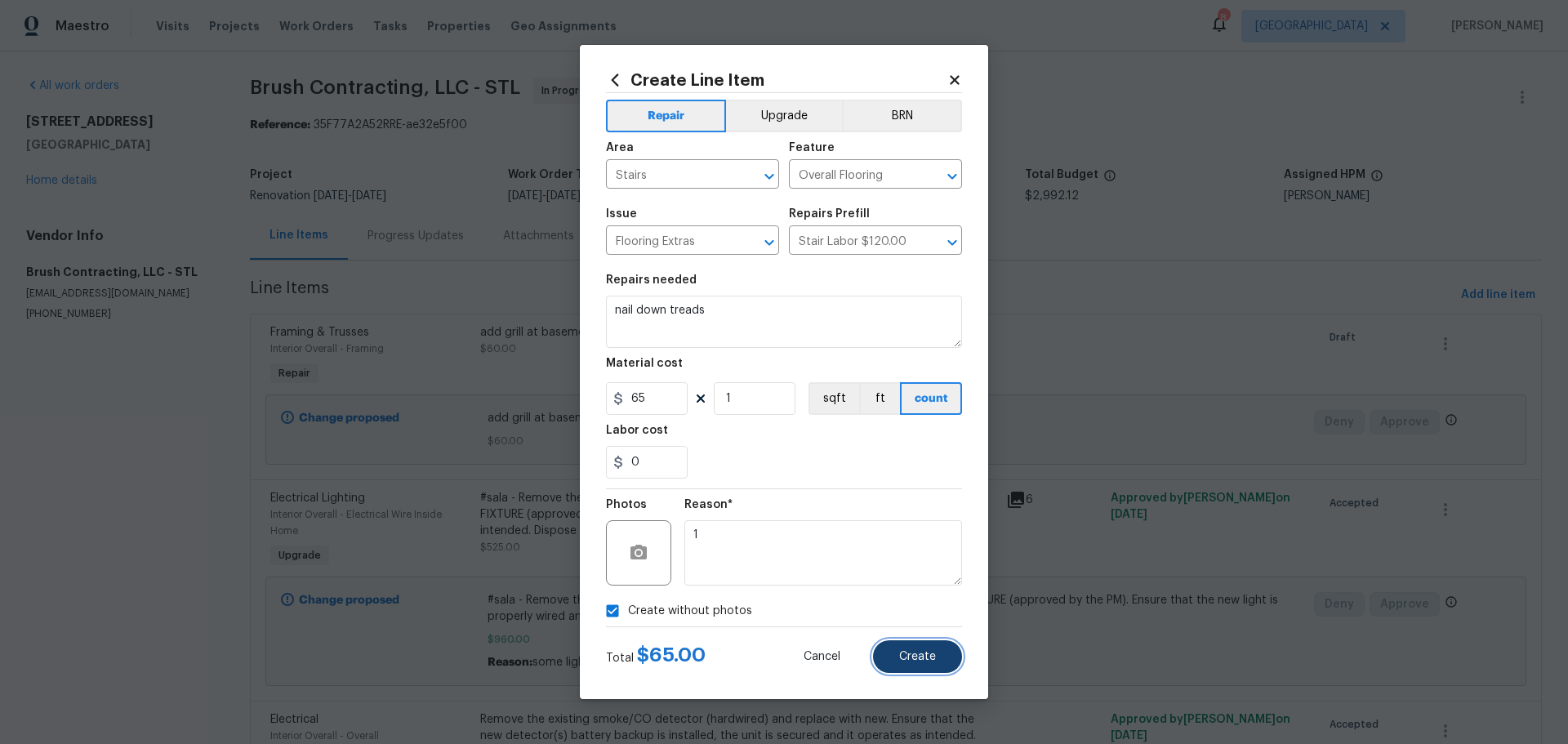
click at [897, 657] on button "Create" at bounding box center [918, 656] width 89 height 32
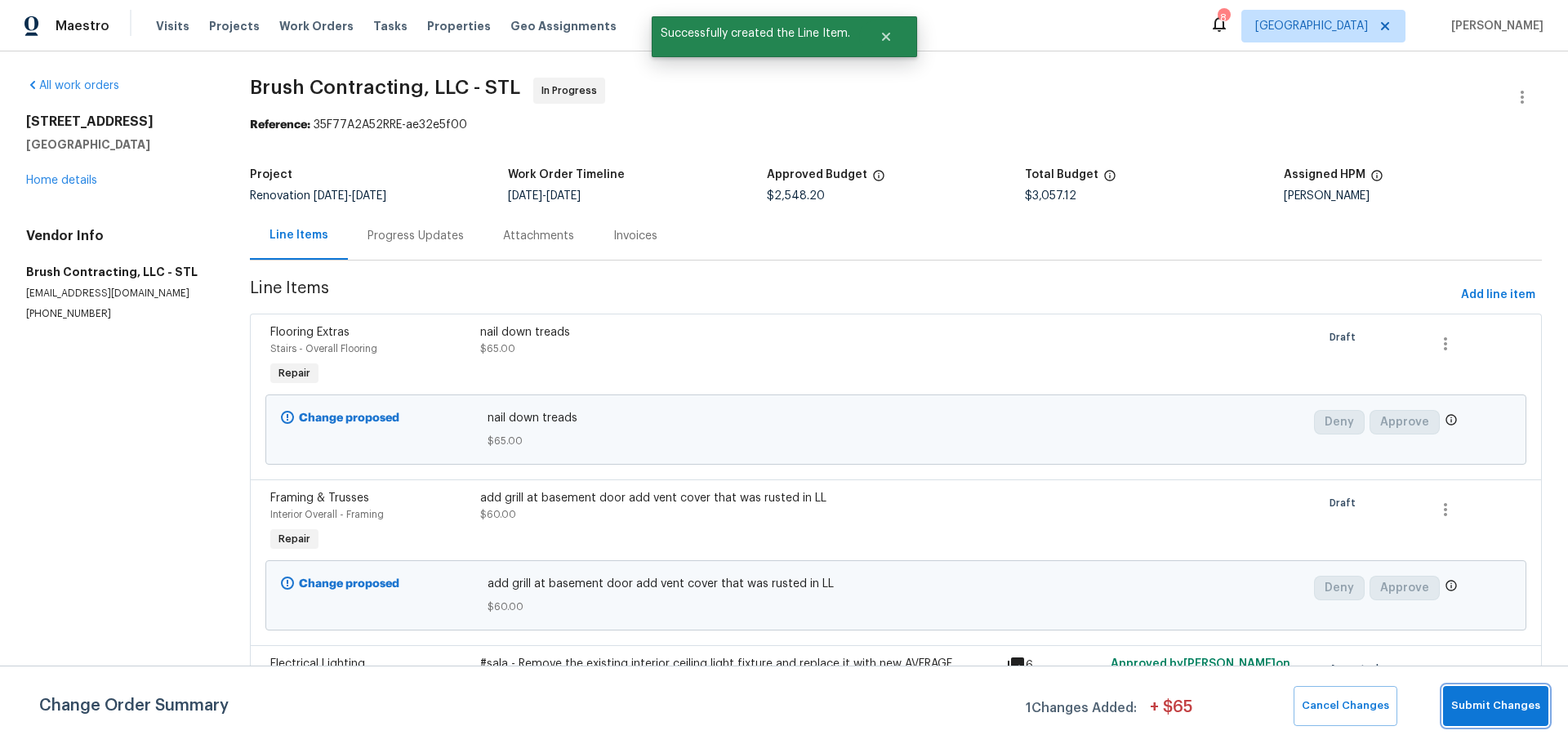
click at [1473, 709] on span "Submit Changes" at bounding box center [1496, 706] width 89 height 19
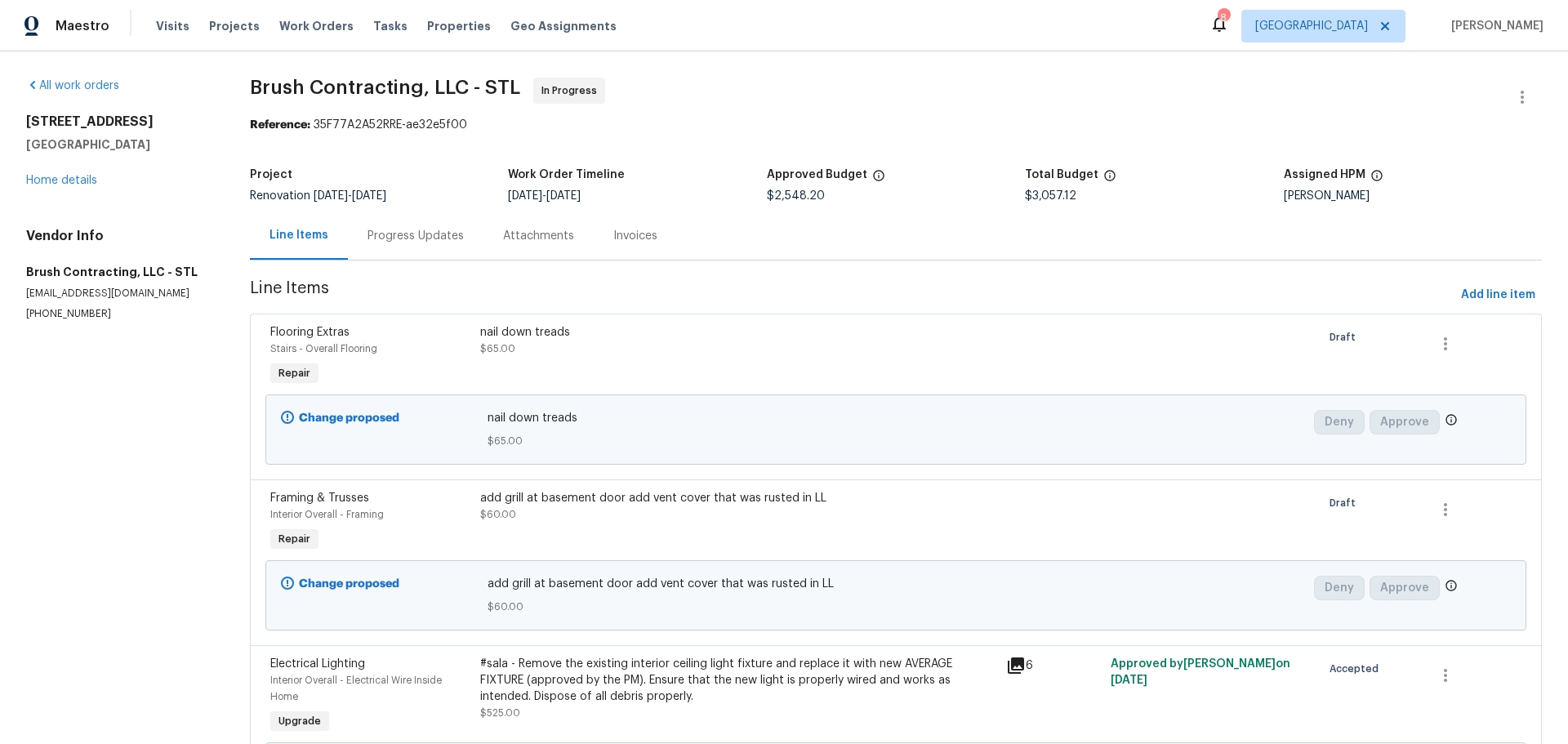
click at [405, 229] on div "Progress Updates" at bounding box center [416, 236] width 96 height 17
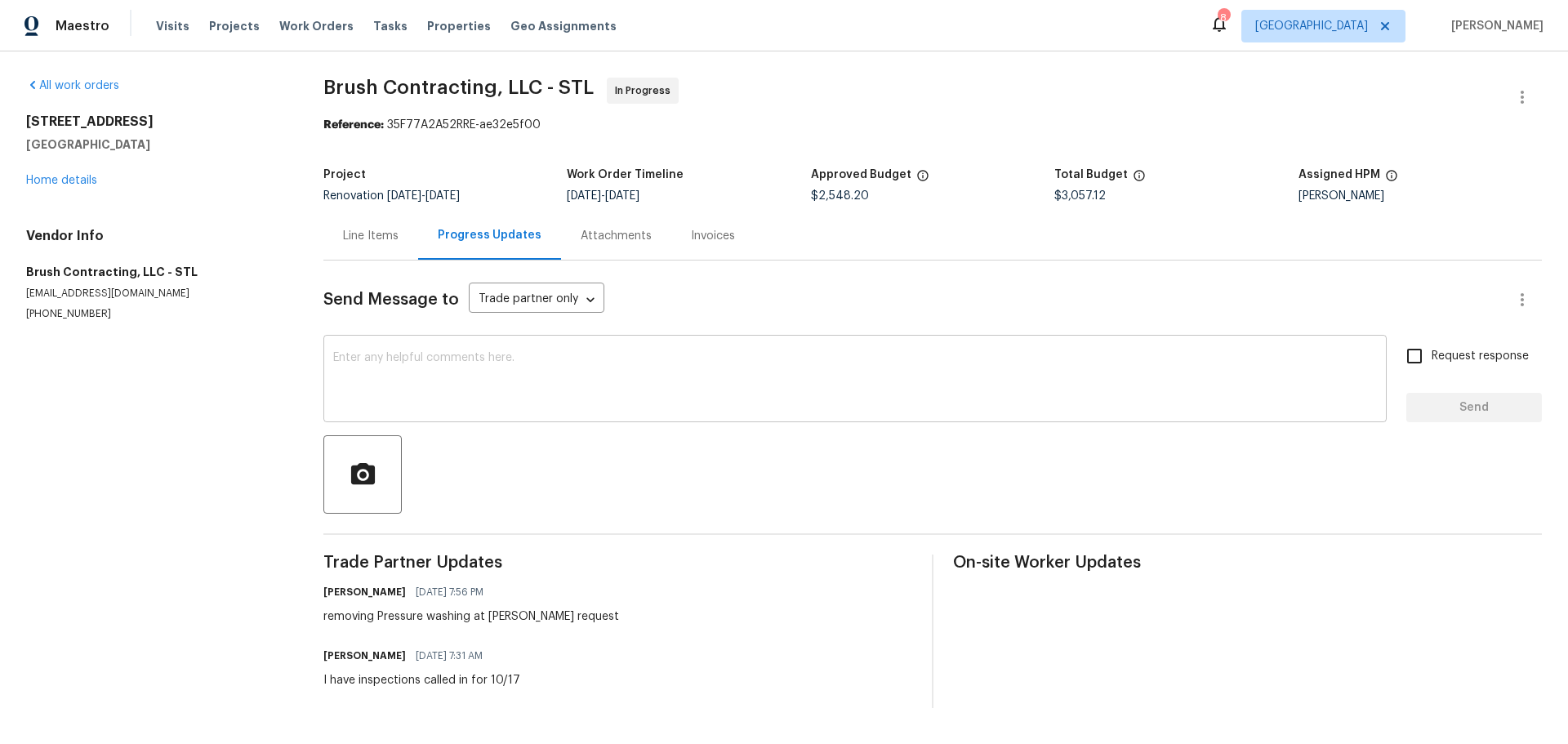
click at [442, 381] on textarea at bounding box center [855, 380] width 1044 height 57
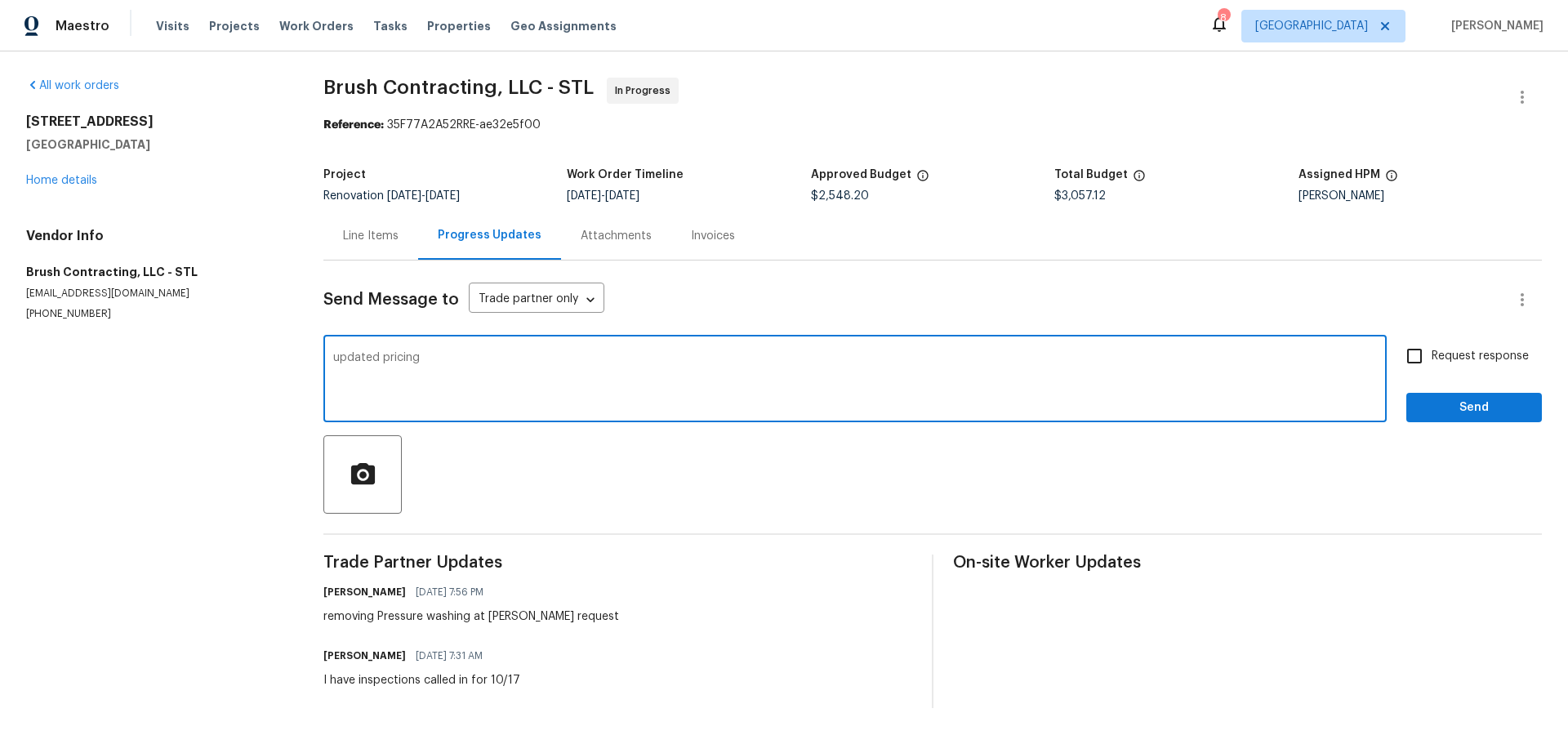
type textarea "updated pricing"
click at [1412, 363] on input "Request response" at bounding box center [1414, 356] width 34 height 34
checkbox input "true"
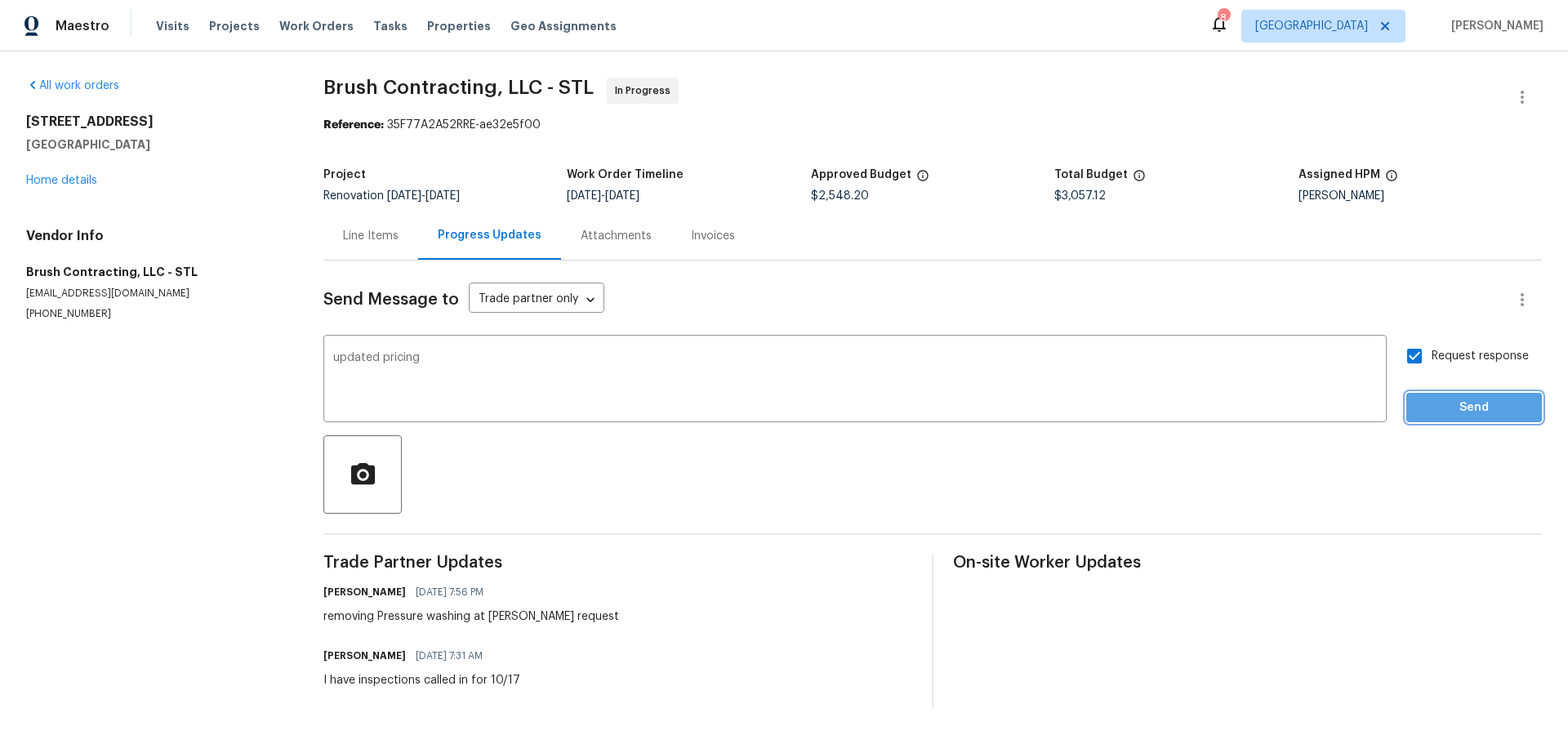
click at [1420, 403] on span "Send" at bounding box center [1475, 407] width 110 height 21
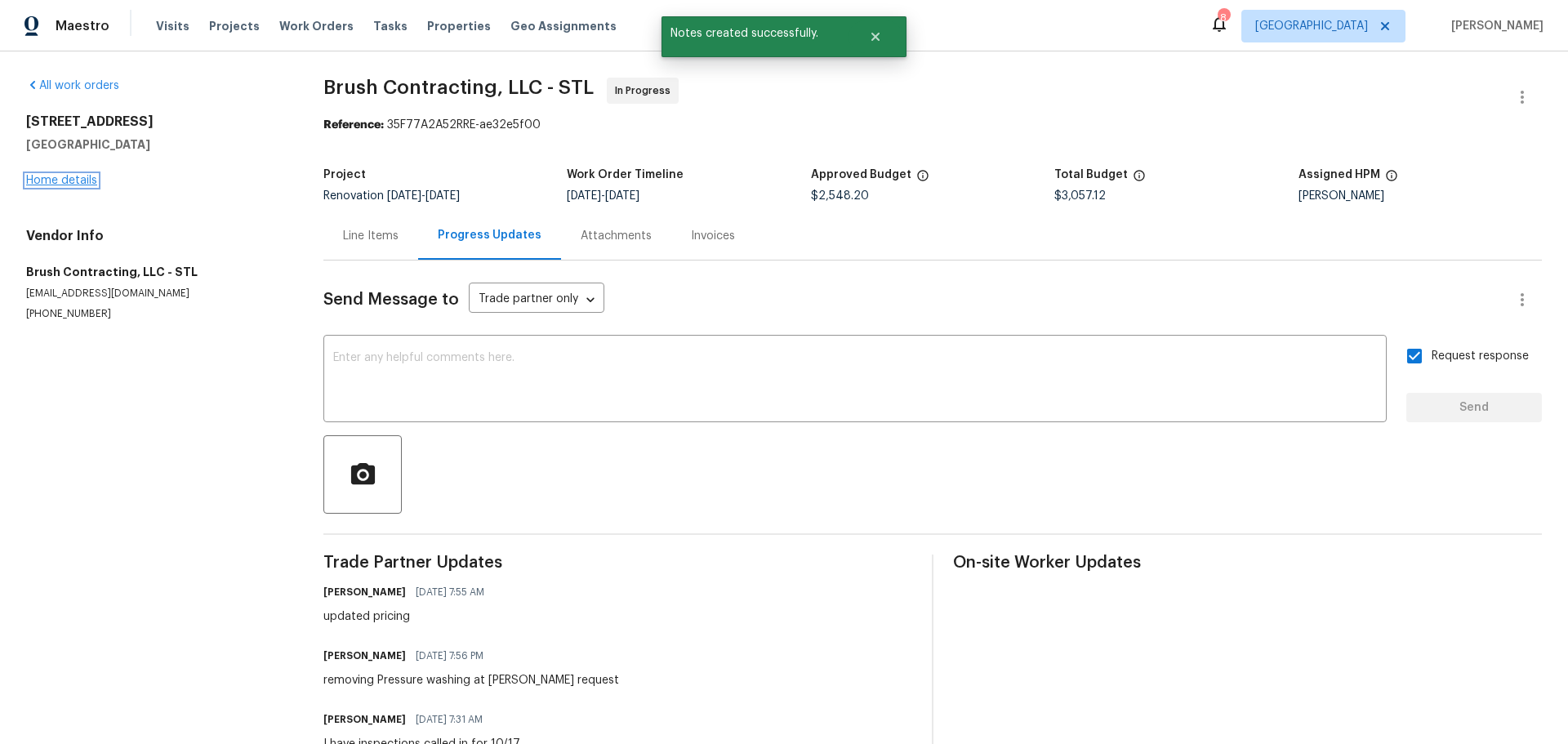
click at [56, 183] on link "Home details" at bounding box center [61, 180] width 71 height 12
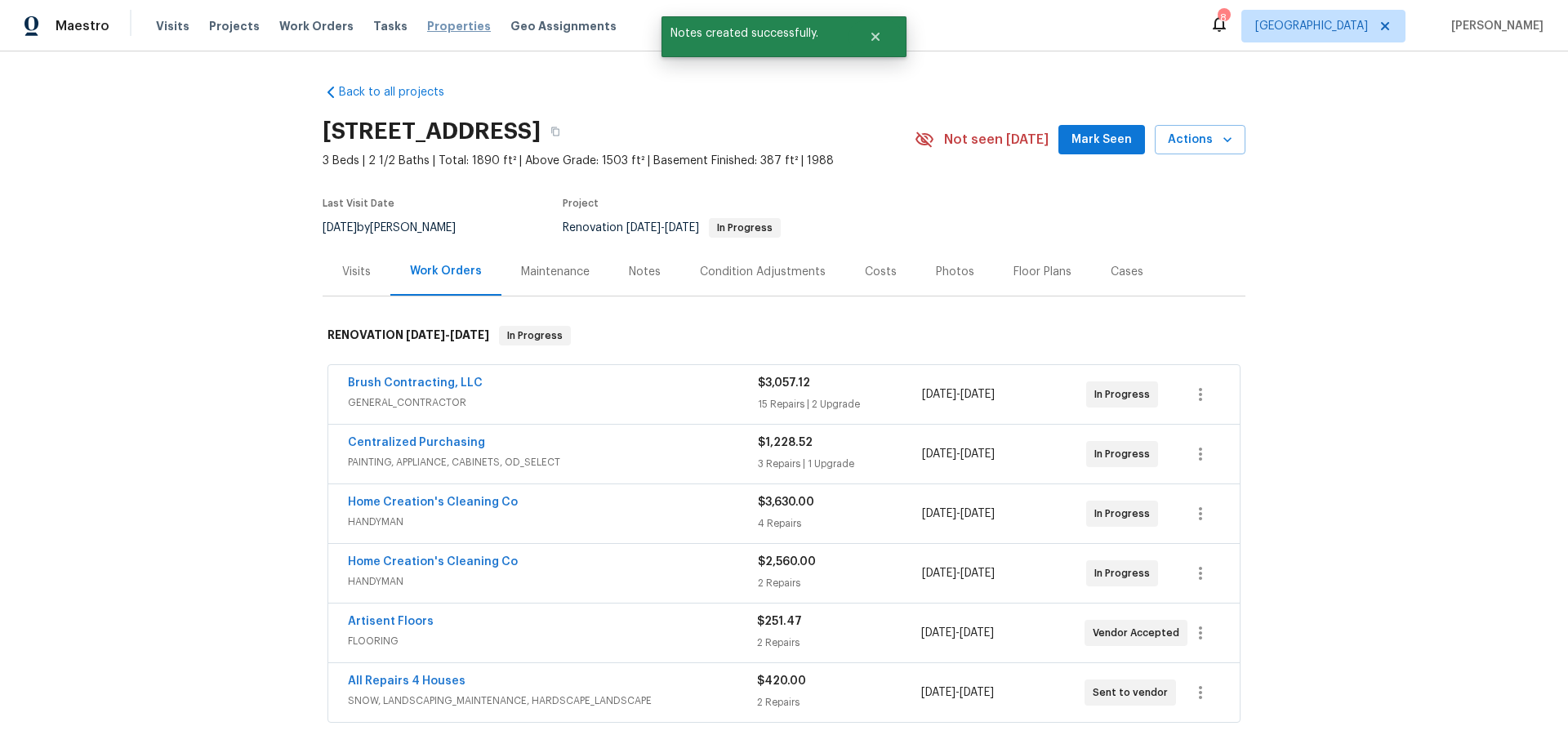
click at [428, 26] on span "Properties" at bounding box center [459, 27] width 64 height 17
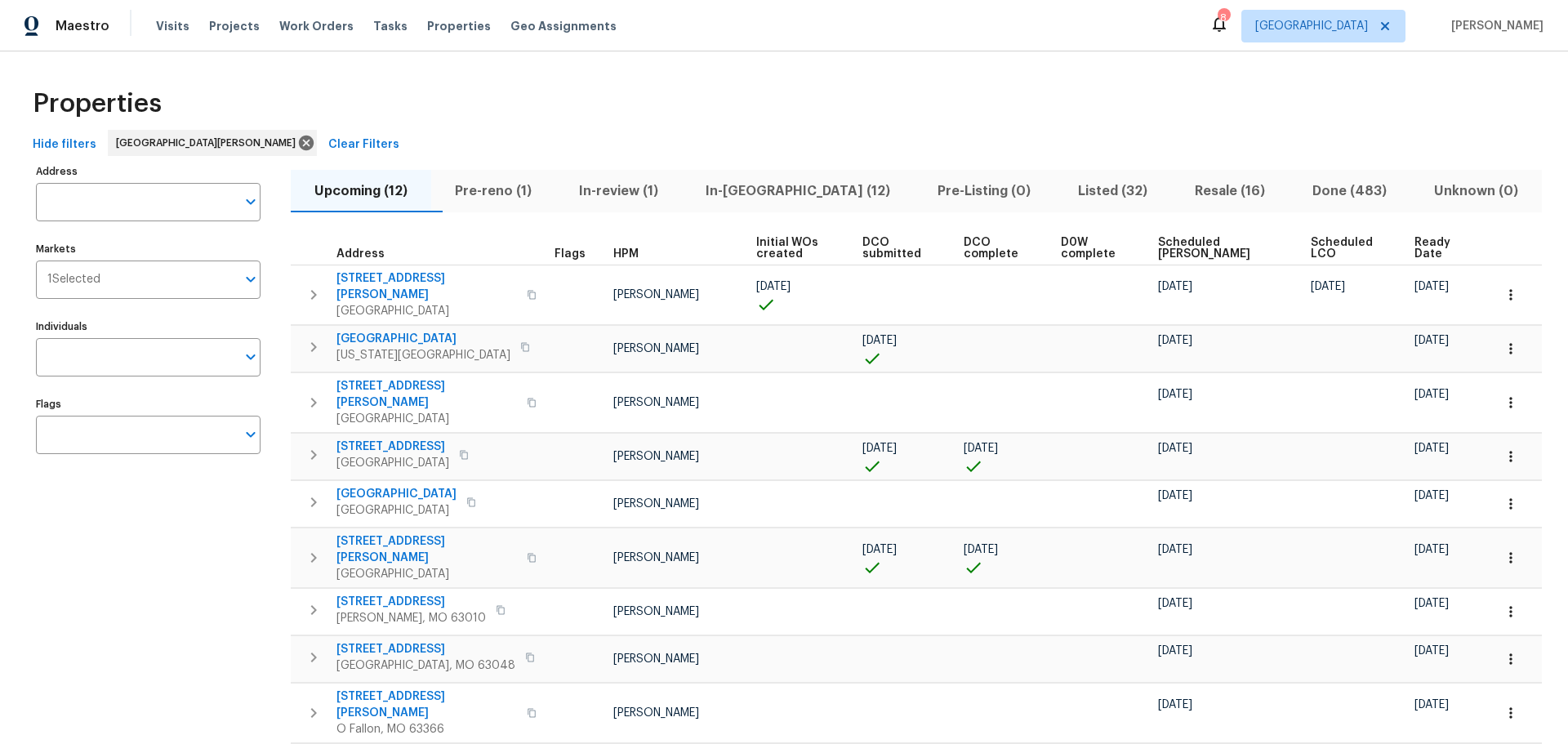
click at [784, 197] on span "In-reno (12)" at bounding box center [798, 190] width 212 height 22
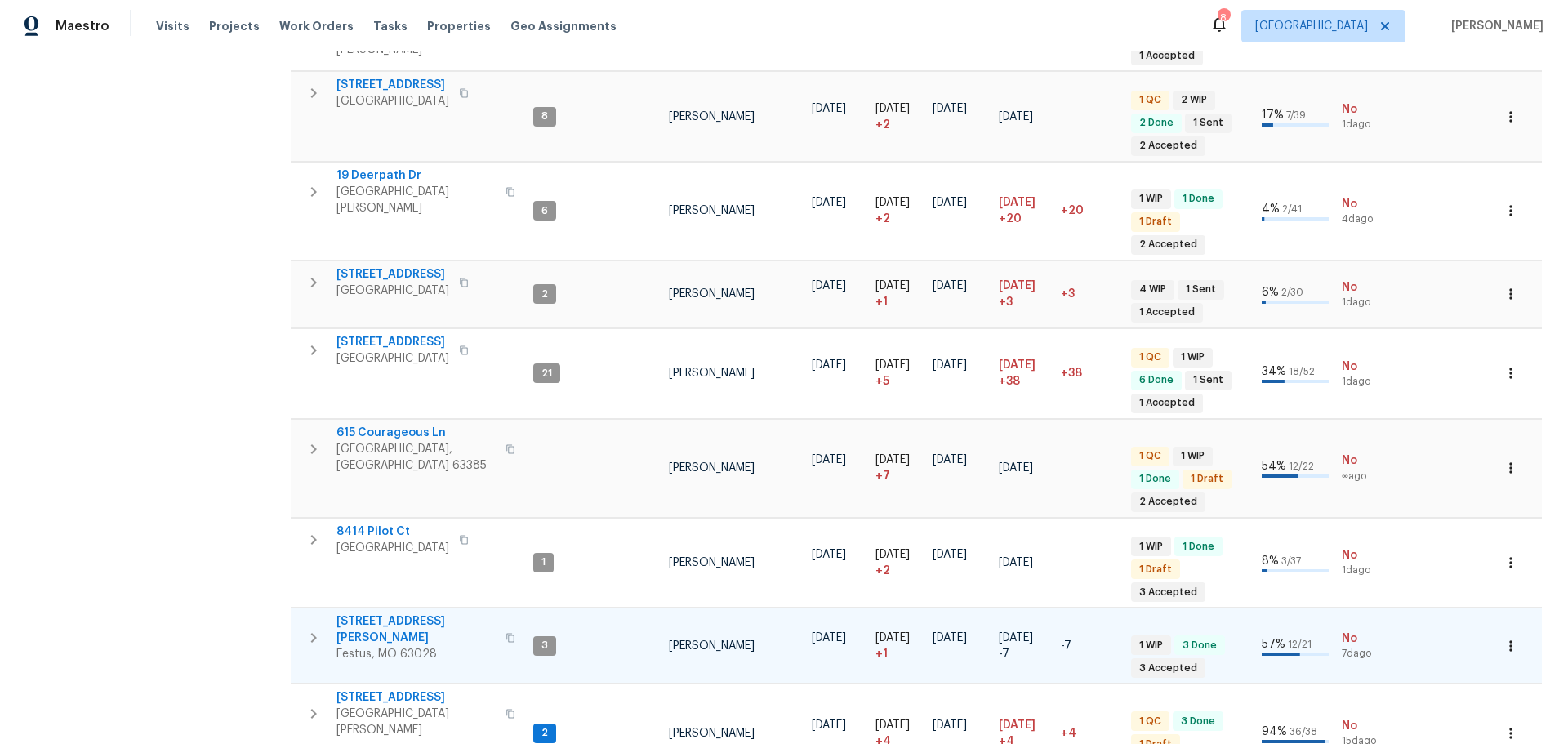
scroll to position [540, 0]
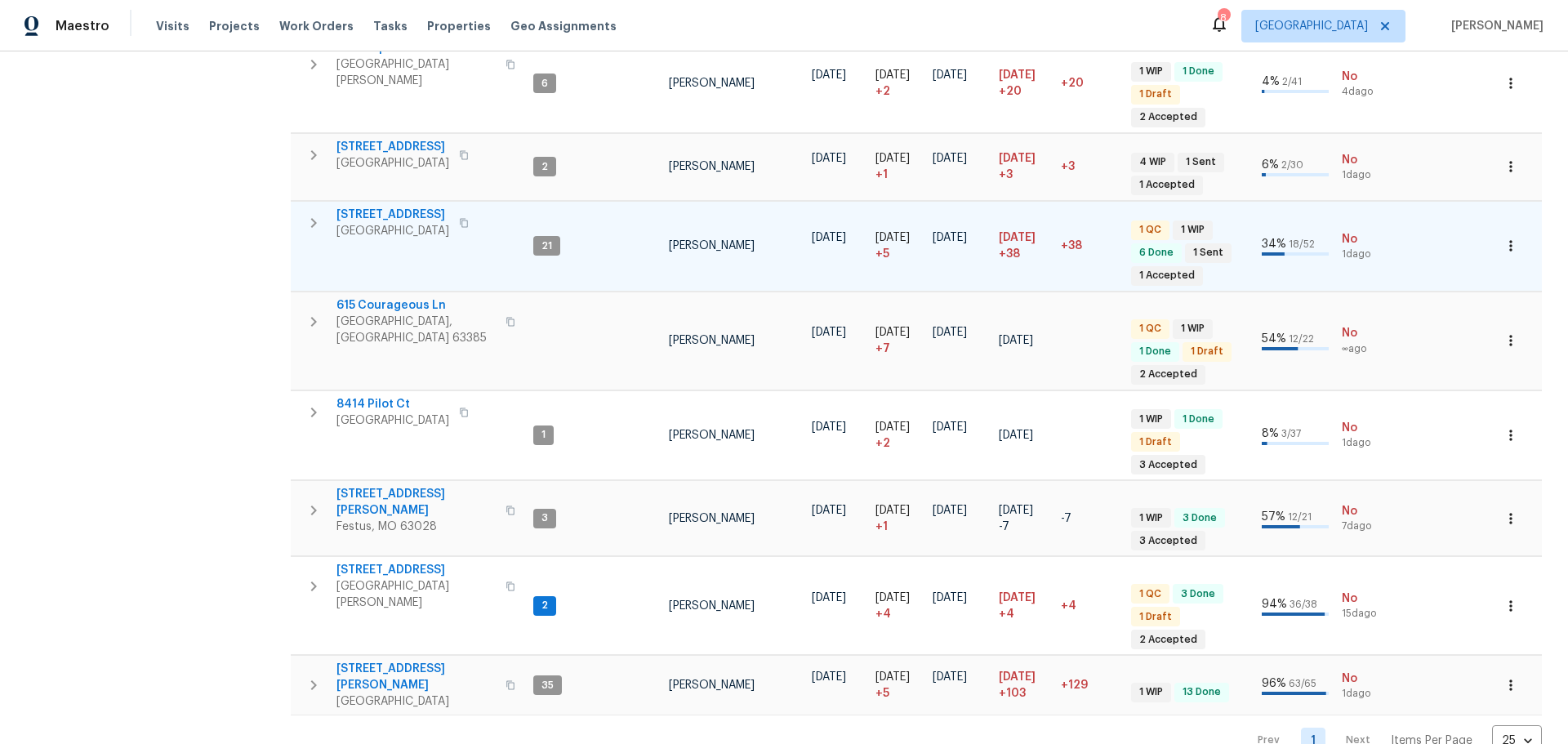
click at [388, 206] on span "[STREET_ADDRESS]" at bounding box center [393, 214] width 113 height 17
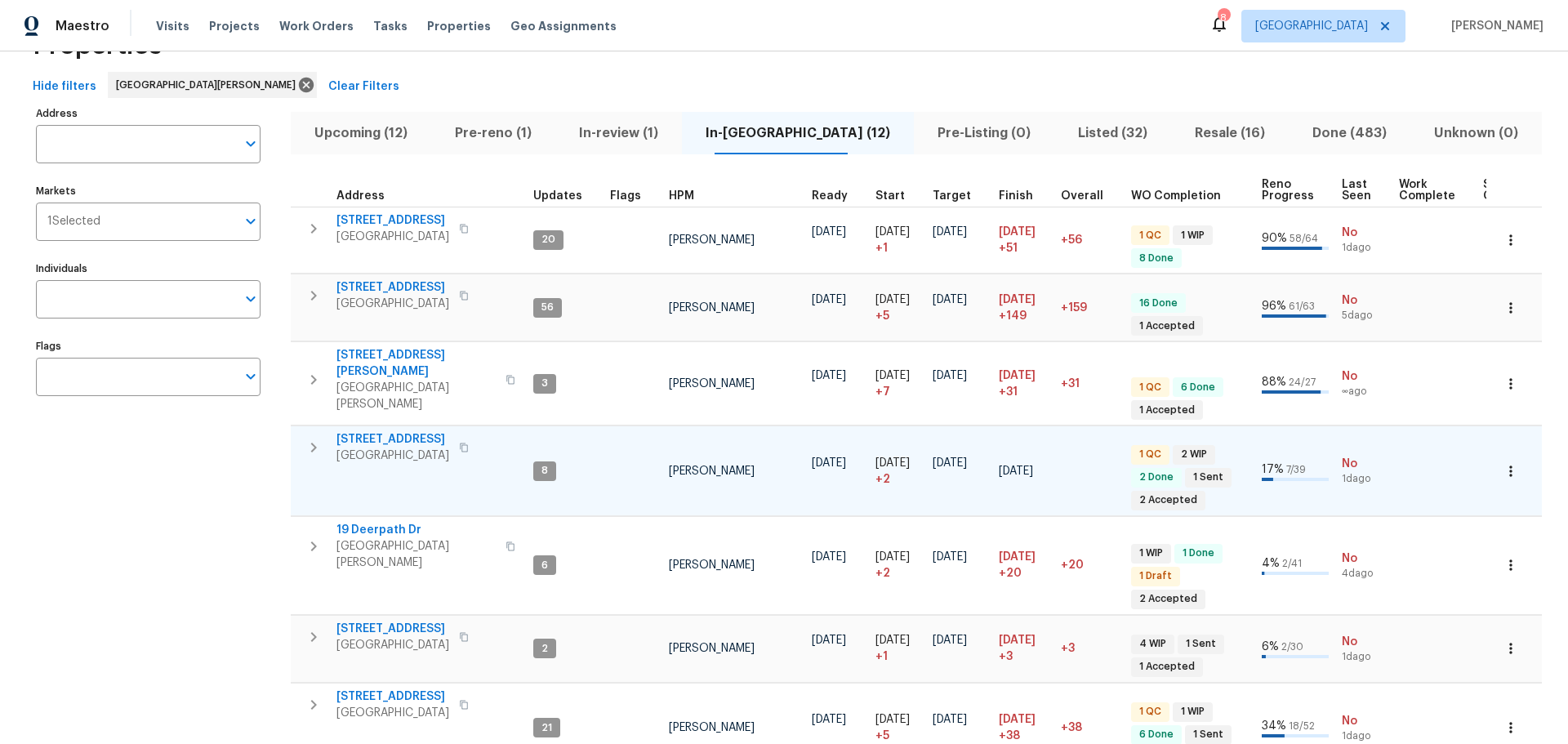
scroll to position [0, 0]
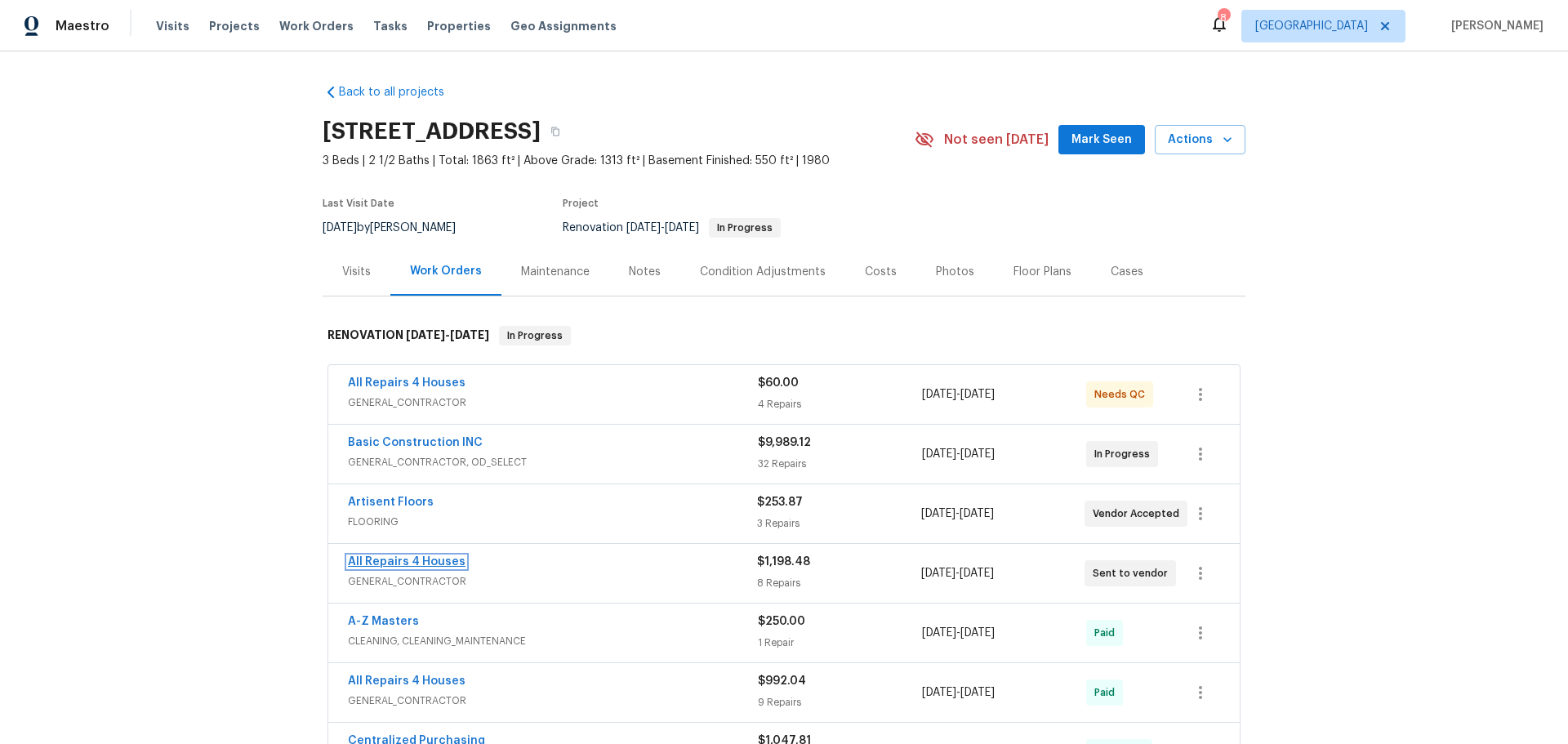
click at [404, 558] on link "All Repairs 4 Houses" at bounding box center [406, 562] width 117 height 12
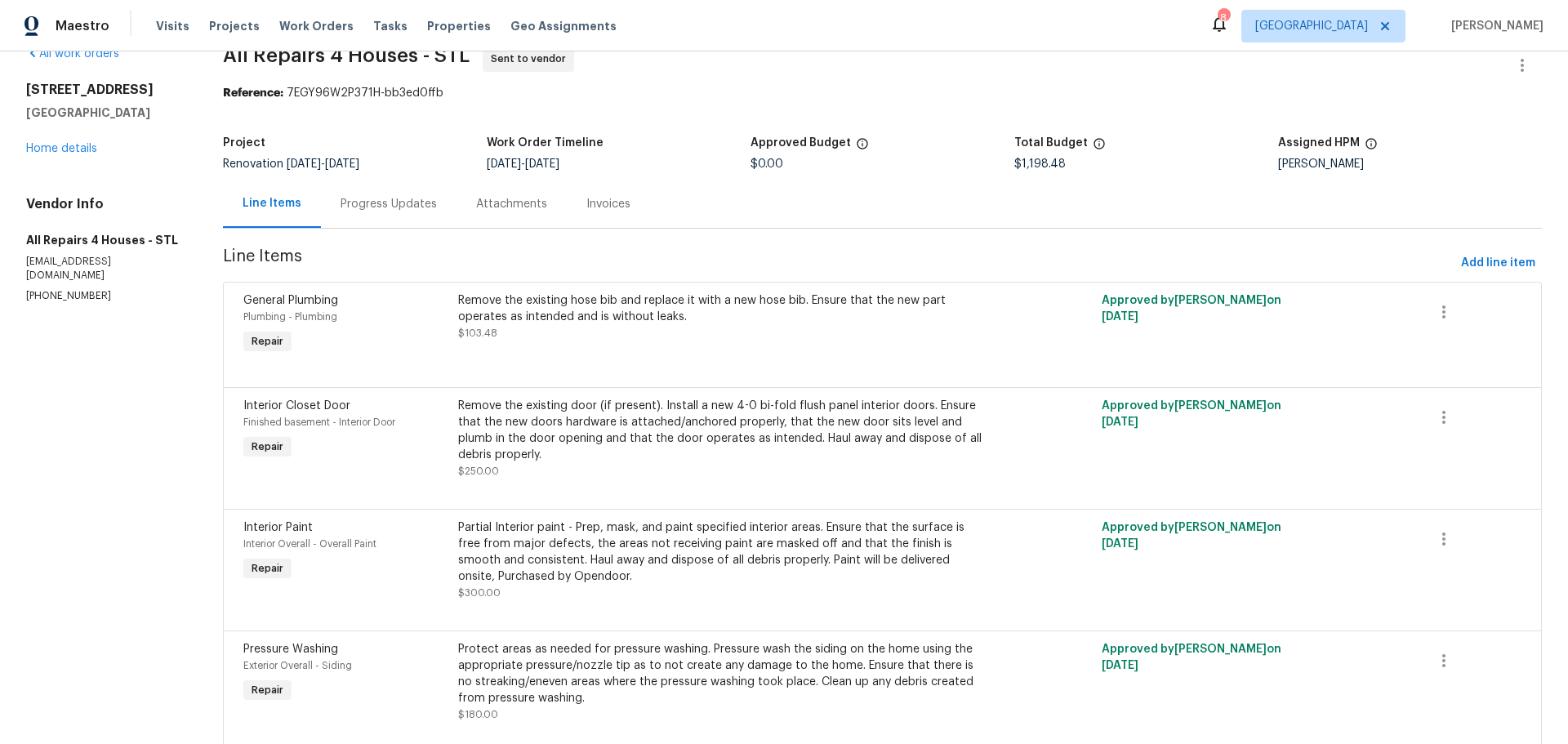
scroll to position [30, 0]
click at [1467, 264] on span "Add line item" at bounding box center [1498, 264] width 74 height 21
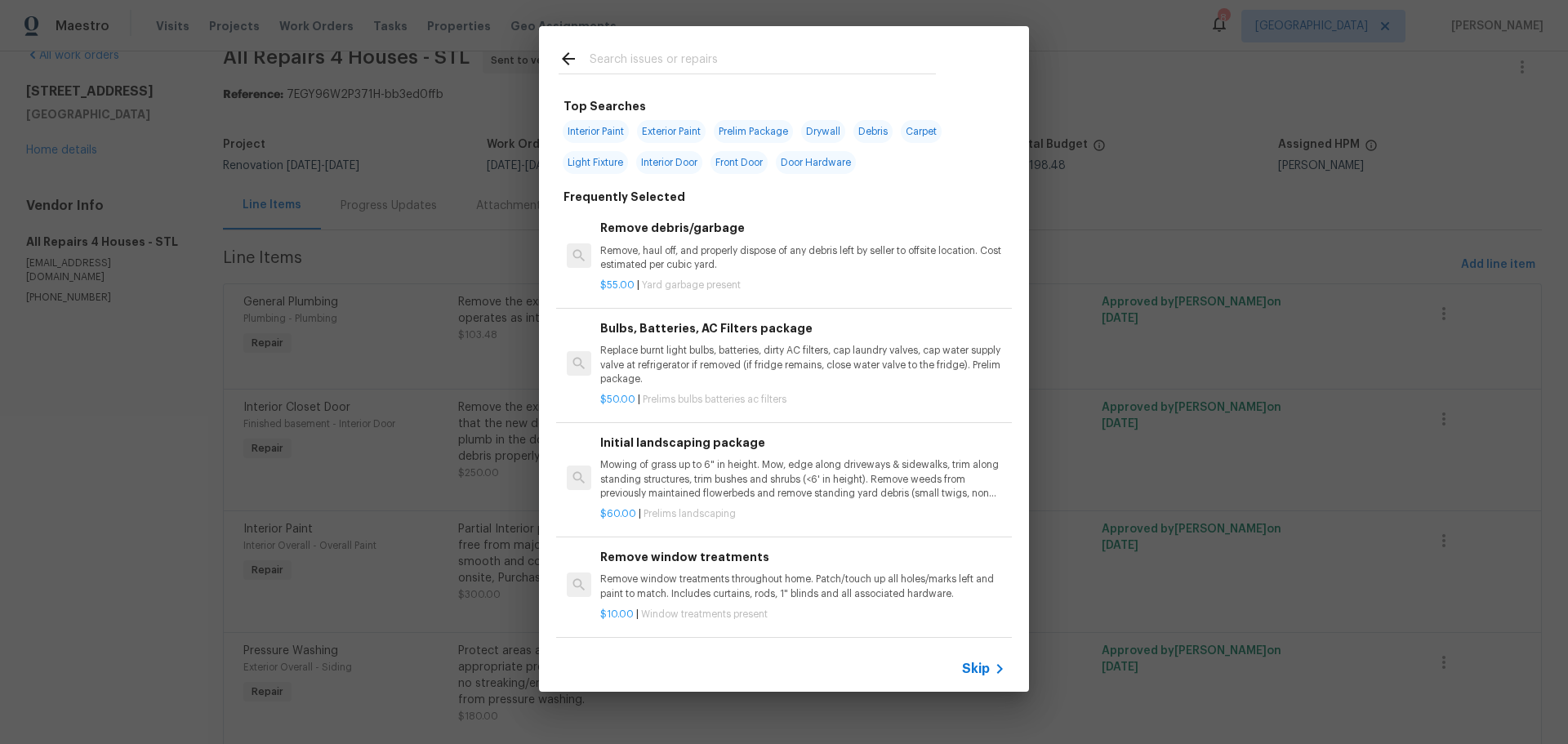
click at [632, 63] on input "text" at bounding box center [763, 61] width 346 height 24
type input "r"
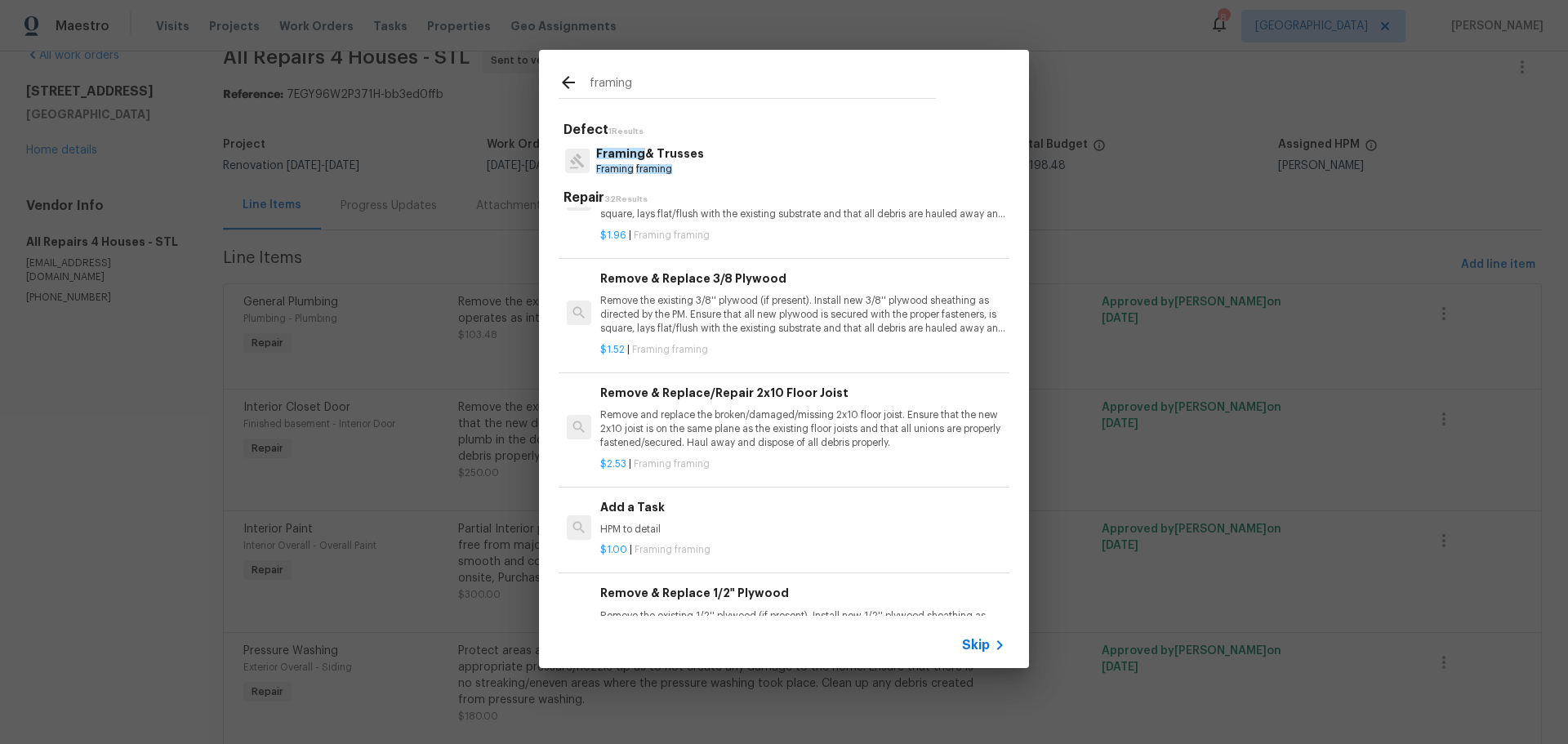
scroll to position [816, 0]
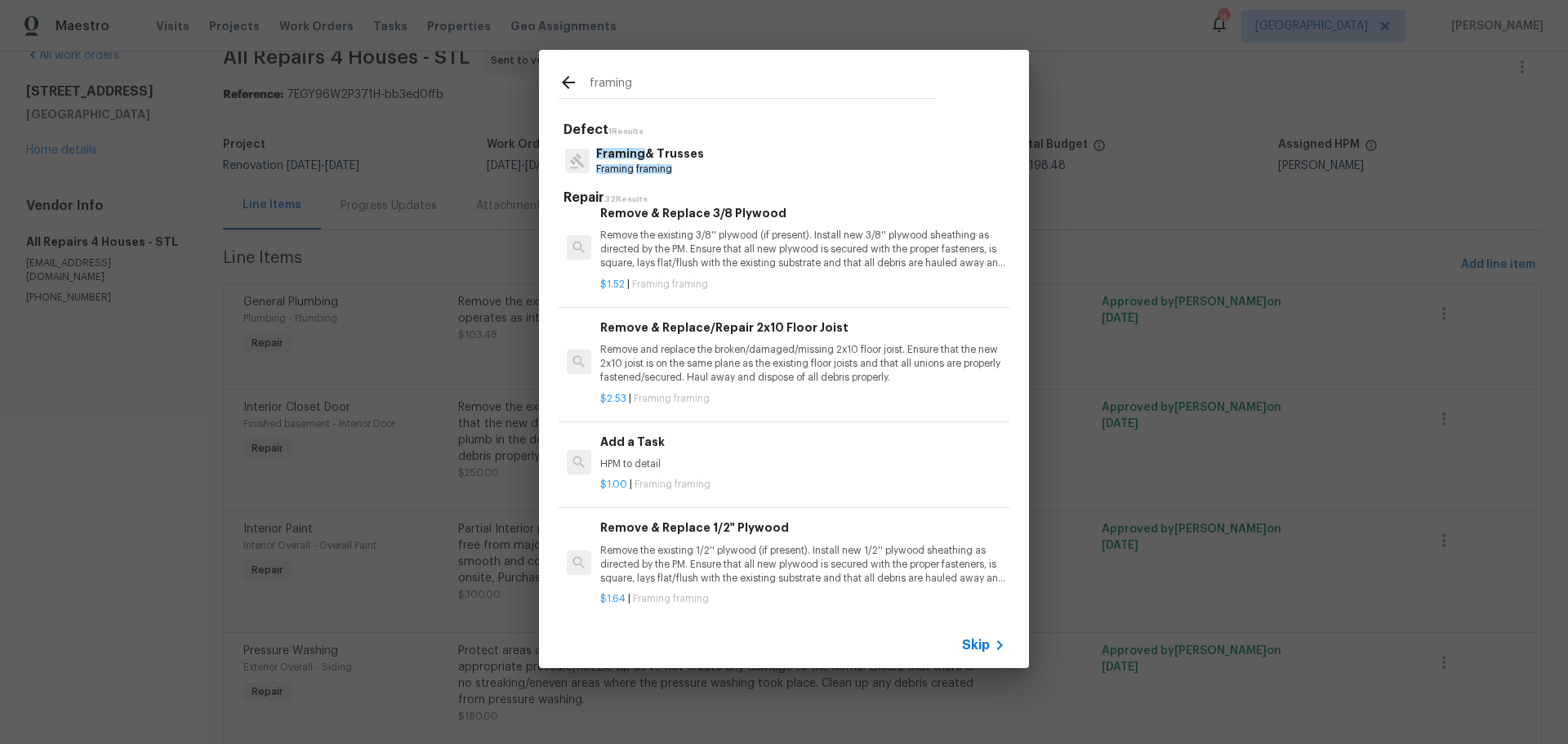
type input "framing"
click at [698, 466] on p "HPM to detail" at bounding box center [803, 464] width 405 height 14
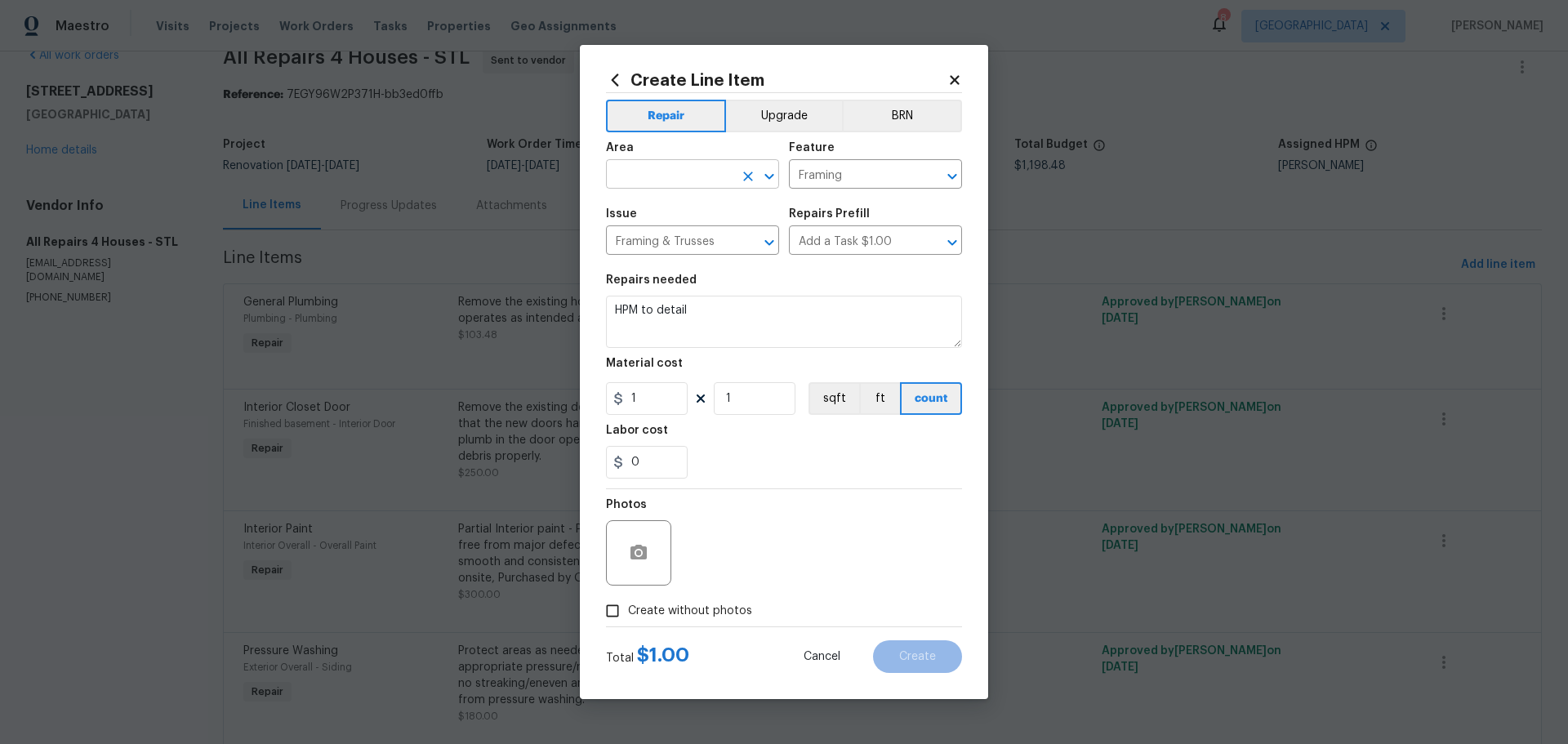
click at [771, 185] on icon "Open" at bounding box center [769, 176] width 20 height 20
click at [678, 232] on li "Exterior Overall" at bounding box center [693, 239] width 173 height 27
type input "Exterior Overall"
drag, startPoint x: 705, startPoint y: 314, endPoint x: 592, endPoint y: 315, distance: 113.0
click at [592, 315] on div "Create Line Item Repair Upgrade BRN Area Exterior Overall ​ Feature Framing ​ I…" at bounding box center [784, 372] width 408 height 654
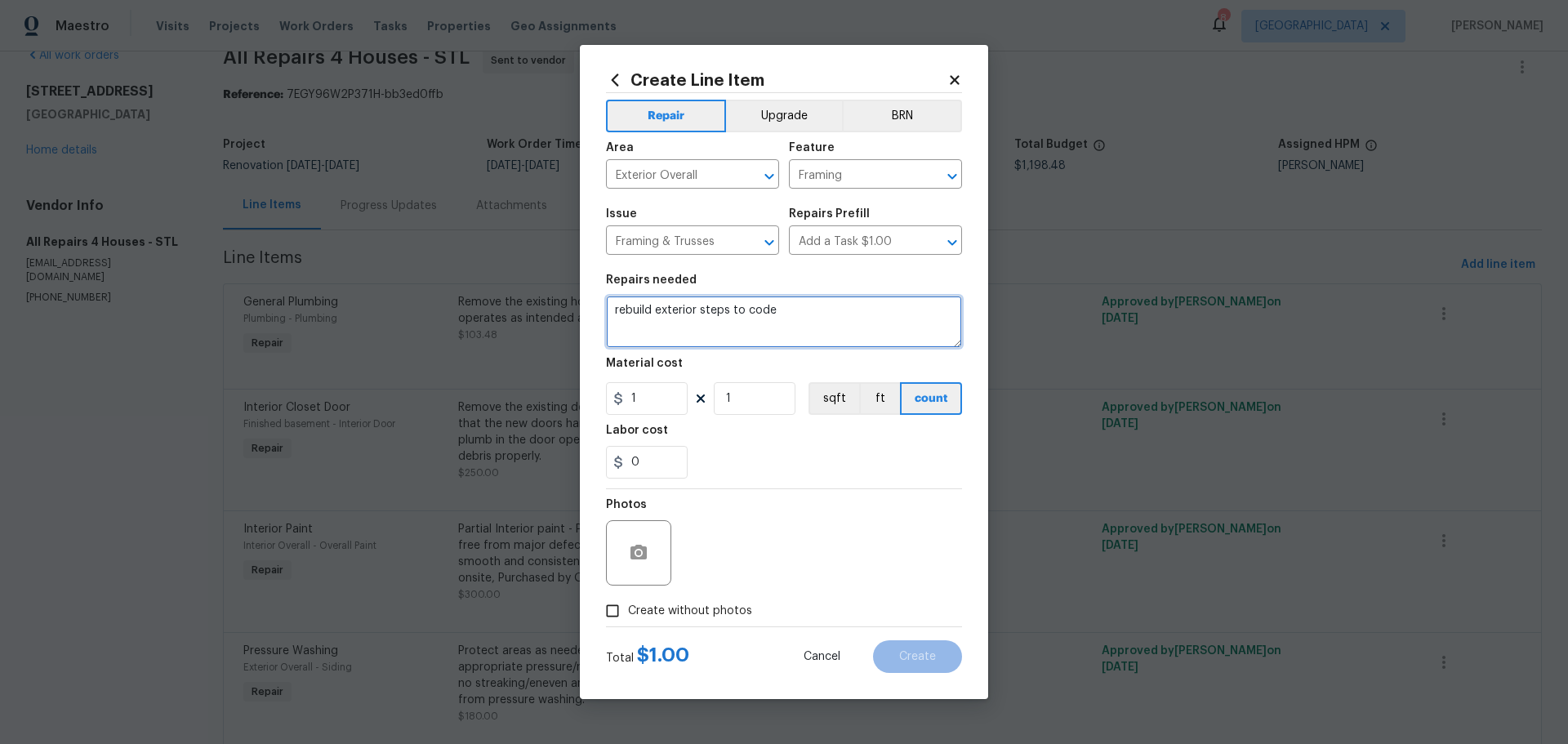
type textarea "rebuild exterior steps to code"
click at [659, 394] on input "1" at bounding box center [647, 398] width 82 height 32
type input "250"
click at [823, 431] on div "Labor cost" at bounding box center [784, 436] width 356 height 22
click at [690, 613] on span "Create without photos" at bounding box center [690, 611] width 124 height 17
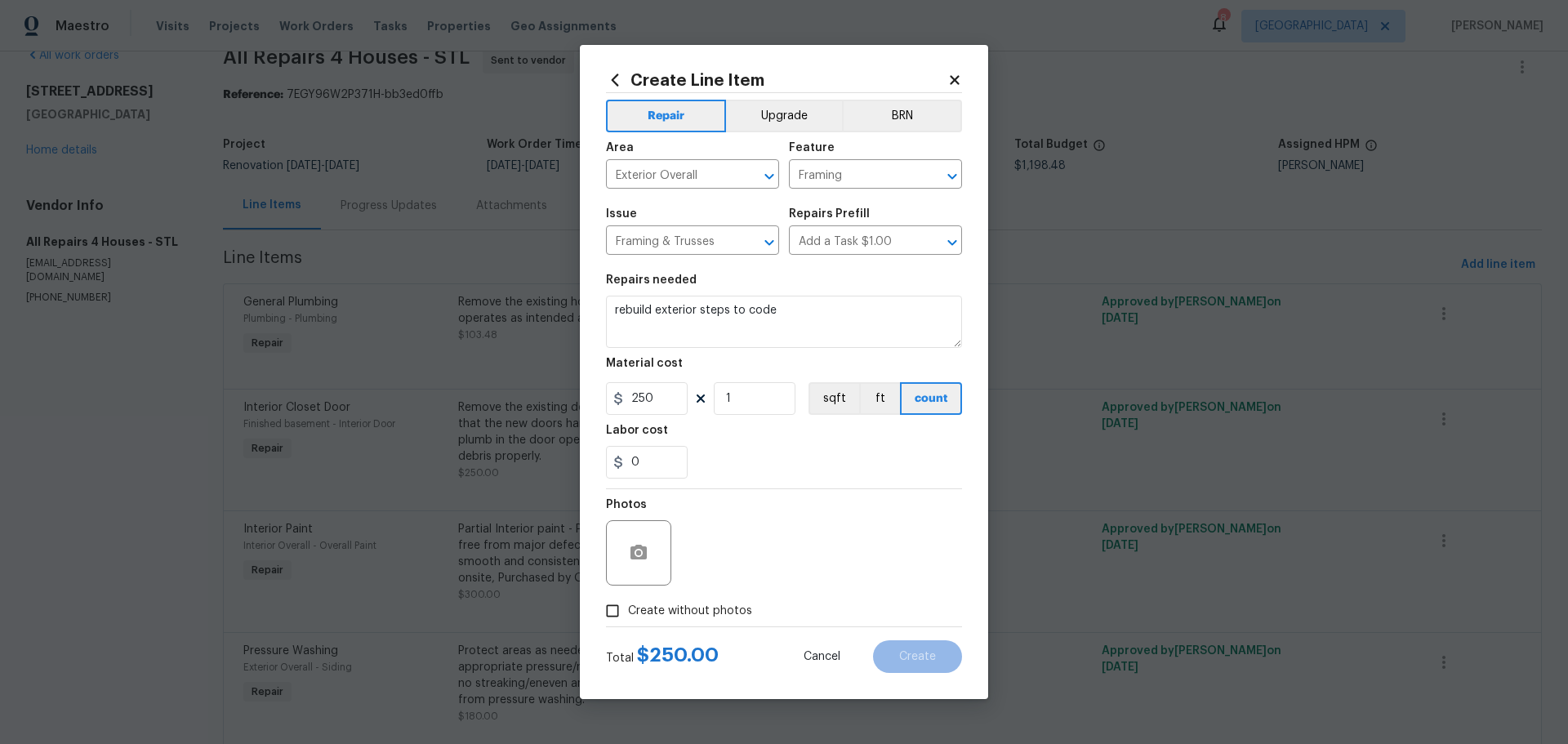
click at [720, 569] on div "Photos" at bounding box center [784, 542] width 356 height 106
click at [671, 603] on span "Create without photos" at bounding box center [690, 611] width 124 height 17
click at [628, 603] on input "Create without photos" at bounding box center [612, 610] width 31 height 31
checkbox input "true"
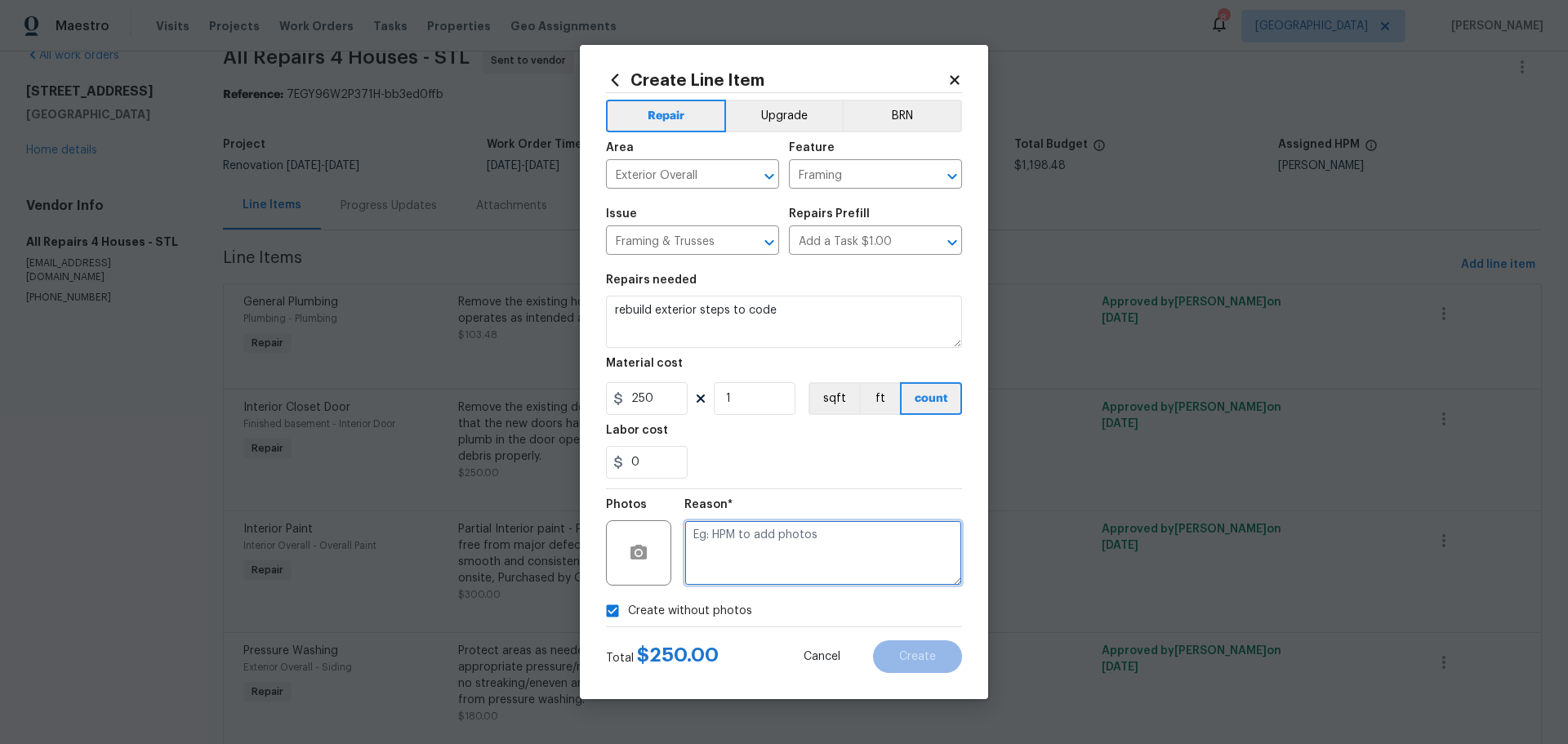
click at [710, 559] on textarea at bounding box center [824, 553] width 278 height 66
type textarea "1"
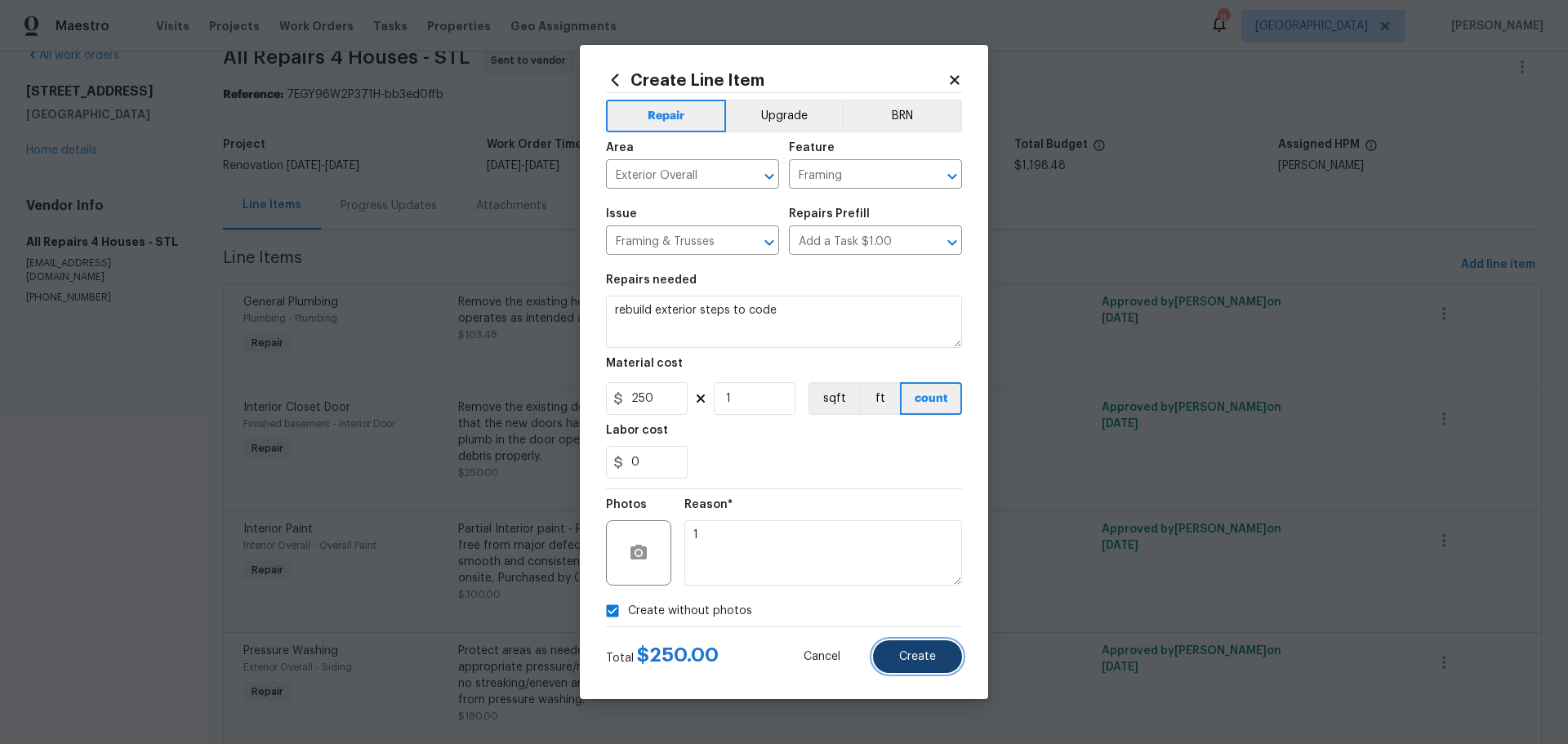
click at [913, 659] on span "Create" at bounding box center [918, 657] width 37 height 12
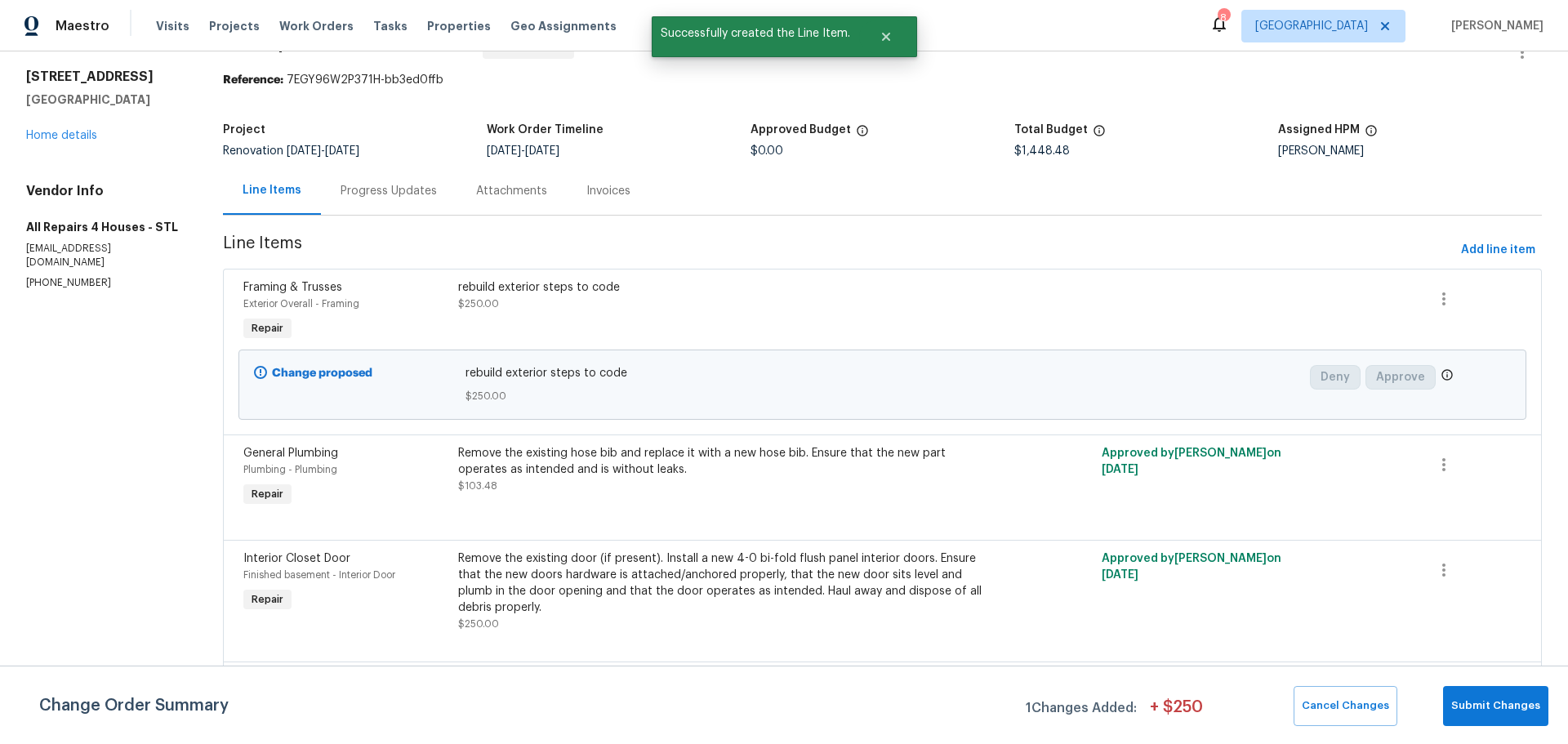
scroll to position [81, 0]
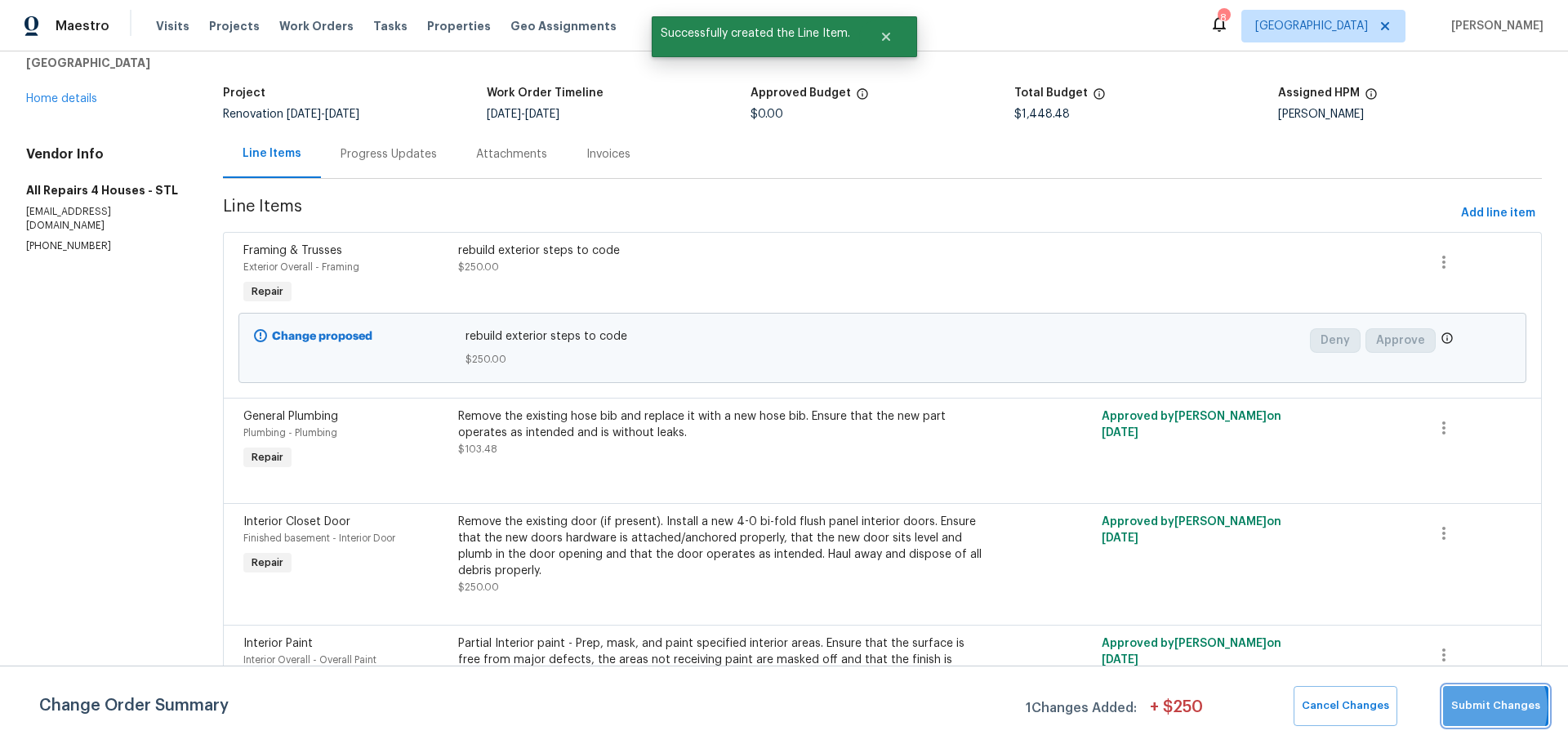
click at [1481, 707] on span "Submit Changes" at bounding box center [1496, 706] width 89 height 19
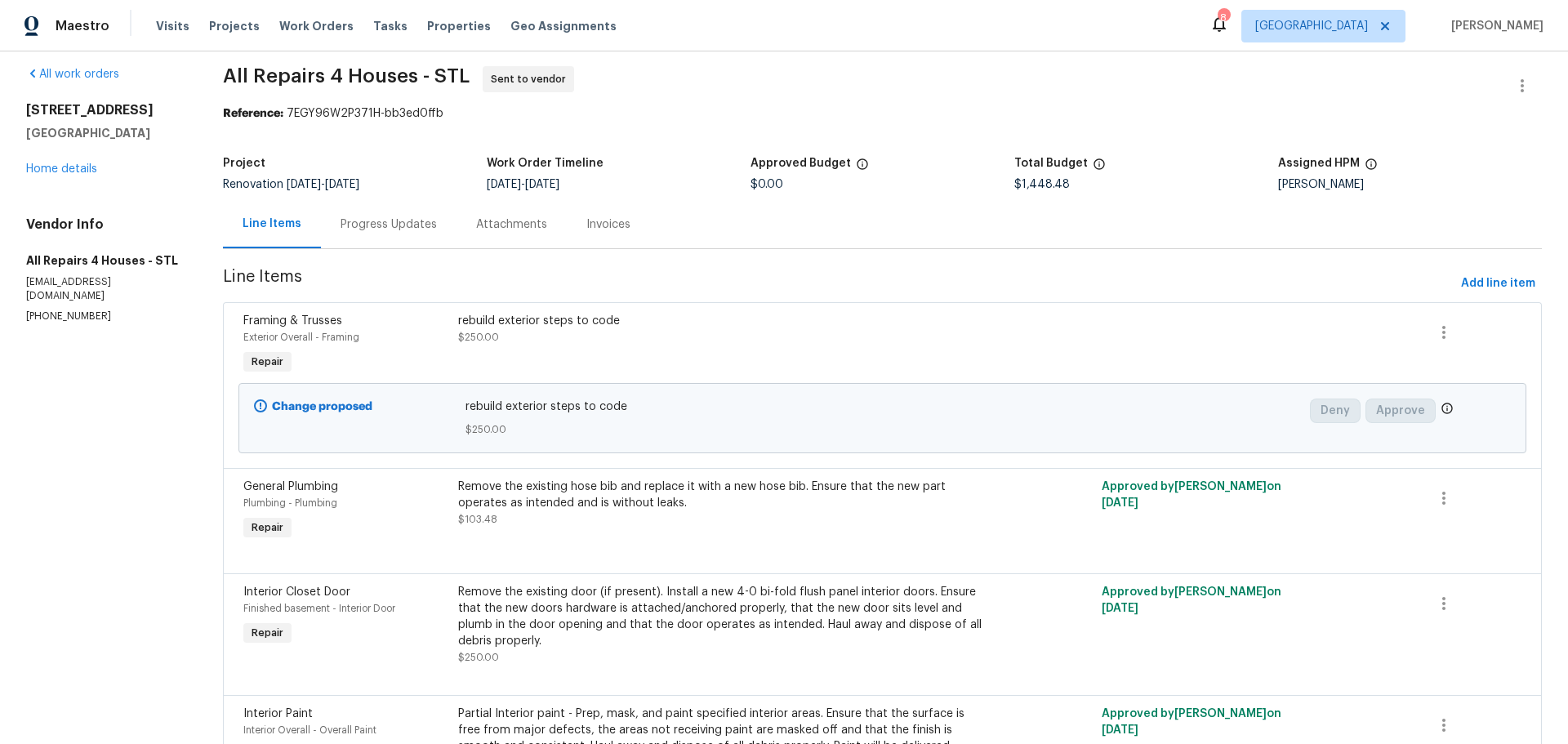
scroll to position [0, 0]
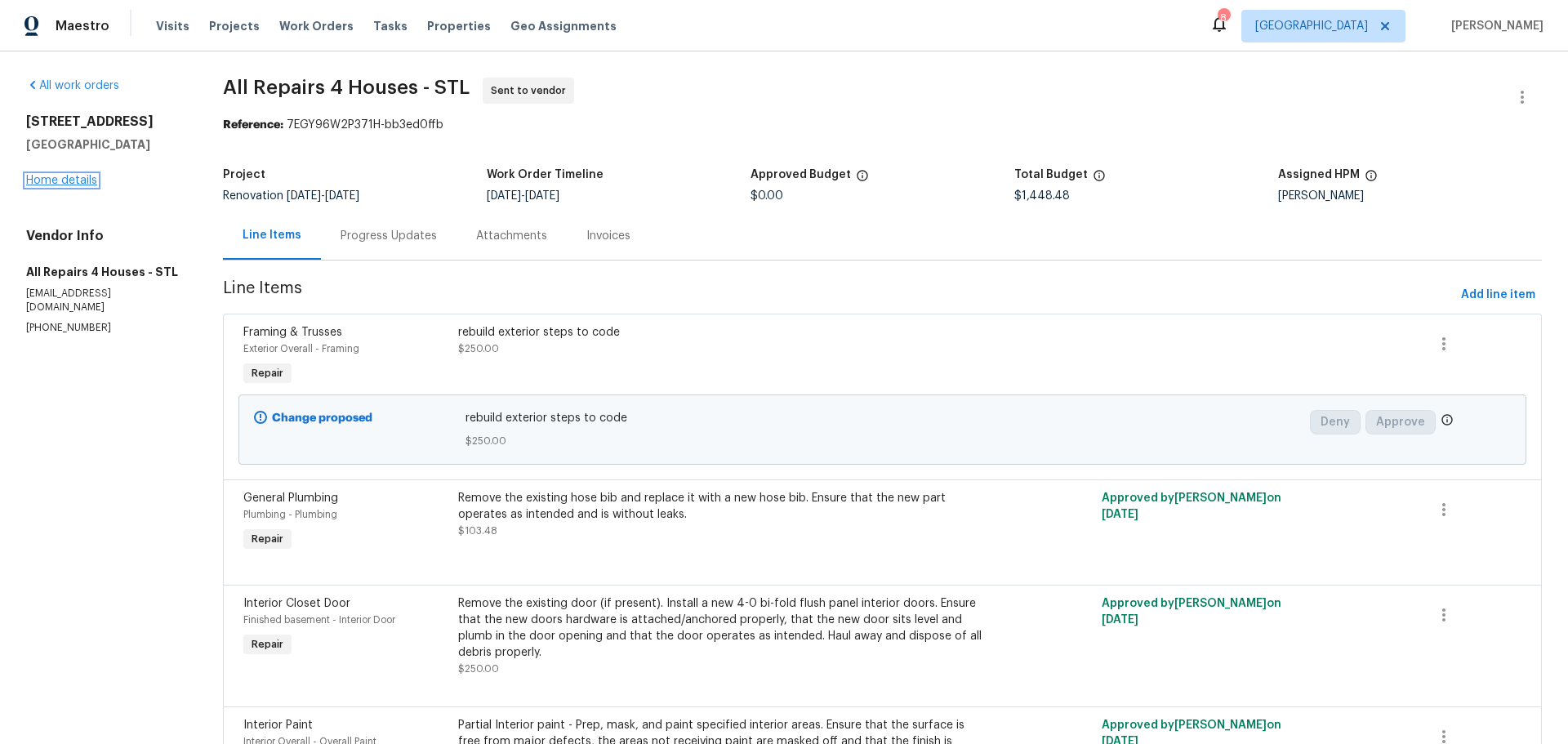
click at [77, 179] on link "Home details" at bounding box center [61, 180] width 71 height 12
